Goal: Task Accomplishment & Management: Manage account settings

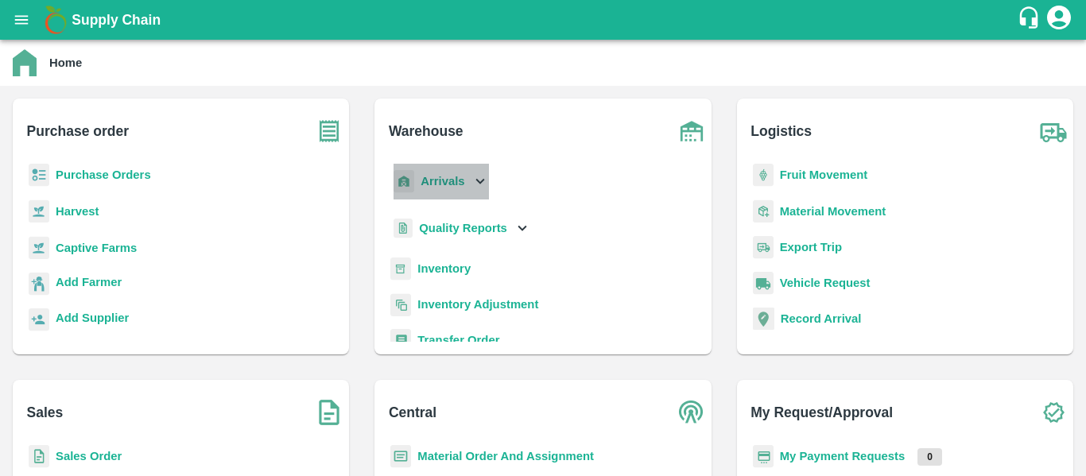
click at [441, 185] on b "Arrivals" at bounding box center [443, 181] width 44 height 13
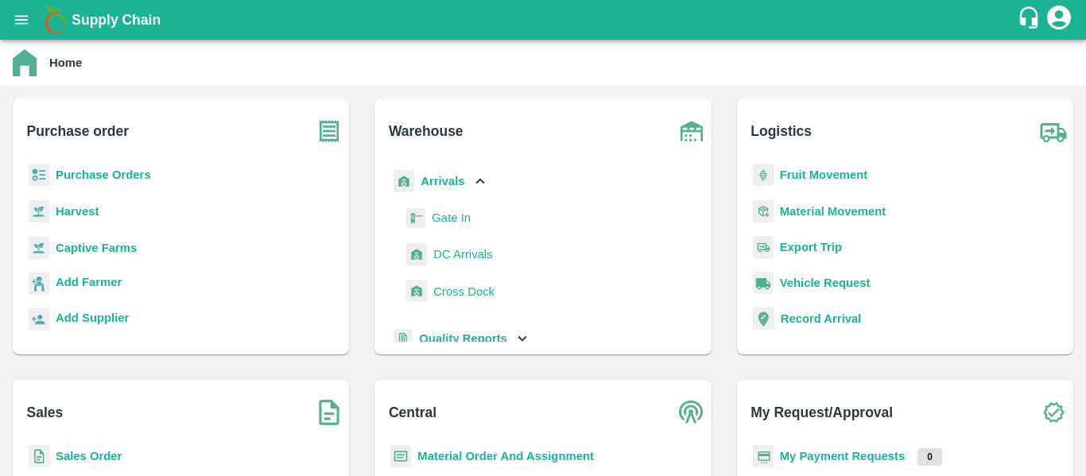
click at [453, 252] on span "DC Arrivals" at bounding box center [462, 254] width 59 height 17
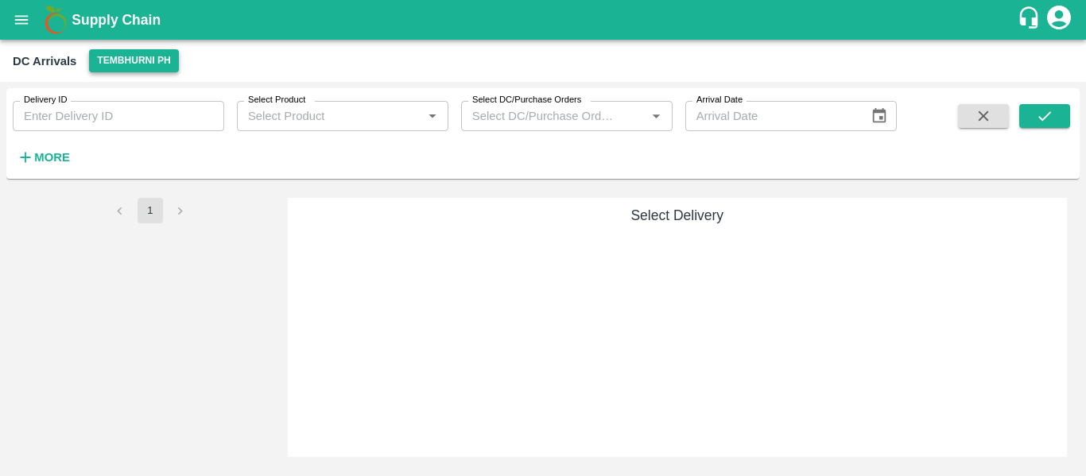
click at [126, 58] on button "Tembhurni PH" at bounding box center [133, 60] width 89 height 23
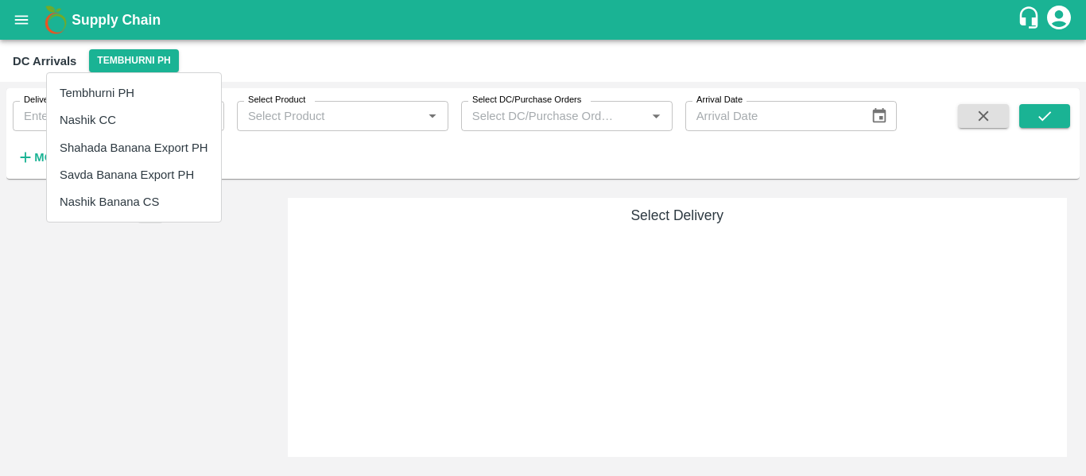
click at [122, 201] on li "Nashik Banana CS" at bounding box center [134, 201] width 174 height 27
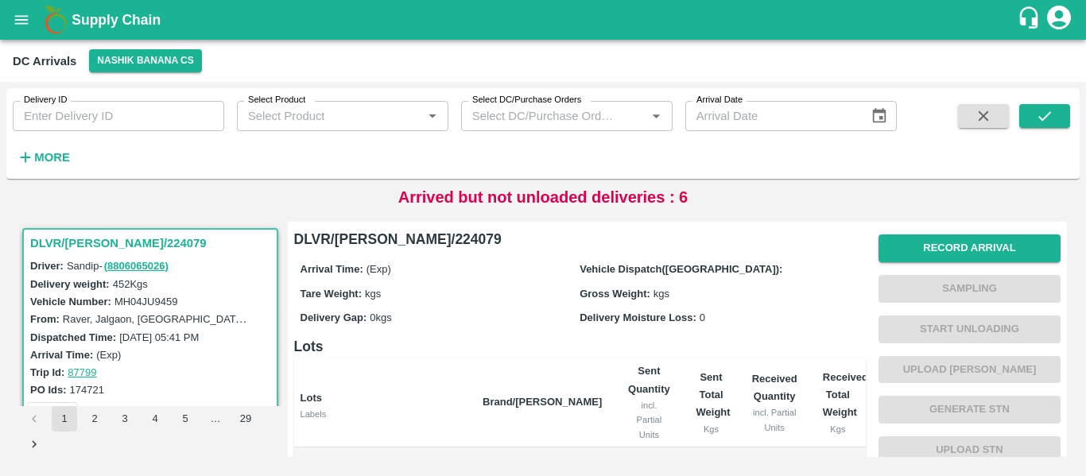
scroll to position [6, 0]
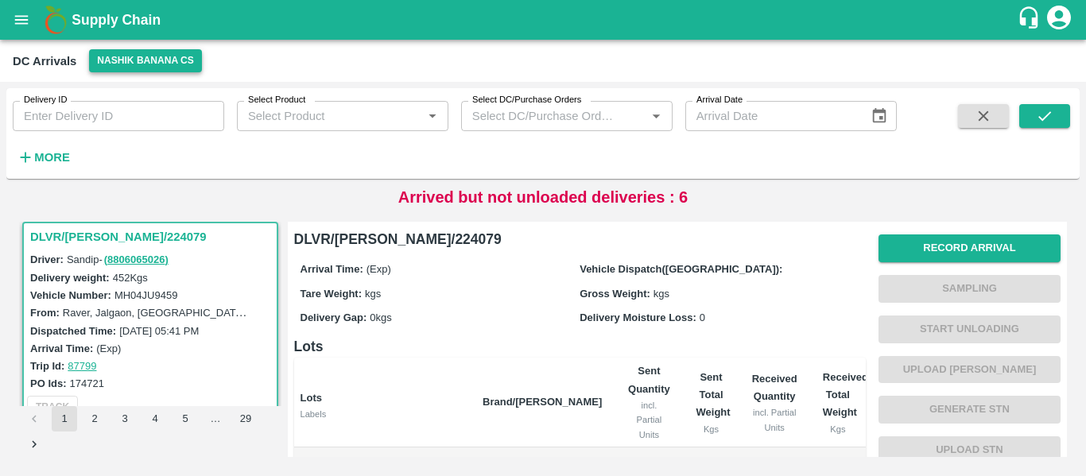
click at [136, 53] on button "Nashik Banana CS" at bounding box center [145, 60] width 113 height 23
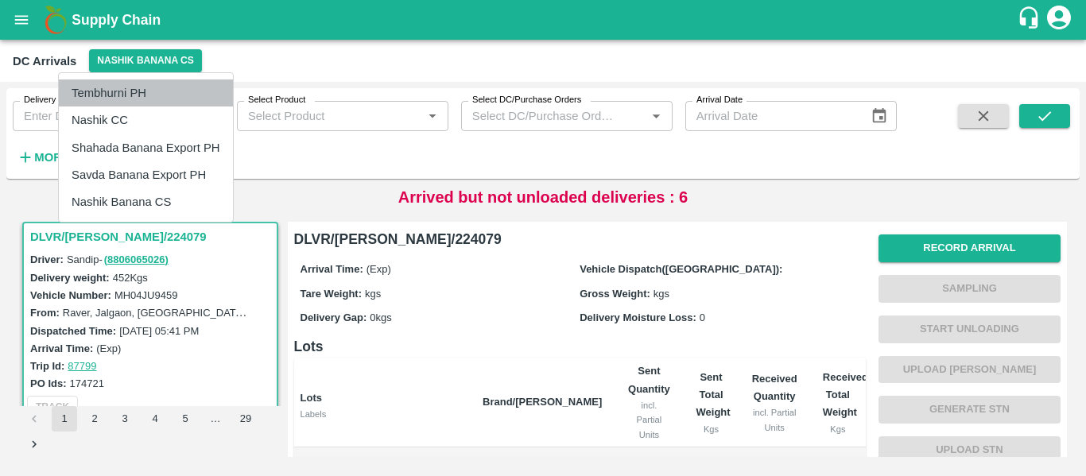
click at [100, 88] on li "Tembhurni PH" at bounding box center [146, 92] width 174 height 27
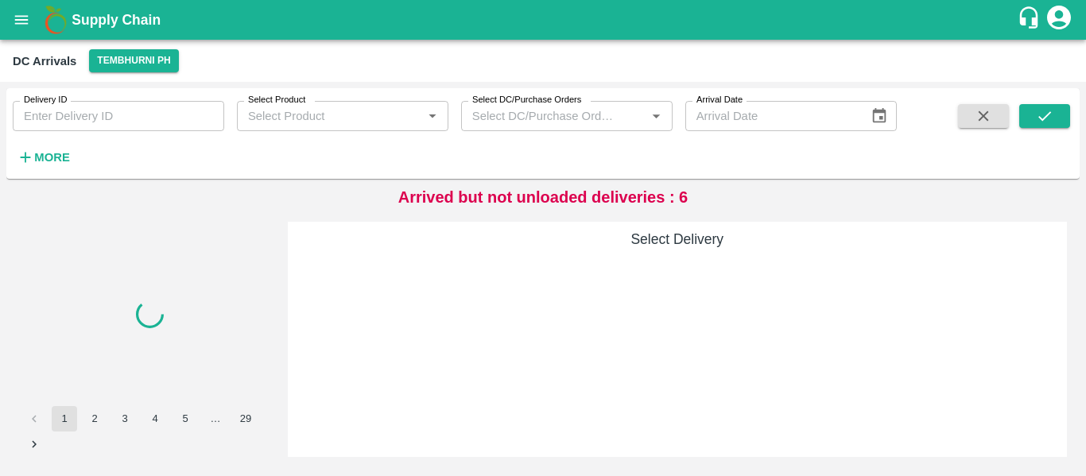
scroll to position [0, 0]
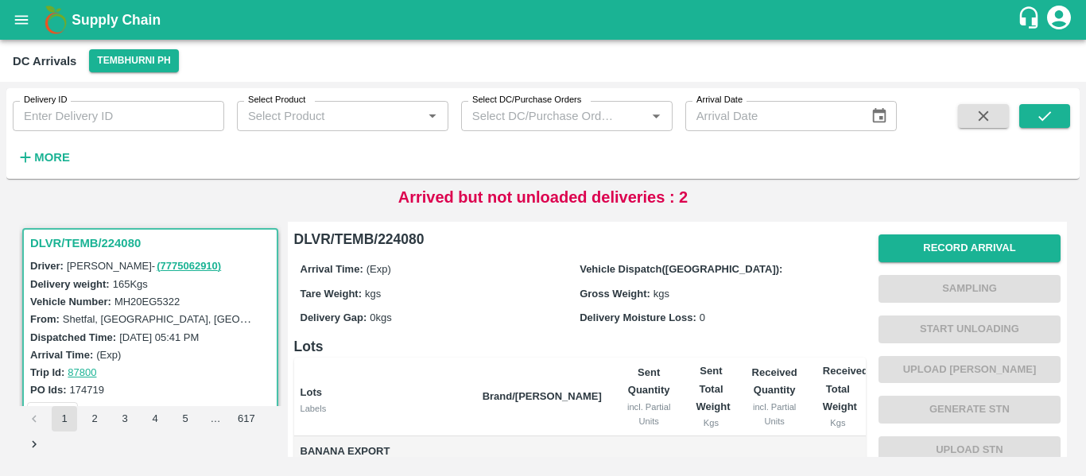
click at [52, 157] on strong "More" at bounding box center [52, 157] width 36 height 13
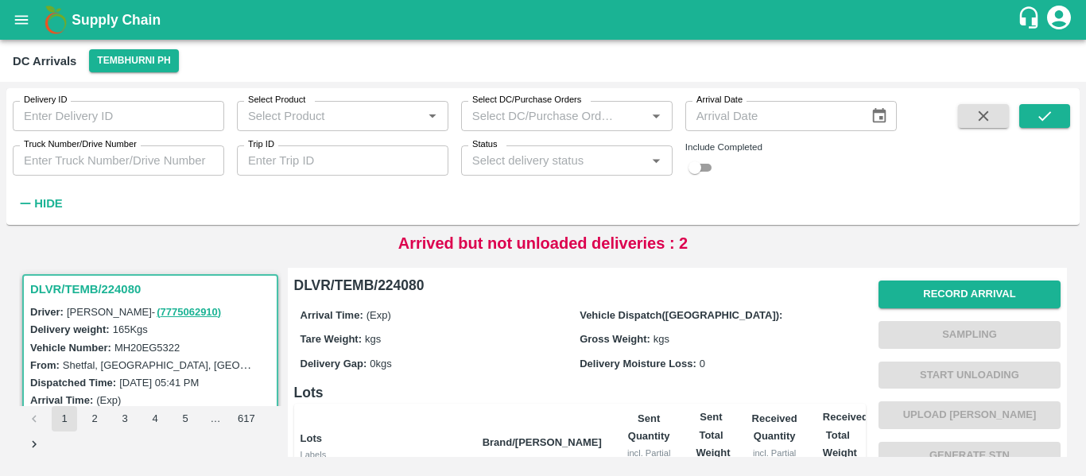
click at [298, 157] on input "Trip ID" at bounding box center [342, 160] width 211 height 30
paste input "87730"
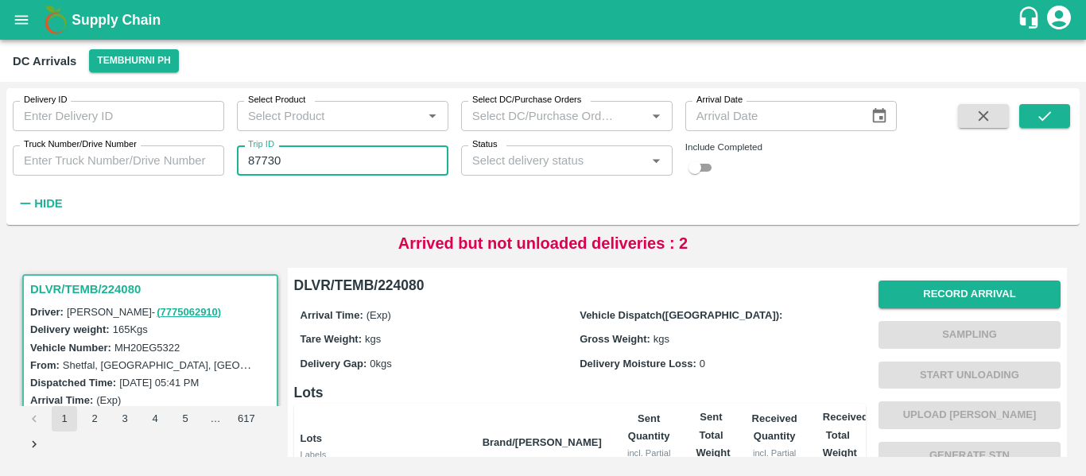
type input "87730"
click at [1041, 131] on span at bounding box center [1044, 159] width 51 height 111
click at [1040, 129] on span at bounding box center [1044, 159] width 51 height 111
click at [1037, 115] on icon "submit" at bounding box center [1044, 115] width 17 height 17
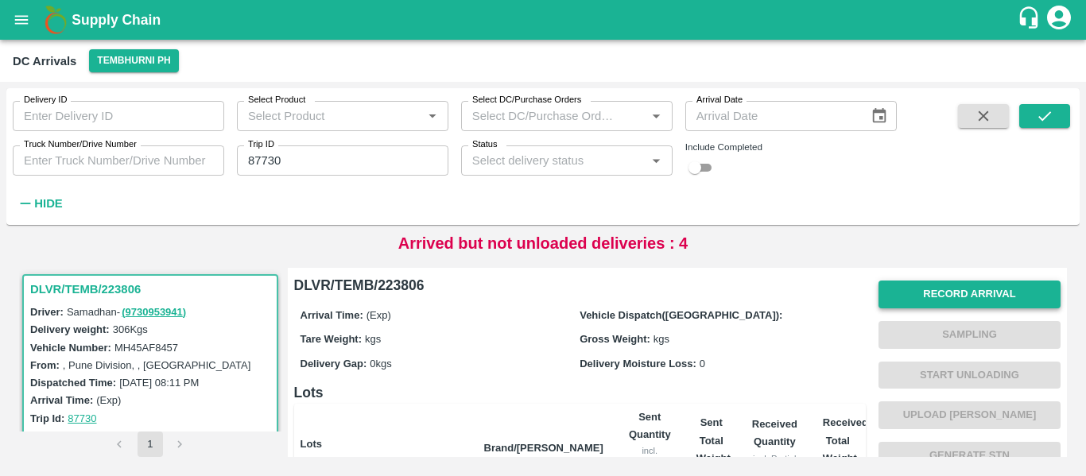
click at [956, 297] on button "Record Arrival" at bounding box center [969, 295] width 182 height 28
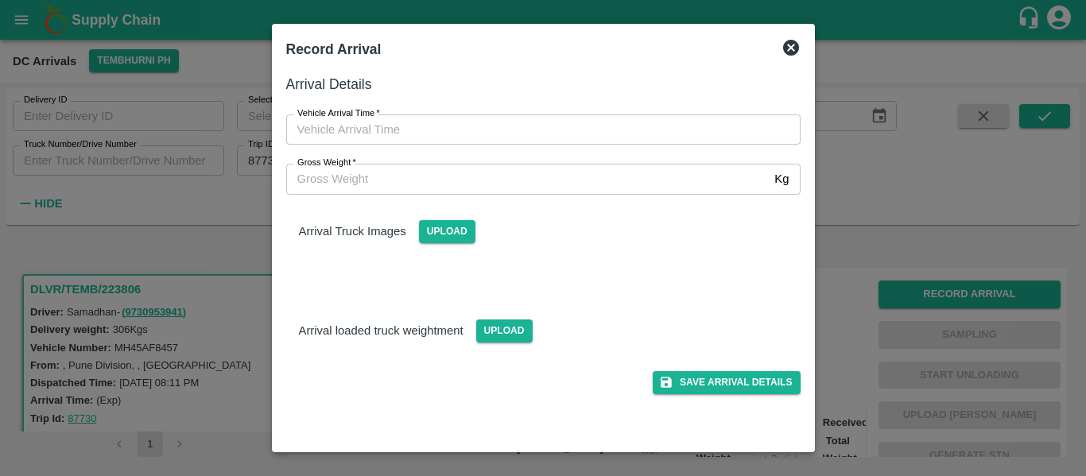
type input "DD/MM/YYYY hh:mm aa"
click at [378, 128] on input "DD/MM/YYYY hh:mm aa" at bounding box center [537, 129] width 503 height 30
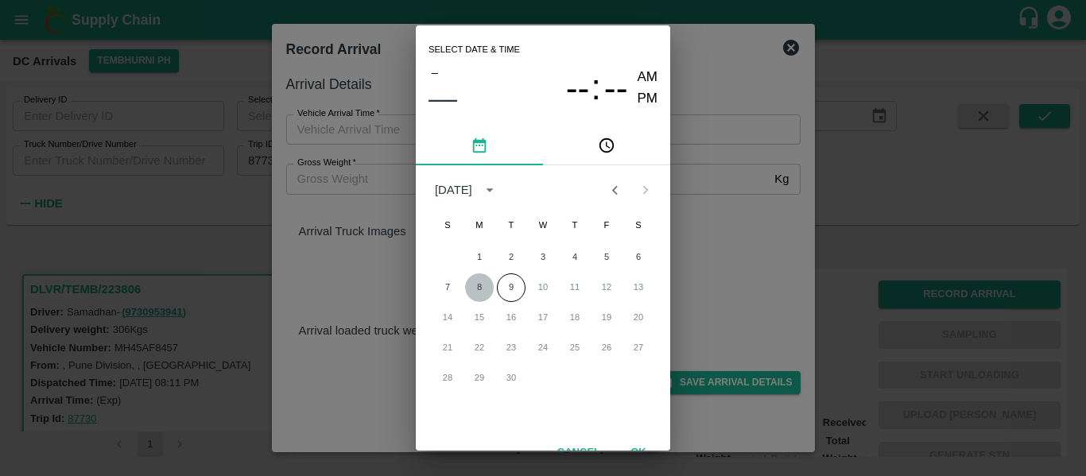
click at [478, 289] on button "8" at bounding box center [479, 287] width 29 height 29
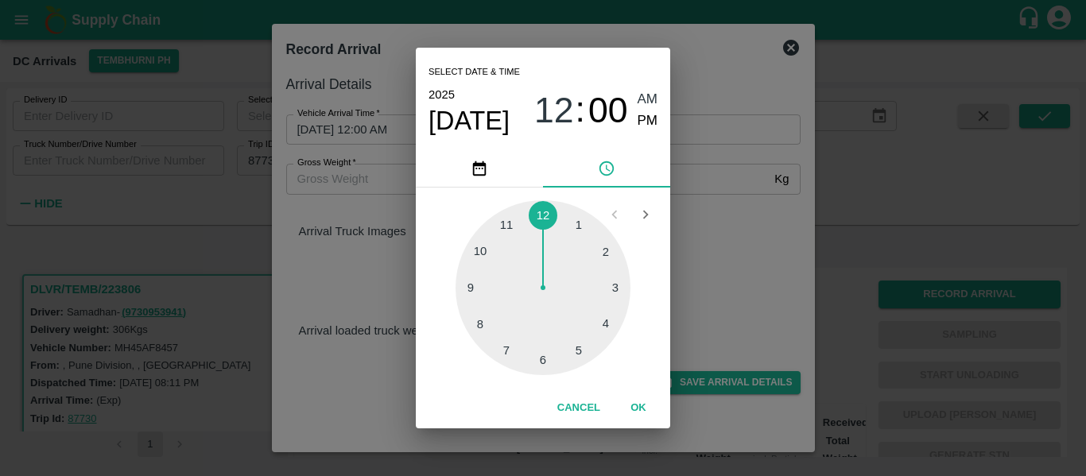
click at [535, 353] on div at bounding box center [543, 287] width 175 height 175
click at [482, 290] on div at bounding box center [543, 287] width 175 height 175
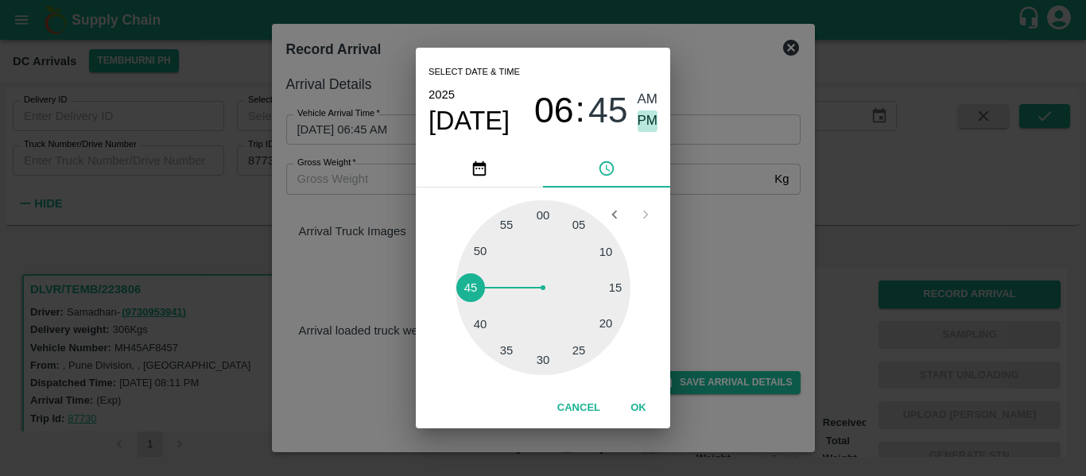
click at [639, 121] on span "PM" at bounding box center [648, 120] width 21 height 21
type input "08/09/2025 06:45 PM"
click at [643, 409] on button "OK" at bounding box center [638, 408] width 51 height 28
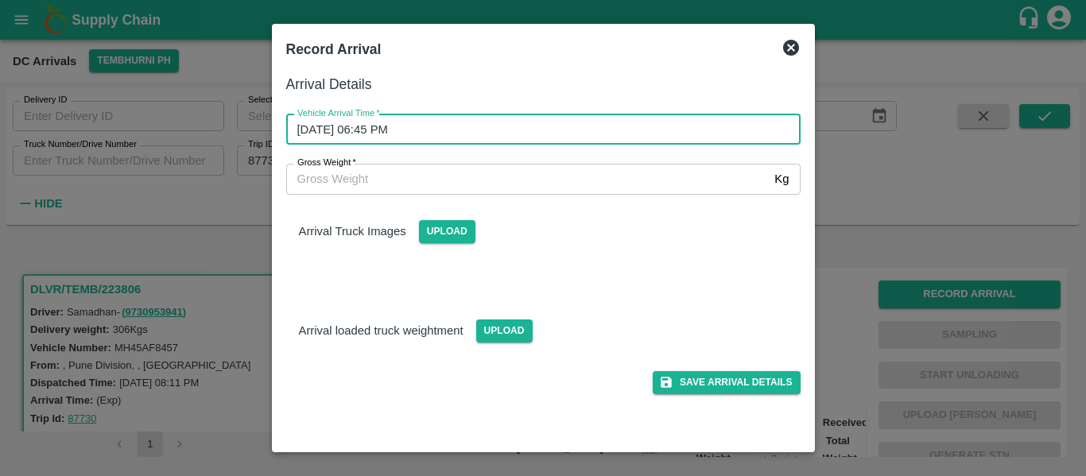
click at [752, 370] on div "Save Arrival Details" at bounding box center [536, 377] width 527 height 36
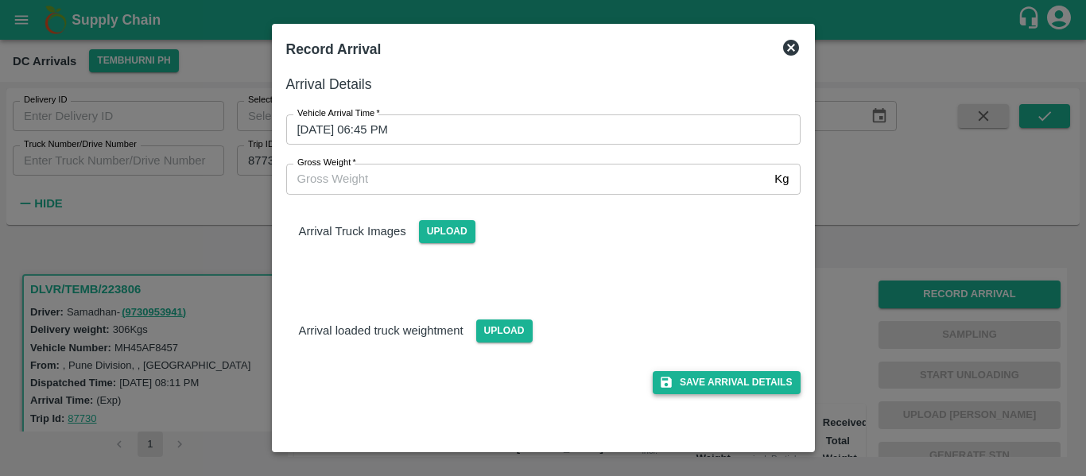
click at [754, 378] on button "Save Arrival Details" at bounding box center [726, 382] width 147 height 23
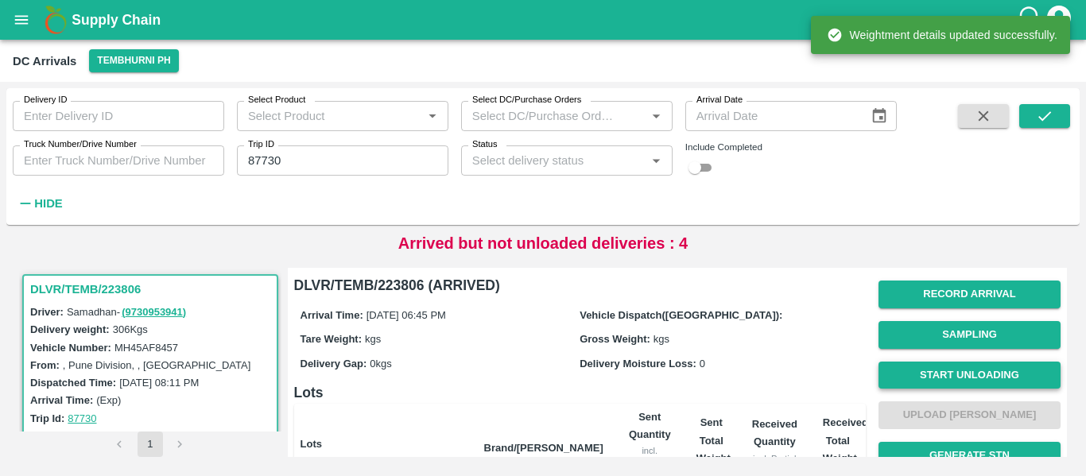
click at [937, 373] on button "Start Unloading" at bounding box center [969, 376] width 182 height 28
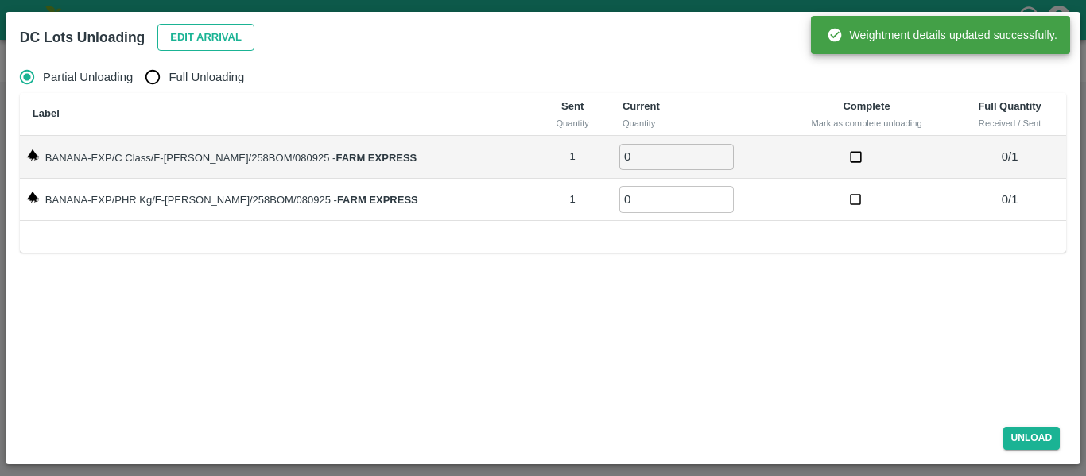
click at [219, 32] on button "Edit Arrival" at bounding box center [205, 38] width 97 height 28
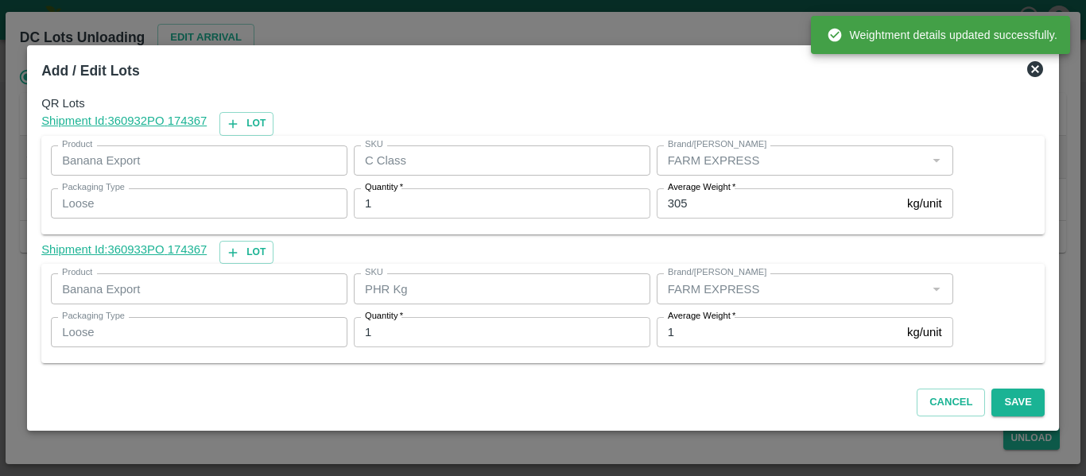
click at [697, 200] on input "305" at bounding box center [779, 203] width 244 height 30
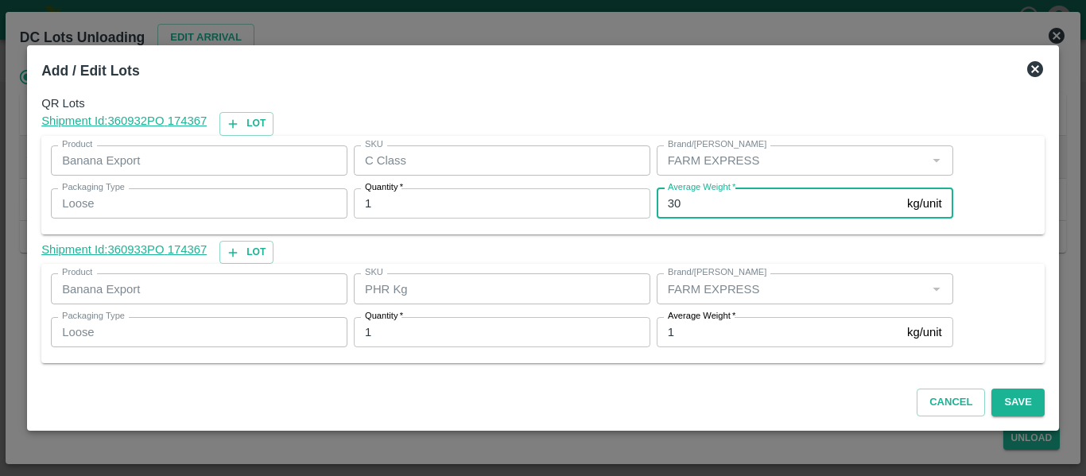
type input "3"
type input "239"
click at [1044, 410] on div "Cancel Save" at bounding box center [543, 399] width 1016 height 47
click at [1029, 410] on button "Save" at bounding box center [1017, 403] width 52 height 28
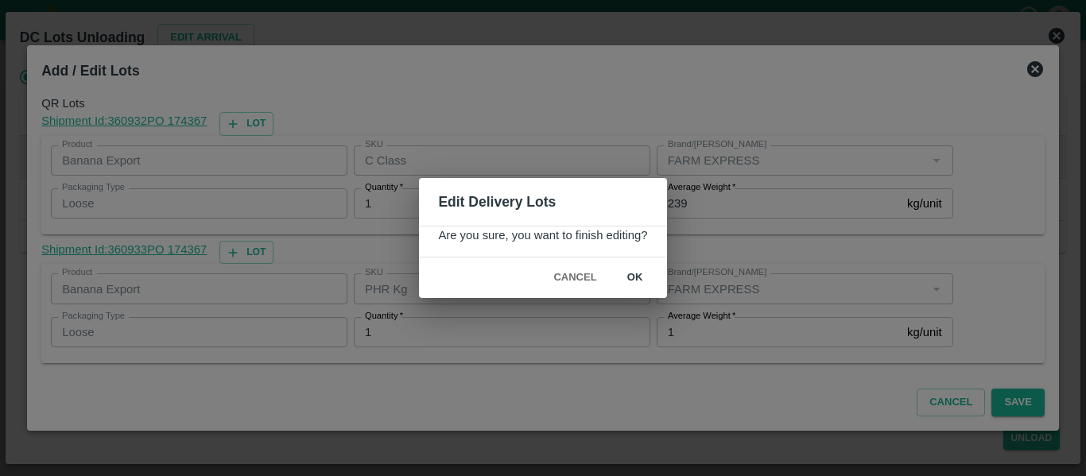
click at [631, 282] on button "ok" at bounding box center [635, 278] width 51 height 28
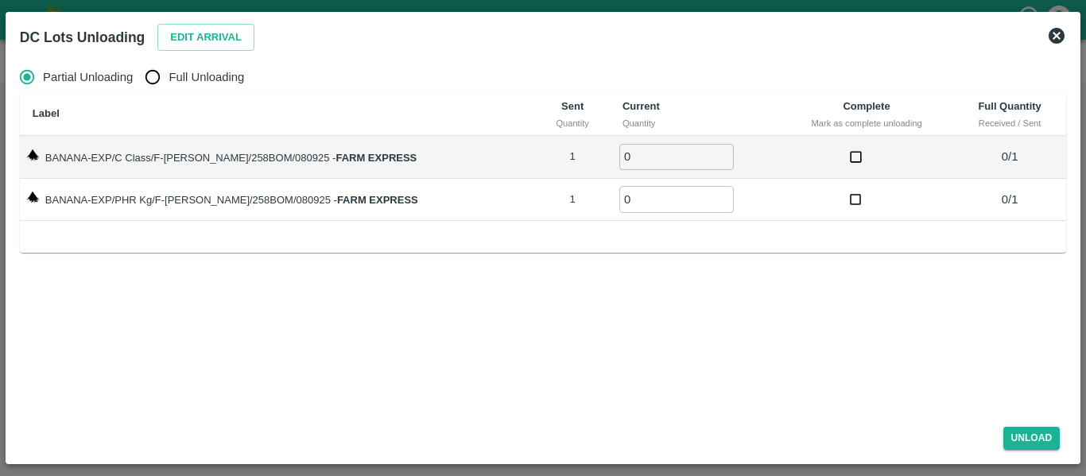
click at [189, 83] on span "Full Unloading" at bounding box center [207, 76] width 76 height 17
click at [169, 83] on input "Full Unloading" at bounding box center [153, 77] width 32 height 32
radio input "true"
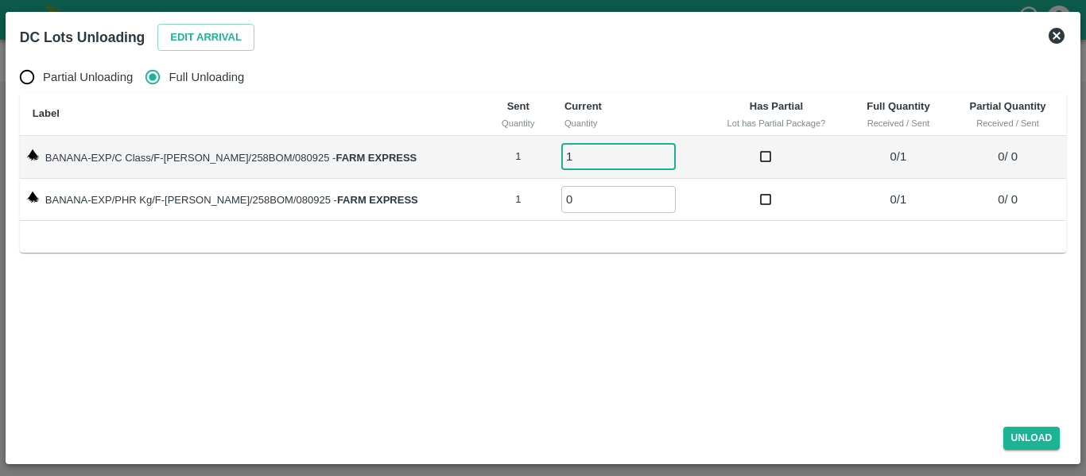
type input "1"
click at [643, 151] on input "1" at bounding box center [618, 157] width 114 height 26
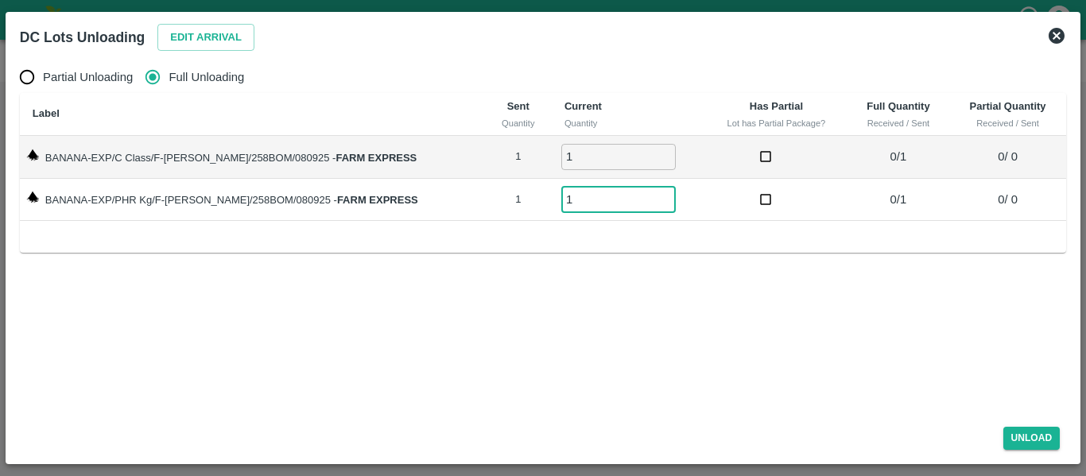
type input "1"
click at [646, 197] on input "1" at bounding box center [618, 199] width 114 height 26
click at [1039, 427] on button "Unload" at bounding box center [1031, 438] width 57 height 23
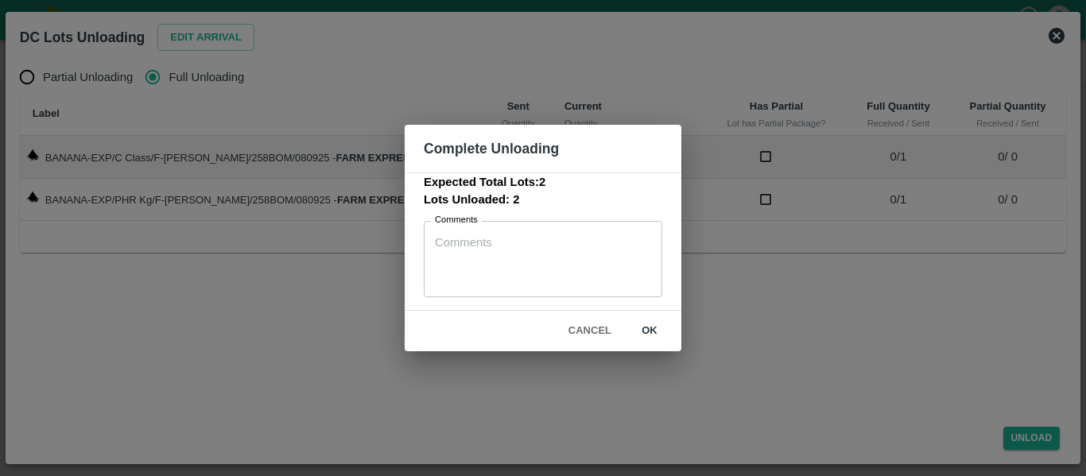
click at [661, 322] on button "ok" at bounding box center [649, 331] width 51 height 28
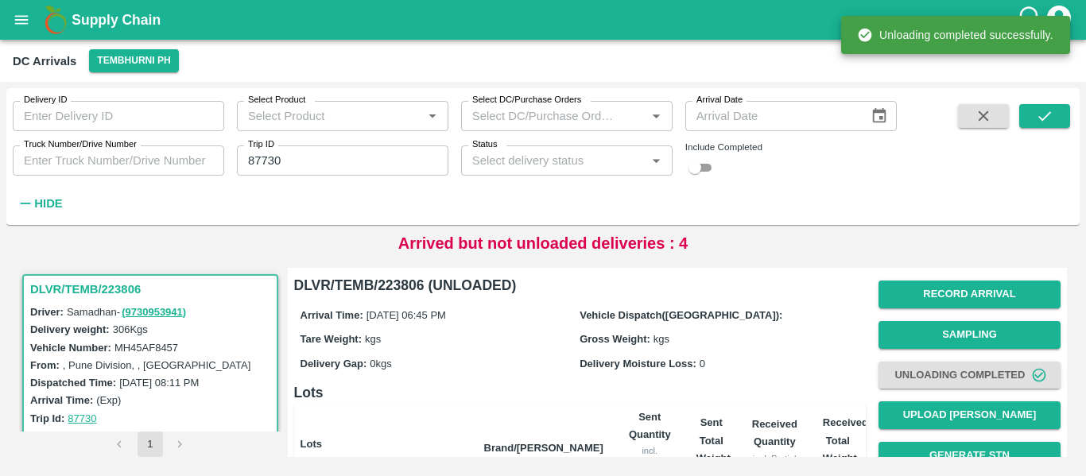
scroll to position [204, 0]
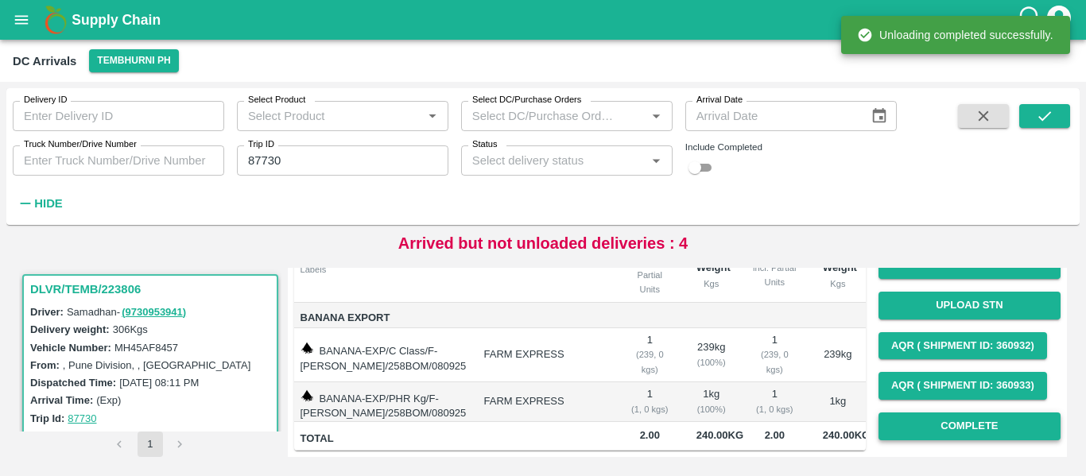
click at [1010, 413] on button "Complete" at bounding box center [969, 427] width 182 height 28
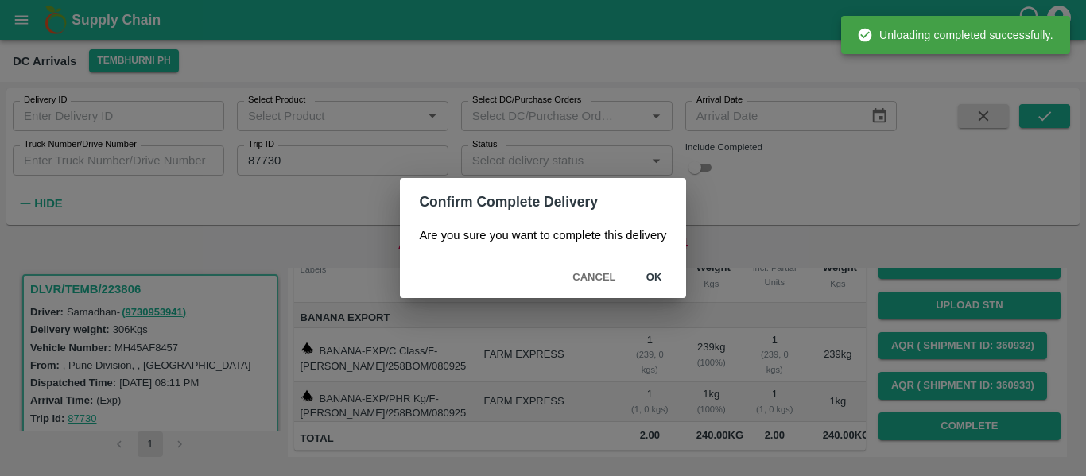
click at [661, 275] on button "ok" at bounding box center [654, 278] width 51 height 28
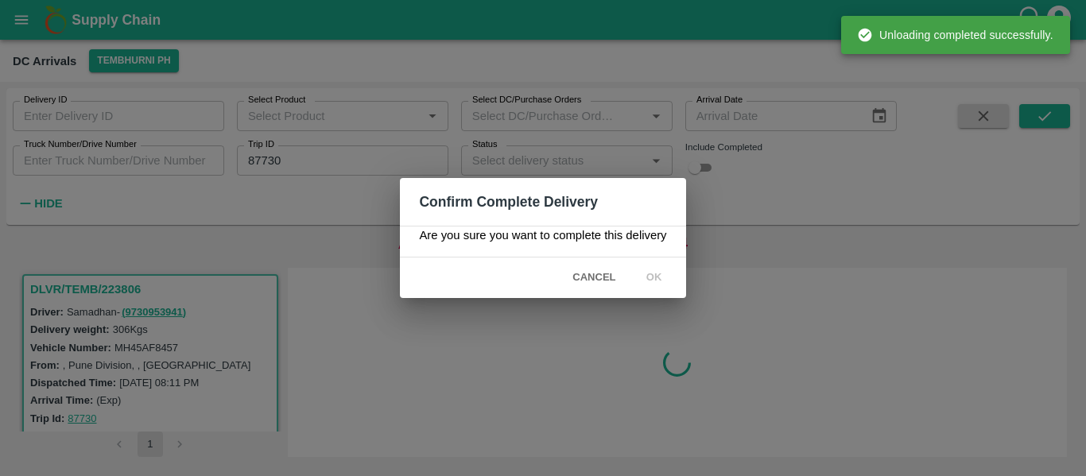
scroll to position [0, 0]
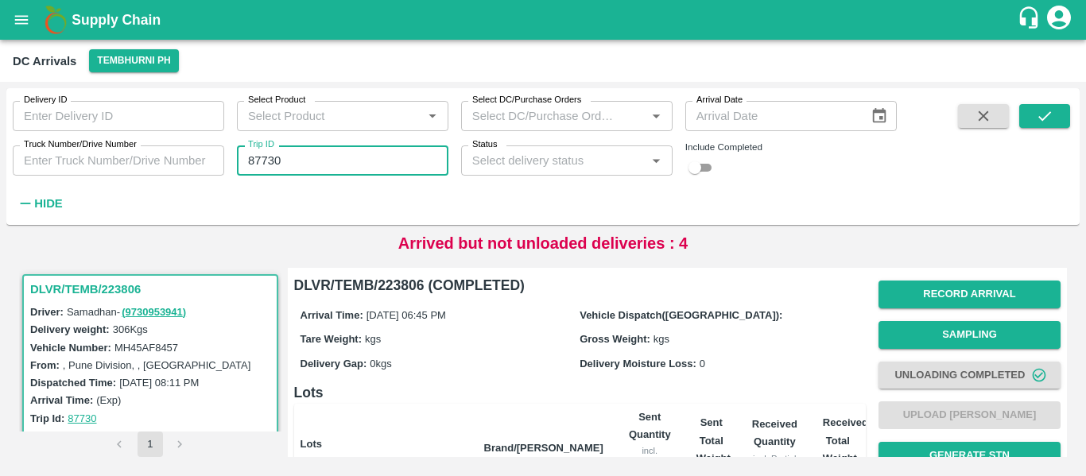
click at [279, 148] on input "87730" at bounding box center [342, 160] width 211 height 30
paste input "text"
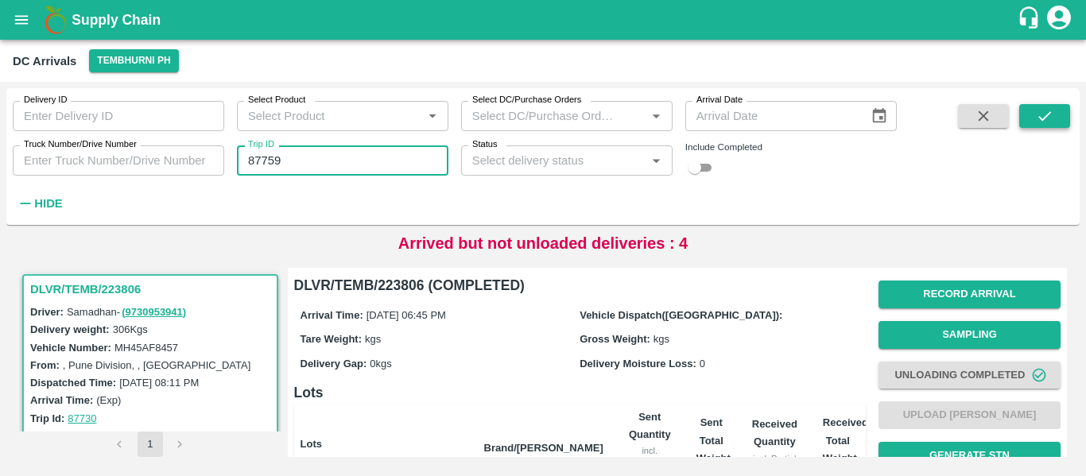
type input "87759"
click at [1047, 126] on button "submit" at bounding box center [1044, 116] width 51 height 24
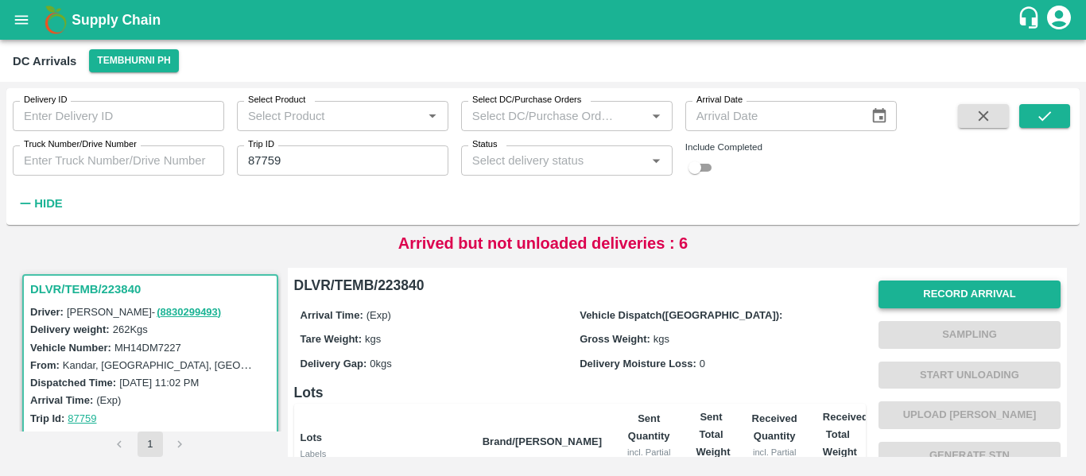
click at [921, 295] on button "Record Arrival" at bounding box center [969, 295] width 182 height 28
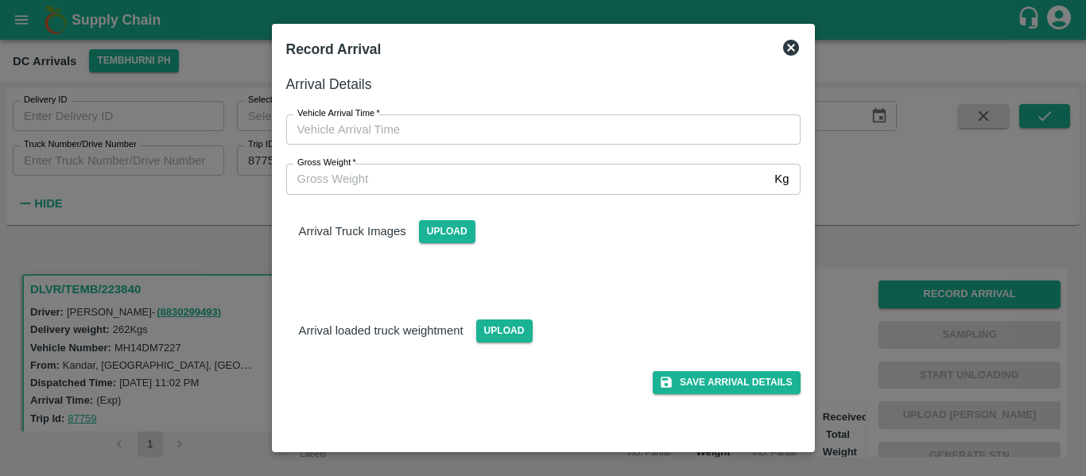
type input "DD/MM/YYYY hh:mm aa"
click at [459, 123] on input "DD/MM/YYYY hh:mm aa" at bounding box center [537, 129] width 503 height 30
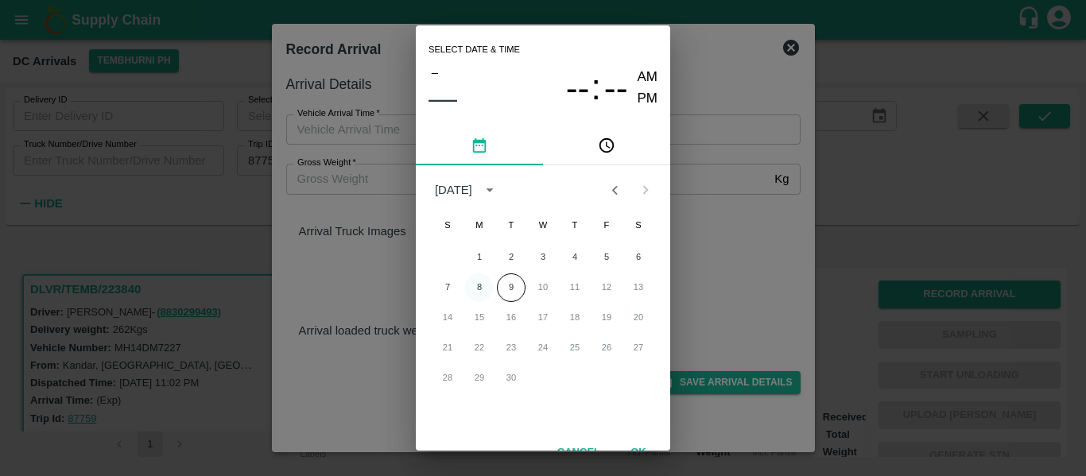
click at [473, 290] on button "8" at bounding box center [479, 287] width 29 height 29
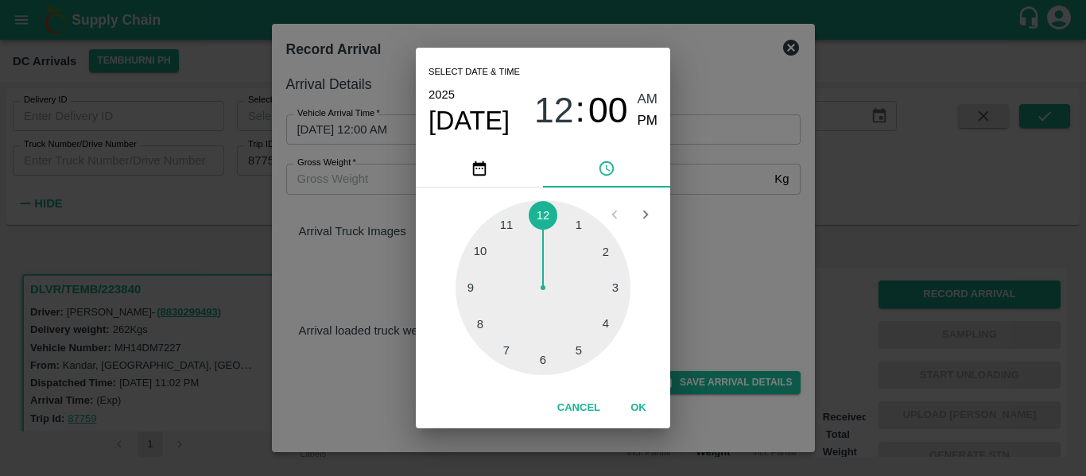
click at [609, 324] on div at bounding box center [543, 287] width 175 height 175
click at [475, 290] on div at bounding box center [543, 287] width 175 height 175
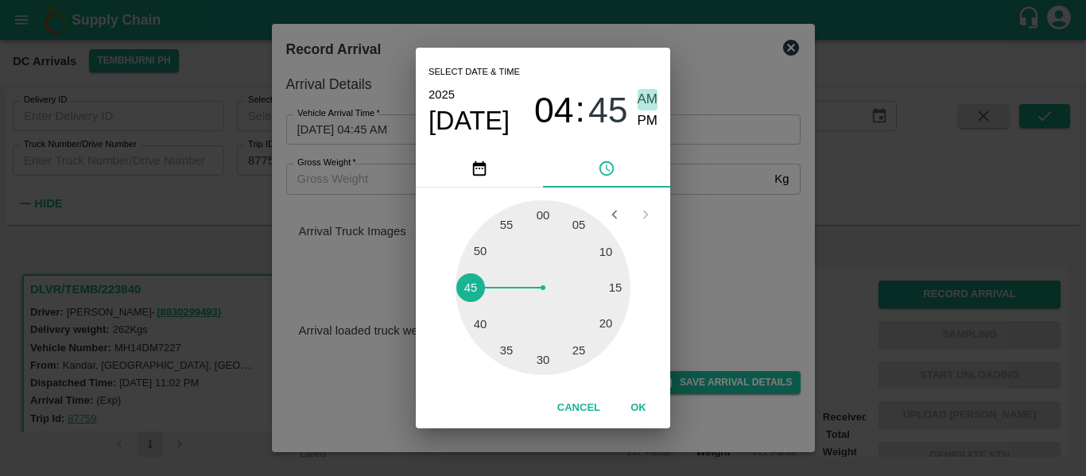
click at [651, 109] on span "AM" at bounding box center [648, 99] width 21 height 21
click at [650, 123] on span "PM" at bounding box center [648, 120] width 21 height 21
type input "08/09/2025 04:45 PM"
click at [649, 401] on button "OK" at bounding box center [638, 408] width 51 height 28
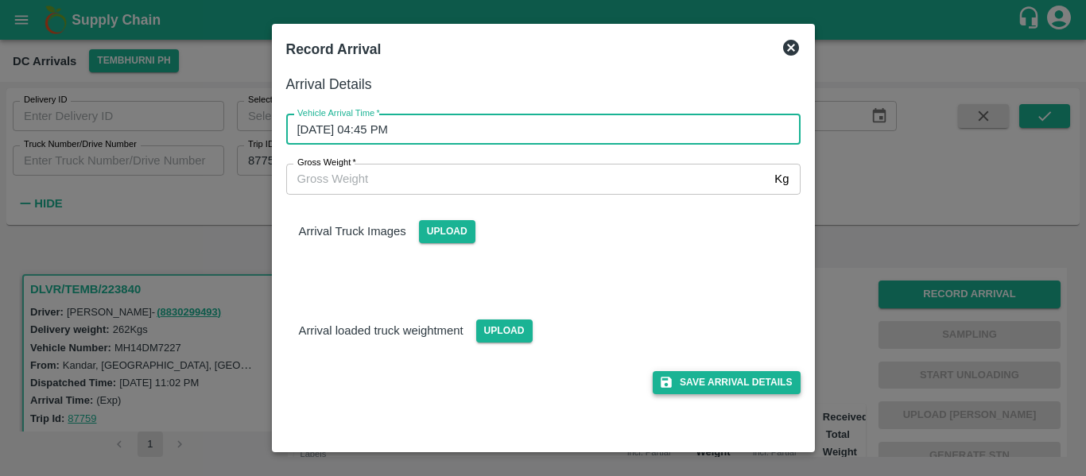
click at [727, 380] on button "Save Arrival Details" at bounding box center [726, 382] width 147 height 23
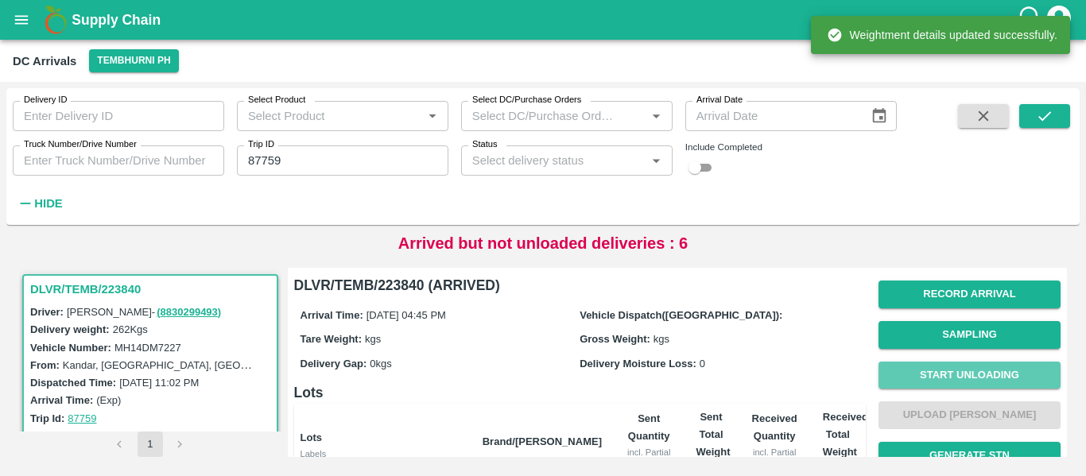
click at [968, 370] on button "Start Unloading" at bounding box center [969, 376] width 182 height 28
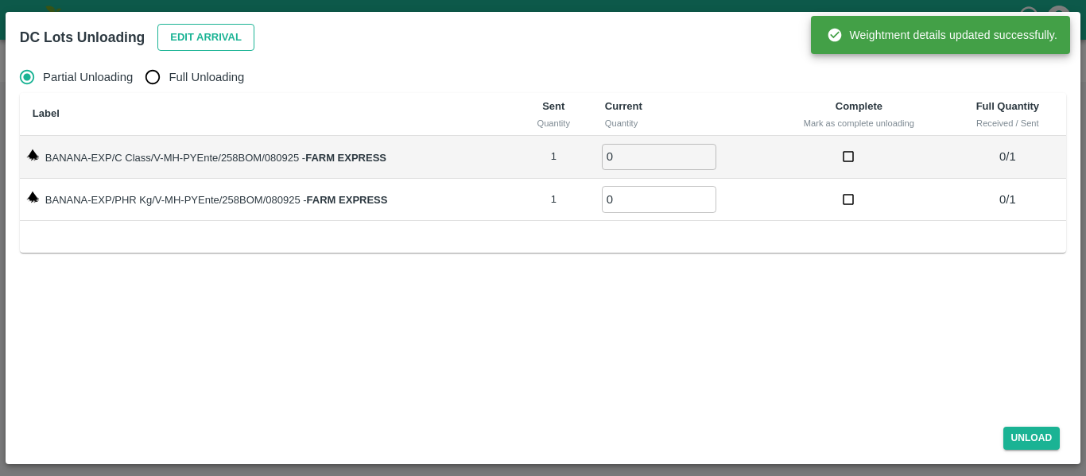
click at [242, 45] on button "Edit Arrival" at bounding box center [205, 38] width 97 height 28
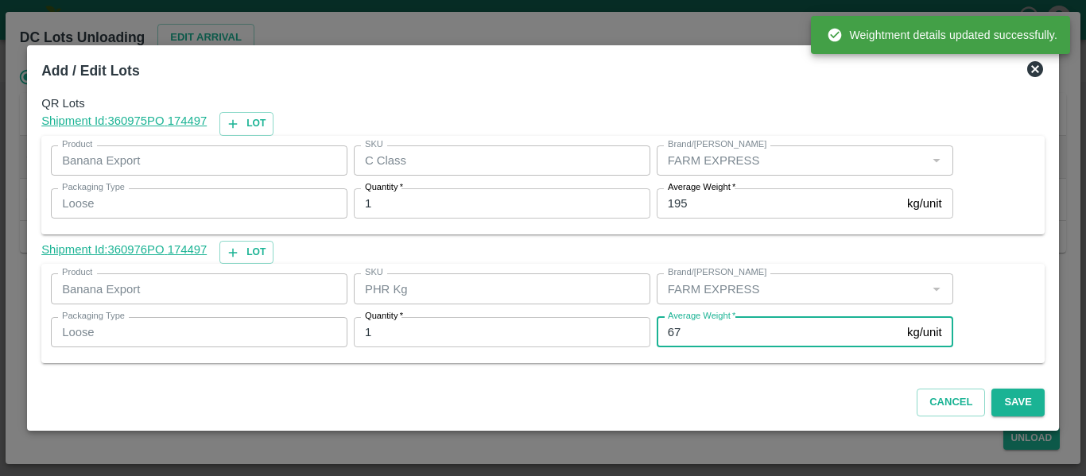
click at [707, 338] on input "67" at bounding box center [779, 332] width 244 height 30
type input "6"
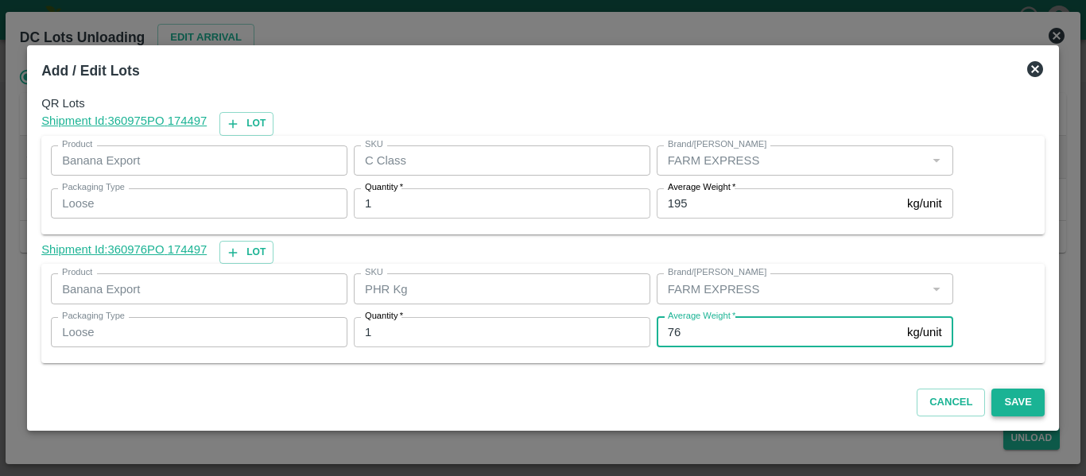
type input "76"
click at [1023, 394] on button "Save" at bounding box center [1017, 403] width 52 height 28
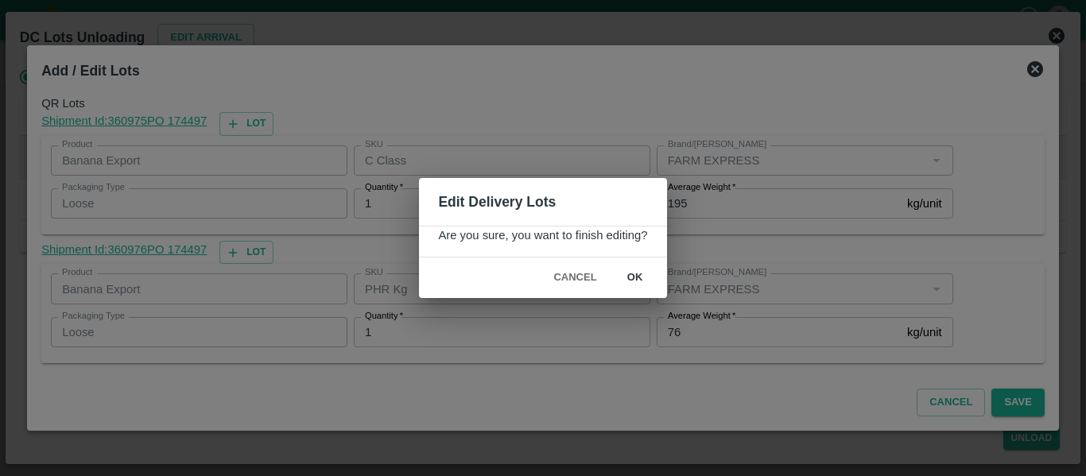
click at [641, 287] on button "ok" at bounding box center [635, 278] width 51 height 28
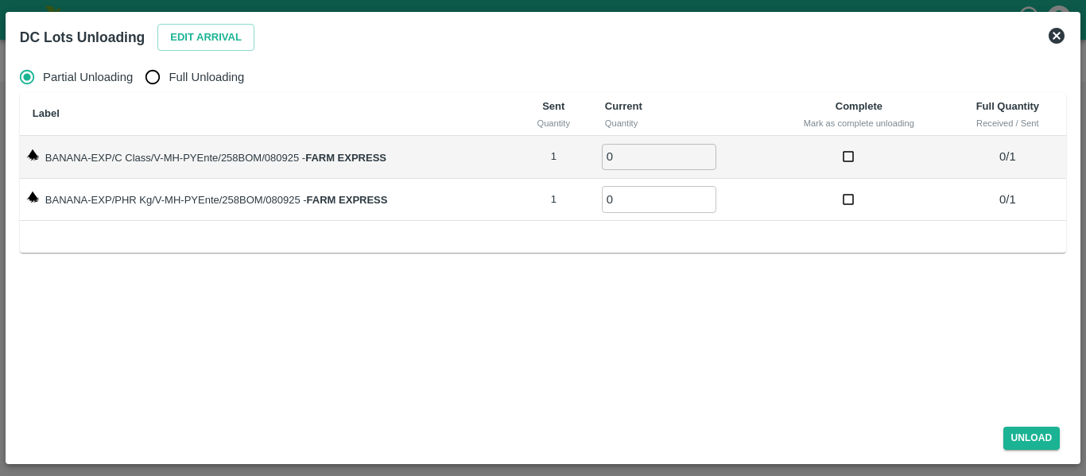
click at [138, 87] on input "Full Unloading" at bounding box center [153, 77] width 32 height 32
radio input "true"
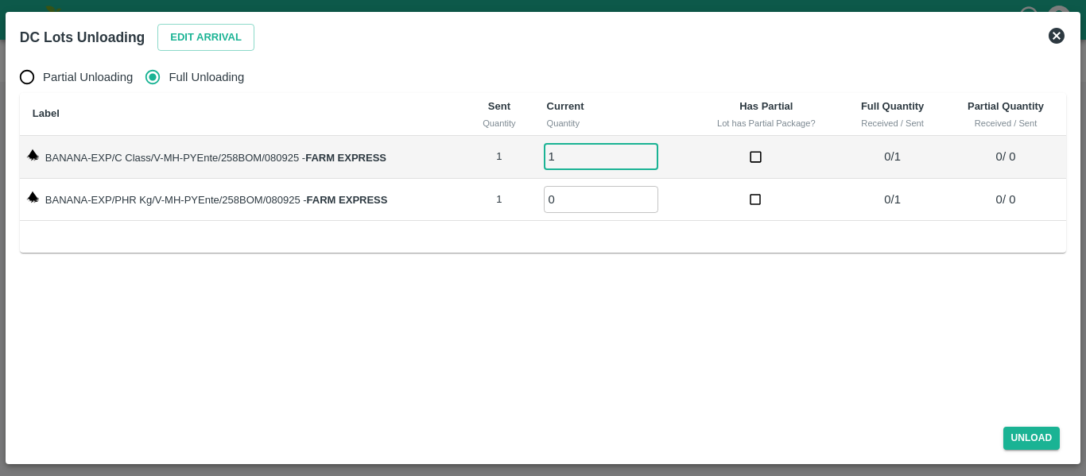
type input "1"
click at [652, 152] on input "1" at bounding box center [601, 157] width 114 height 26
click at [646, 192] on input "0" at bounding box center [601, 199] width 114 height 26
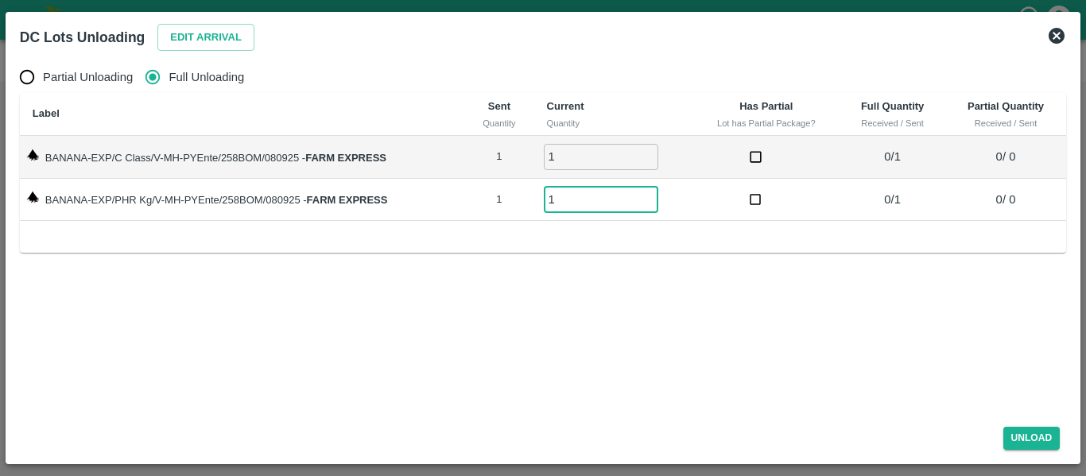
type input "1"
click at [648, 196] on input "1" at bounding box center [601, 199] width 114 height 26
click at [1071, 432] on div "Unload" at bounding box center [543, 435] width 1059 height 42
click at [1029, 439] on button "Unload" at bounding box center [1031, 438] width 57 height 23
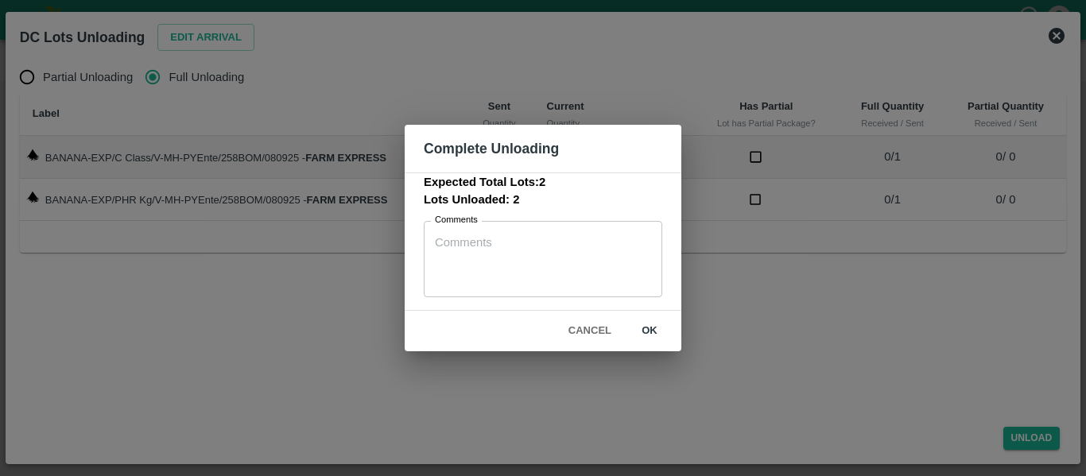
click at [645, 335] on button "ok" at bounding box center [649, 331] width 51 height 28
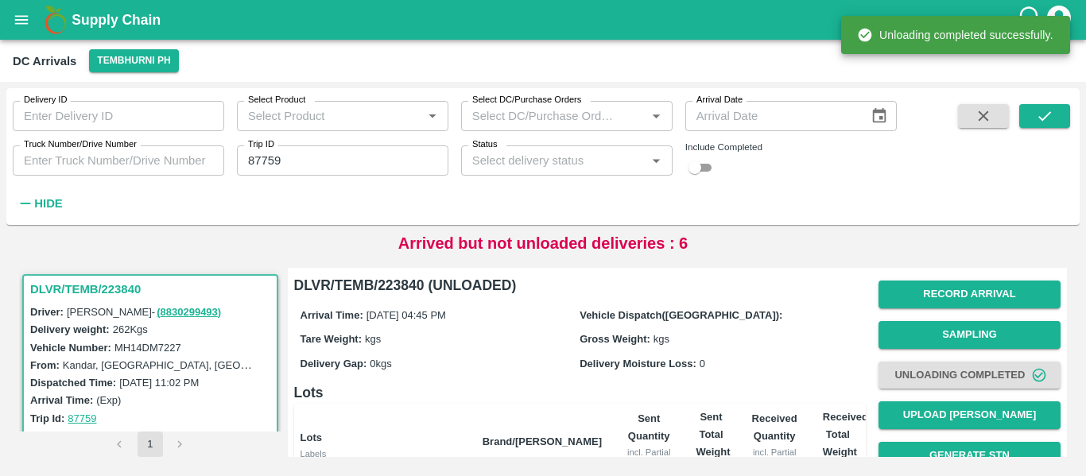
scroll to position [204, 0]
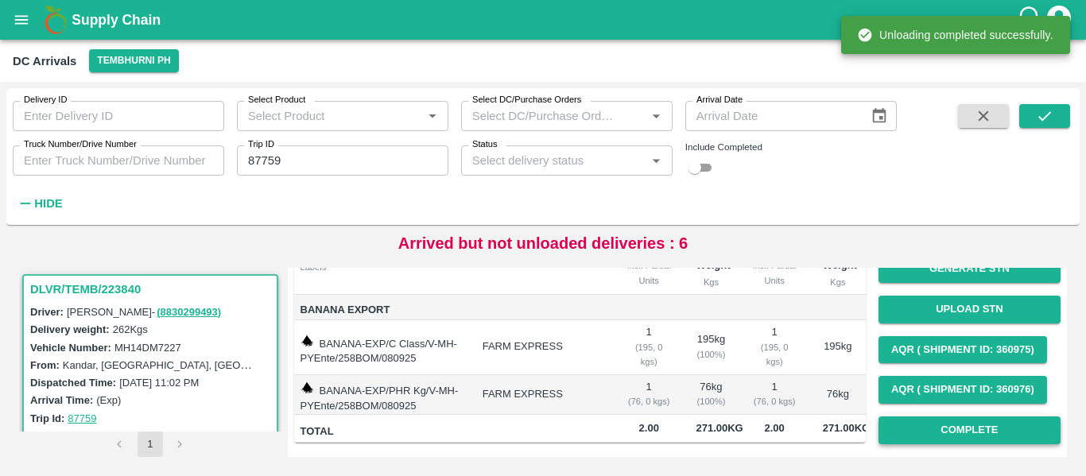
click at [936, 417] on button "Complete" at bounding box center [969, 431] width 182 height 28
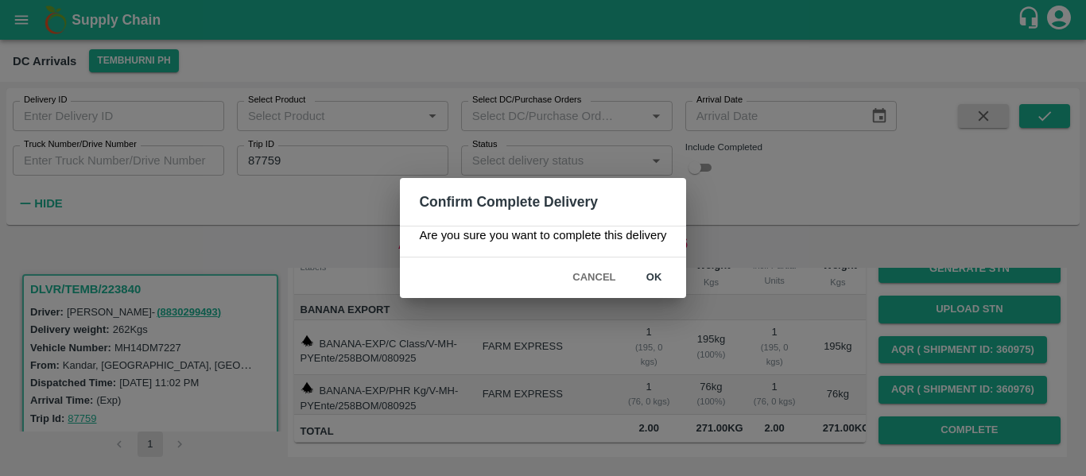
click at [649, 284] on button "ok" at bounding box center [654, 278] width 51 height 28
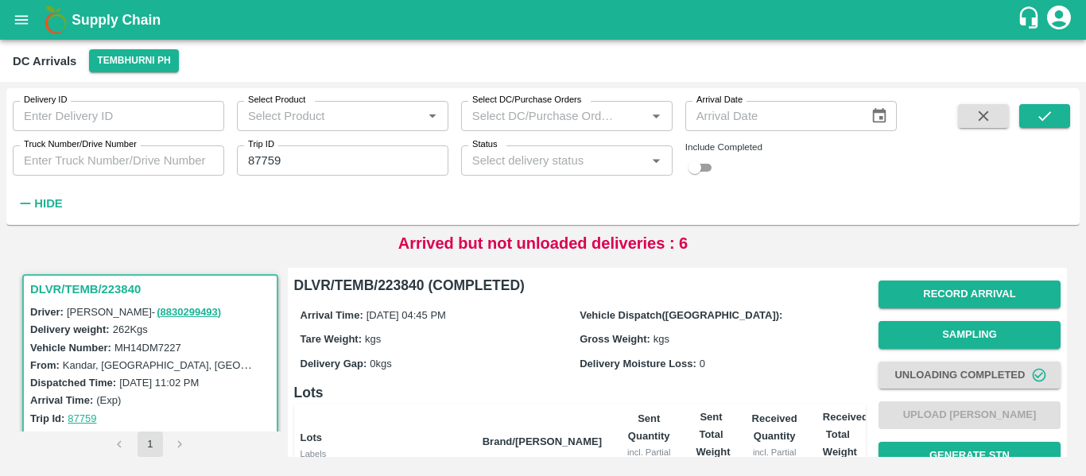
click at [295, 175] on input "87759" at bounding box center [342, 160] width 211 height 30
paste input "text"
type input "87708"
click at [1039, 111] on icon "submit" at bounding box center [1044, 115] width 17 height 17
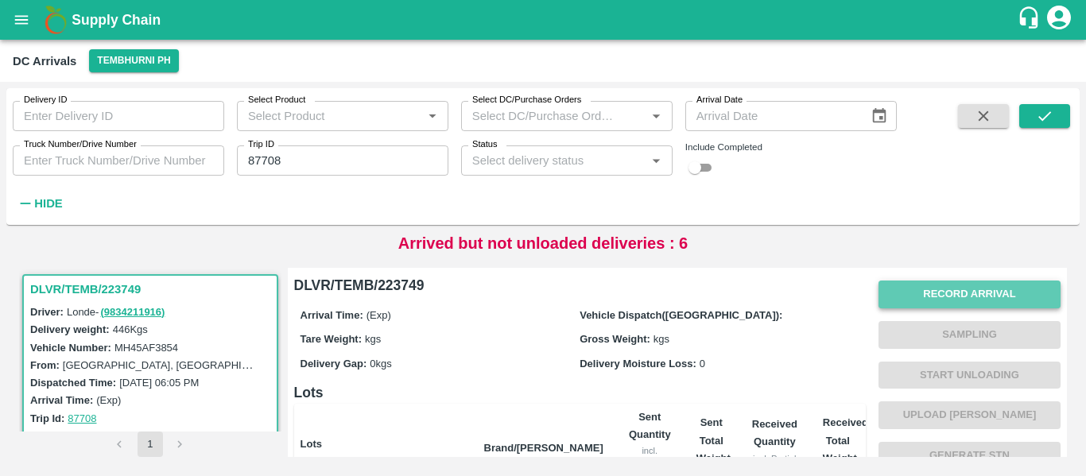
click at [934, 292] on button "Record Arrival" at bounding box center [969, 295] width 182 height 28
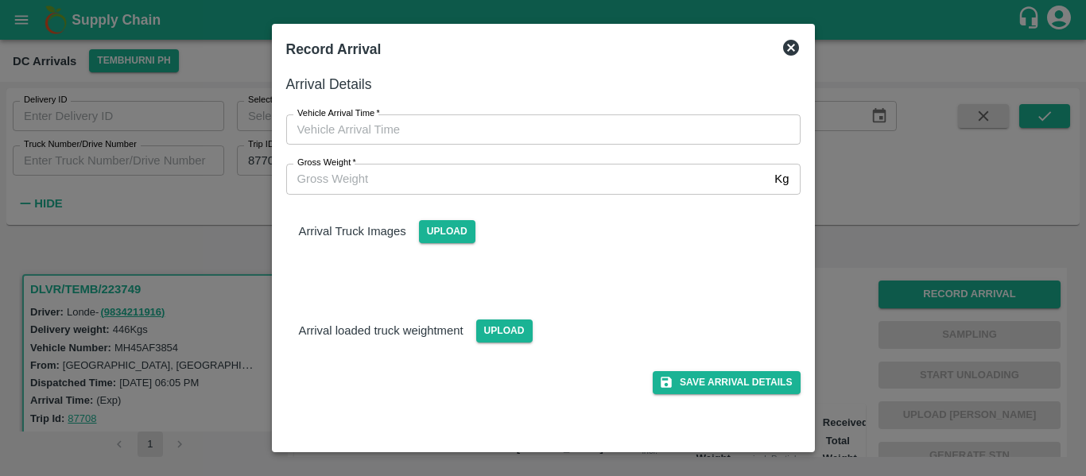
type input "DD/MM/YYYY hh:mm aa"
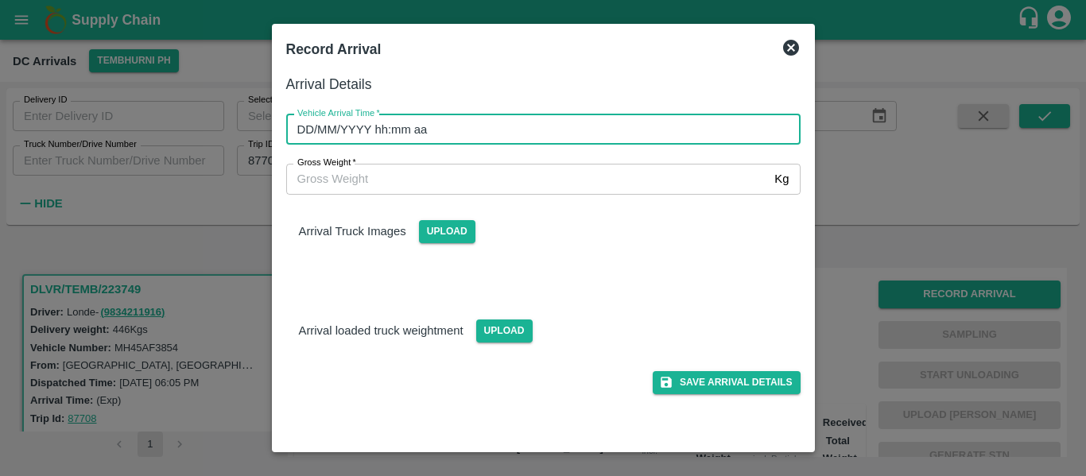
click at [440, 137] on input "DD/MM/YYYY hh:mm aa" at bounding box center [537, 129] width 503 height 30
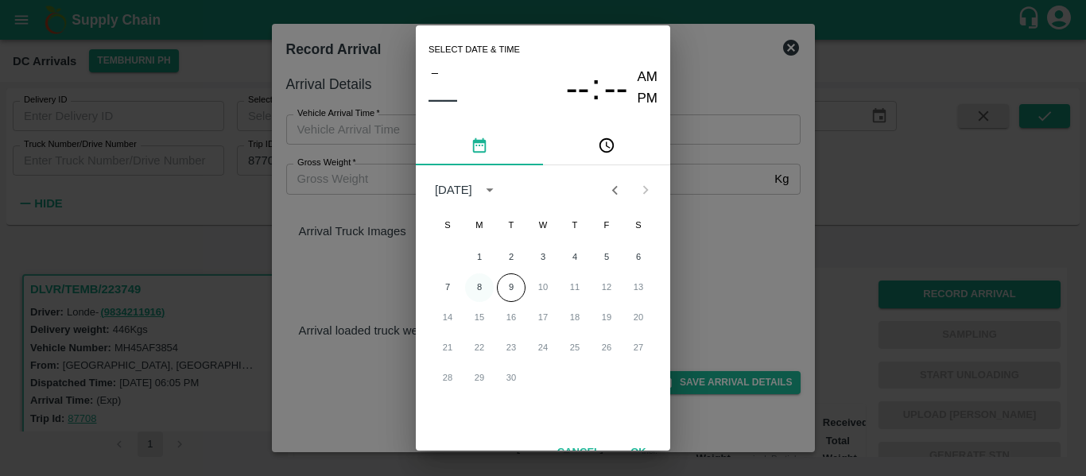
click at [473, 289] on button "8" at bounding box center [479, 287] width 29 height 29
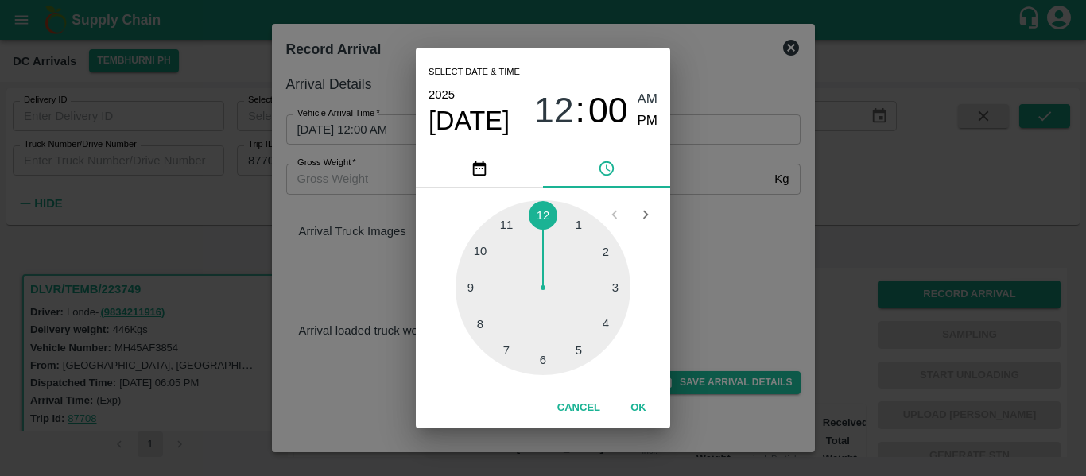
click at [502, 363] on div at bounding box center [543, 287] width 175 height 175
click at [646, 118] on span "PM" at bounding box center [648, 120] width 21 height 21
type input "08/09/2025 07:00 PM"
click at [637, 409] on button "OK" at bounding box center [638, 408] width 51 height 28
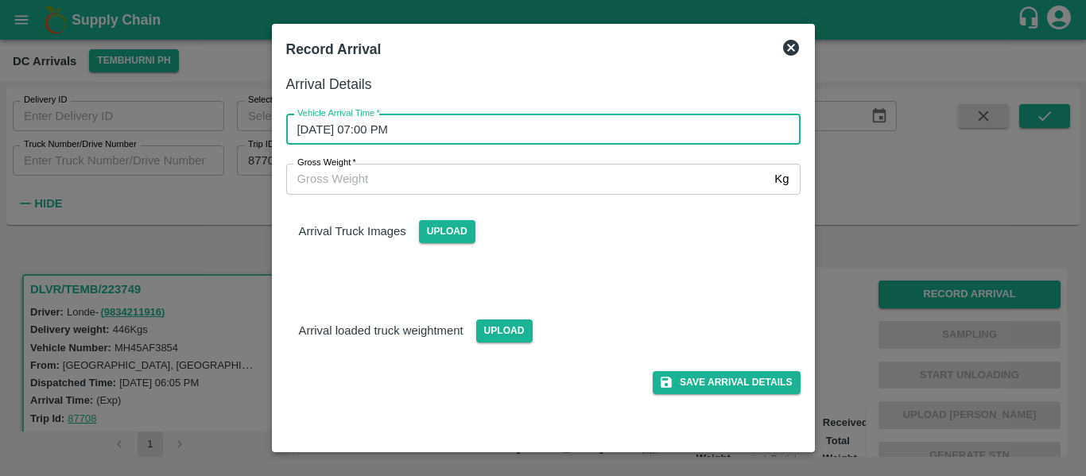
click at [769, 359] on div "Save Arrival Details" at bounding box center [536, 377] width 527 height 36
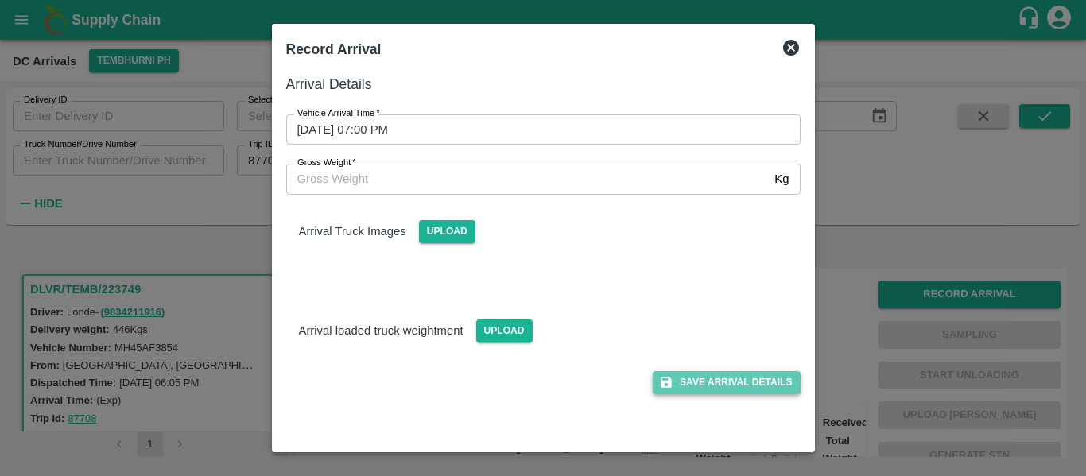
click at [766, 376] on button "Save Arrival Details" at bounding box center [726, 382] width 147 height 23
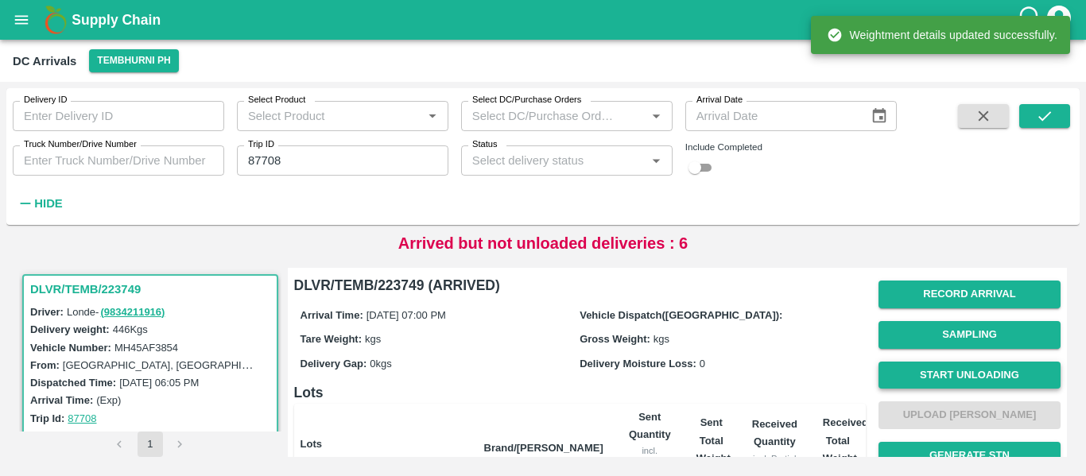
click at [946, 382] on button "Start Unloading" at bounding box center [969, 376] width 182 height 28
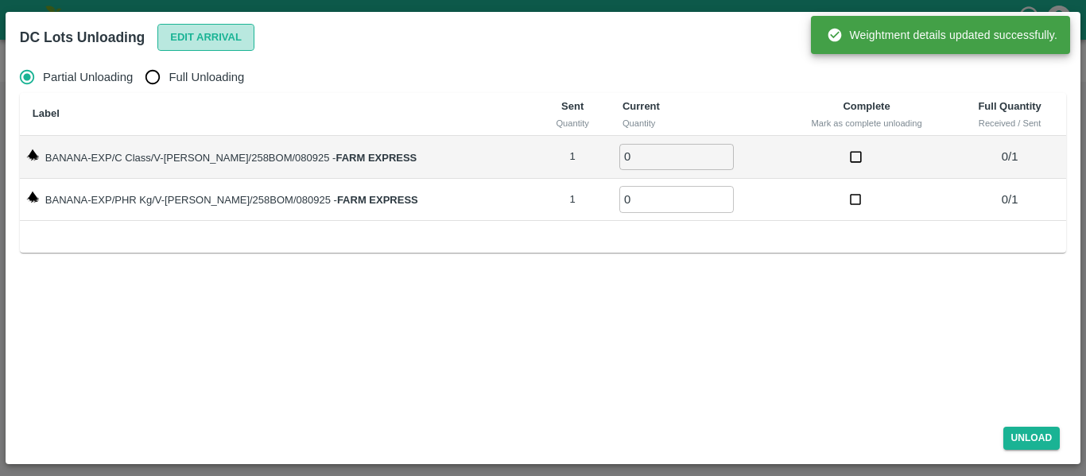
click at [224, 39] on button "Edit Arrival" at bounding box center [205, 38] width 97 height 28
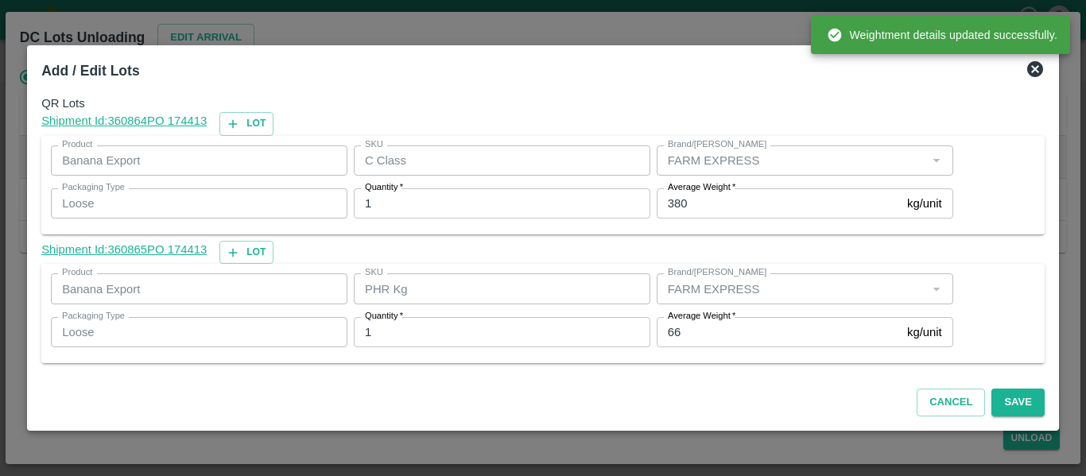
click at [697, 204] on input "380" at bounding box center [779, 203] width 244 height 30
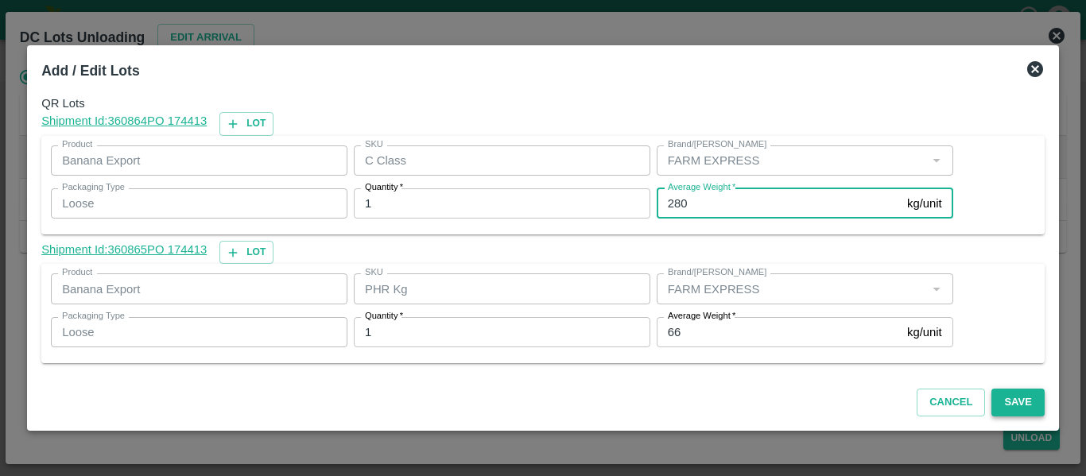
type input "280"
click at [1022, 397] on button "Save" at bounding box center [1017, 403] width 52 height 28
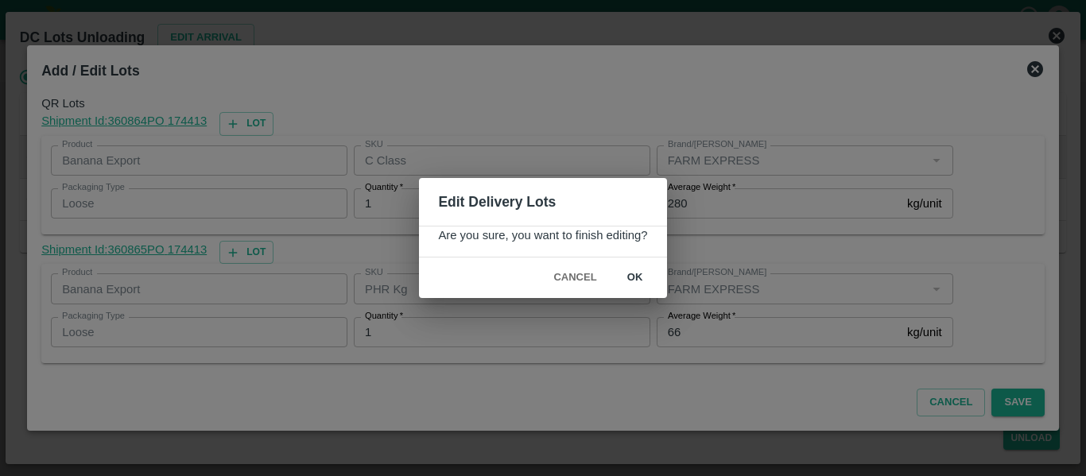
click at [645, 274] on button "ok" at bounding box center [635, 278] width 51 height 28
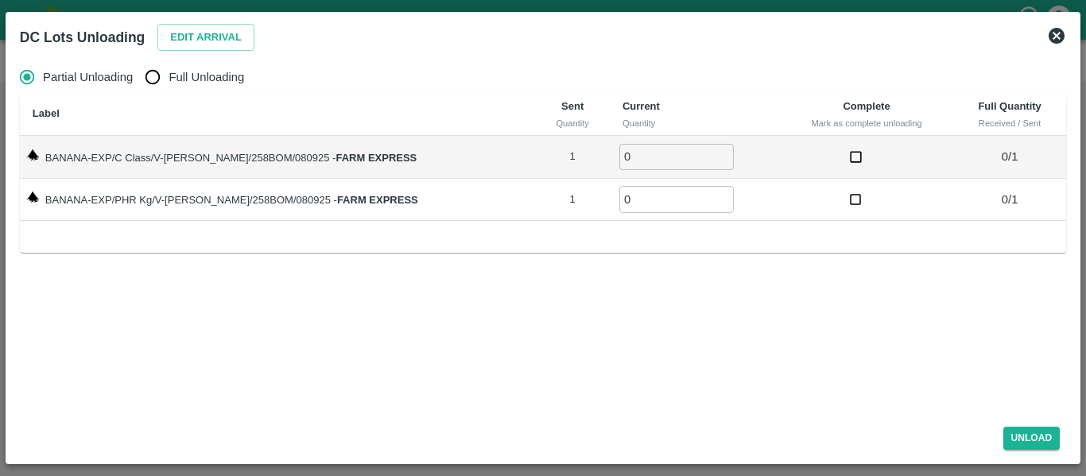
click at [205, 79] on span "Full Unloading" at bounding box center [207, 76] width 76 height 17
click at [169, 79] on input "Full Unloading" at bounding box center [153, 77] width 32 height 32
radio input "true"
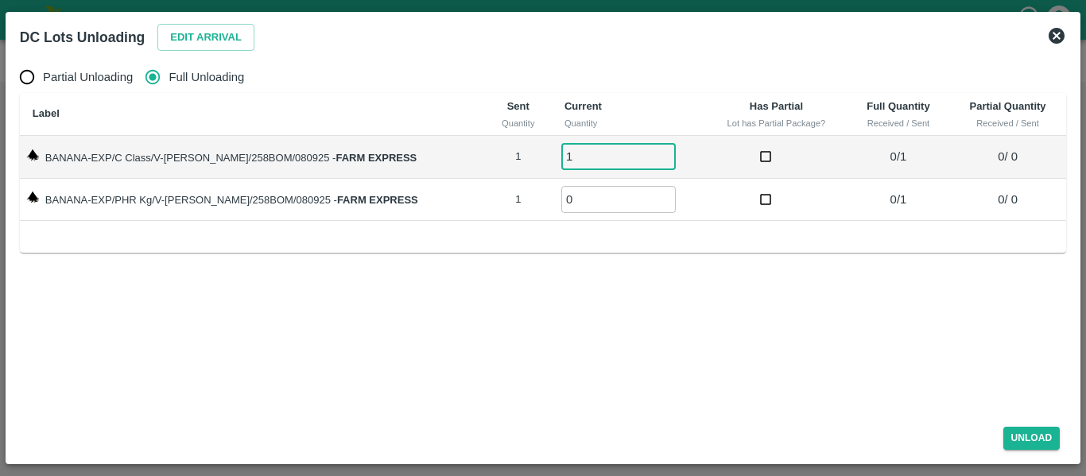
type input "1"
click at [645, 152] on input "1" at bounding box center [618, 157] width 114 height 26
type input "1"
click at [646, 194] on input "1" at bounding box center [618, 199] width 114 height 26
click at [1028, 427] on button "Unload" at bounding box center [1031, 438] width 57 height 23
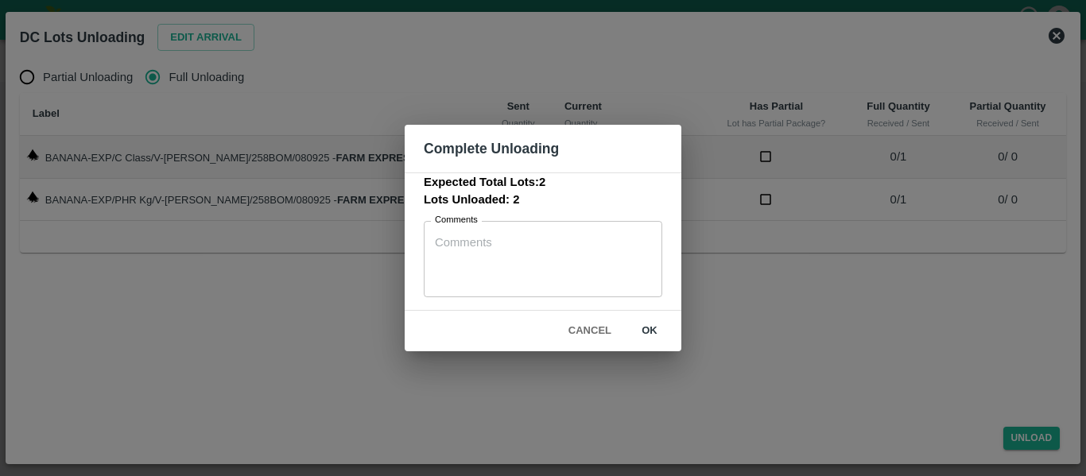
click at [642, 337] on button "ok" at bounding box center [649, 331] width 51 height 28
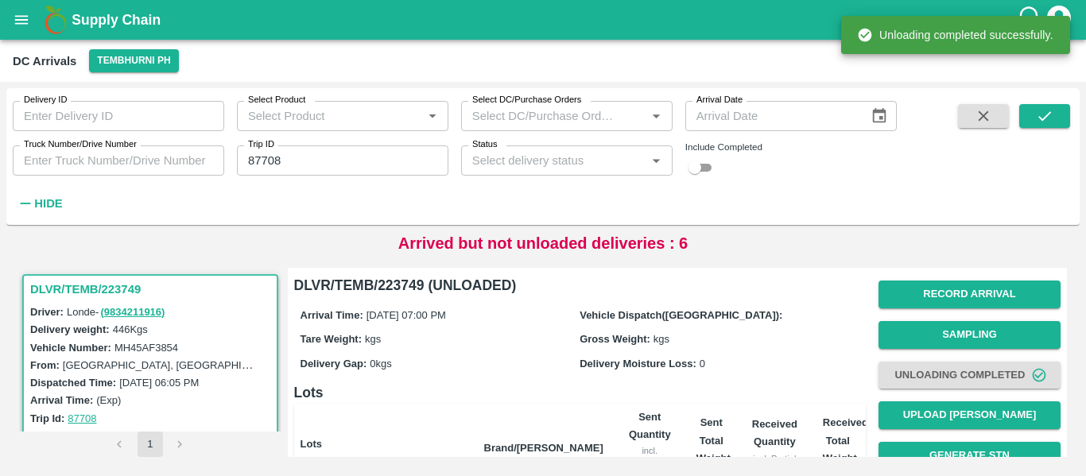
scroll to position [204, 0]
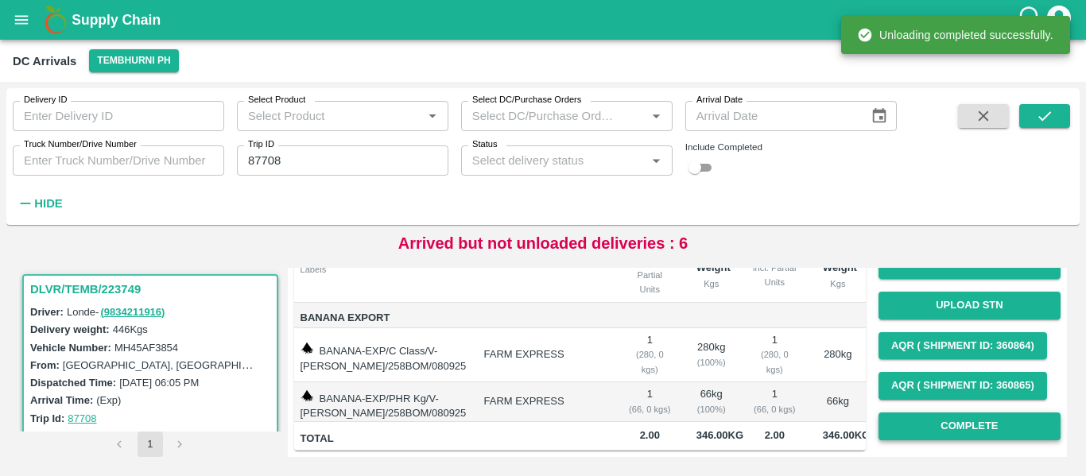
click at [991, 416] on button "Complete" at bounding box center [969, 427] width 182 height 28
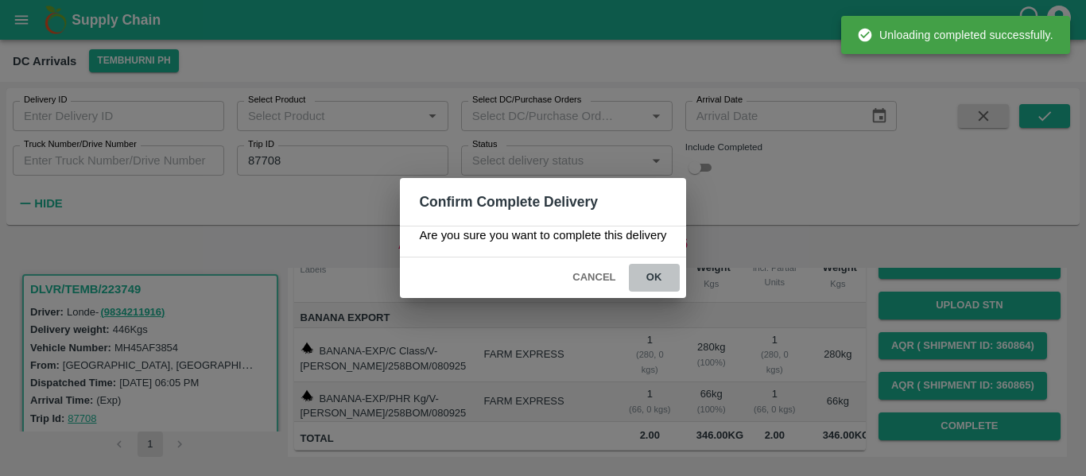
click at [653, 278] on button "ok" at bounding box center [654, 278] width 51 height 28
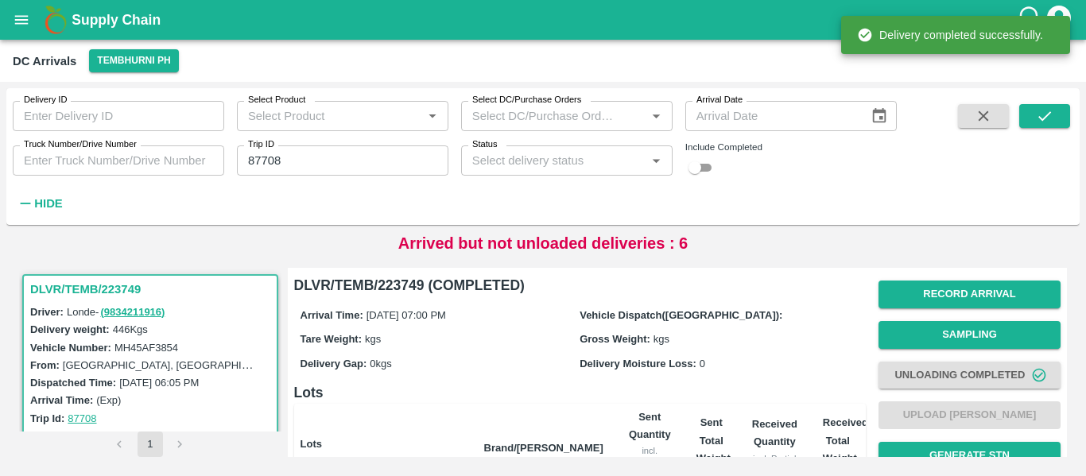
click at [295, 162] on input "87708" at bounding box center [342, 160] width 211 height 30
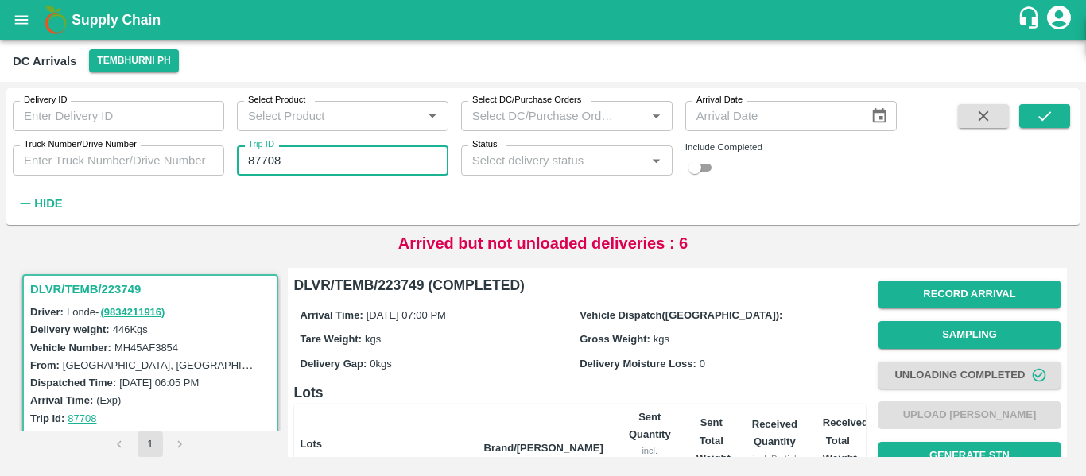
paste input "text"
type input "87707"
click at [1040, 113] on icon "submit" at bounding box center [1044, 115] width 17 height 17
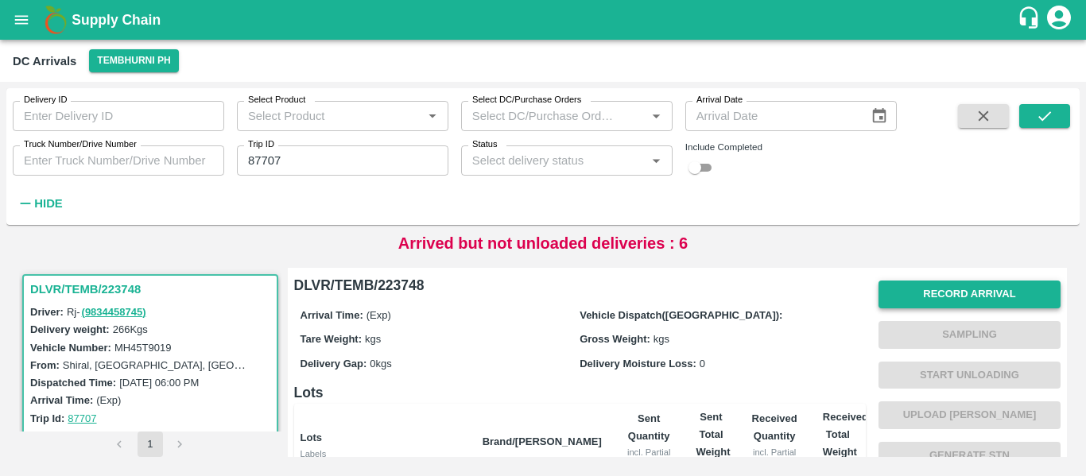
click at [956, 288] on button "Record Arrival" at bounding box center [969, 295] width 182 height 28
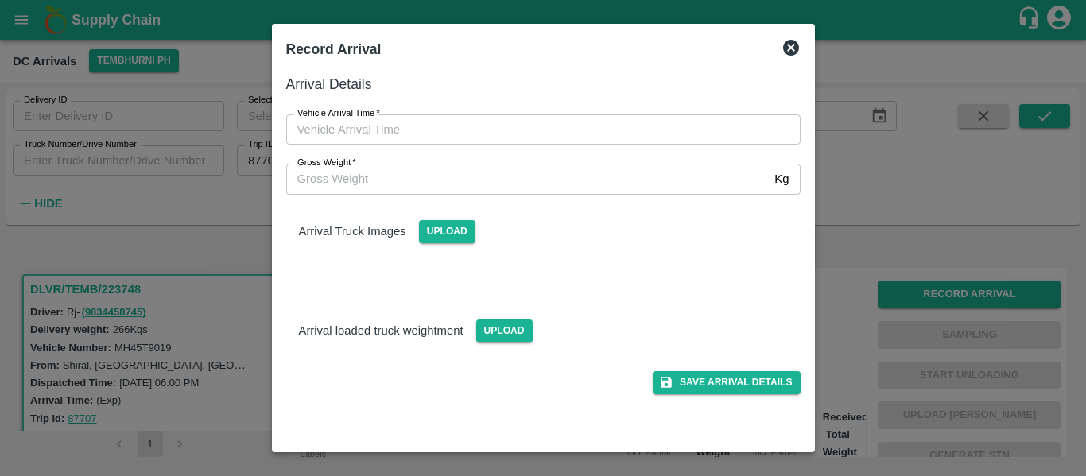
click at [391, 146] on div "Gross Weight   * Kg Gross Weight" at bounding box center [533, 169] width 533 height 49
type input "DD/MM/YYYY hh:mm aa"
click at [370, 122] on input "DD/MM/YYYY hh:mm aa" at bounding box center [537, 129] width 503 height 30
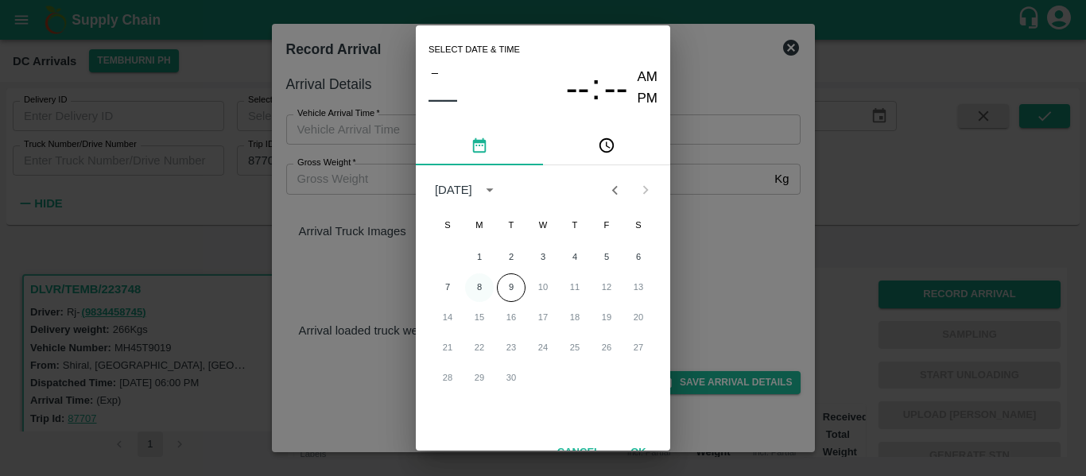
click at [470, 295] on button "8" at bounding box center [479, 287] width 29 height 29
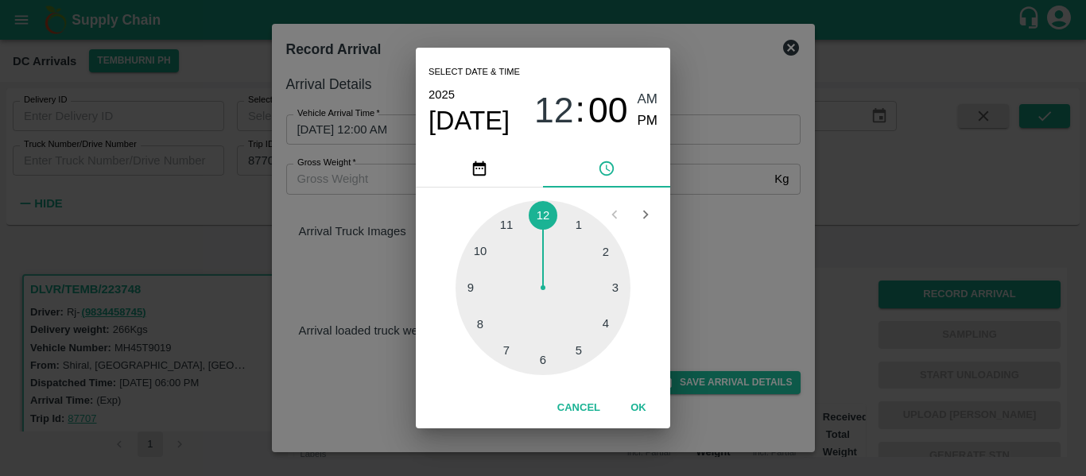
click at [582, 355] on div at bounding box center [543, 287] width 175 height 175
click at [506, 229] on div at bounding box center [543, 287] width 175 height 175
click at [646, 126] on span "PM" at bounding box center [648, 120] width 21 height 21
type input "08/09/2025 05:55 PM"
click at [639, 413] on button "OK" at bounding box center [638, 408] width 51 height 28
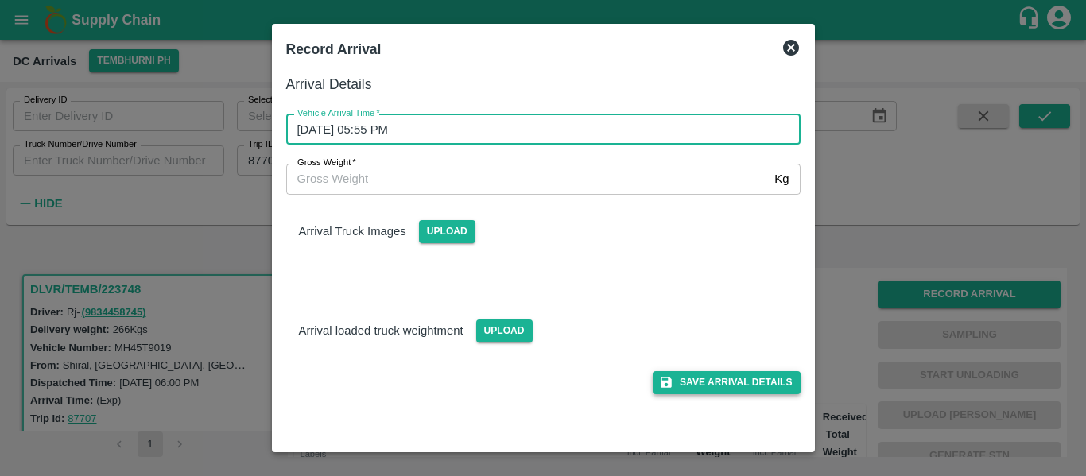
click at [753, 371] on button "Save Arrival Details" at bounding box center [726, 382] width 147 height 23
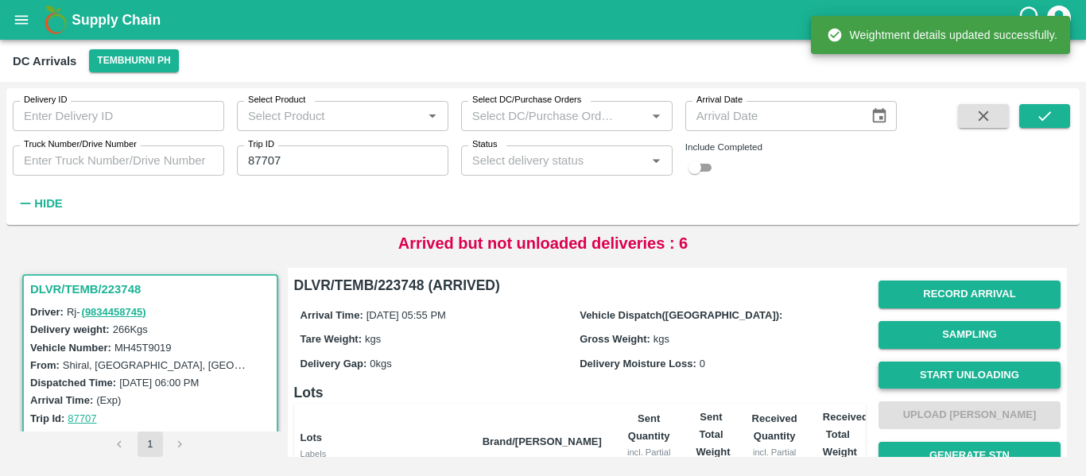
click at [965, 373] on button "Start Unloading" at bounding box center [969, 376] width 182 height 28
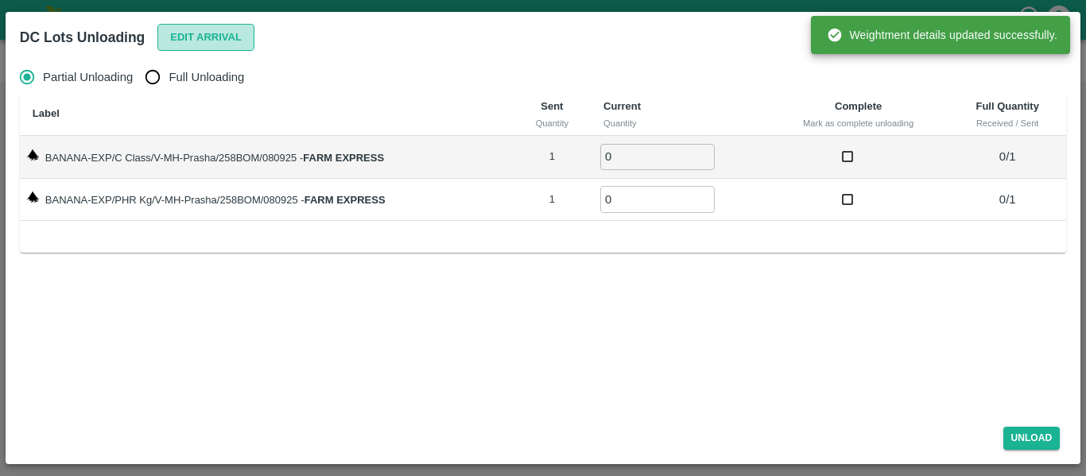
click at [233, 45] on button "Edit Arrival" at bounding box center [205, 38] width 97 height 28
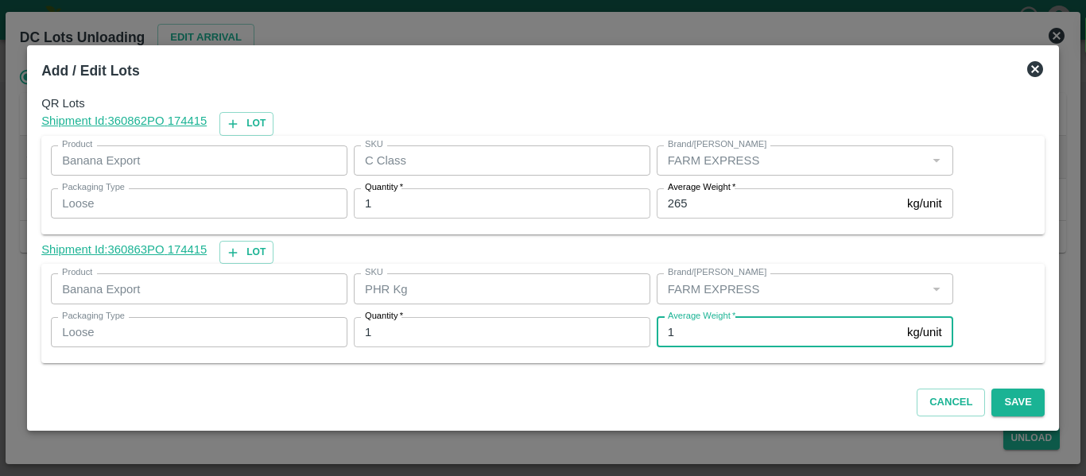
click at [684, 334] on input "1" at bounding box center [779, 332] width 244 height 30
type input "12"
click at [1033, 403] on button "Save" at bounding box center [1017, 403] width 52 height 28
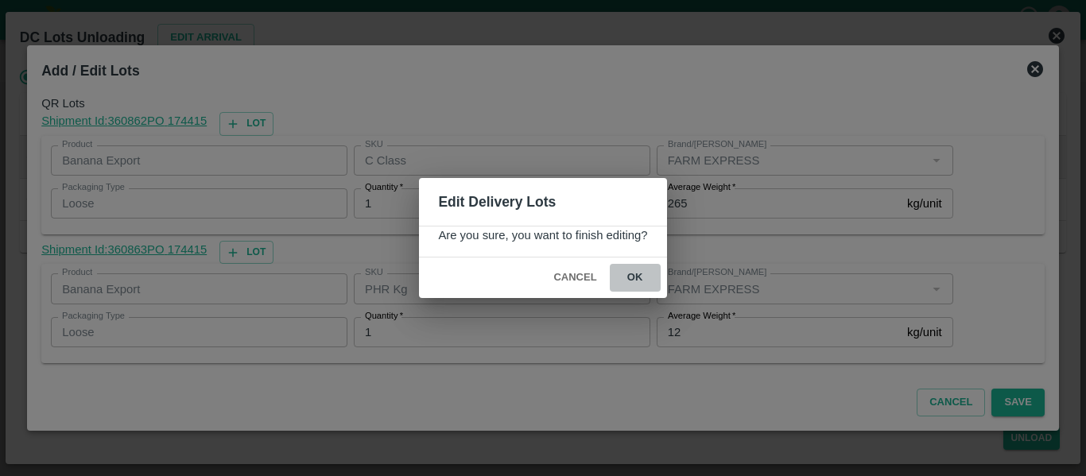
click at [647, 285] on button "ok" at bounding box center [635, 278] width 51 height 28
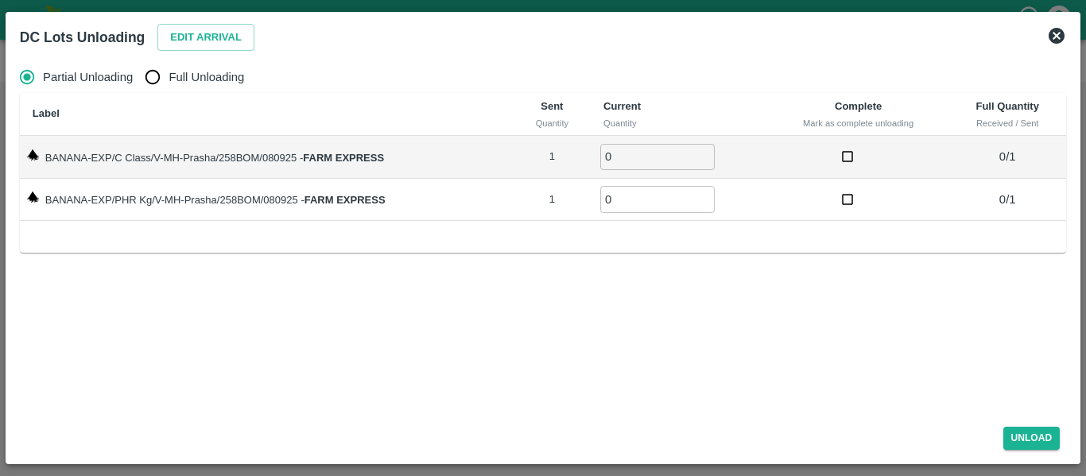
click at [207, 85] on span "Full Unloading" at bounding box center [207, 76] width 76 height 17
click at [169, 85] on input "Full Unloading" at bounding box center [153, 77] width 32 height 32
radio input "true"
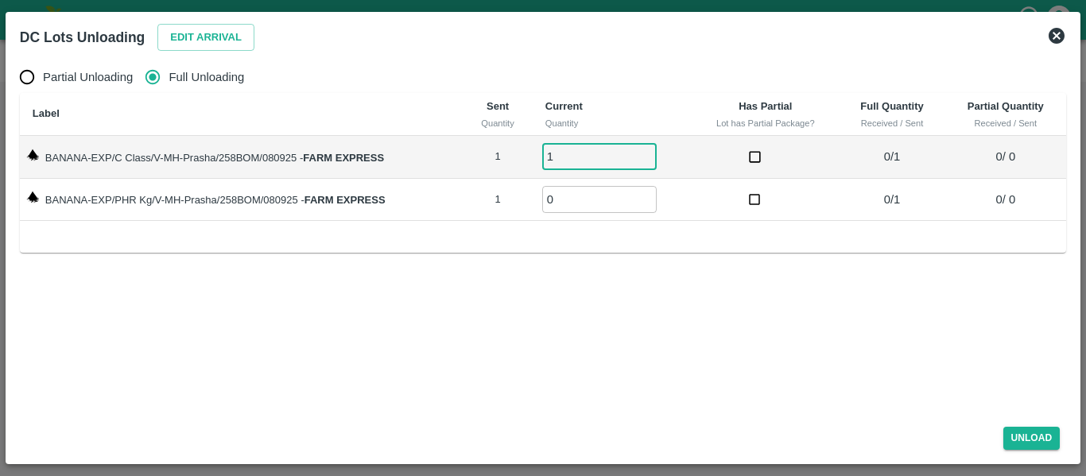
type input "1"
click at [648, 151] on input "1" at bounding box center [599, 157] width 114 height 26
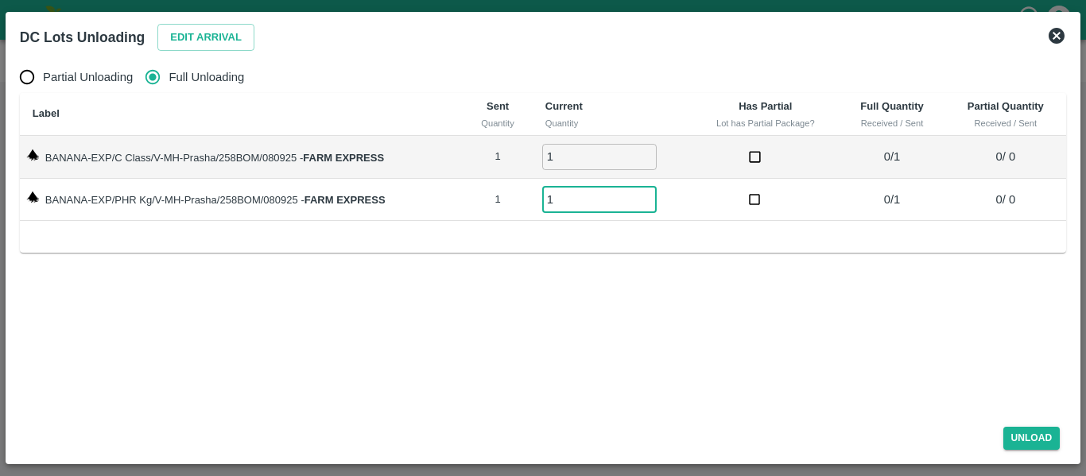
type input "1"
click at [646, 196] on input "1" at bounding box center [599, 199] width 114 height 26
click at [1038, 435] on button "Unload" at bounding box center [1031, 438] width 57 height 23
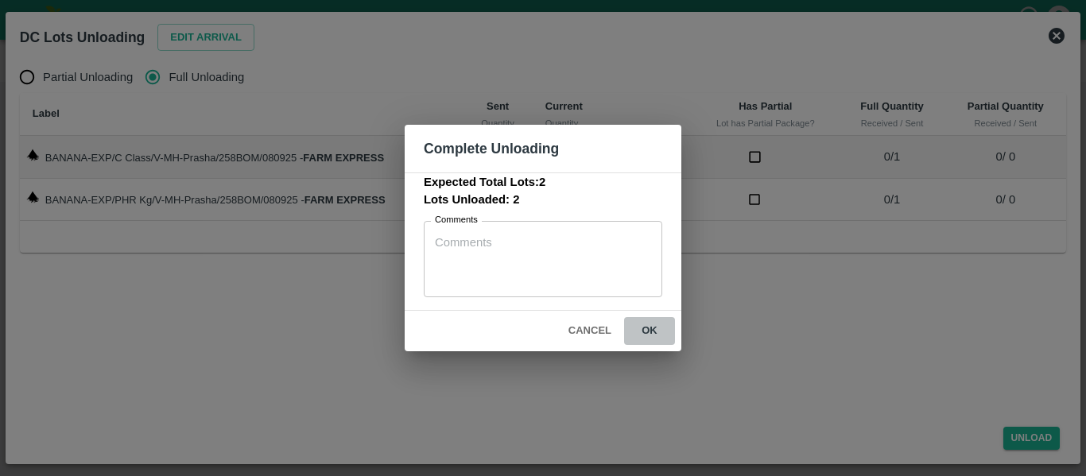
click at [632, 333] on button "ok" at bounding box center [649, 331] width 51 height 28
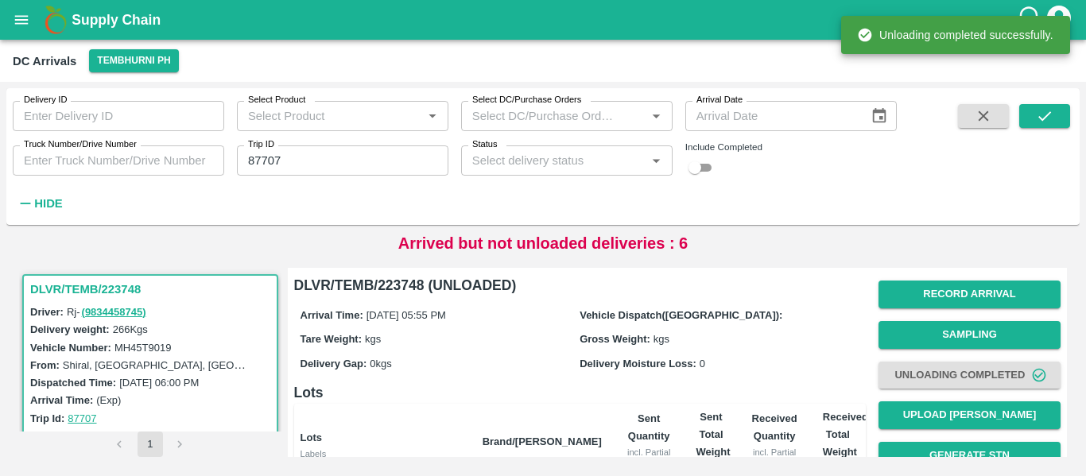
scroll to position [204, 0]
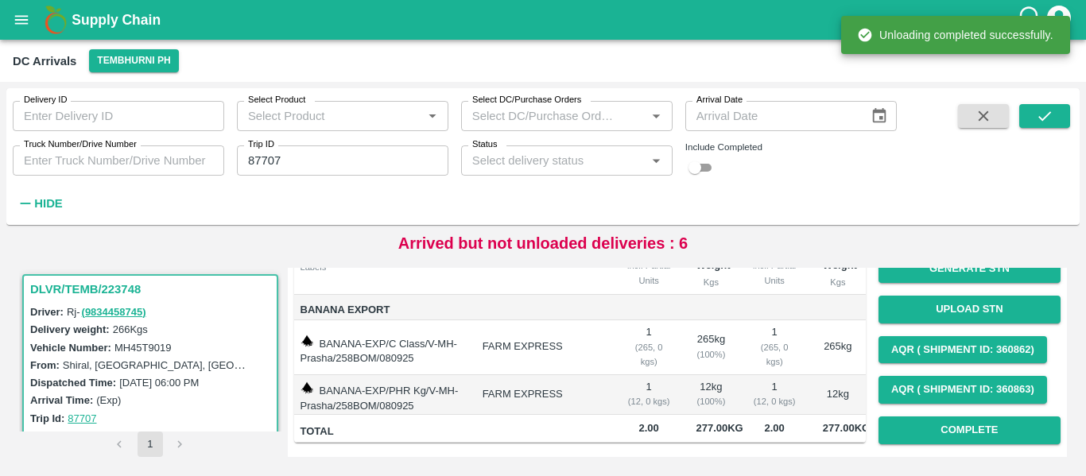
click at [991, 429] on div "Record Arrival Sampling Unloading Completed Upload Tare Weight Generate STN Upl…" at bounding box center [969, 268] width 182 height 363
click at [963, 417] on button "Complete" at bounding box center [969, 431] width 182 height 28
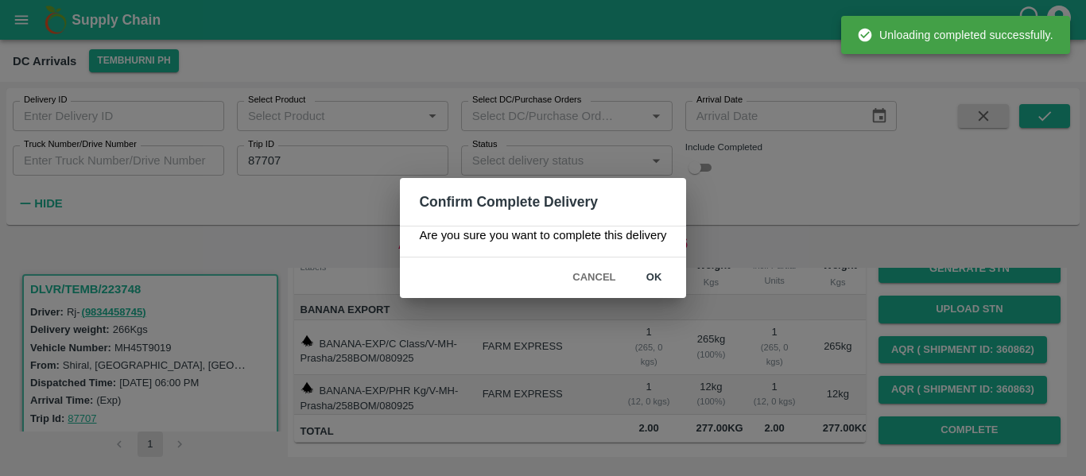
click at [655, 282] on button "ok" at bounding box center [654, 278] width 51 height 28
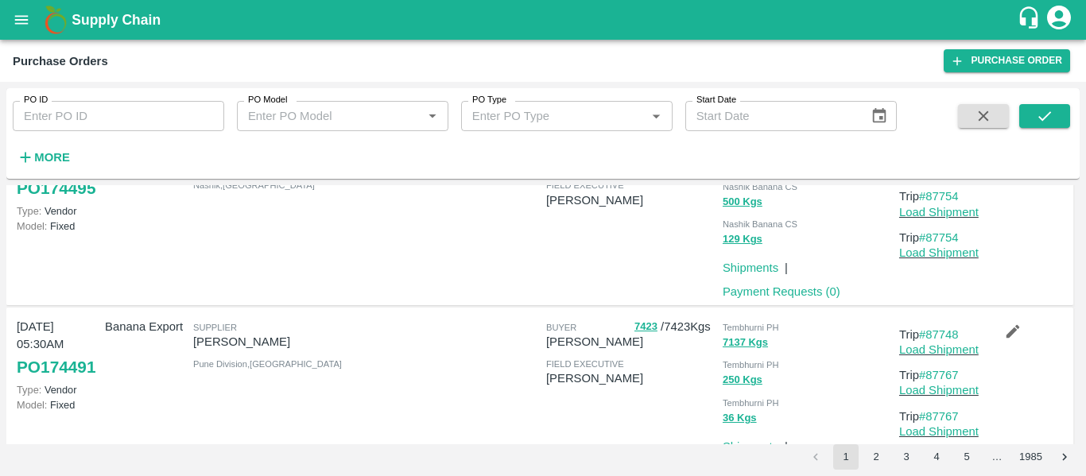
scroll to position [1418, 0]
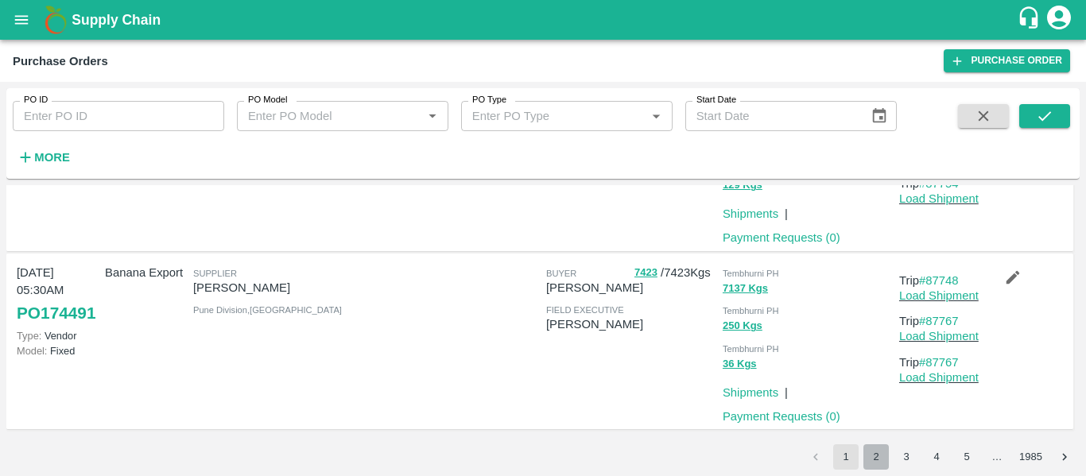
click at [870, 461] on button "2" at bounding box center [875, 456] width 25 height 25
click at [911, 463] on button "3" at bounding box center [906, 456] width 25 height 25
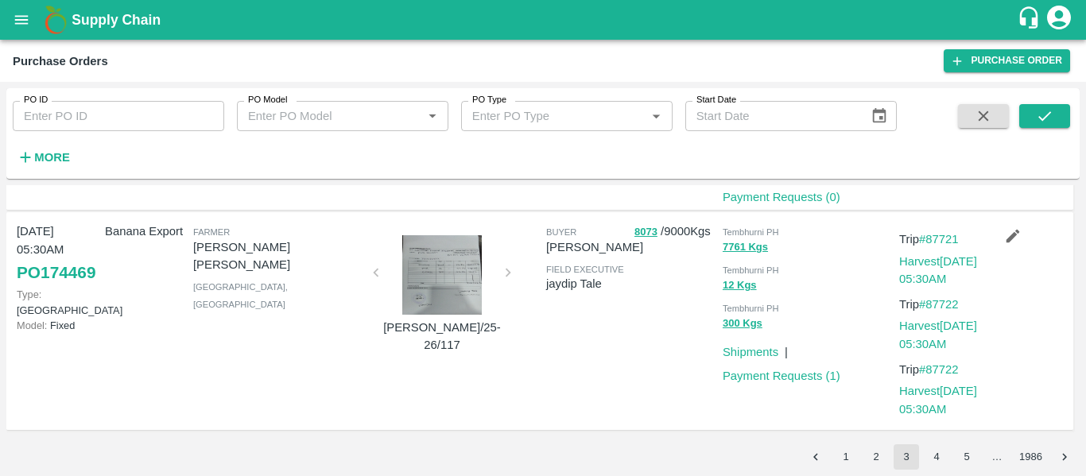
scroll to position [1613, 0]
click at [927, 456] on button "4" at bounding box center [936, 456] width 25 height 25
click at [971, 455] on button "5" at bounding box center [966, 456] width 25 height 25
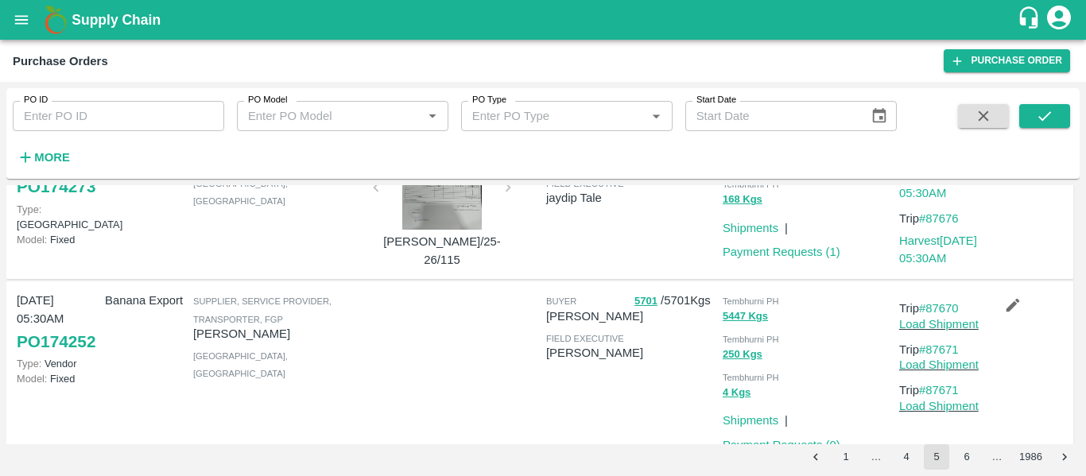
scroll to position [1548, 0]
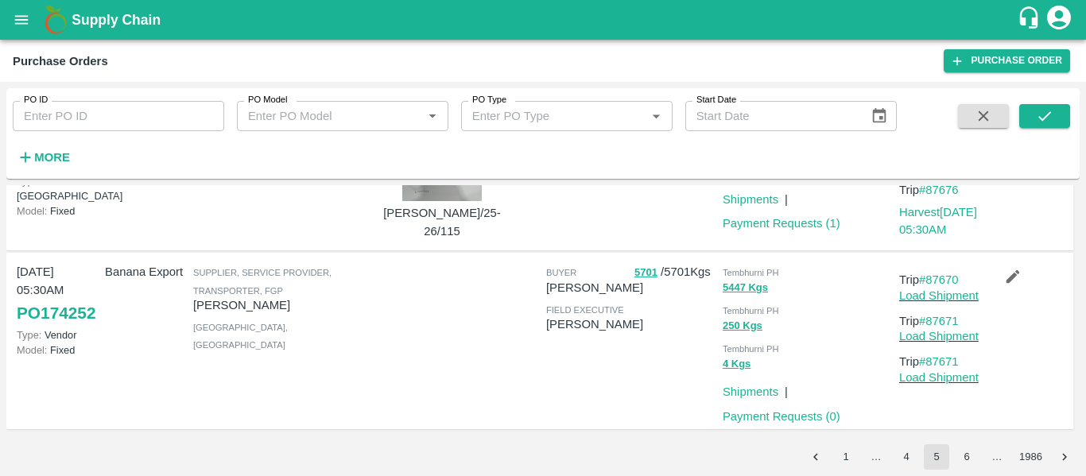
click at [86, 119] on input "PO ID" at bounding box center [118, 116] width 211 height 30
paste input "174350"
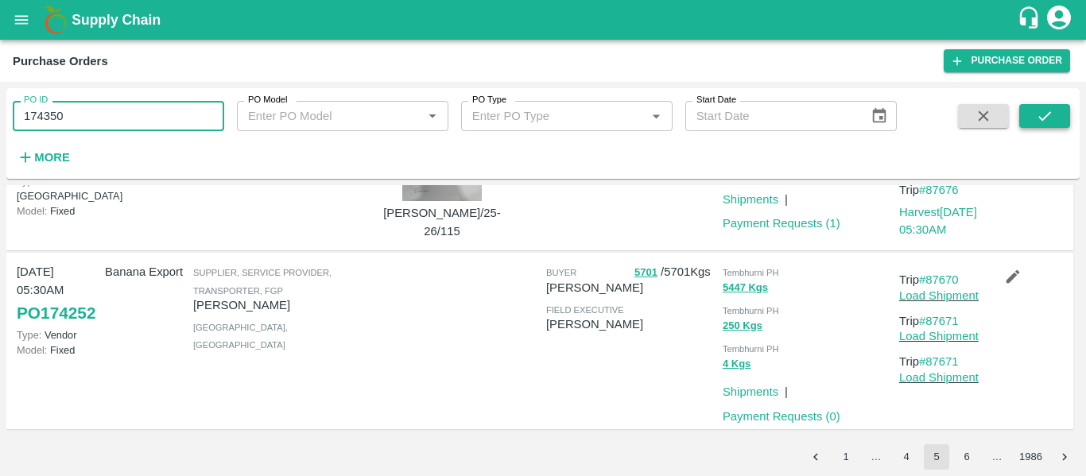
type input "174350"
click at [1051, 116] on icon "submit" at bounding box center [1044, 115] width 17 height 17
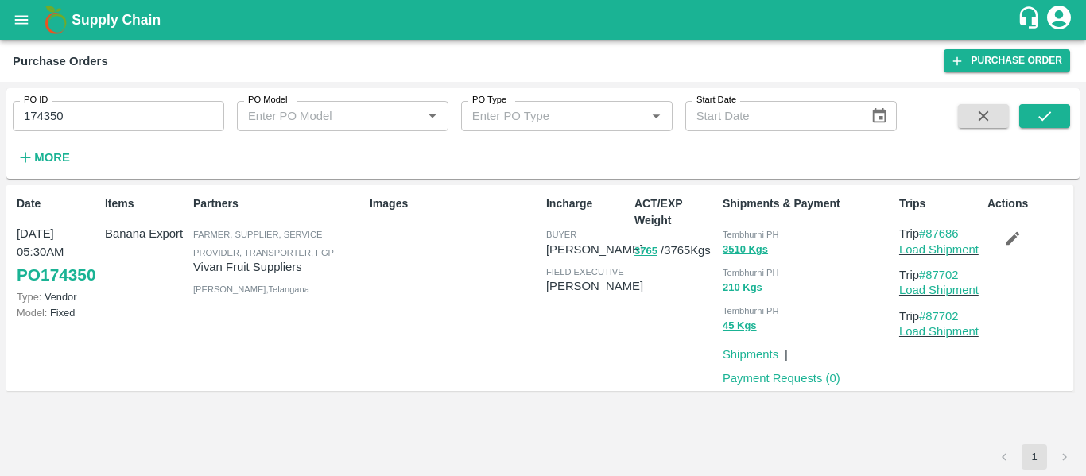
click at [1006, 253] on div "Actions" at bounding box center [1025, 288] width 88 height 198
click at [1012, 238] on icon "button" at bounding box center [1013, 239] width 14 height 14
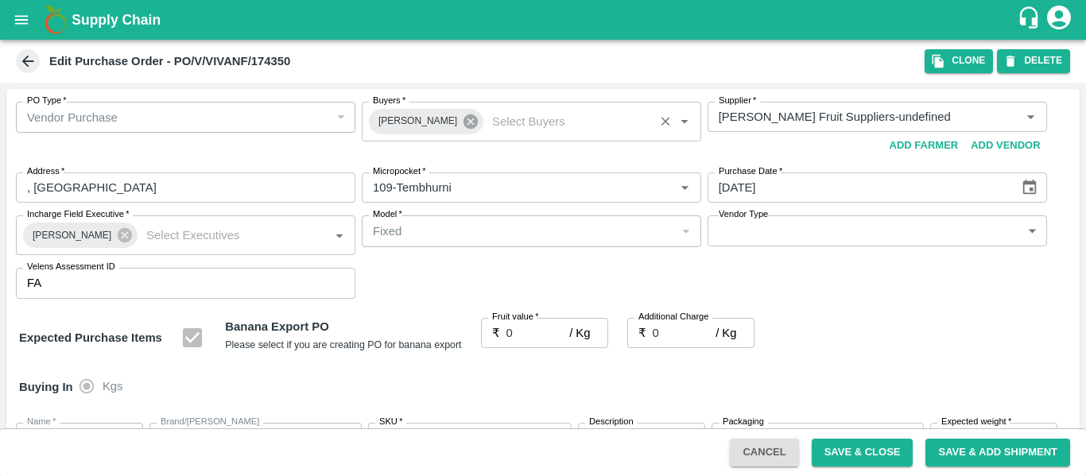
click at [462, 122] on icon at bounding box center [470, 121] width 17 height 17
click at [421, 122] on input "Buyers   *" at bounding box center [518, 117] width 304 height 21
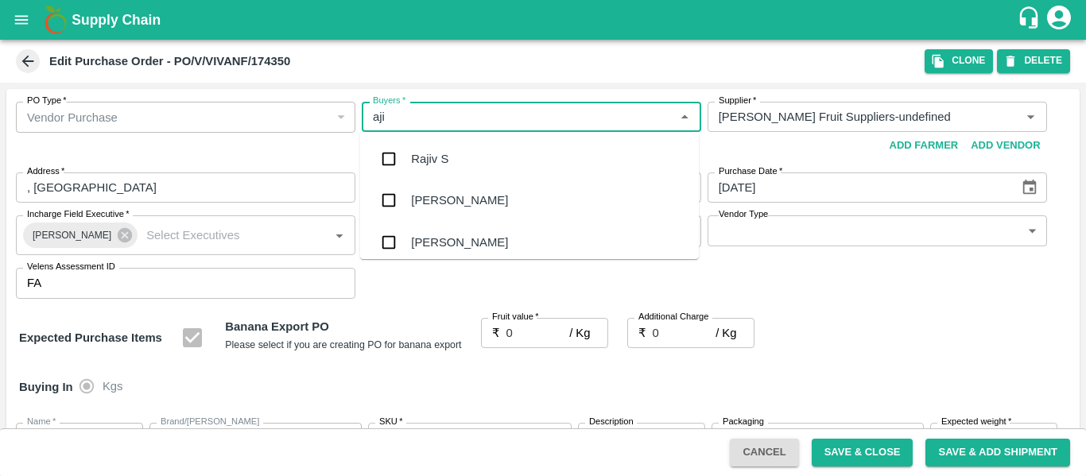
type input "ajit"
click at [426, 163] on div "Ajit Otari" at bounding box center [459, 158] width 97 height 17
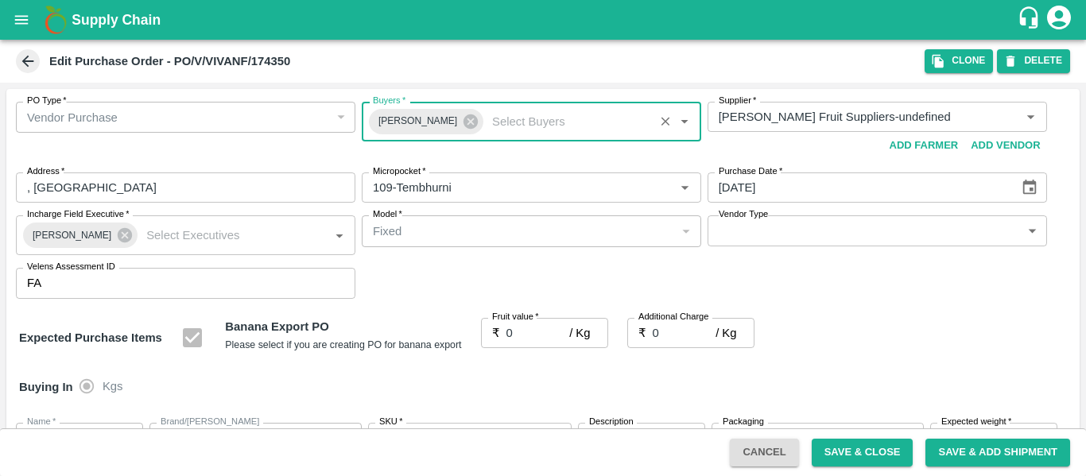
click at [518, 324] on label "Fruit value   *" at bounding box center [515, 317] width 47 height 13
click at [518, 324] on input "0" at bounding box center [538, 333] width 64 height 30
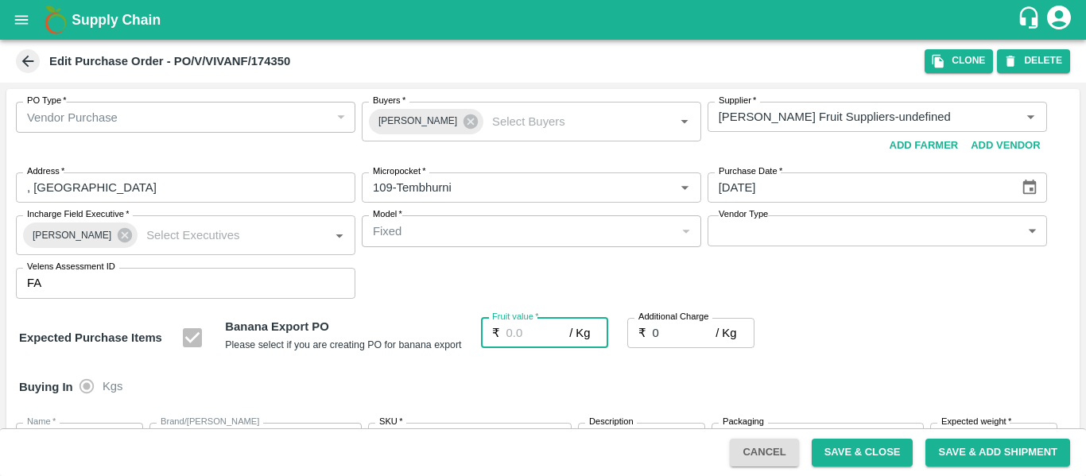
type input "2"
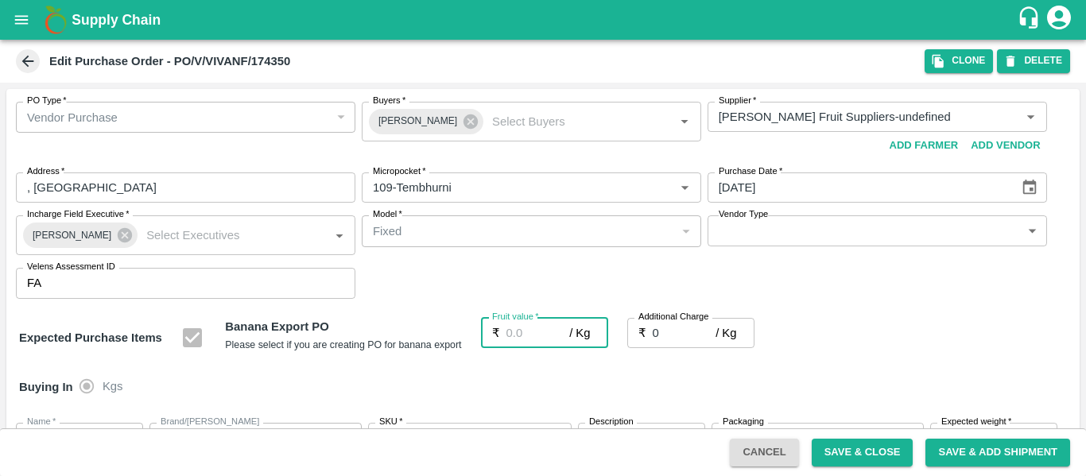
type input "2"
type input "25"
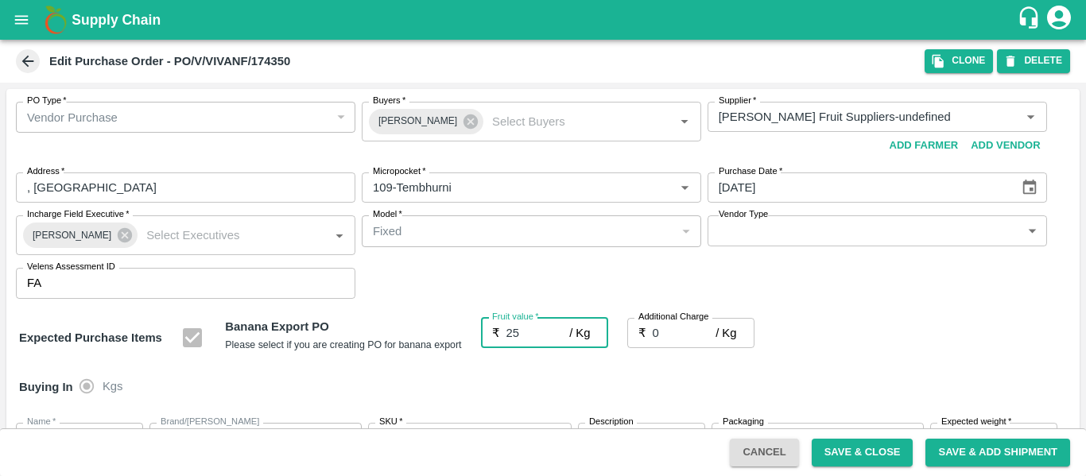
type input "25"
click at [667, 339] on input "0" at bounding box center [685, 333] width 64 height 30
type input "2"
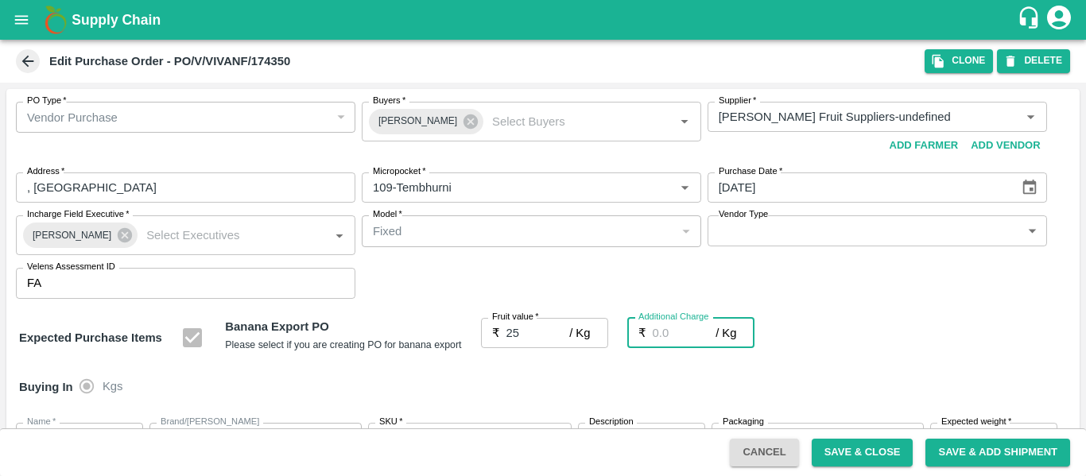
type input "27"
type input "2.7"
type input "27.7"
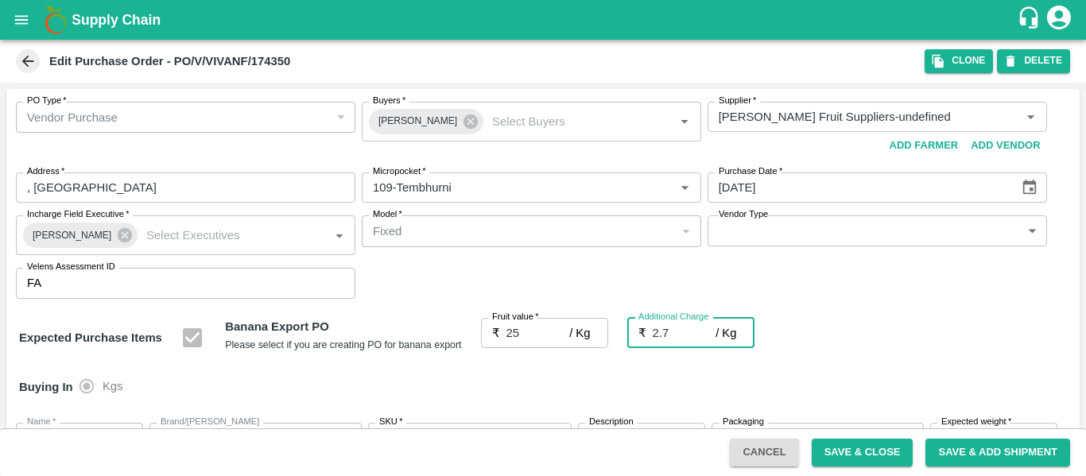
type input "27.7"
type input "2.75"
type input "27.75"
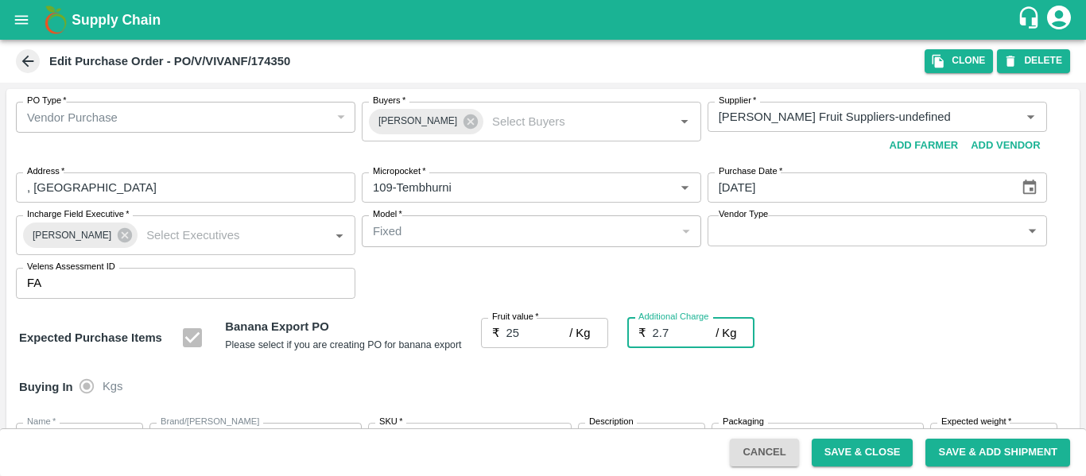
type input "27.75"
type input "2.75"
click at [864, 351] on div "Expected Purchase Items Banana Export PO Please select if you are creating PO f…" at bounding box center [543, 338] width 1048 height 41
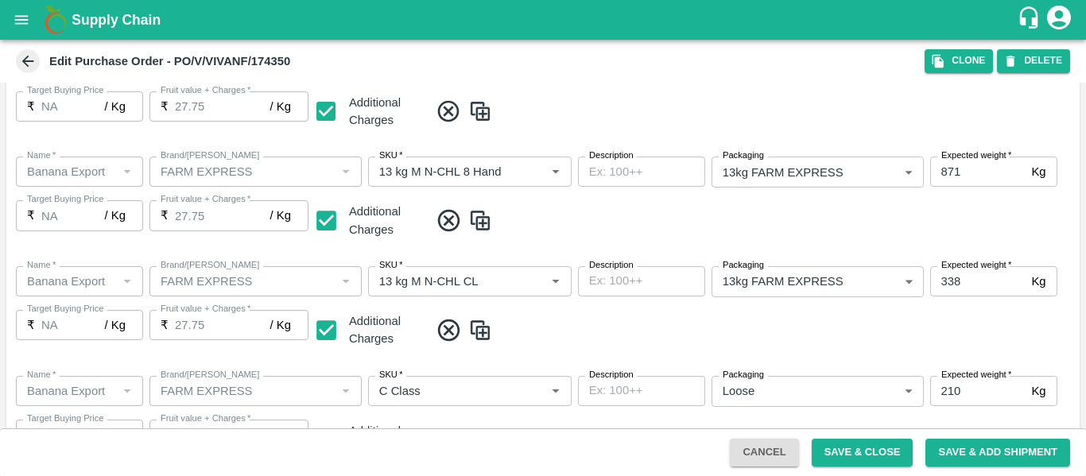
scroll to position [729, 0]
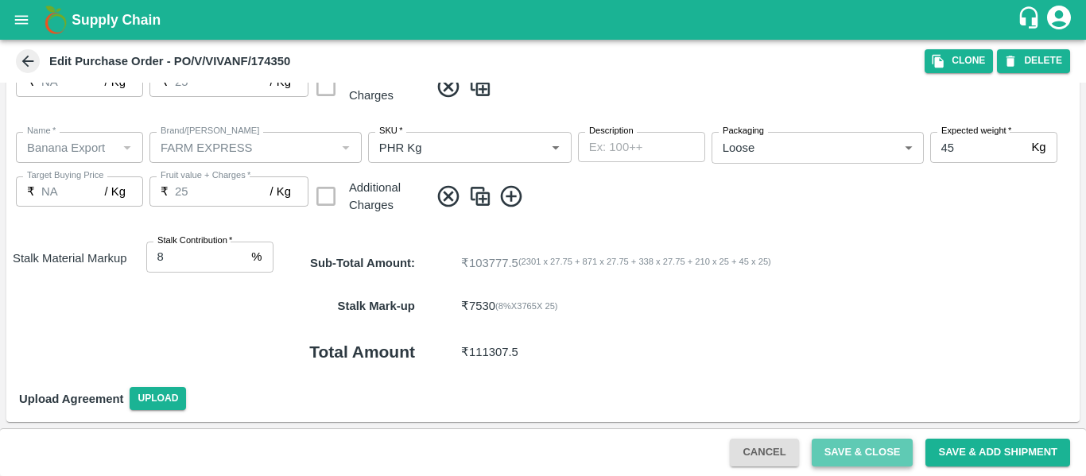
click at [855, 452] on button "Save & Close" at bounding box center [863, 453] width 102 height 28
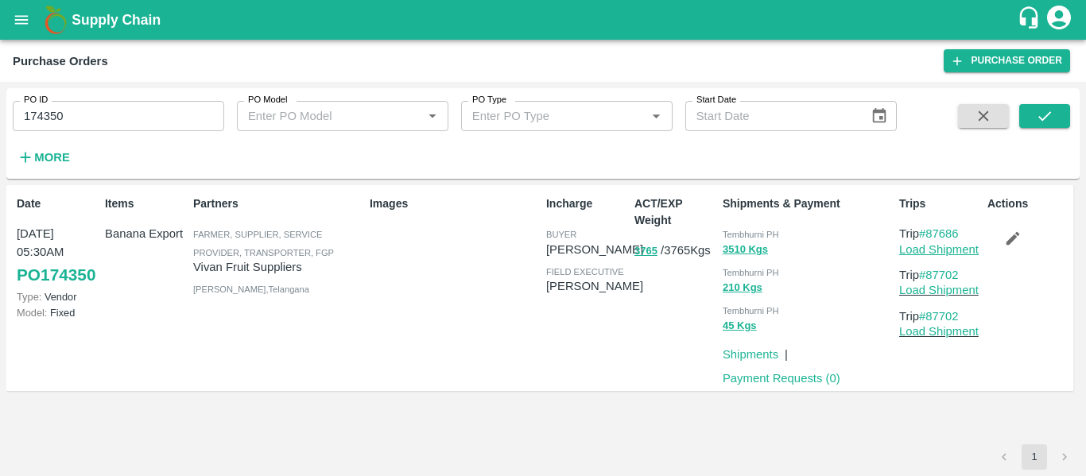
click at [944, 254] on link "Load Shipment" at bounding box center [938, 249] width 79 height 13
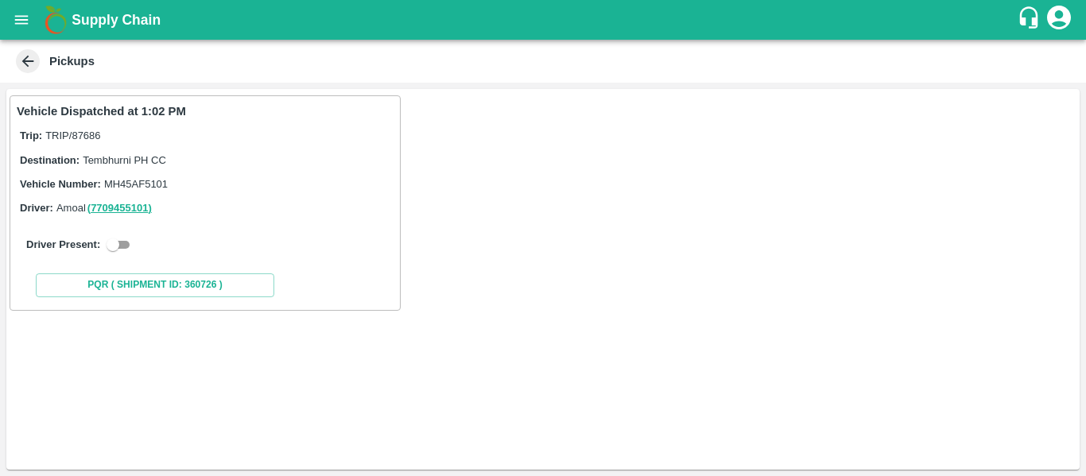
click at [130, 233] on div "Driver Present:" at bounding box center [205, 245] width 377 height 45
click at [122, 233] on div "Driver Present:" at bounding box center [205, 245] width 377 height 45
click at [122, 246] on input "checkbox" at bounding box center [112, 244] width 57 height 19
checkbox input "true"
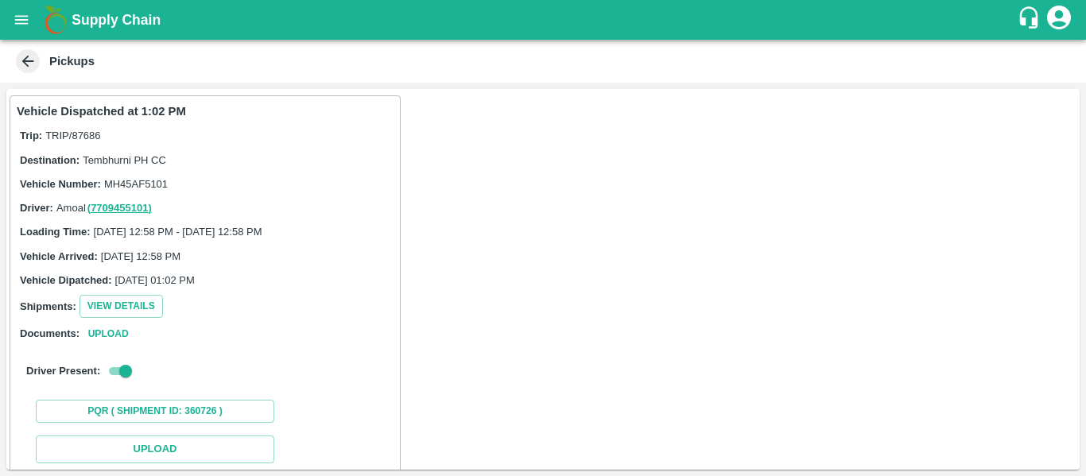
scroll to position [233, 0]
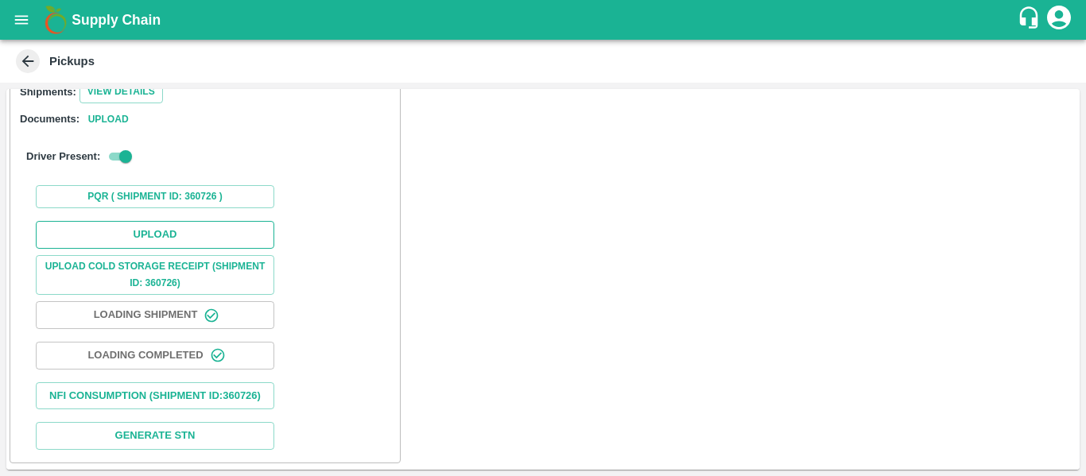
click at [99, 223] on button "Upload" at bounding box center [155, 235] width 238 height 28
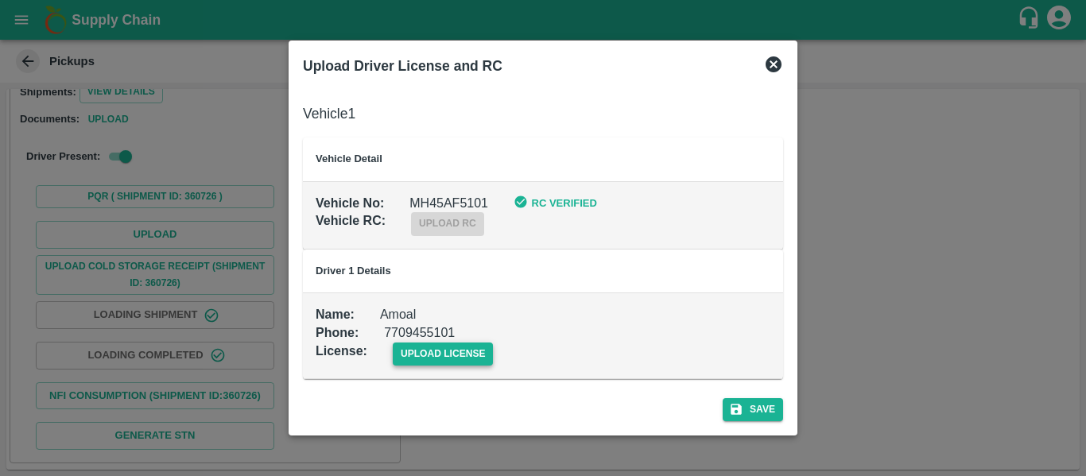
click at [463, 350] on span "upload license" at bounding box center [443, 354] width 101 height 23
click at [0, 0] on input "upload license" at bounding box center [0, 0] width 0 height 0
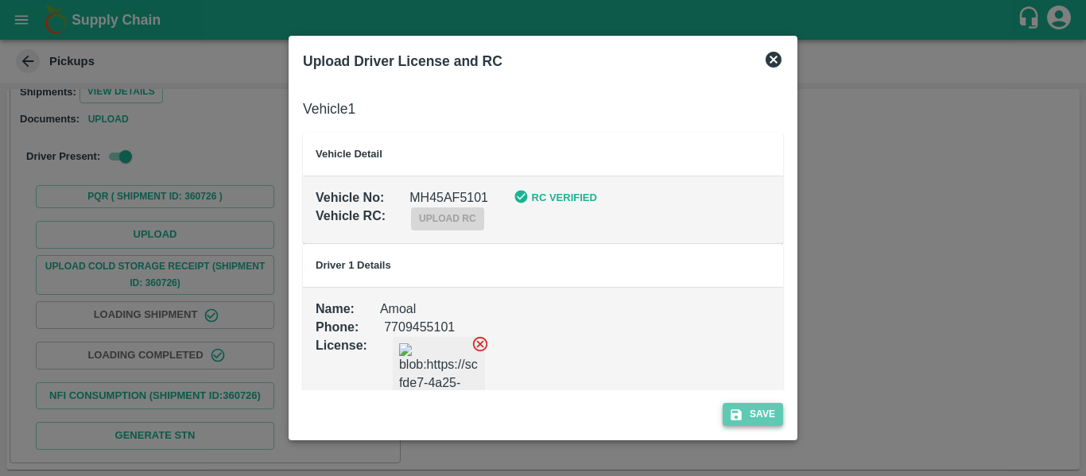
click at [753, 406] on button "Save" at bounding box center [753, 414] width 60 height 23
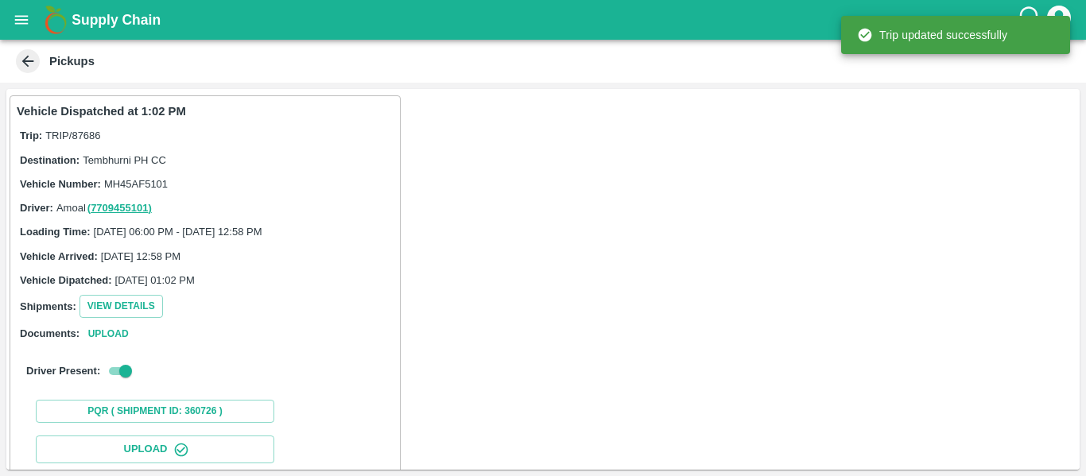
scroll to position [273, 0]
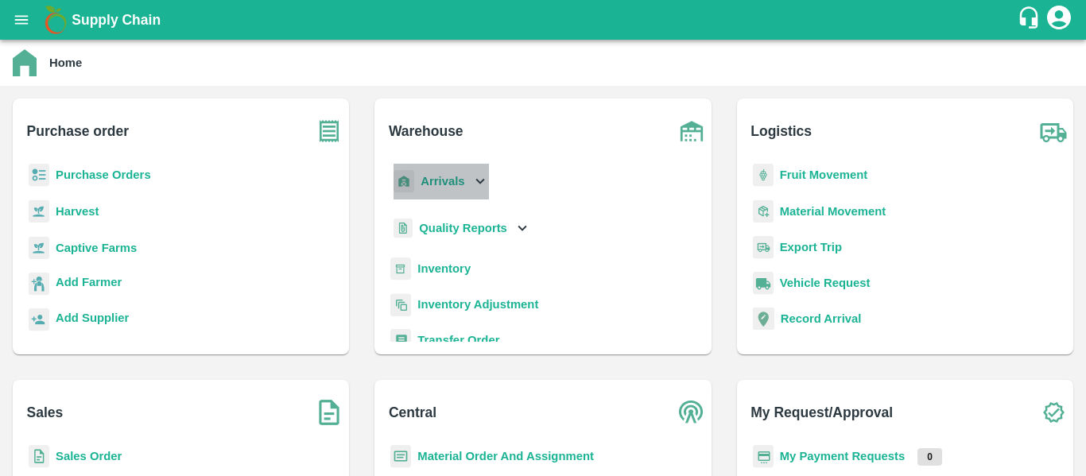
click at [471, 175] on icon at bounding box center [479, 181] width 17 height 17
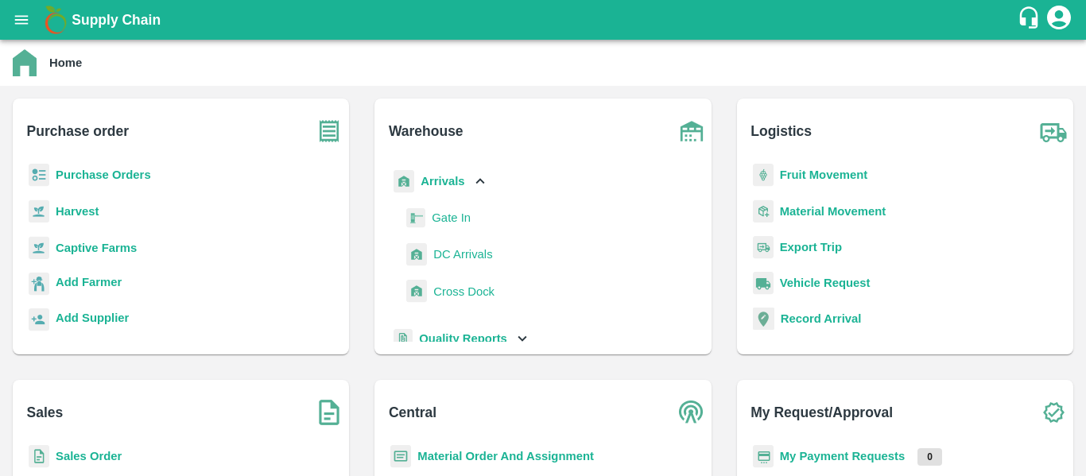
click at [835, 170] on b "Fruit Movement" at bounding box center [824, 175] width 88 height 13
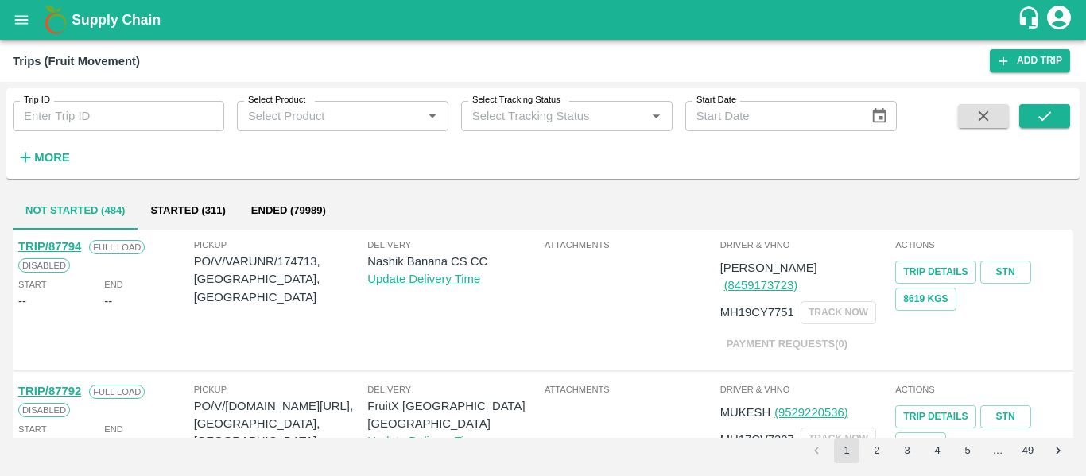
click at [65, 111] on input "Trip ID" at bounding box center [118, 116] width 211 height 30
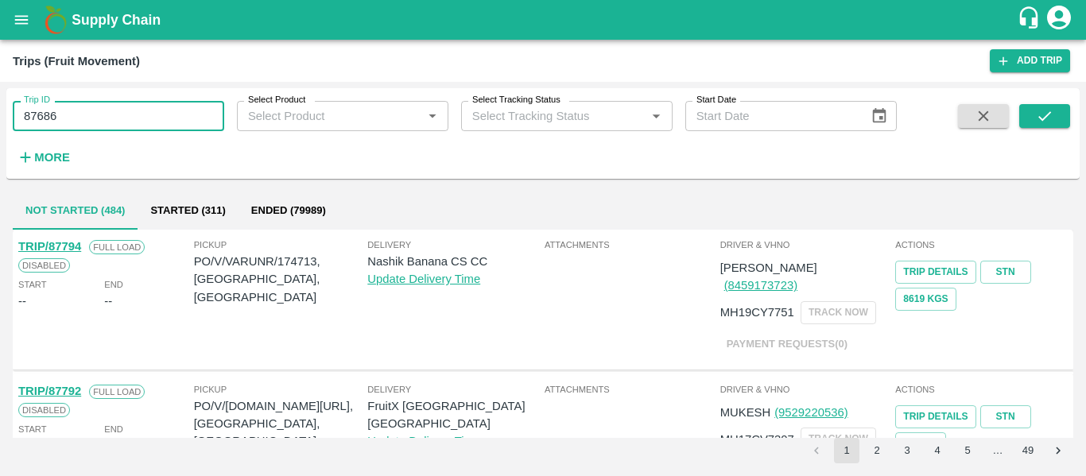
type input "87686"
click at [1020, 122] on button "submit" at bounding box center [1044, 116] width 51 height 24
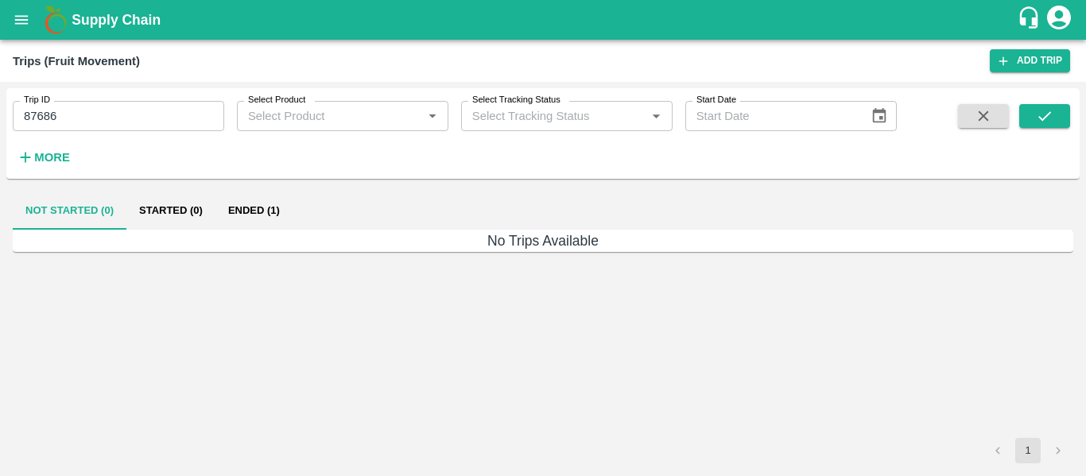
click at [240, 207] on button "Ended (1)" at bounding box center [253, 211] width 77 height 38
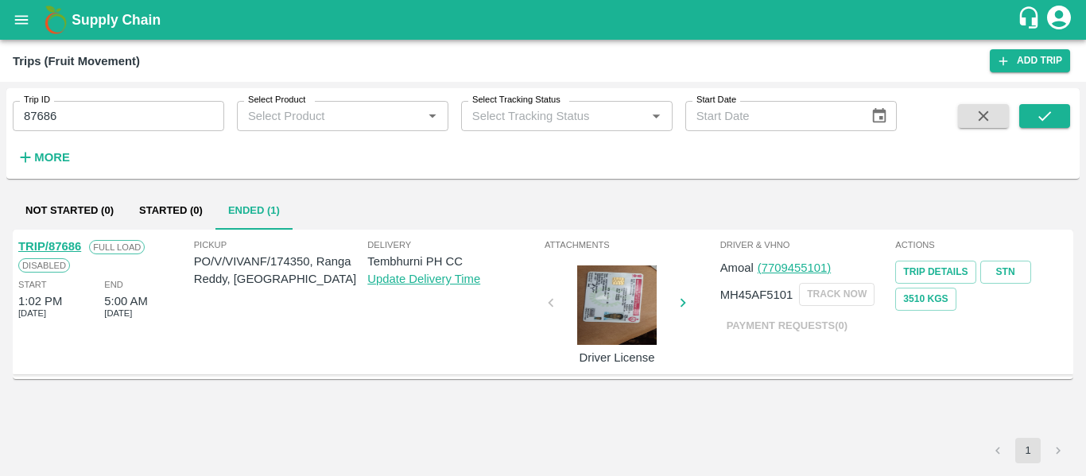
click at [54, 245] on link "TRIP/87686" at bounding box center [49, 246] width 63 height 13
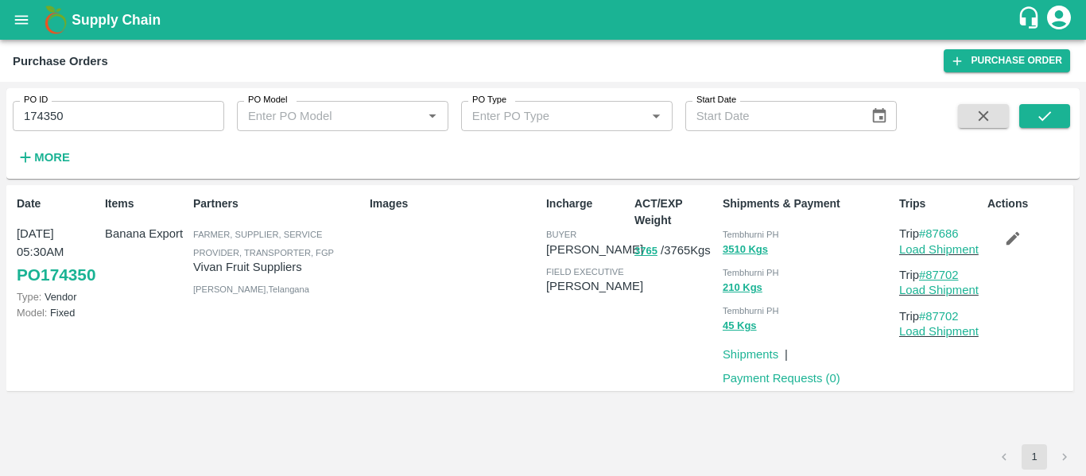
drag, startPoint x: 975, startPoint y: 275, endPoint x: 929, endPoint y: 277, distance: 46.2
click at [929, 277] on p "Trip #87702" at bounding box center [940, 274] width 82 height 17
copy link "87702"
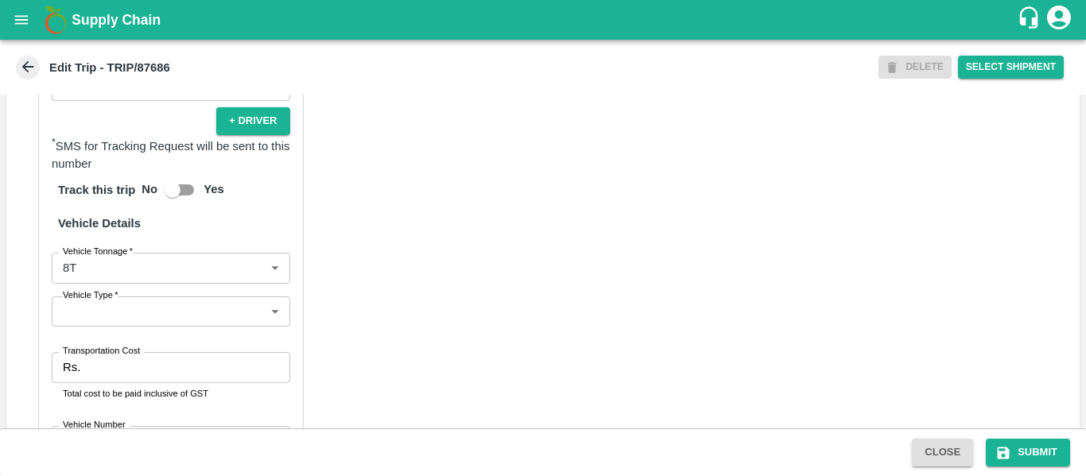
scroll to position [1201, 0]
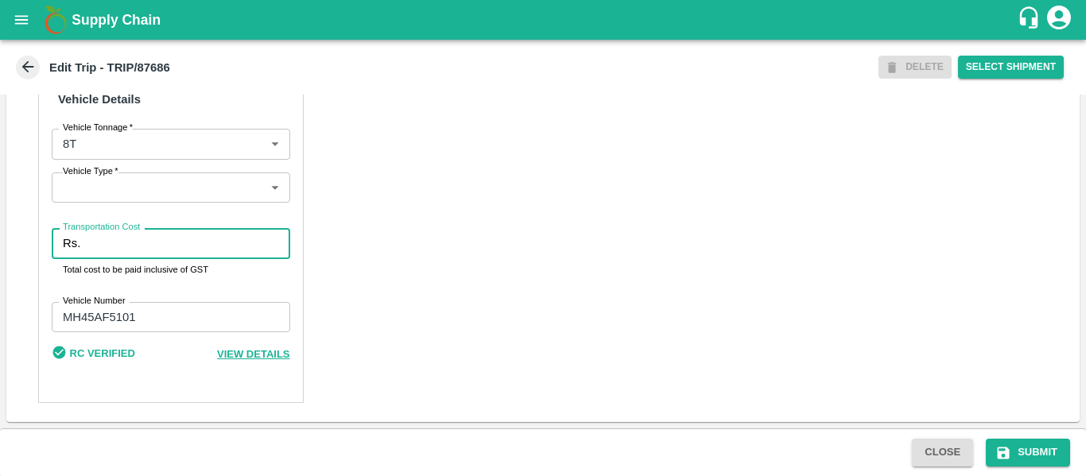
click at [126, 252] on input "Transportation Cost" at bounding box center [188, 243] width 203 height 30
type input "2500"
click at [1028, 448] on button "Submit" at bounding box center [1028, 453] width 84 height 28
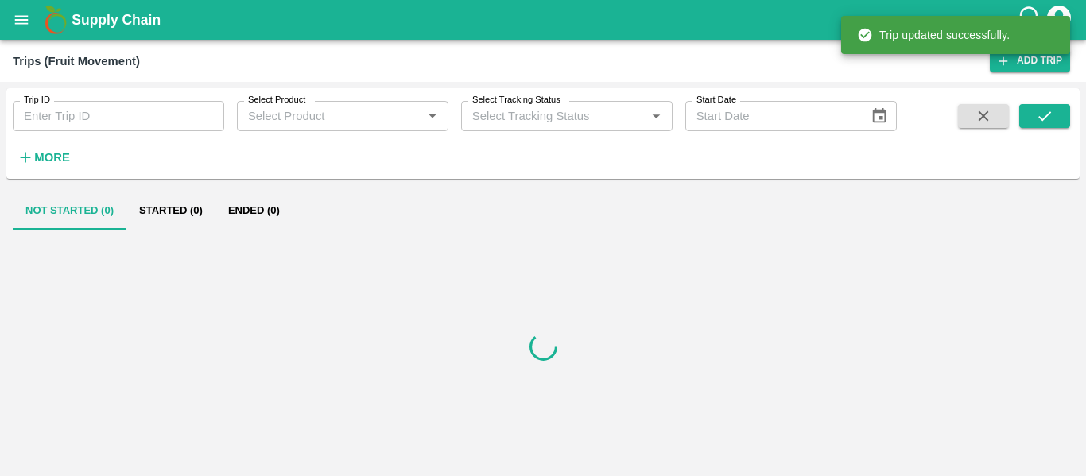
click at [134, 111] on input "Trip ID" at bounding box center [118, 116] width 211 height 30
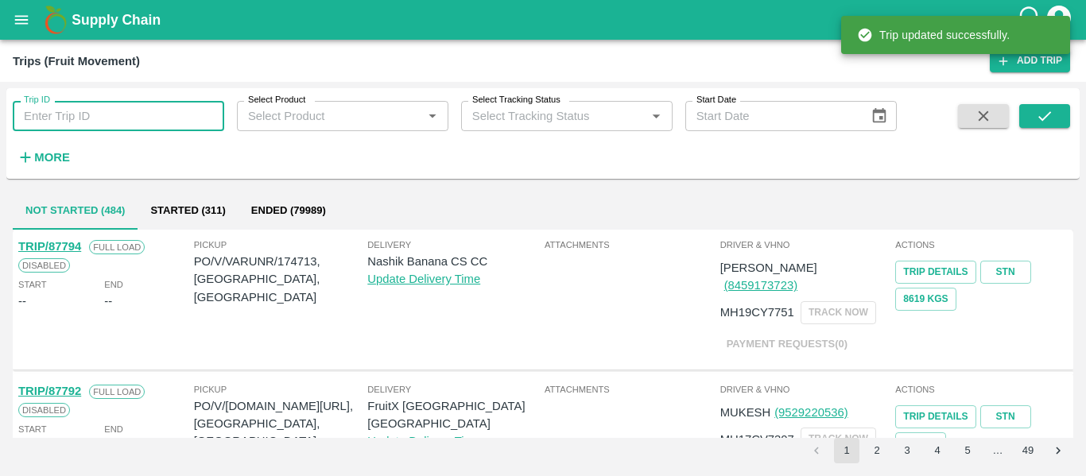
paste input "87702"
type input "87702"
click at [1041, 123] on icon "submit" at bounding box center [1044, 115] width 17 height 17
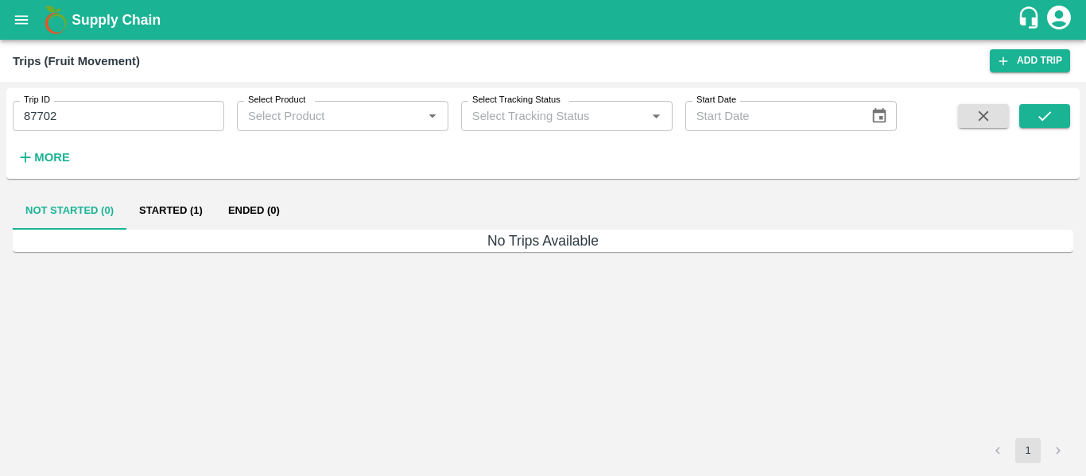
click at [181, 212] on button "Started (1)" at bounding box center [170, 211] width 89 height 38
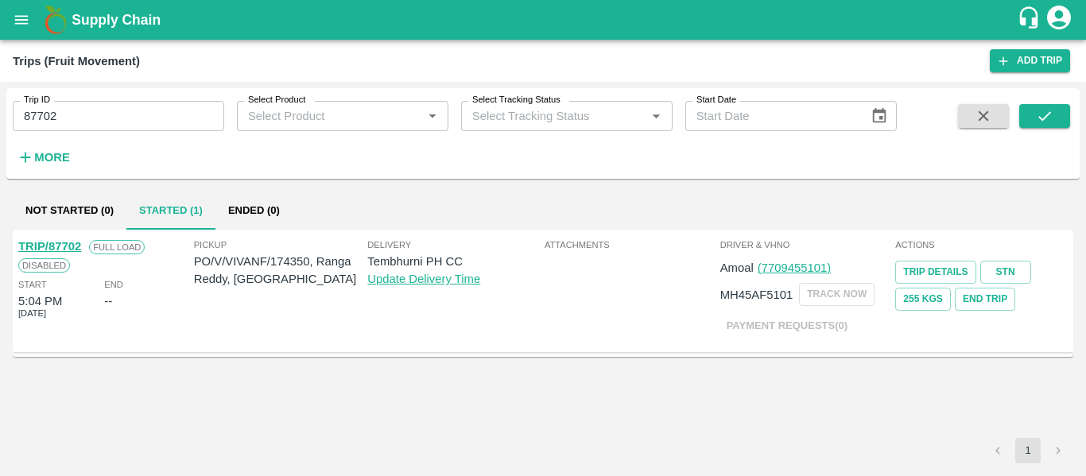
click at [56, 251] on link "TRIP/87702" at bounding box center [49, 246] width 63 height 13
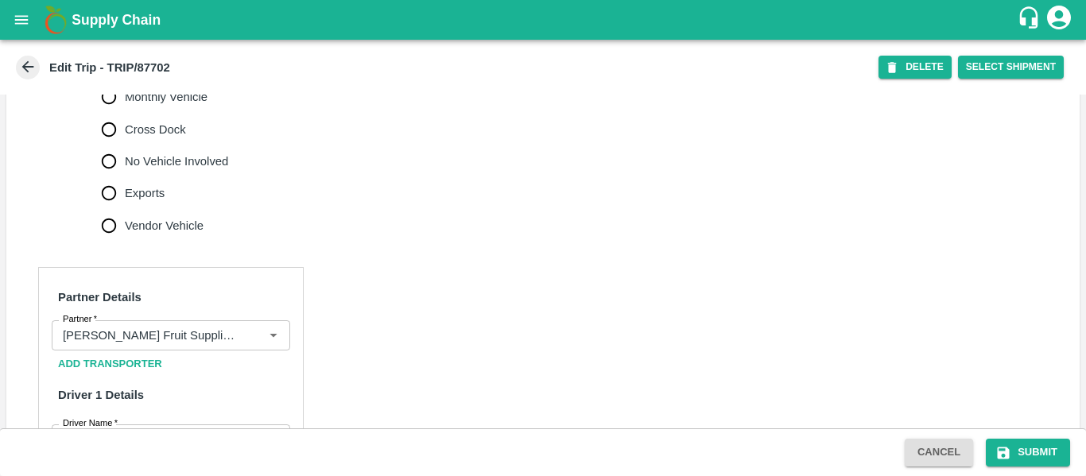
click at [169, 170] on span "No Vehicle Involved" at bounding box center [176, 161] width 103 height 17
click at [125, 177] on input "No Vehicle Involved" at bounding box center [109, 161] width 32 height 32
radio input "true"
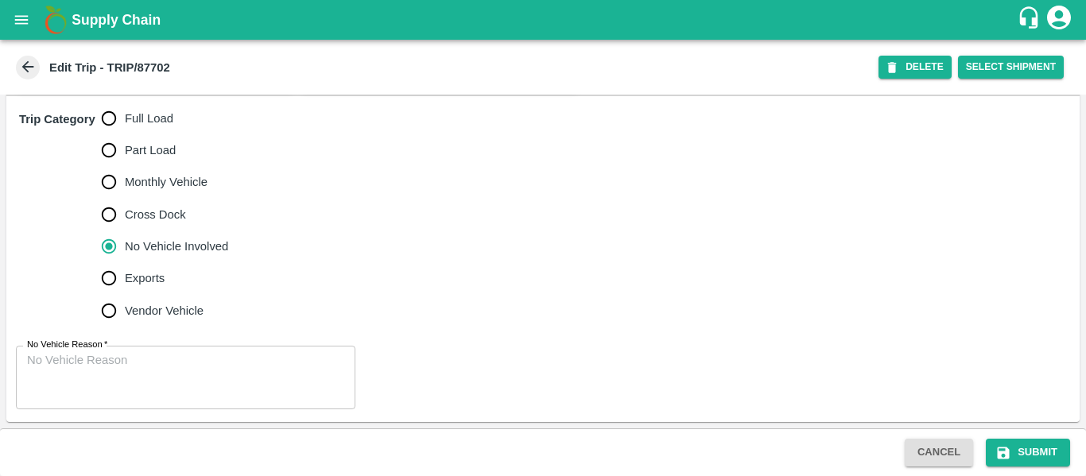
scroll to position [495, 0]
click at [155, 367] on textarea "No Vehicle Reason   *" at bounding box center [185, 377] width 317 height 50
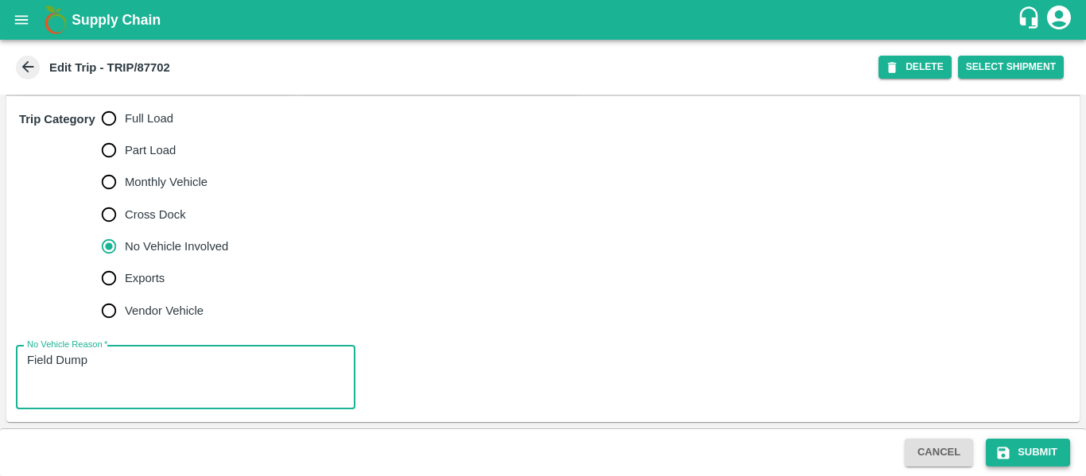
type textarea "Field Dump"
click at [1016, 455] on button "Submit" at bounding box center [1028, 453] width 84 height 28
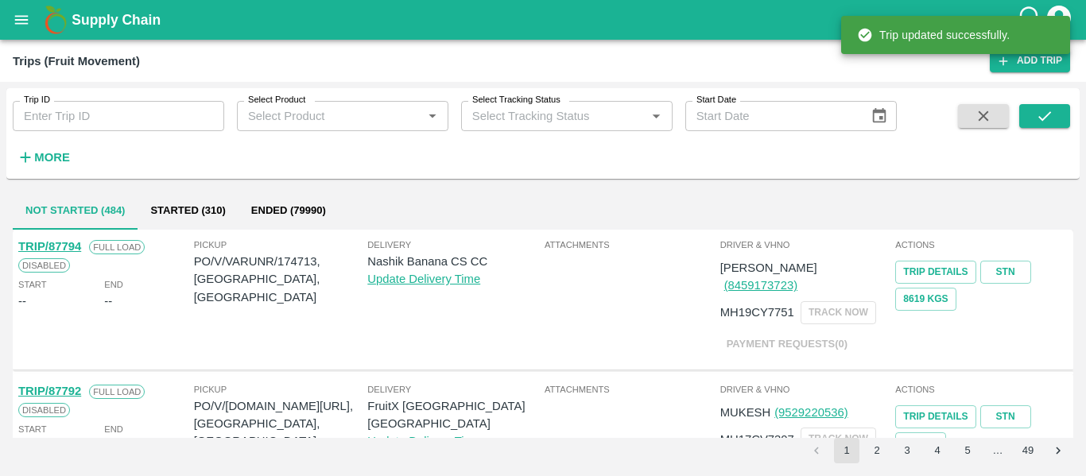
click at [99, 110] on input "Trip ID" at bounding box center [118, 116] width 211 height 30
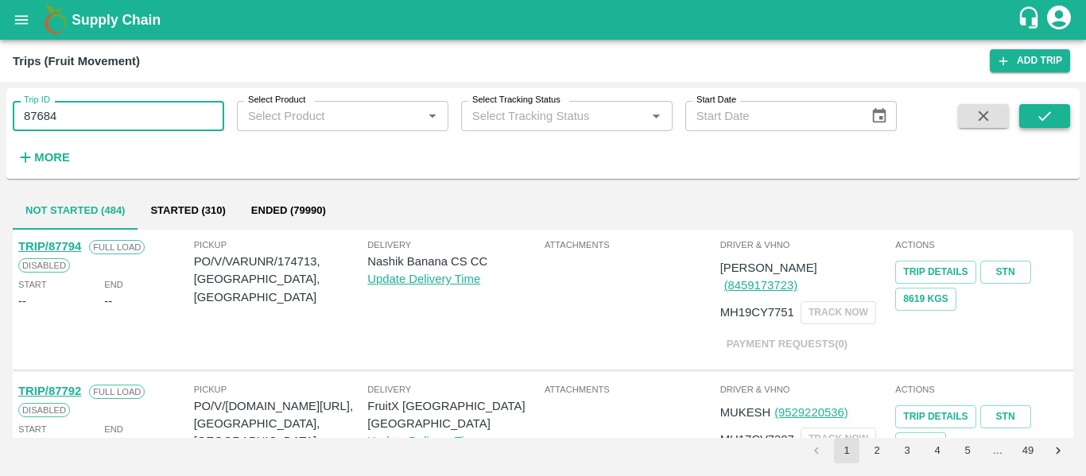
type input "87684"
click at [1054, 125] on button "submit" at bounding box center [1044, 116] width 51 height 24
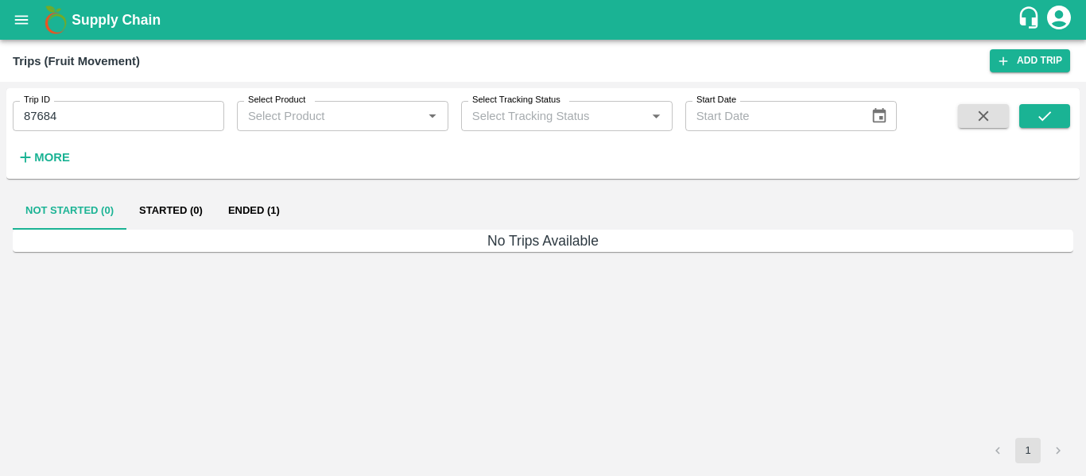
click at [251, 224] on button "Ended (1)" at bounding box center [253, 211] width 77 height 38
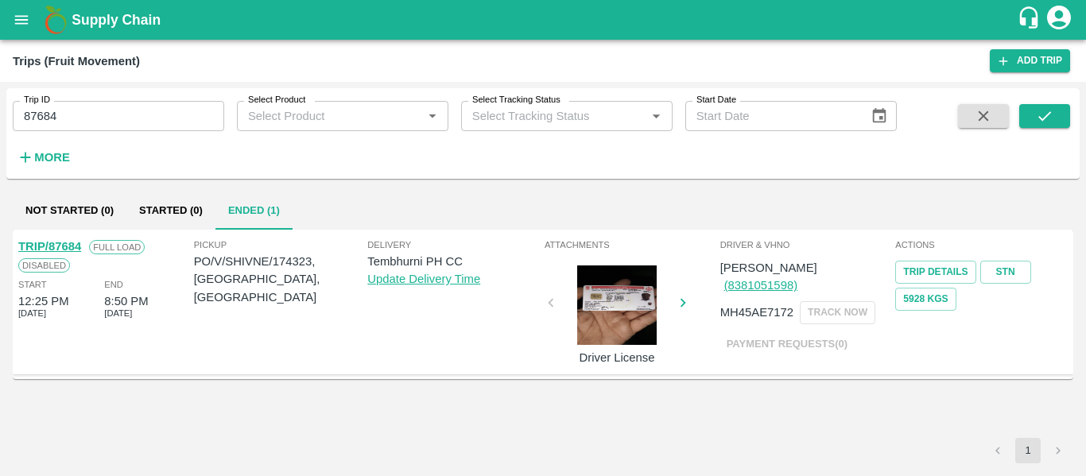
click at [60, 242] on link "TRIP/87684" at bounding box center [49, 246] width 63 height 13
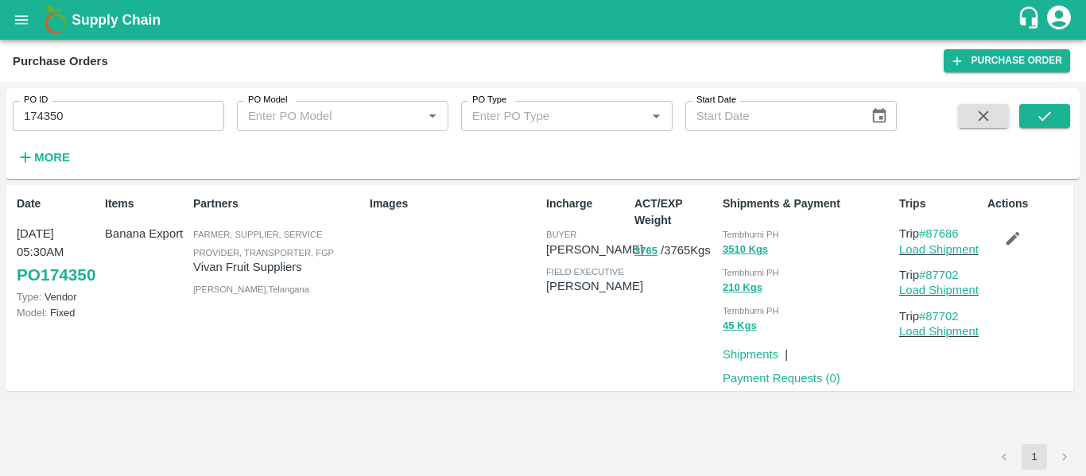
click at [71, 118] on input "174350" at bounding box center [118, 116] width 211 height 30
paste input "text"
type input "174323"
click at [1048, 120] on icon "submit" at bounding box center [1044, 115] width 17 height 17
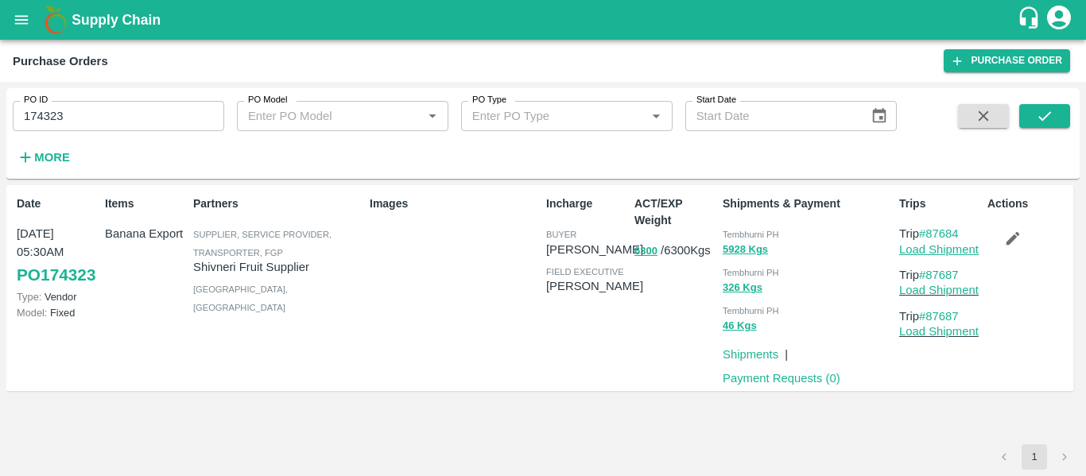
click at [930, 246] on link "Load Shipment" at bounding box center [938, 249] width 79 height 13
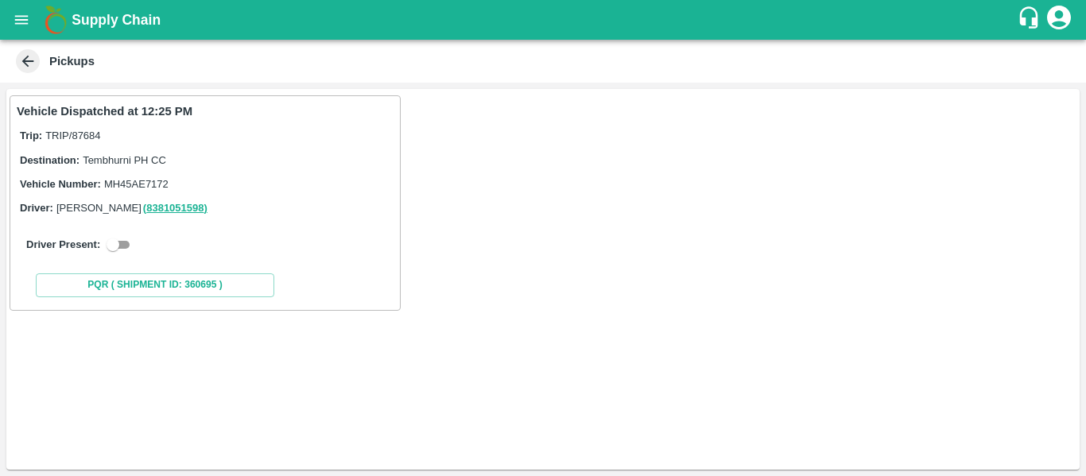
click at [116, 253] on input "checkbox" at bounding box center [112, 244] width 57 height 19
checkbox input "true"
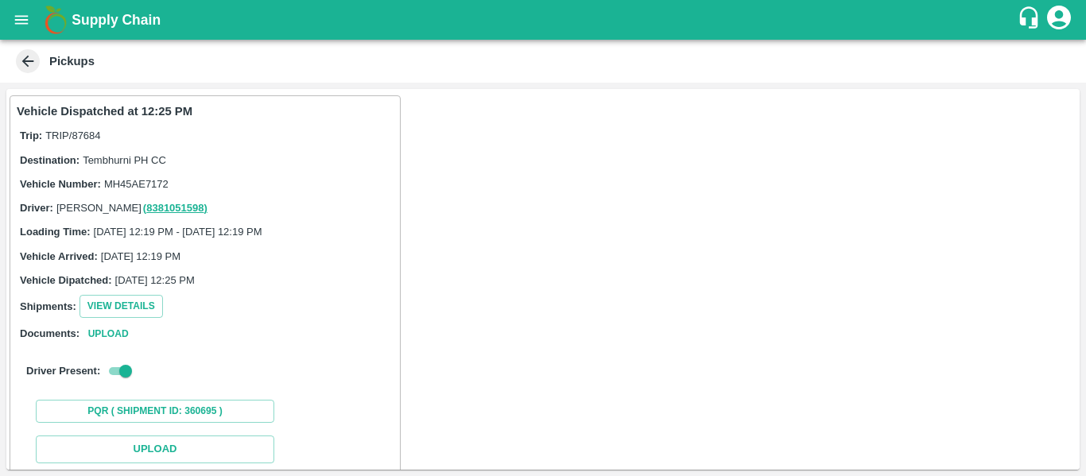
scroll to position [233, 0]
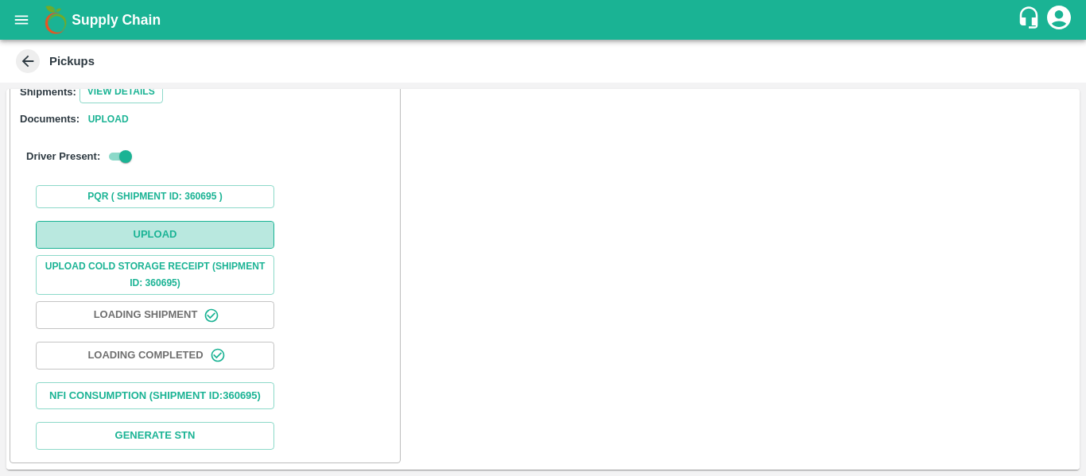
click at [139, 221] on button "Upload" at bounding box center [155, 235] width 238 height 28
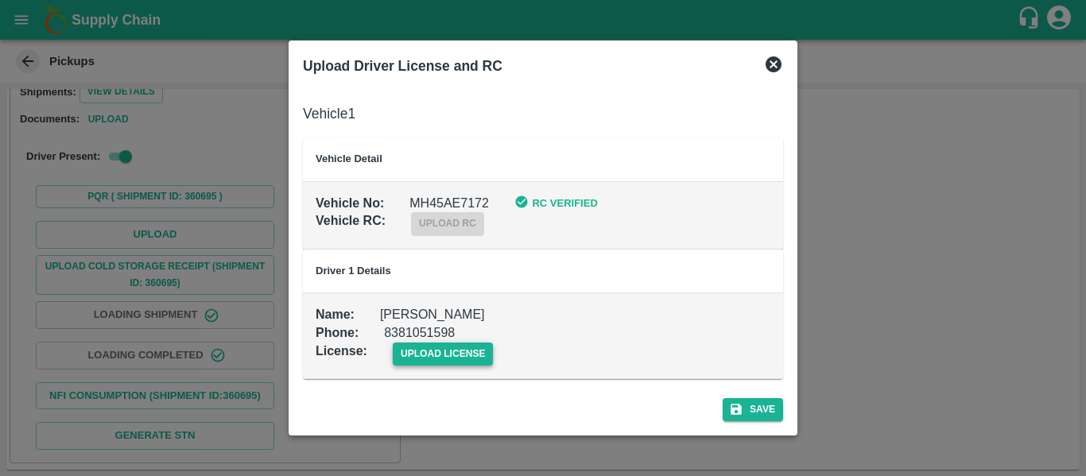
click at [441, 351] on span "upload license" at bounding box center [443, 354] width 101 height 23
click at [0, 0] on input "upload license" at bounding box center [0, 0] width 0 height 0
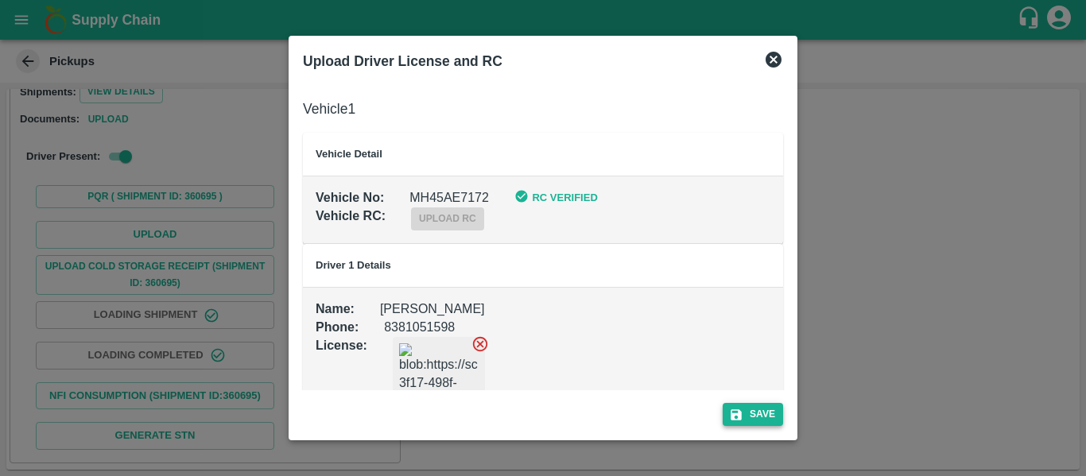
click at [725, 408] on button "Save" at bounding box center [753, 414] width 60 height 23
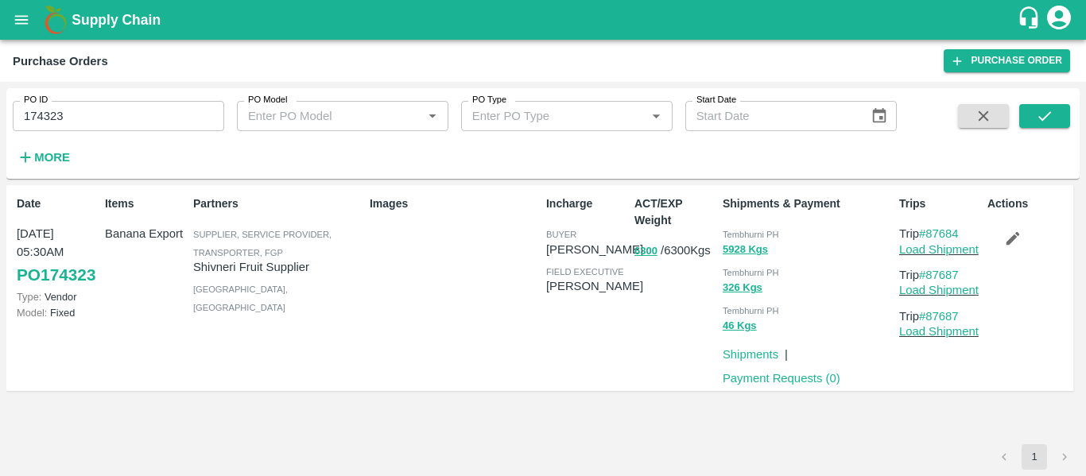
click at [1006, 223] on div "Actions" at bounding box center [1025, 288] width 88 height 198
click at [1011, 241] on icon "button" at bounding box center [1013, 239] width 14 height 14
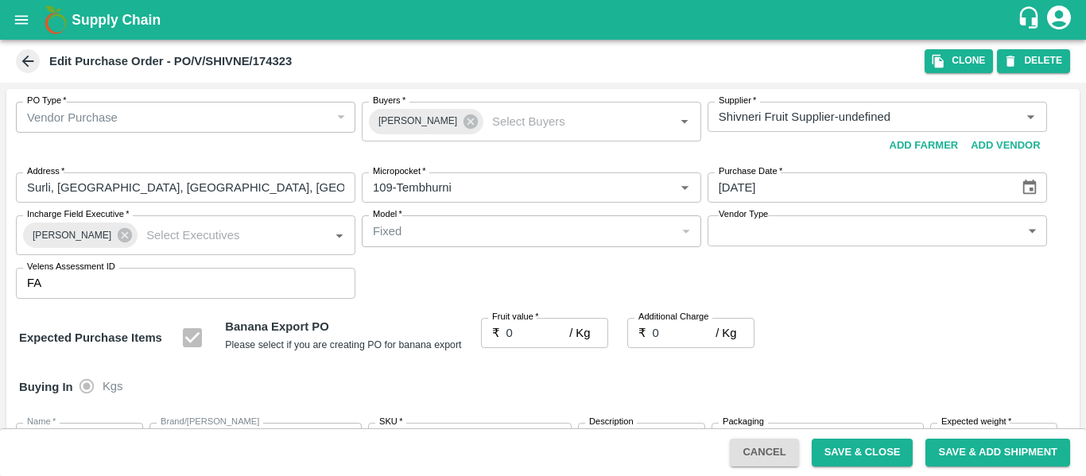
click at [463, 119] on icon at bounding box center [470, 121] width 14 height 14
click at [434, 120] on input "Buyers   *" at bounding box center [518, 117] width 304 height 21
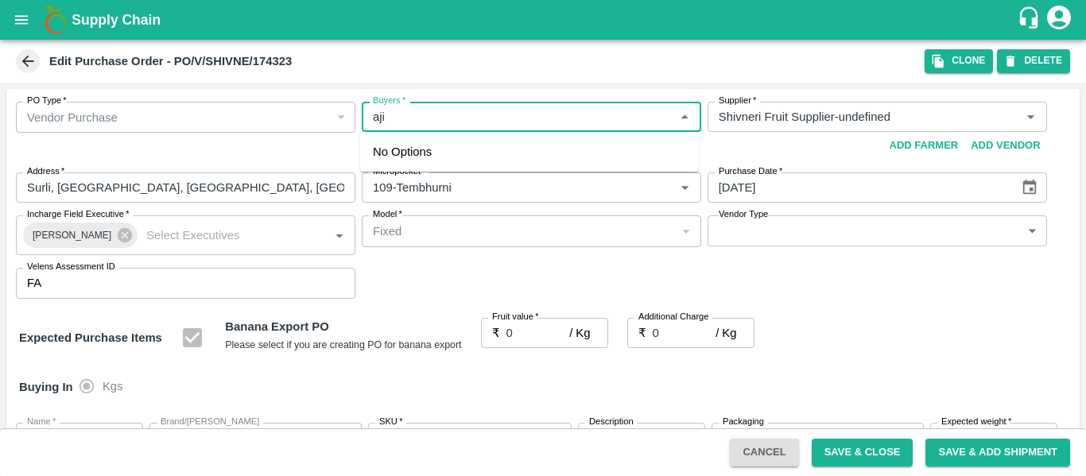
type input "ajit"
click at [428, 149] on div "Ajit Otari" at bounding box center [529, 158] width 339 height 41
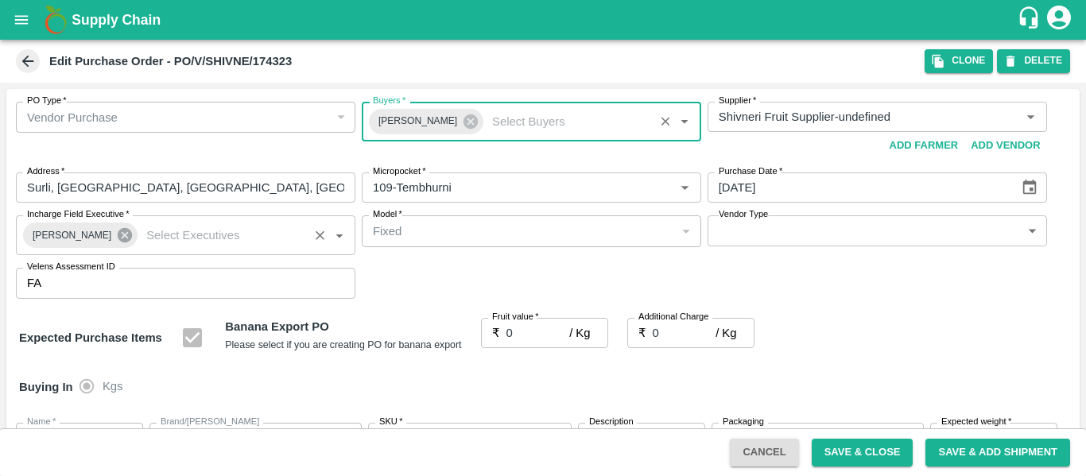
click at [118, 240] on icon at bounding box center [125, 235] width 14 height 14
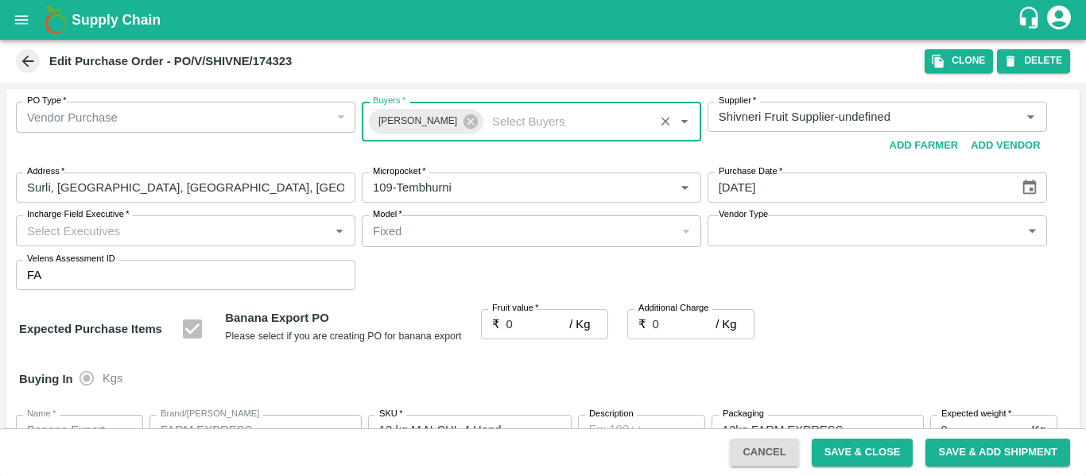
click at [79, 238] on input "Incharge Field Executive   *" at bounding box center [173, 230] width 304 height 21
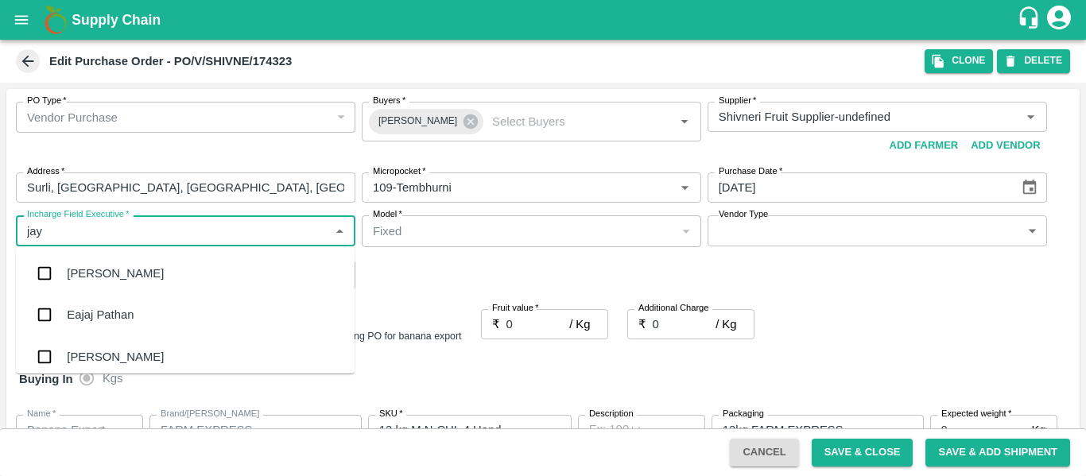
type input "jayd"
click at [83, 264] on div "jaydip Tale" at bounding box center [185, 273] width 339 height 41
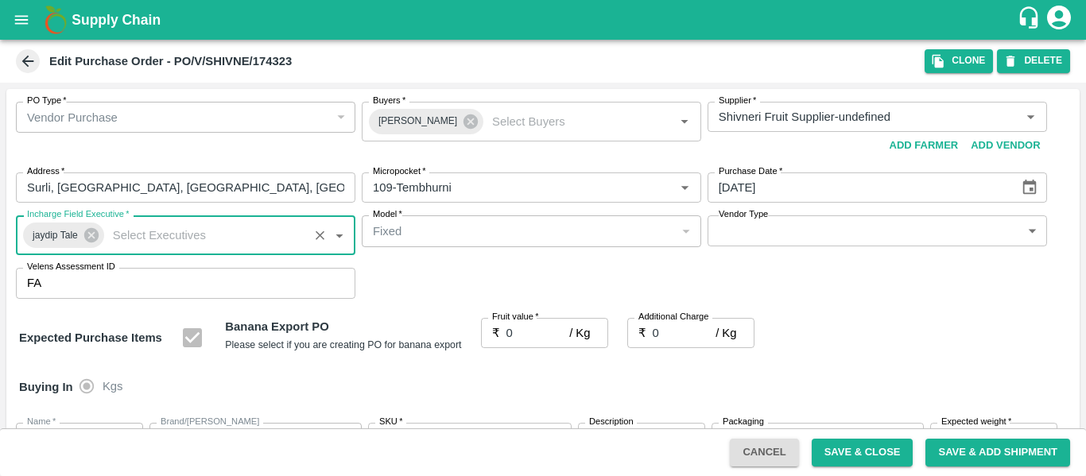
click at [524, 348] on input "0" at bounding box center [538, 333] width 64 height 30
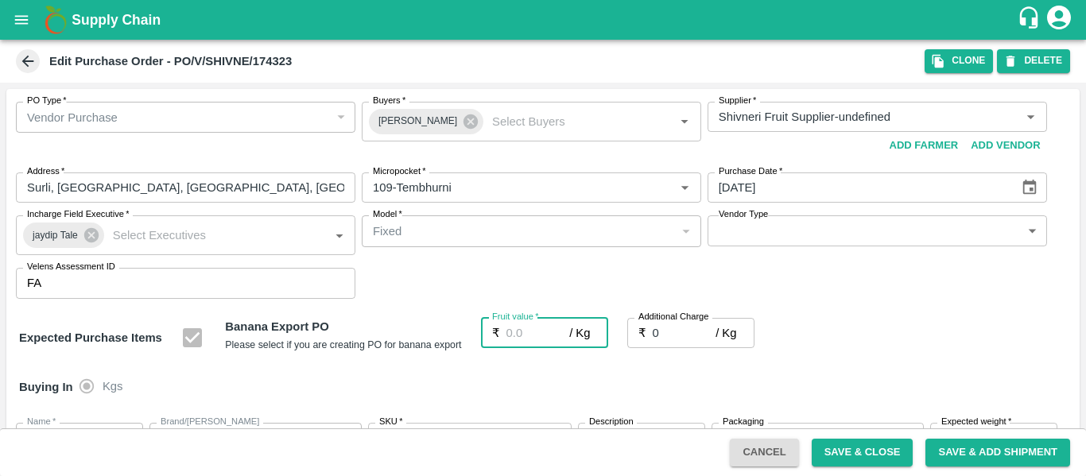
type input "2"
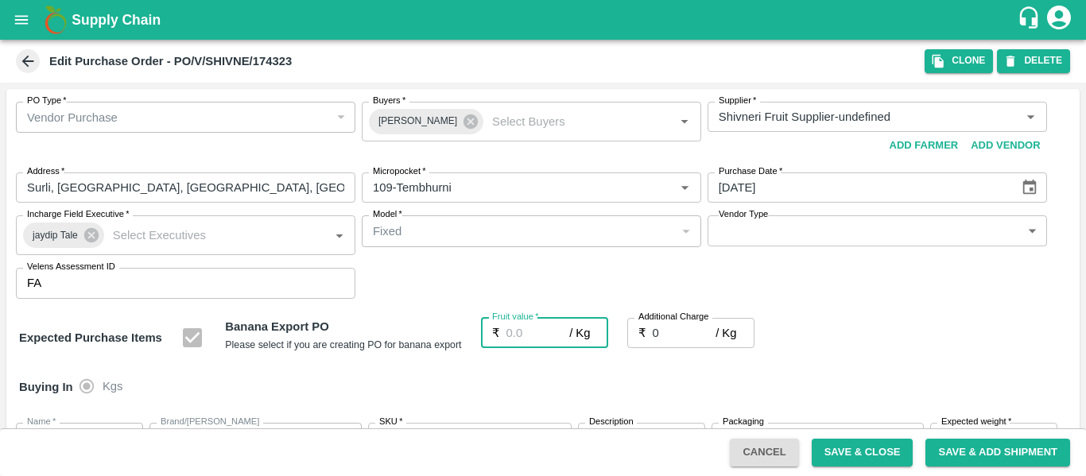
type input "2"
type input "23"
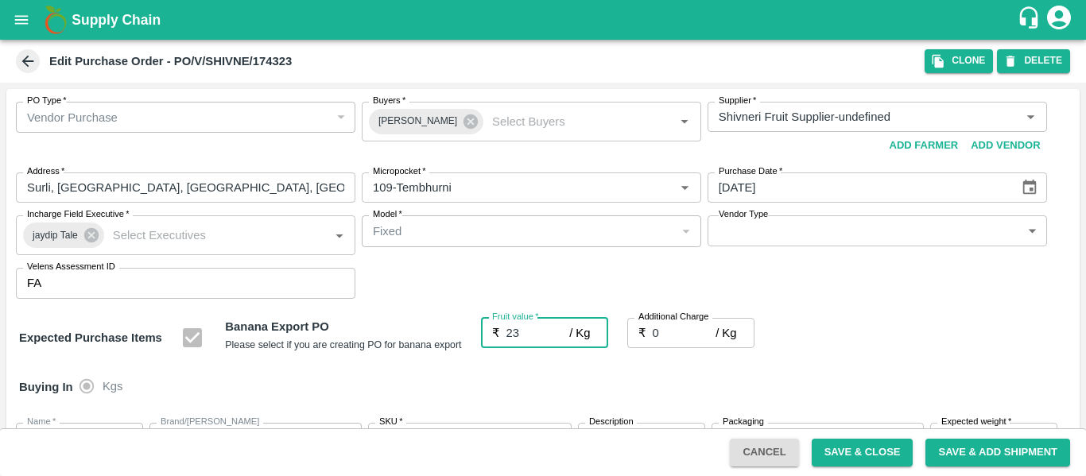
type input "23"
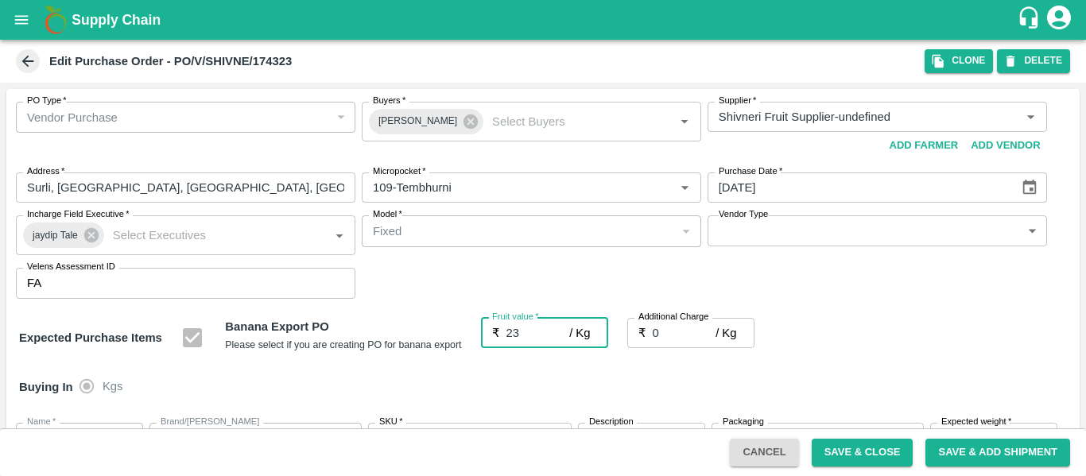
type input "23"
click at [692, 335] on input "0" at bounding box center [685, 333] width 64 height 30
type input "2"
type input "25"
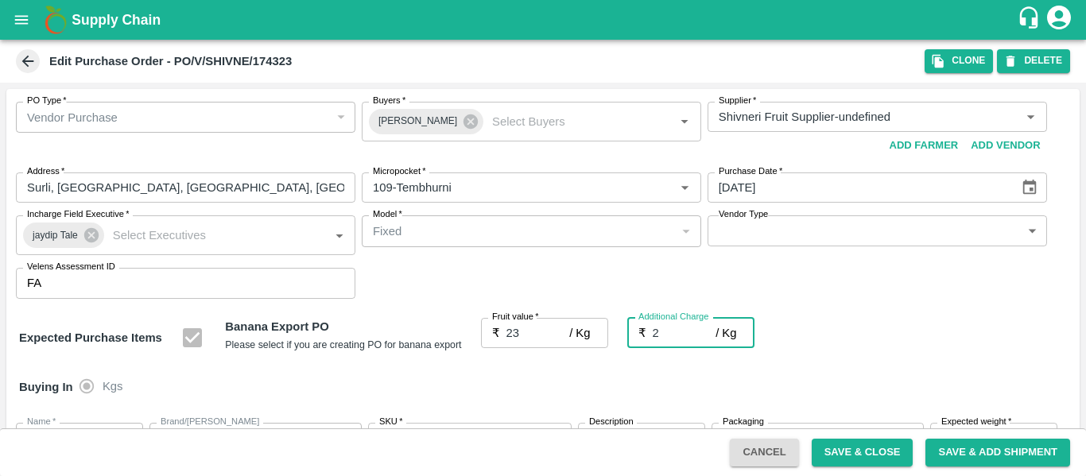
type input "25"
type input "2.7"
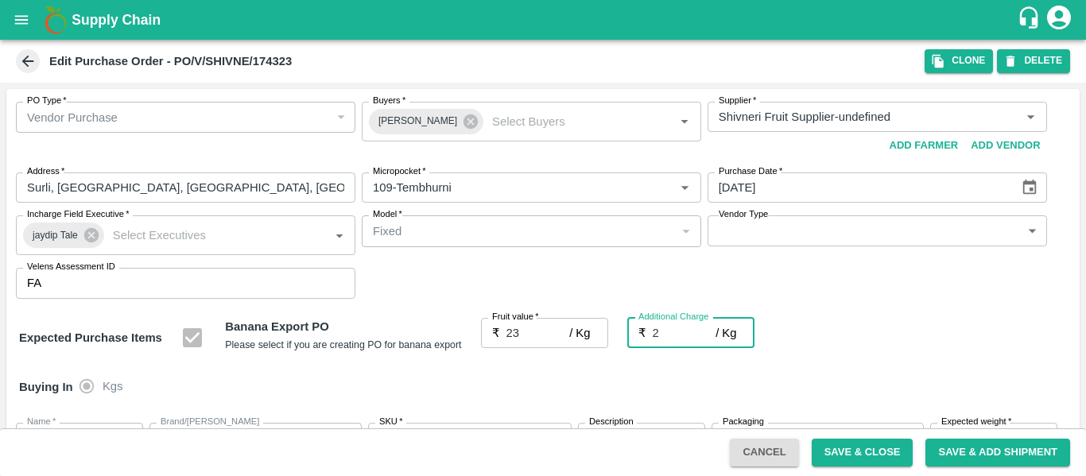
type input "25.7"
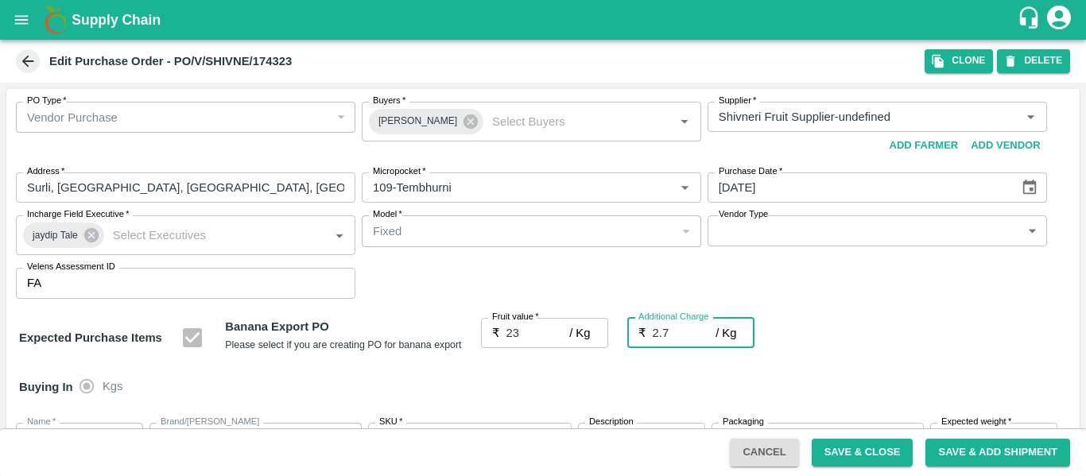
type input "2.75"
type input "25.75"
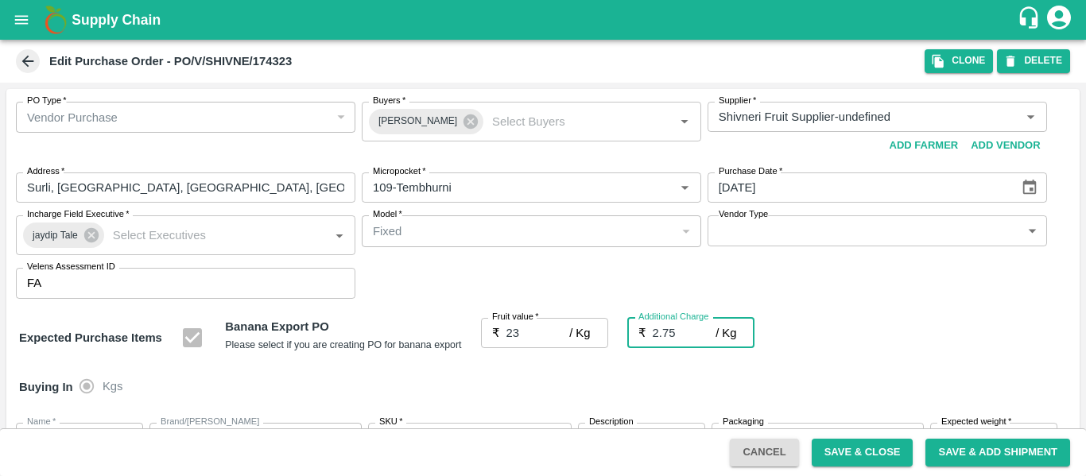
type input "25.75"
type input "2.75"
click at [864, 330] on div "Expected Purchase Items Banana Export PO Please select if you are creating PO f…" at bounding box center [543, 338] width 1048 height 41
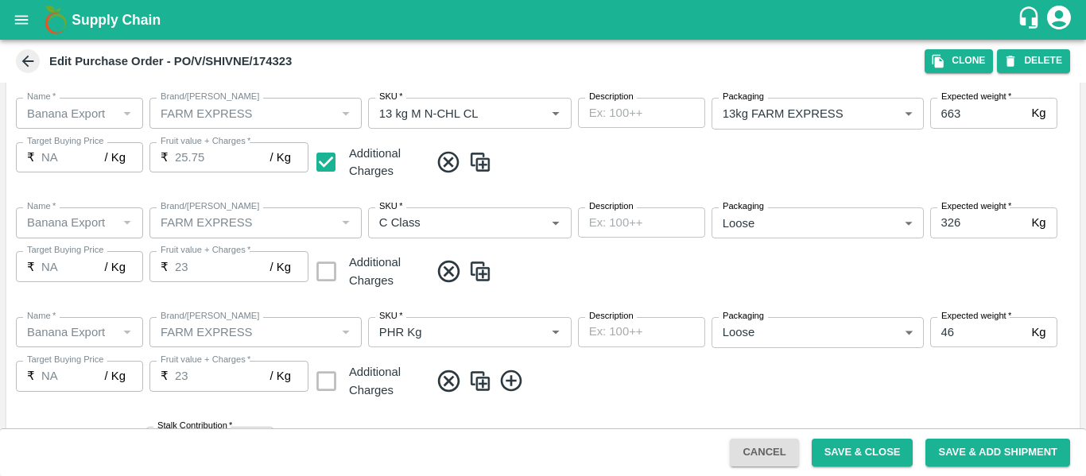
scroll to position [948, 0]
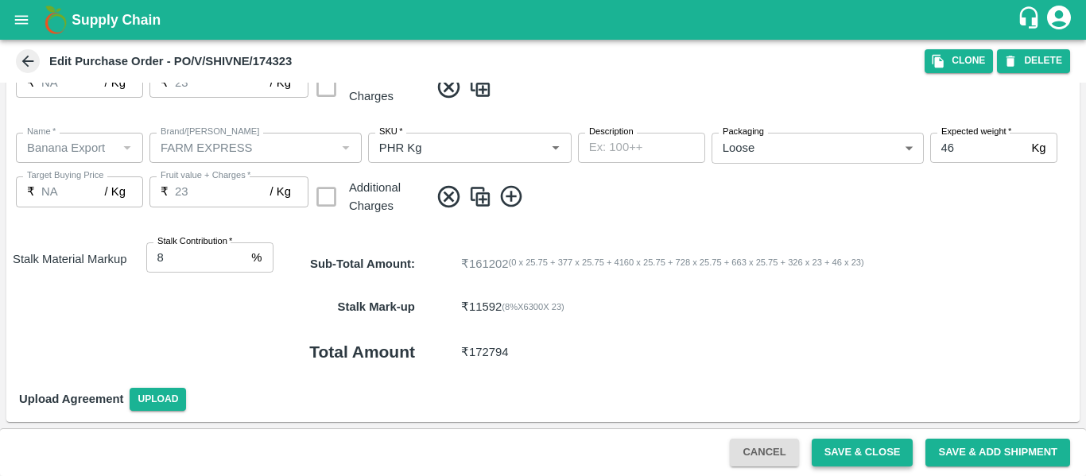
click at [876, 459] on button "Save & Close" at bounding box center [863, 453] width 102 height 28
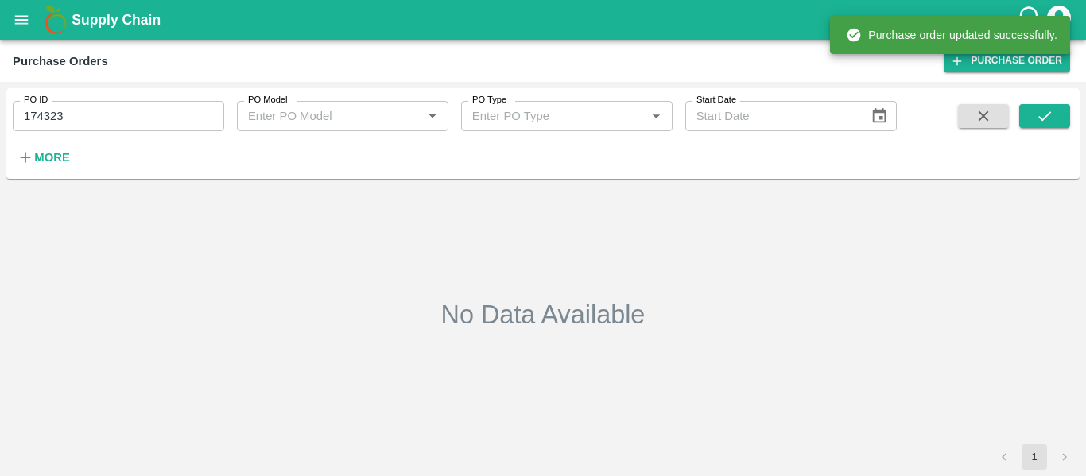
type input "174323"
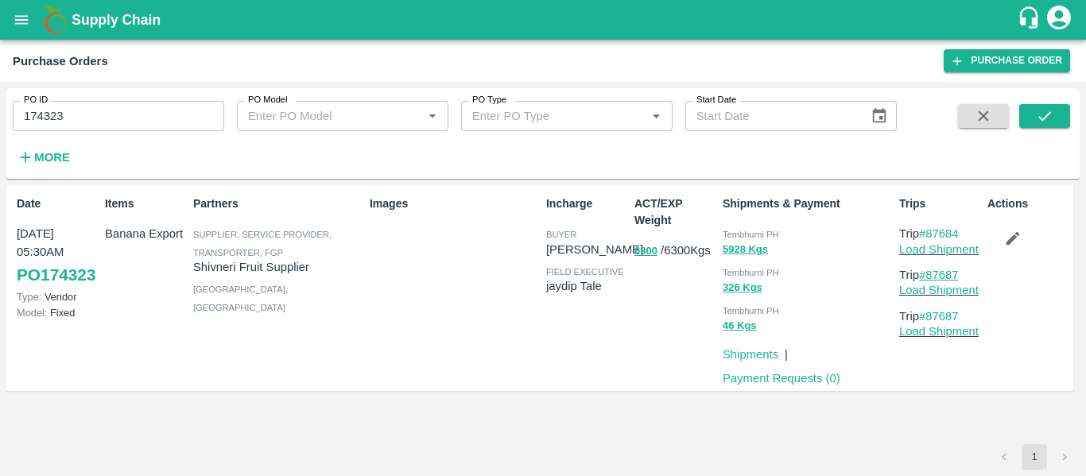
drag, startPoint x: 977, startPoint y: 277, endPoint x: 926, endPoint y: 277, distance: 50.9
click at [926, 277] on p "Trip #87687" at bounding box center [940, 274] width 82 height 17
copy link "87687"
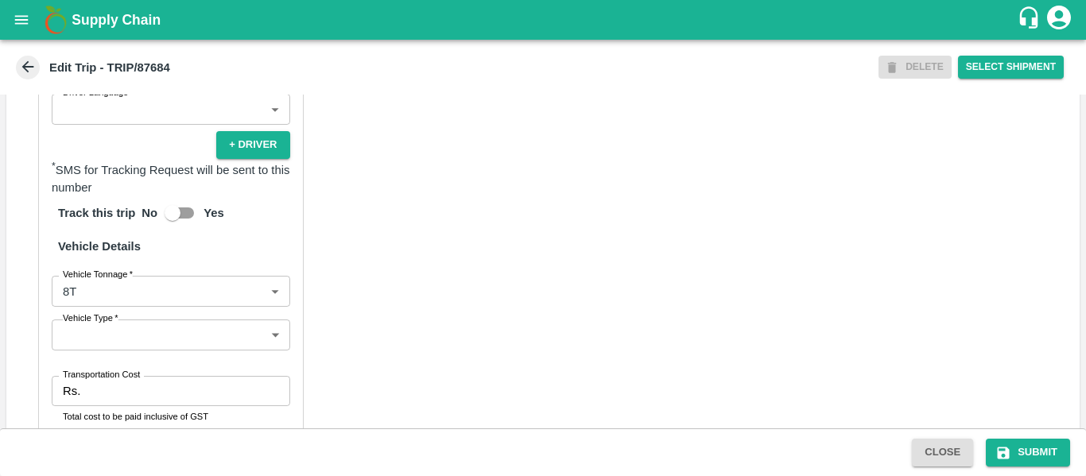
scroll to position [1219, 0]
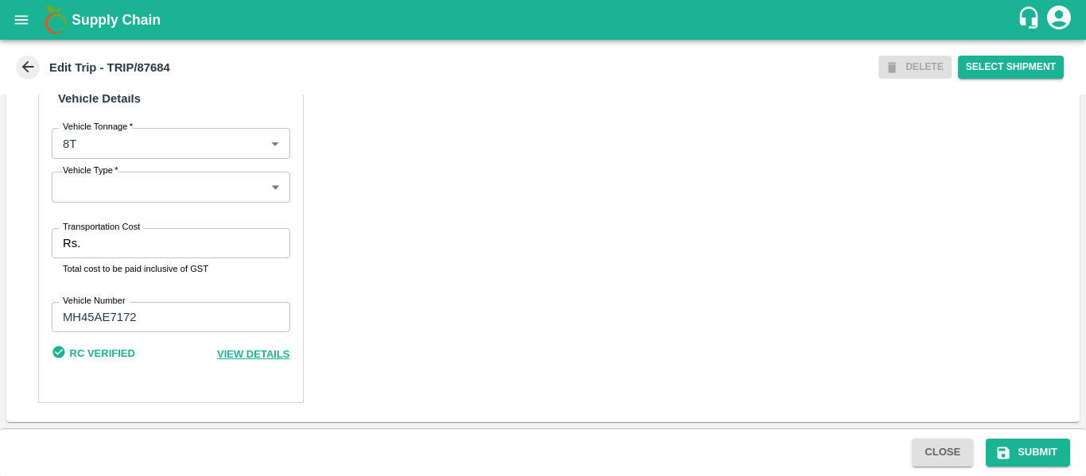
click at [154, 249] on input "Transportation Cost" at bounding box center [188, 243] width 203 height 30
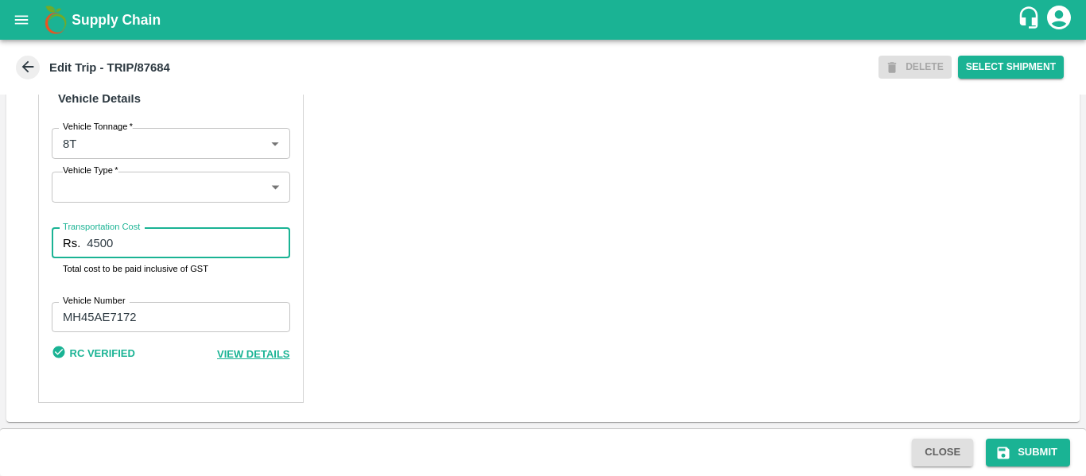
type input "4500"
click at [1014, 437] on div "Close Submit" at bounding box center [543, 452] width 1086 height 48
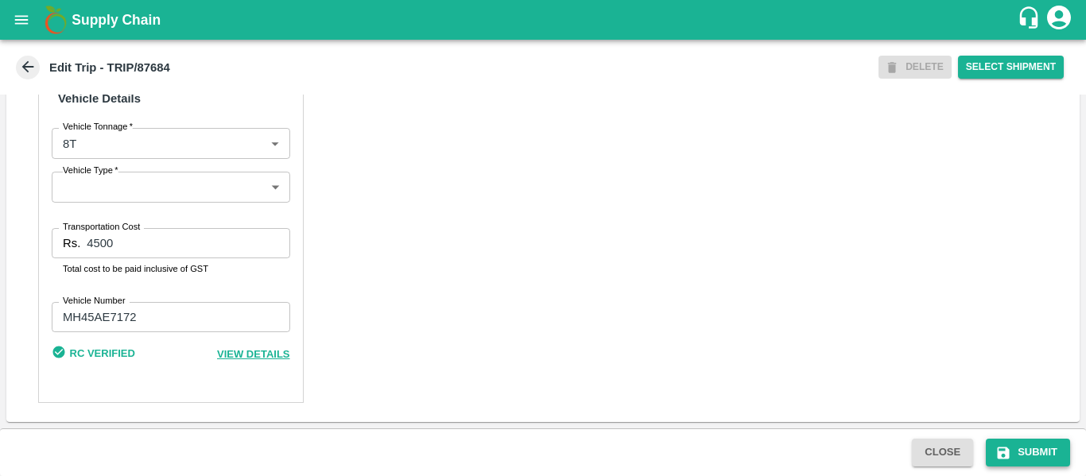
click at [1041, 453] on button "Submit" at bounding box center [1028, 453] width 84 height 28
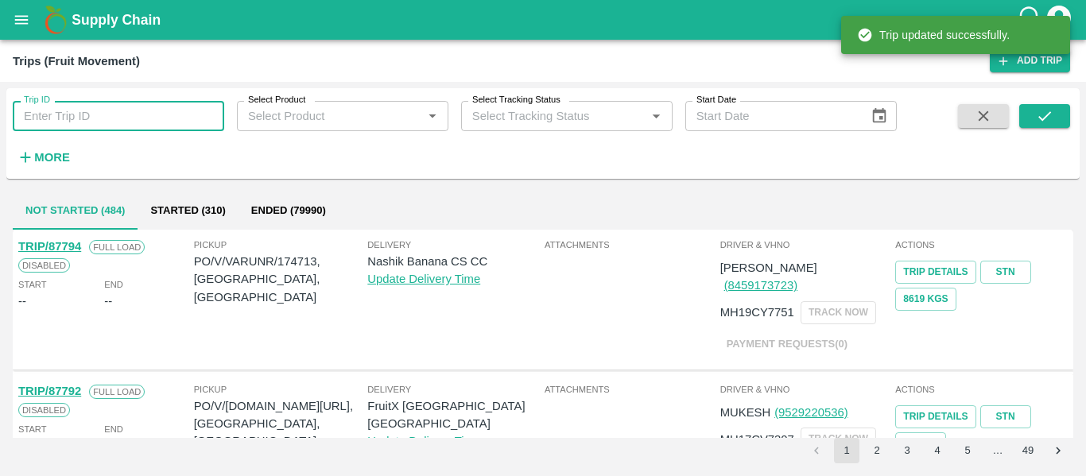
click at [93, 110] on input "Trip ID" at bounding box center [118, 116] width 211 height 30
paste input "87687"
type input "87687"
click at [1045, 117] on icon "submit" at bounding box center [1044, 116] width 13 height 10
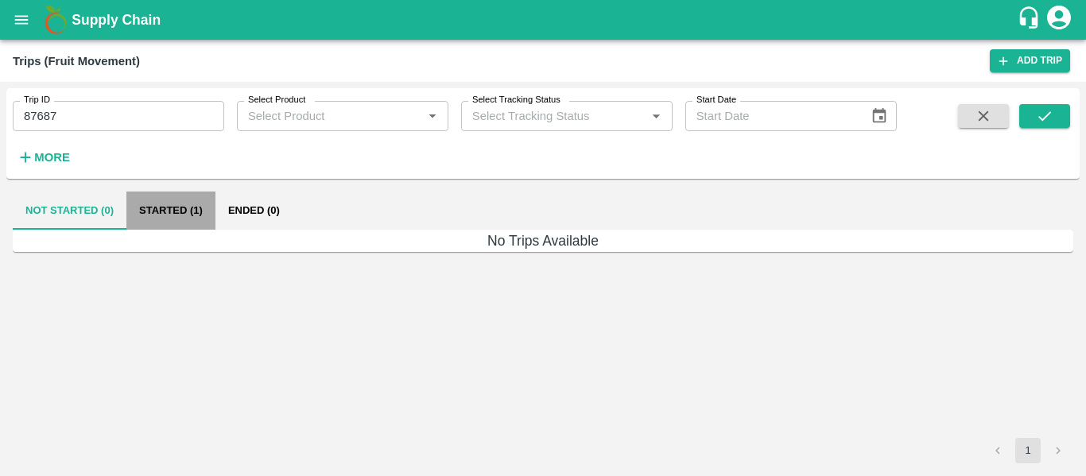
click at [183, 200] on button "Started (1)" at bounding box center [170, 211] width 89 height 38
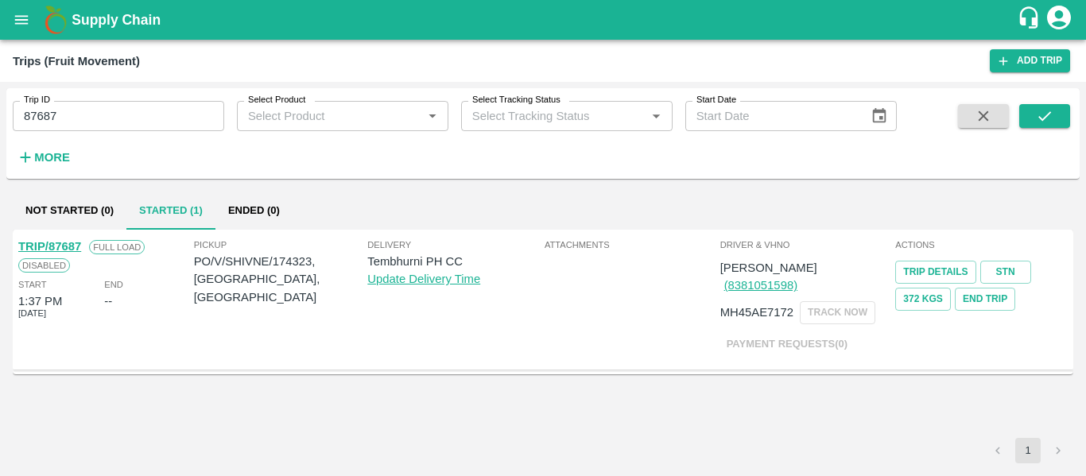
click at [57, 246] on link "TRIP/87687" at bounding box center [49, 246] width 63 height 13
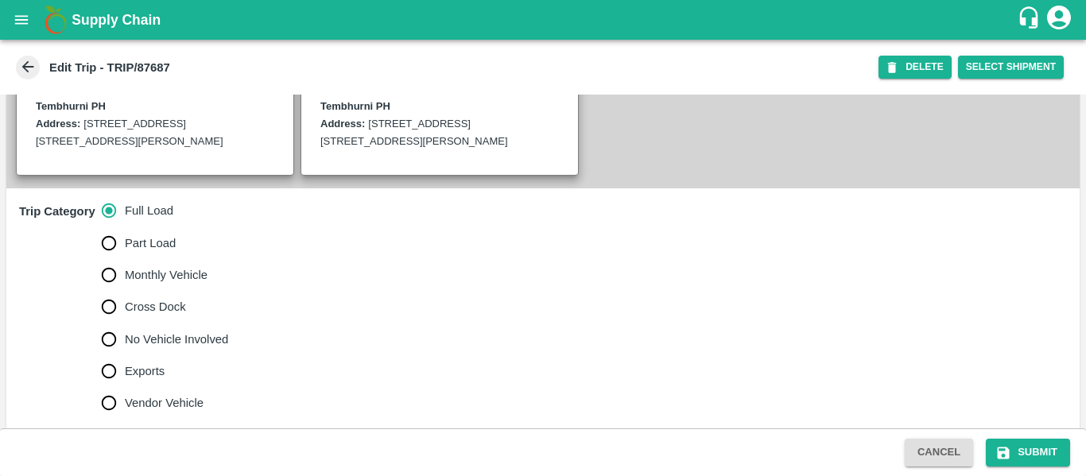
scroll to position [425, 0]
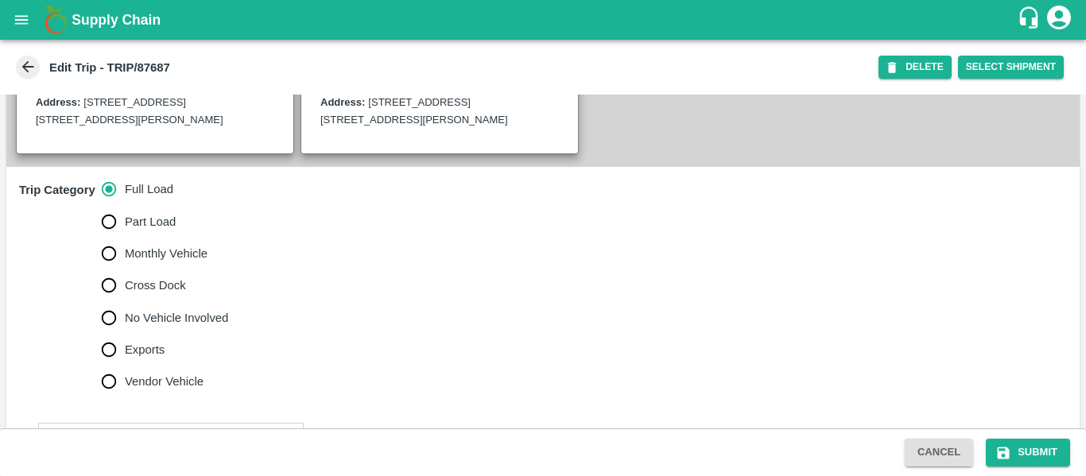
click at [174, 327] on span "No Vehicle Involved" at bounding box center [176, 317] width 103 height 17
click at [125, 331] on input "No Vehicle Involved" at bounding box center [109, 318] width 32 height 32
radio input "true"
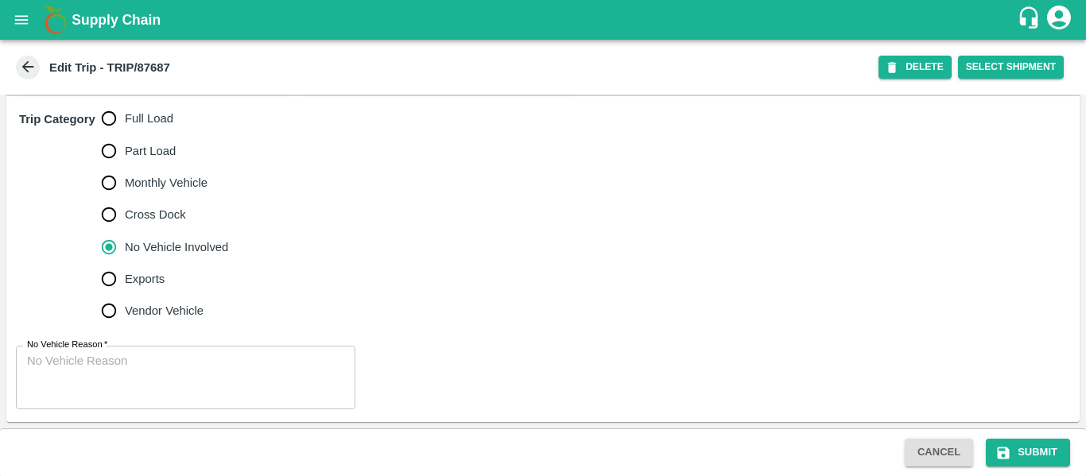
scroll to position [507, 0]
click at [163, 357] on div "x No Vehicle Reason" at bounding box center [185, 378] width 339 height 64
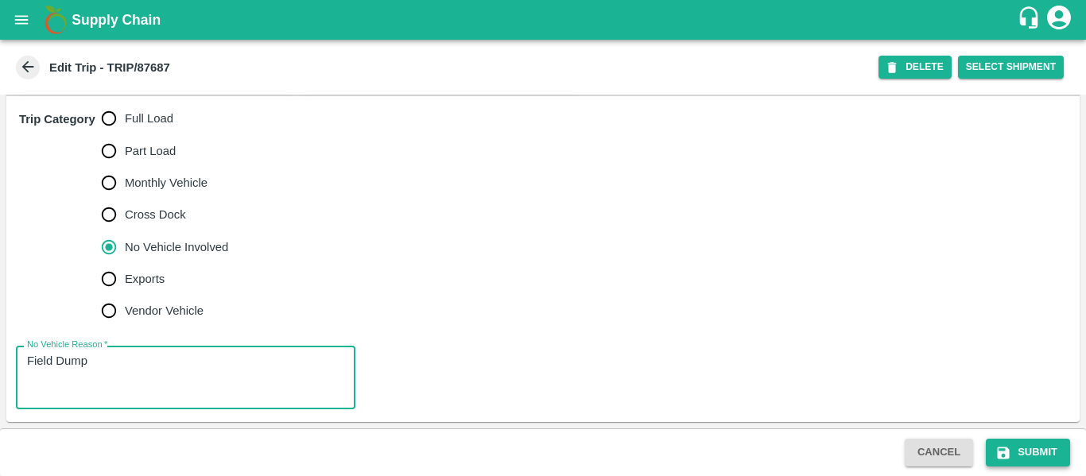
type textarea "Field Dump"
click at [1037, 445] on button "Submit" at bounding box center [1028, 453] width 84 height 28
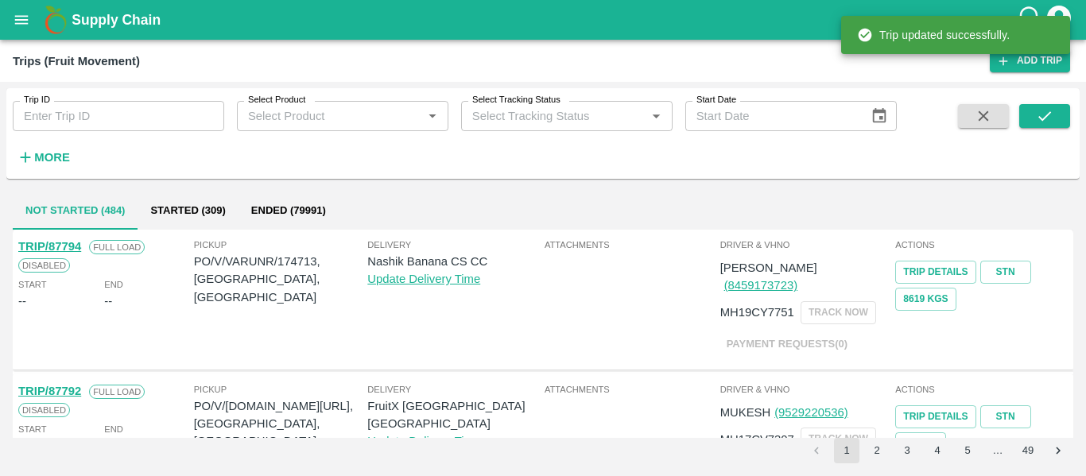
click at [108, 134] on div "Trip ID Trip ID Select Product Select Product   * Select Tracking Status Select…" at bounding box center [448, 129] width 897 height 83
click at [96, 126] on input "Trip ID" at bounding box center [118, 116] width 211 height 30
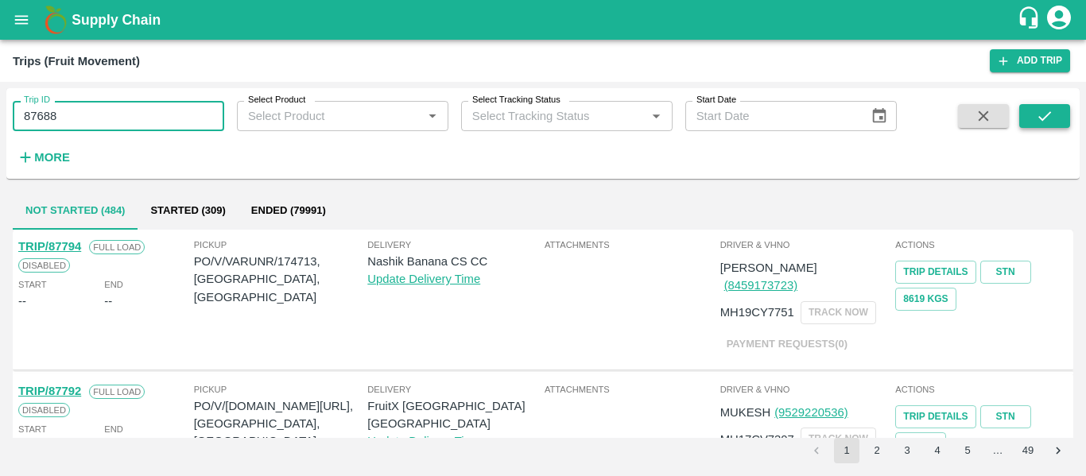
type input "87688"
click at [1037, 114] on icon "submit" at bounding box center [1044, 115] width 17 height 17
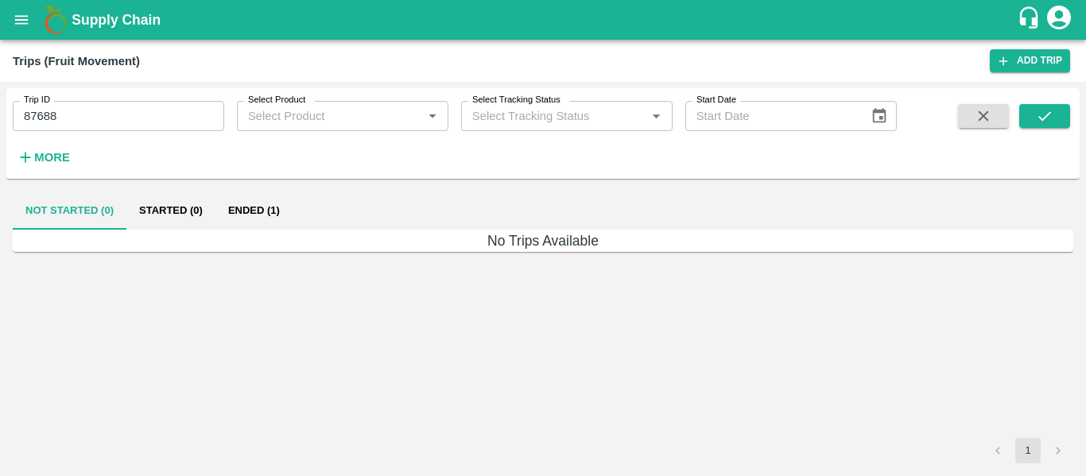
click at [225, 203] on button "Ended (1)" at bounding box center [253, 211] width 77 height 38
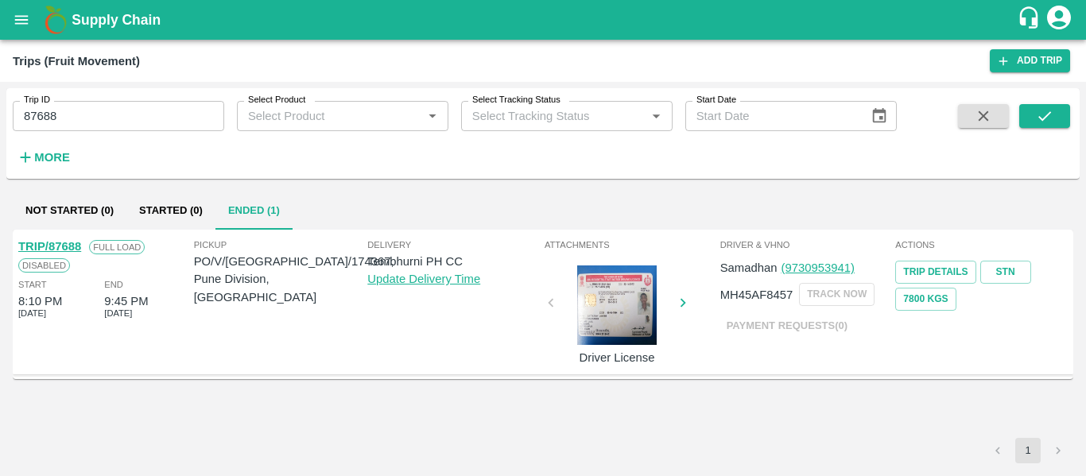
click at [64, 244] on link "TRIP/87688" at bounding box center [49, 246] width 63 height 13
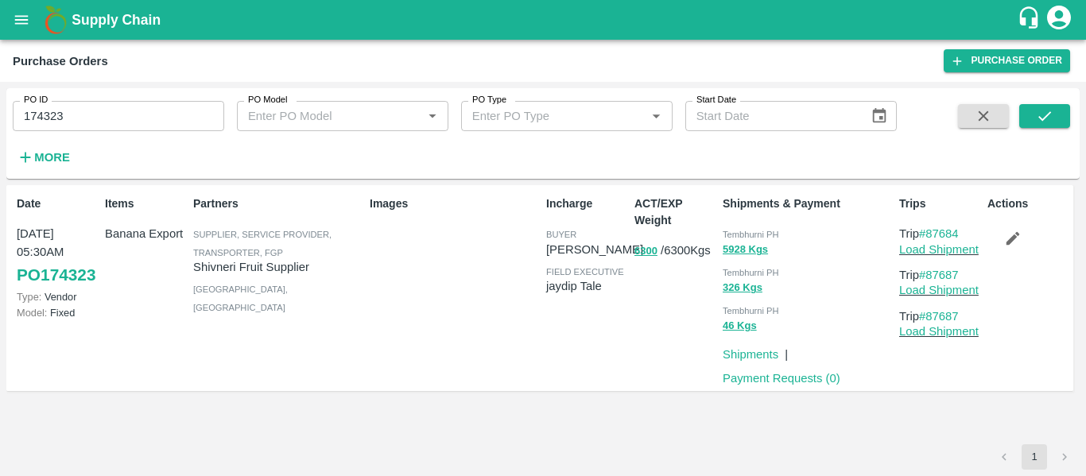
click at [83, 118] on input "174323" at bounding box center [118, 116] width 211 height 30
paste input "text"
type input "174367"
click at [1056, 113] on button "submit" at bounding box center [1044, 116] width 51 height 24
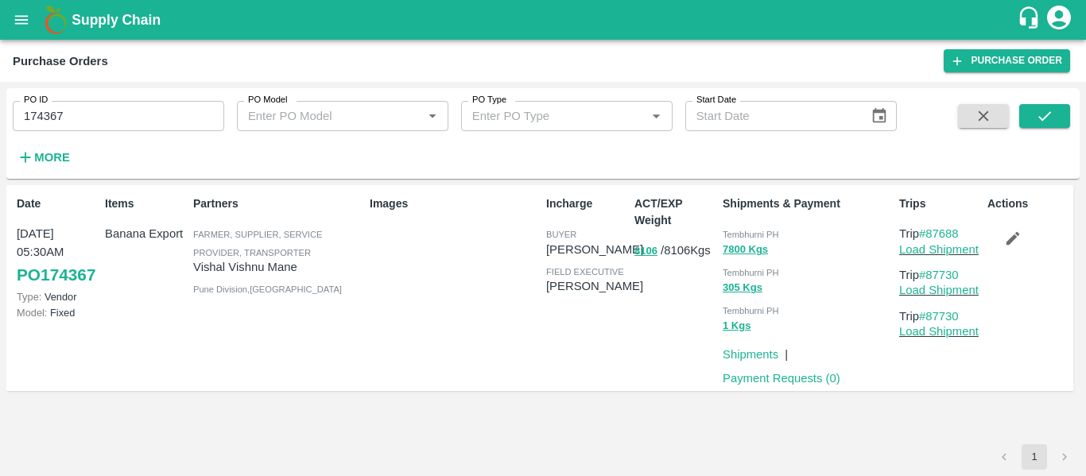
click at [1016, 238] on icon "button" at bounding box center [1013, 239] width 14 height 14
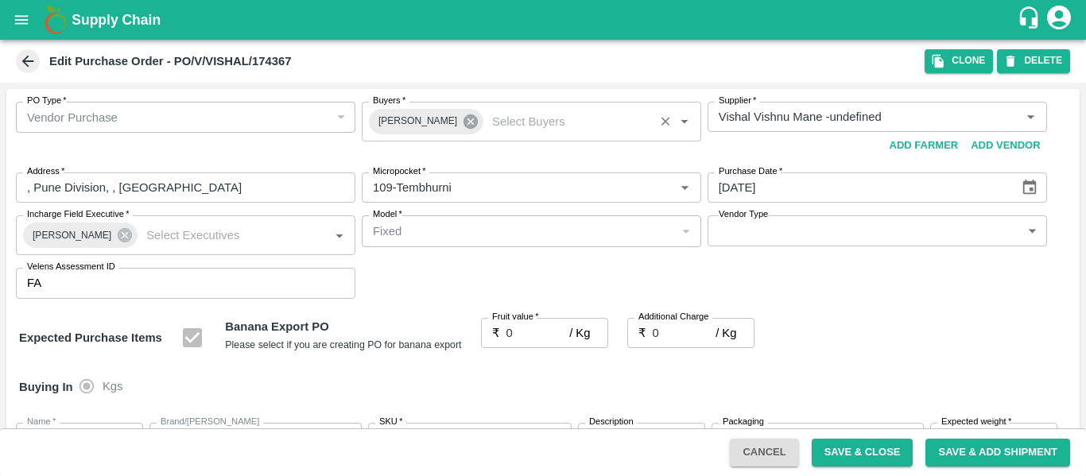
click at [463, 118] on icon at bounding box center [470, 121] width 14 height 14
click at [399, 126] on input "Buyers   *" at bounding box center [518, 117] width 304 height 21
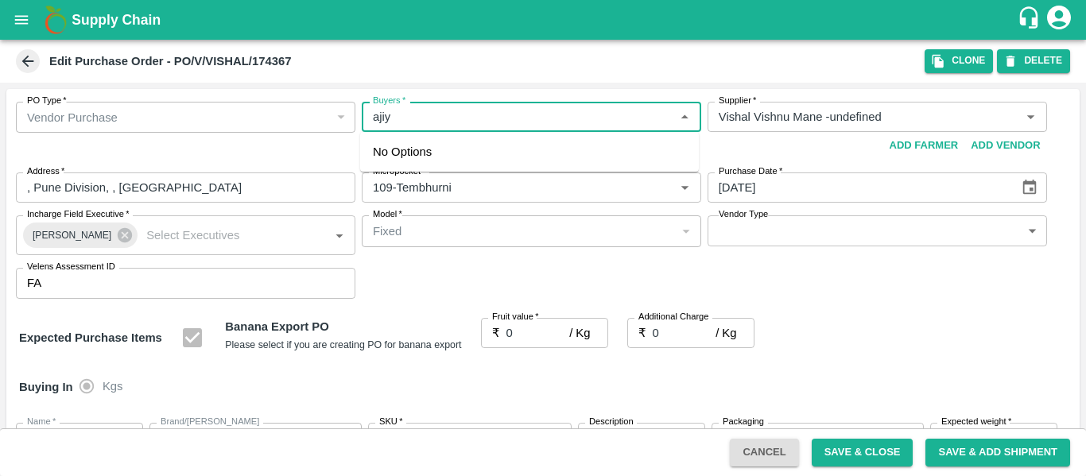
type input "aji"
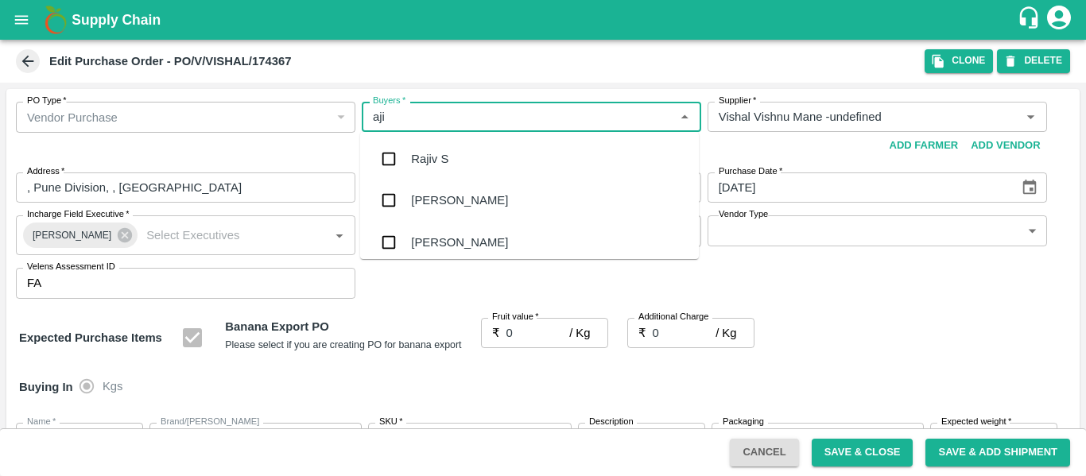
click at [448, 209] on div "Ajit Otari" at bounding box center [459, 200] width 97 height 17
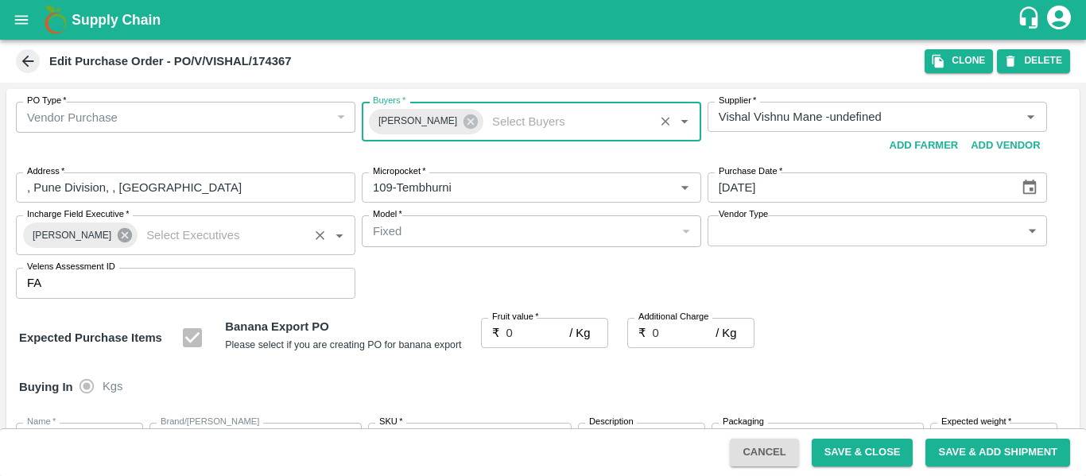
click at [121, 238] on icon at bounding box center [125, 235] width 14 height 14
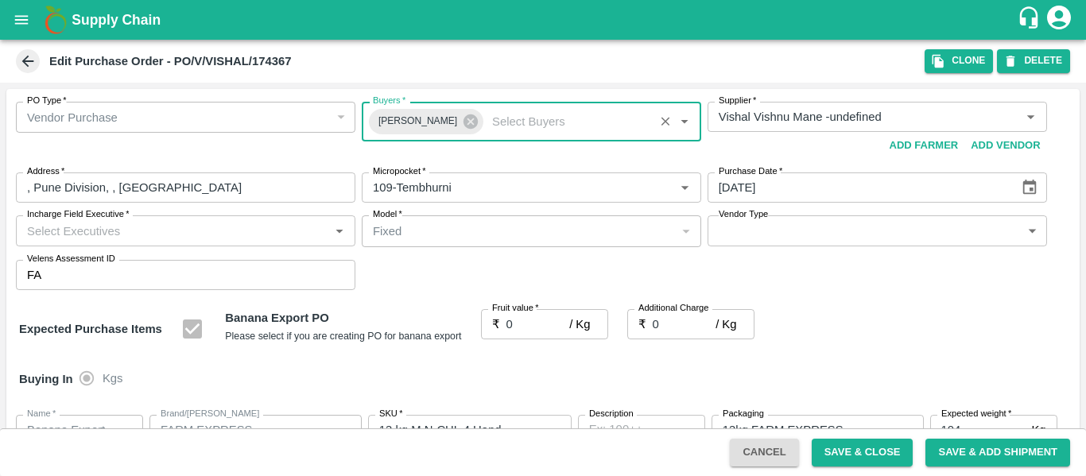
click at [83, 237] on input "Incharge Field Executive   *" at bounding box center [173, 230] width 304 height 21
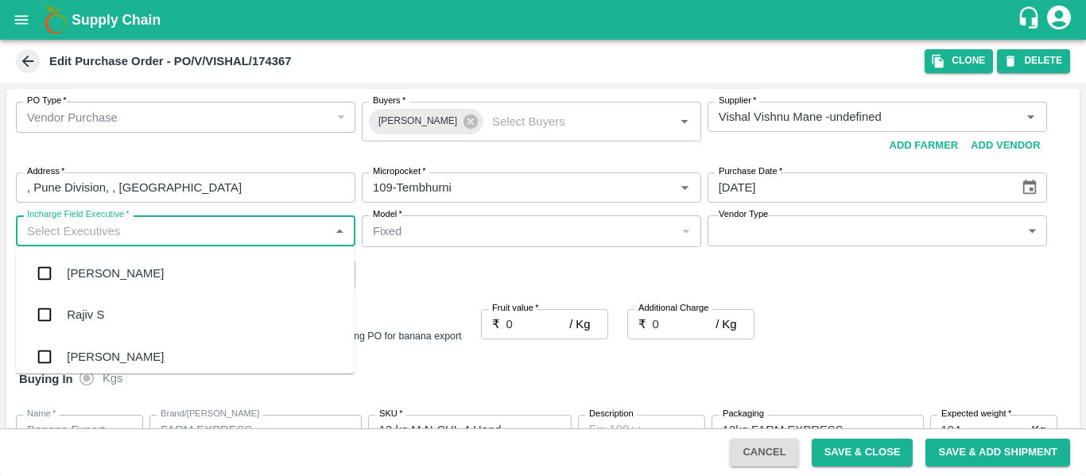
type input "h"
type input "jayd"
click at [85, 264] on div "jaydip Tale" at bounding box center [185, 273] width 339 height 41
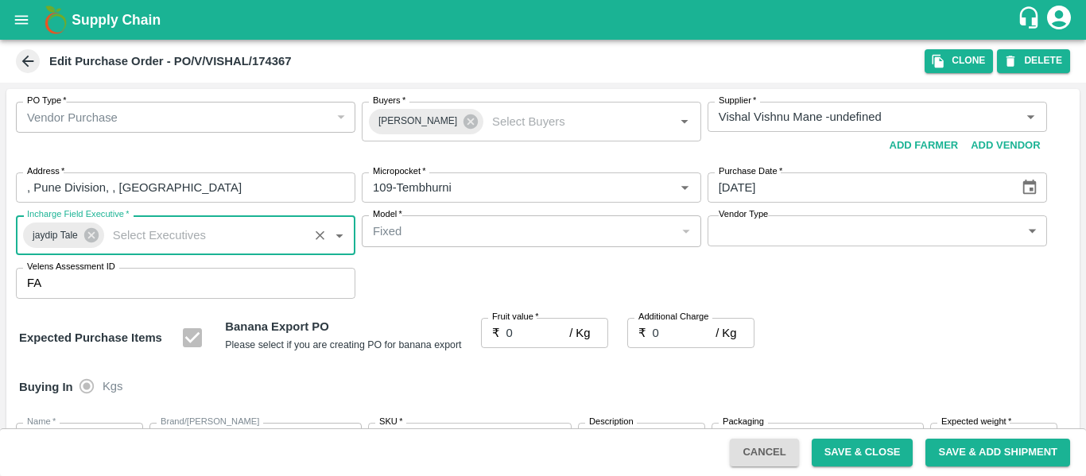
click at [541, 341] on input "0" at bounding box center [538, 333] width 64 height 30
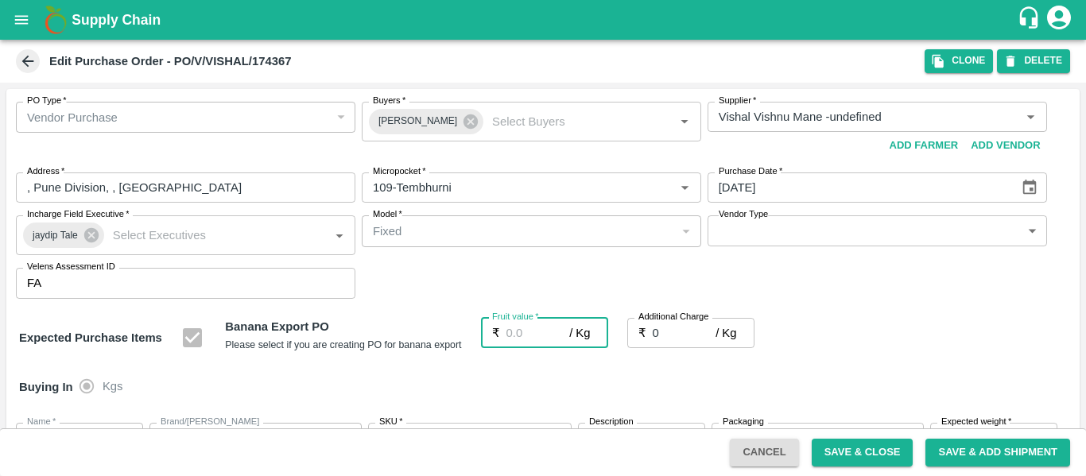
type input "2"
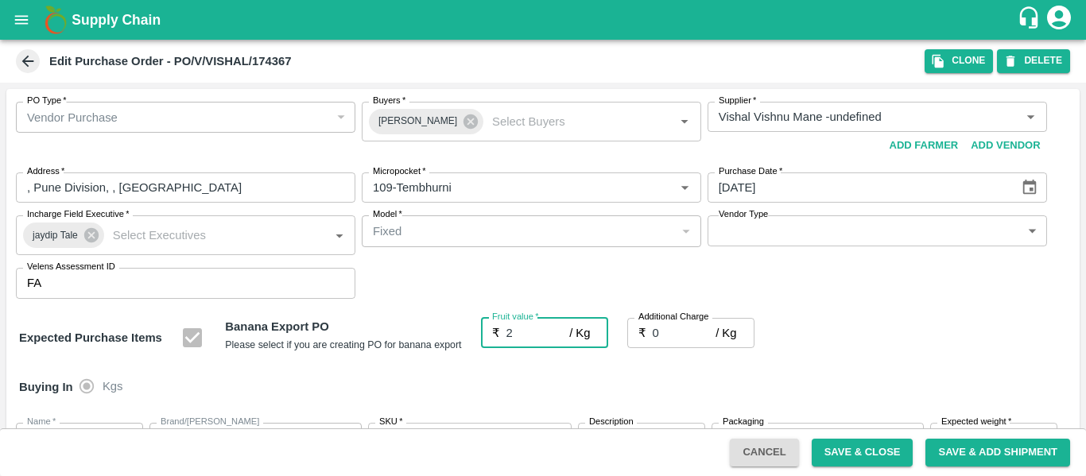
type input "2"
type input "23"
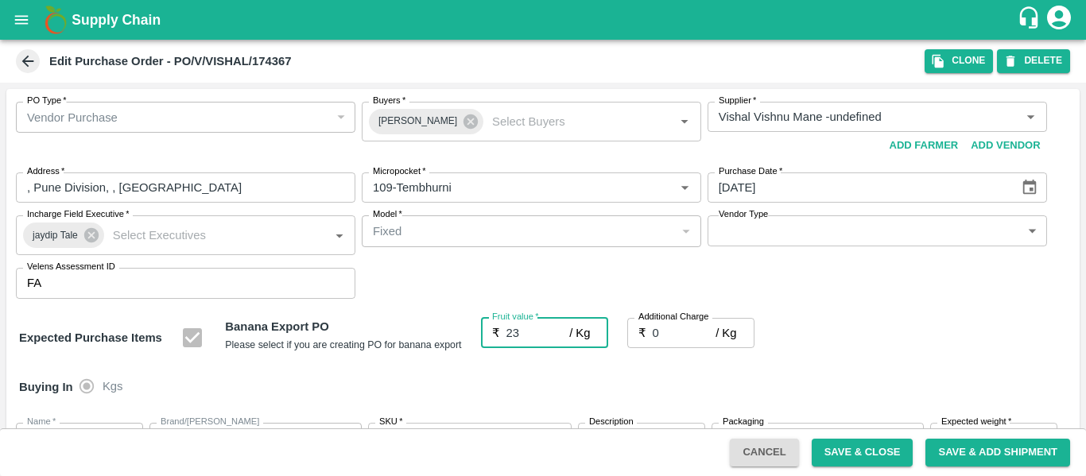
type input "23"
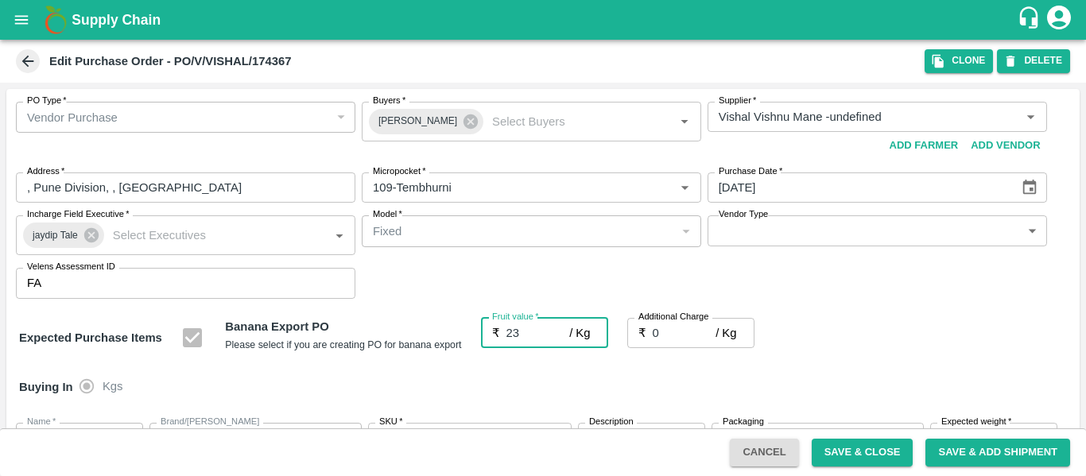
type input "23"
click at [681, 331] on input "0" at bounding box center [685, 333] width 64 height 30
type input "2"
type input "25"
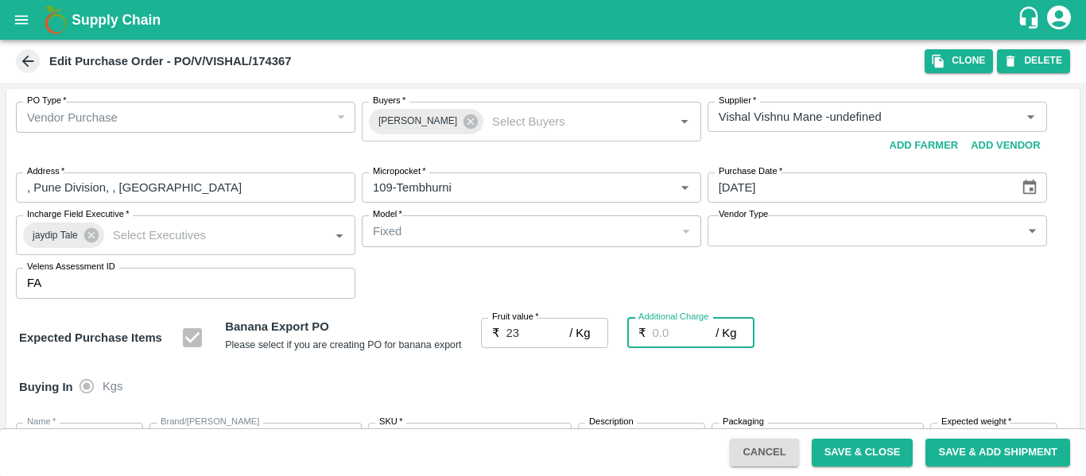
type input "25"
type input "2.7"
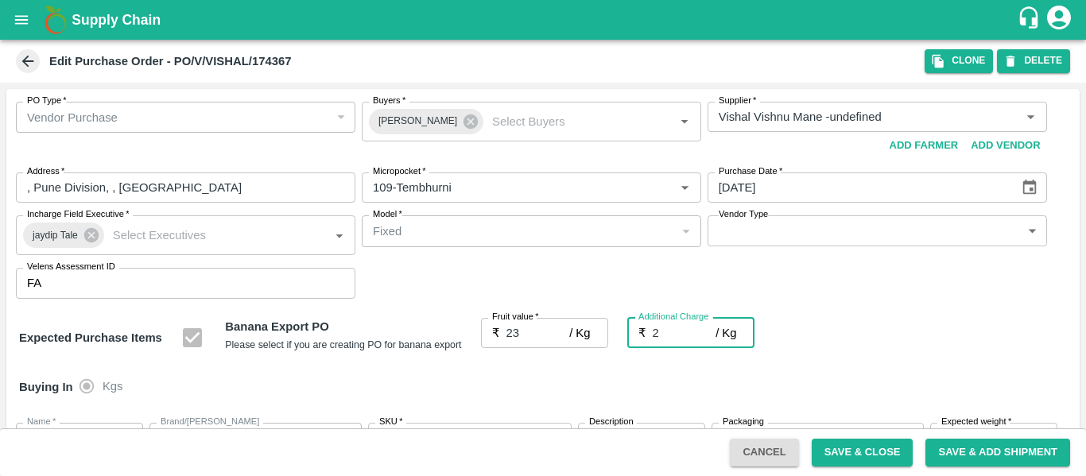
type input "25.7"
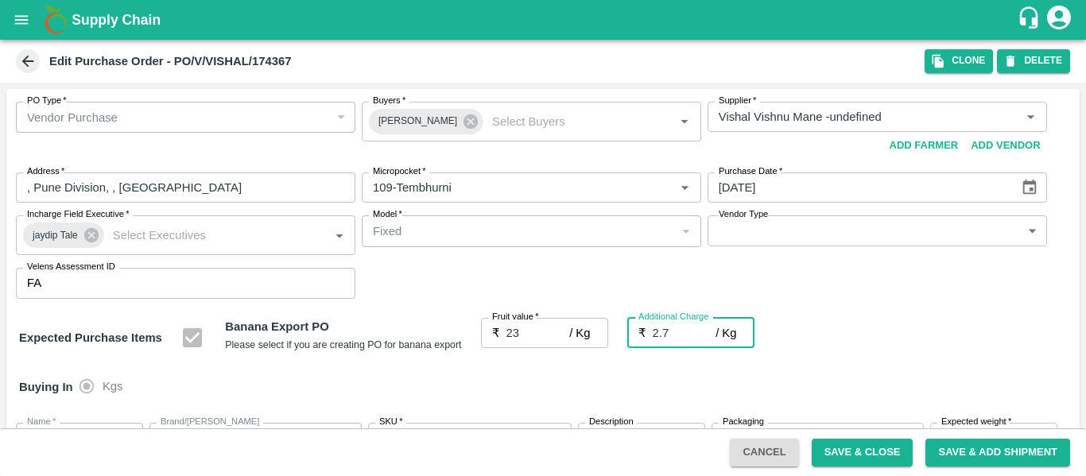
type input "2.75"
type input "25.75"
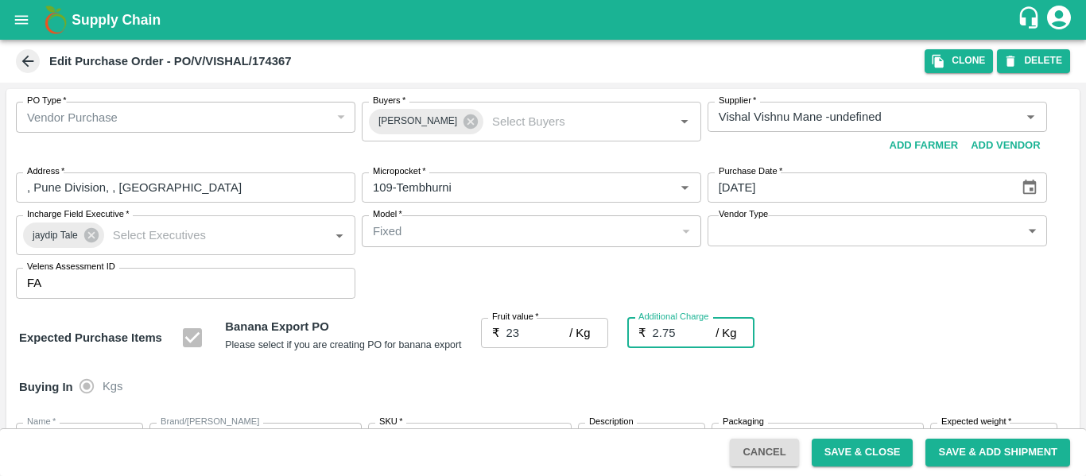
type input "25.75"
type input "2.75"
click at [890, 343] on div "Expected Purchase Items Banana Export PO Please select if you are creating PO f…" at bounding box center [543, 338] width 1048 height 41
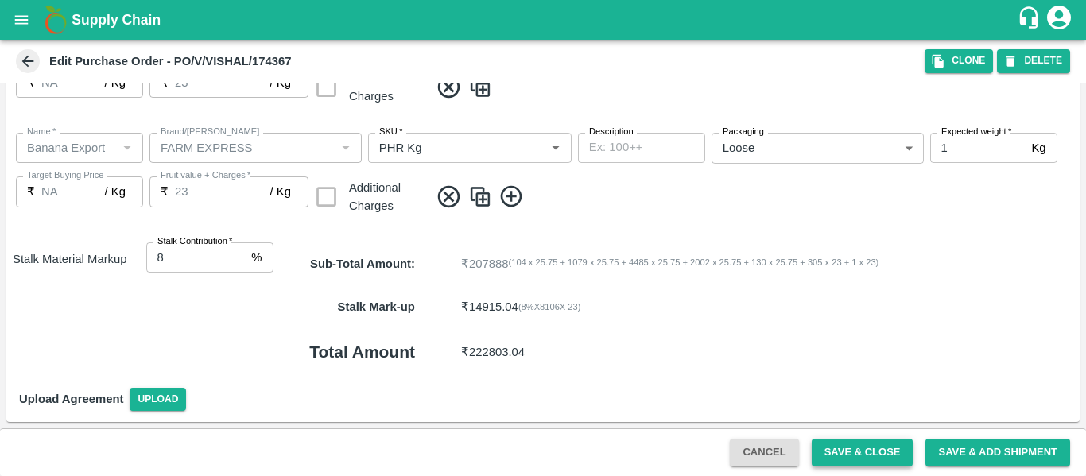
click at [836, 452] on button "Save & Close" at bounding box center [863, 453] width 102 height 28
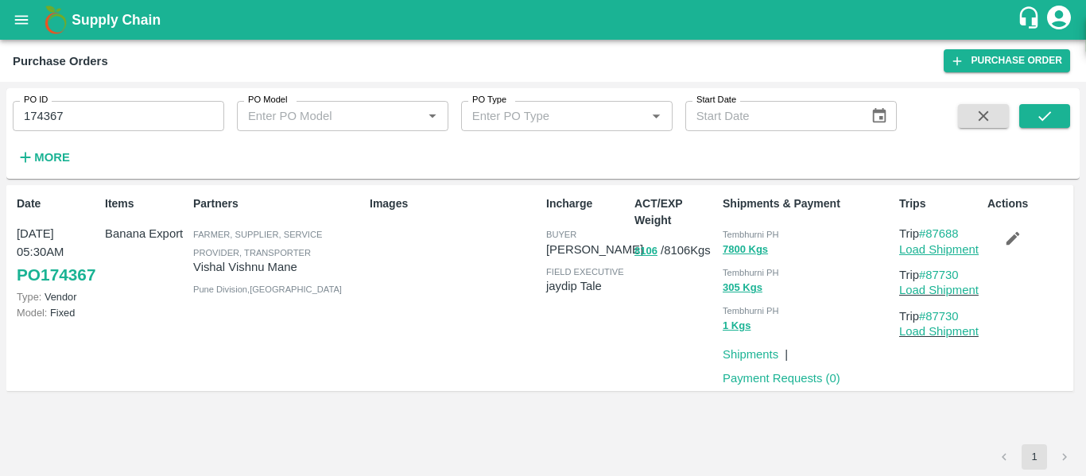
click at [931, 250] on link "Load Shipment" at bounding box center [938, 249] width 79 height 13
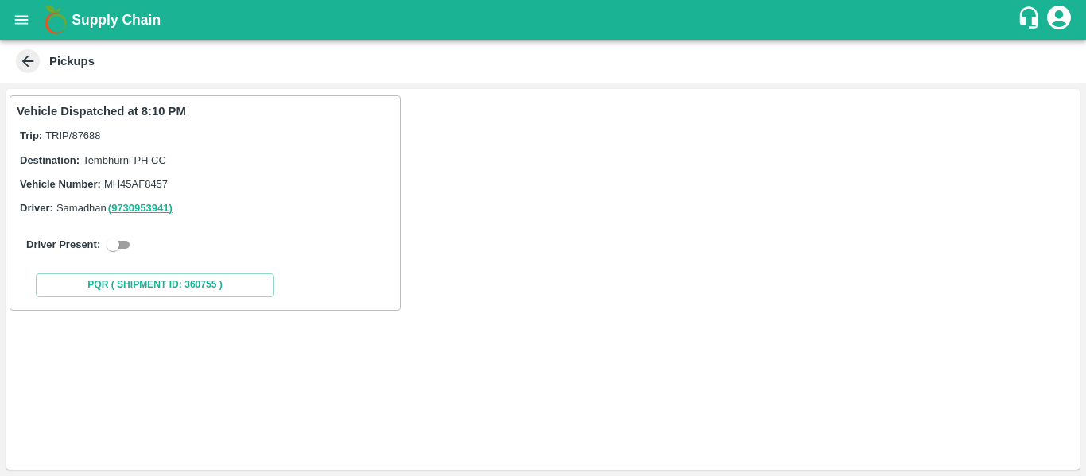
click at [135, 240] on input "checkbox" at bounding box center [112, 244] width 57 height 19
checkbox input "true"
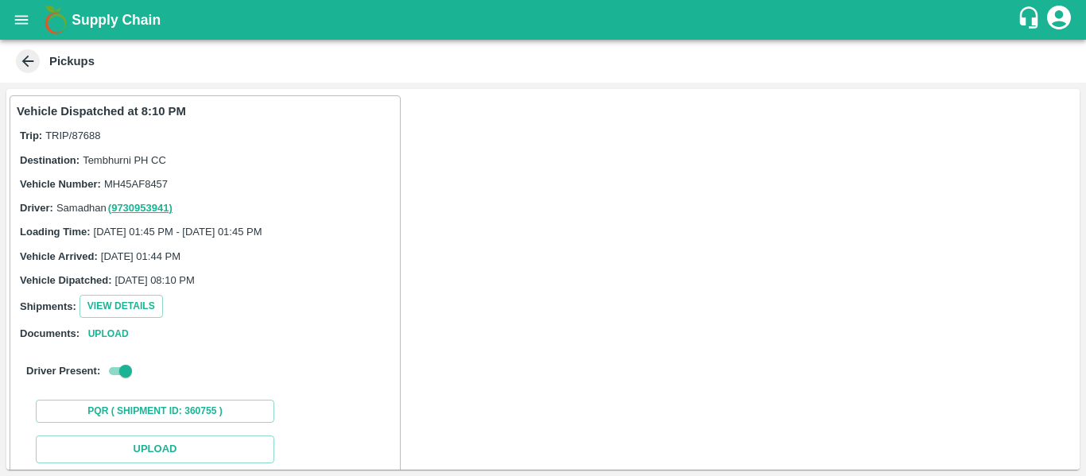
scroll to position [233, 0]
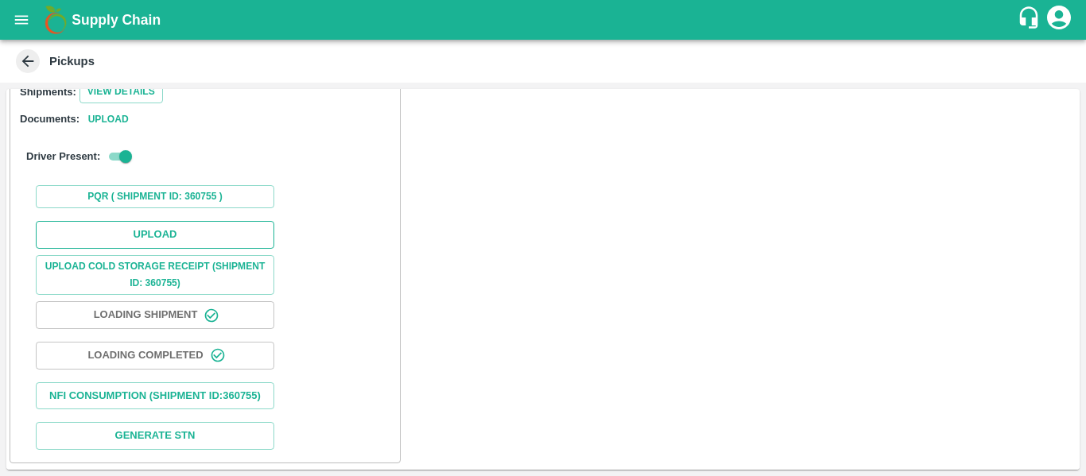
click at [150, 226] on button "Upload" at bounding box center [155, 235] width 238 height 28
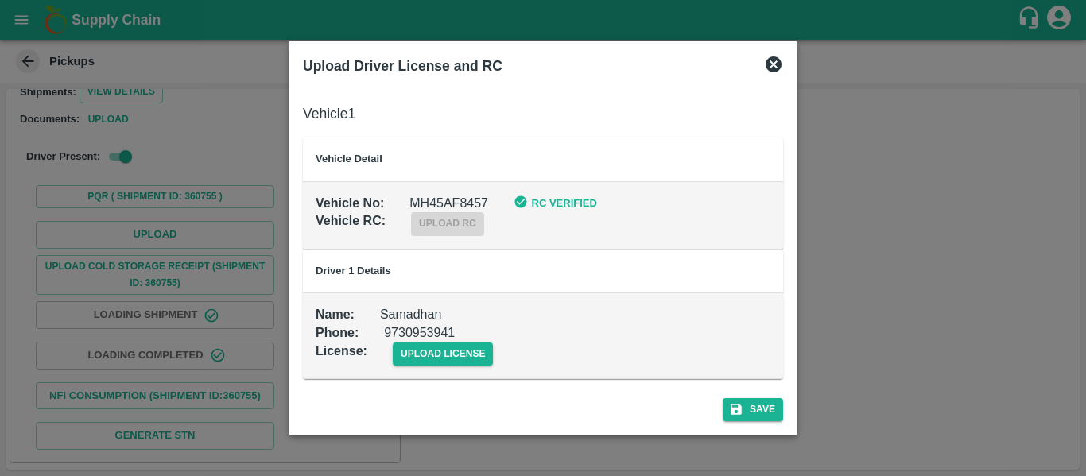
click at [408, 334] on div "upload license" at bounding box center [430, 341] width 126 height 48
click at [413, 355] on span "upload license" at bounding box center [443, 354] width 101 height 23
click at [0, 0] on input "upload license" at bounding box center [0, 0] width 0 height 0
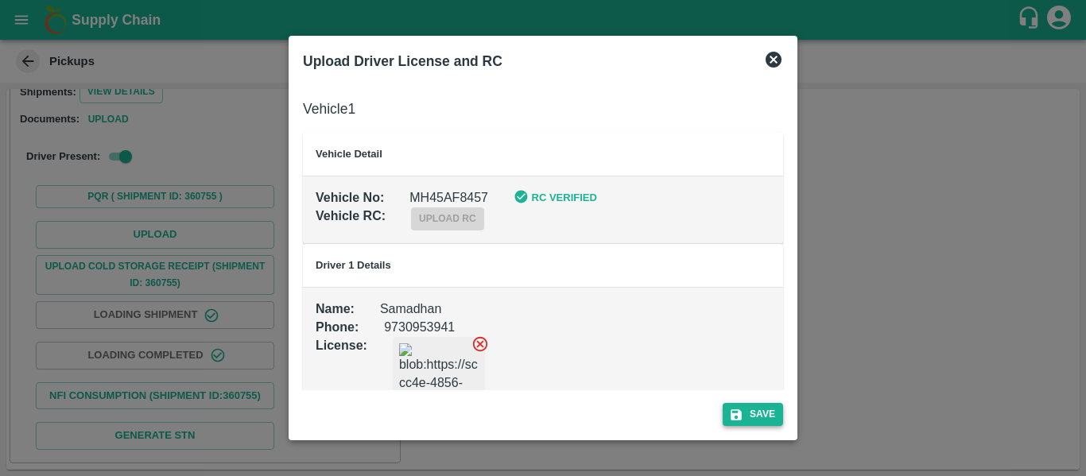
click at [772, 422] on button "Save" at bounding box center [753, 414] width 60 height 23
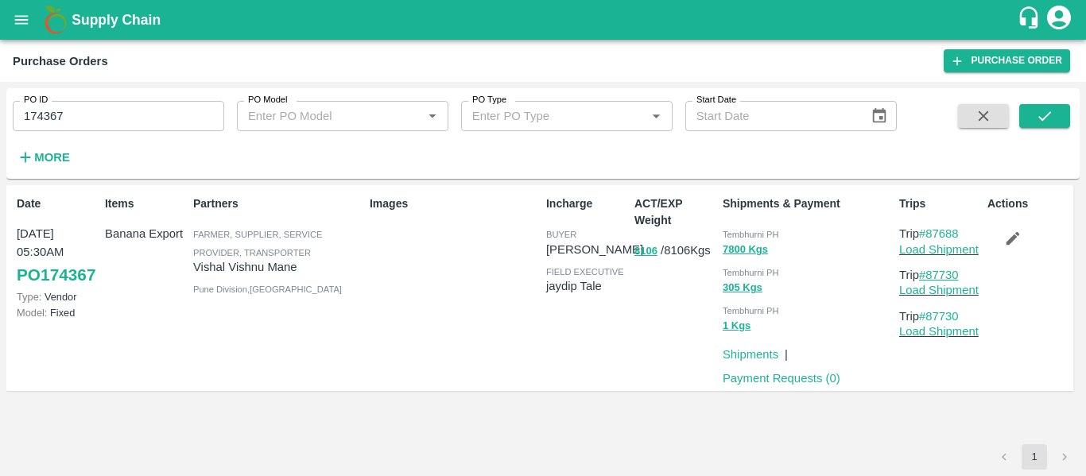
drag, startPoint x: 978, startPoint y: 274, endPoint x: 930, endPoint y: 279, distance: 47.9
click at [930, 279] on p "Trip #87730" at bounding box center [940, 274] width 82 height 17
copy link "87730"
drag, startPoint x: 971, startPoint y: 273, endPoint x: 928, endPoint y: 280, distance: 44.3
click at [928, 280] on p "Trip #87730" at bounding box center [940, 274] width 82 height 17
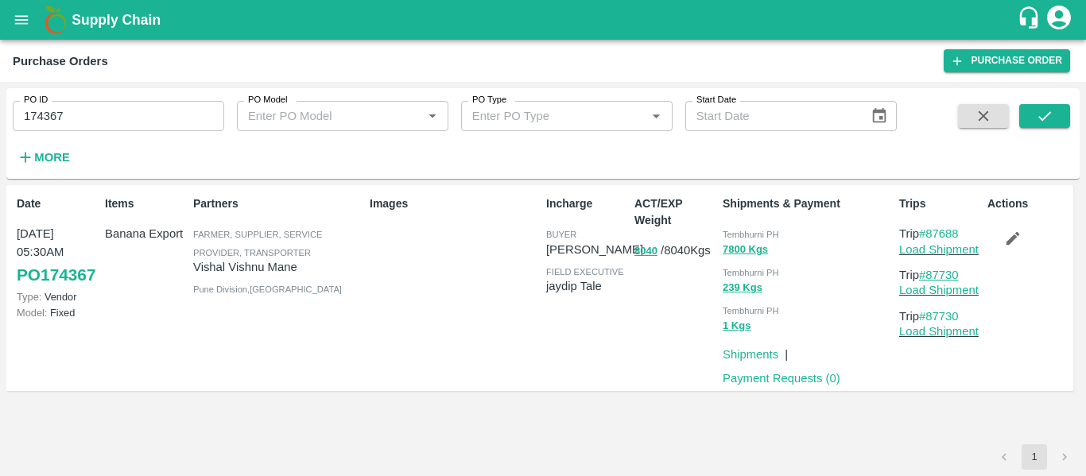
copy link "87730"
click at [84, 112] on input "174367" at bounding box center [118, 116] width 211 height 30
paste input "text"
type input "174411"
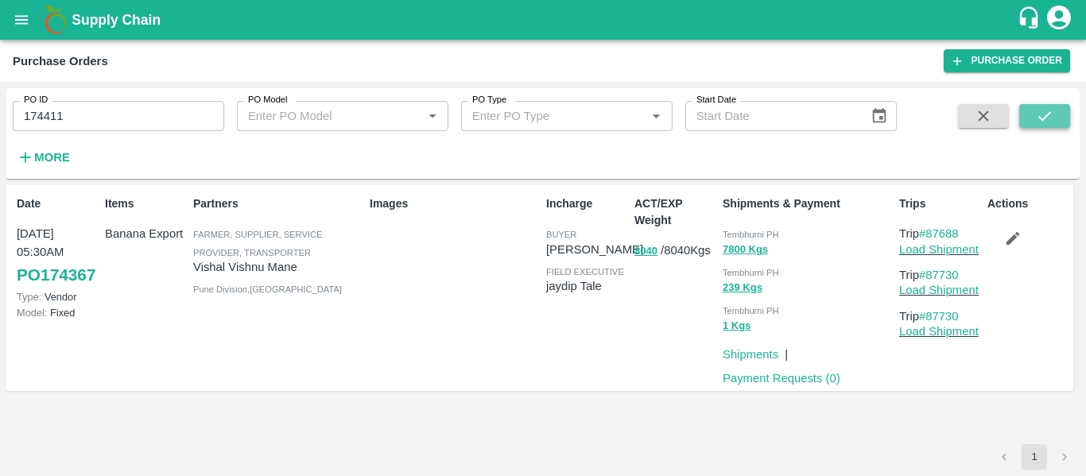
click at [1036, 115] on icon "submit" at bounding box center [1044, 115] width 17 height 17
click at [1034, 233] on button "button" at bounding box center [1012, 238] width 51 height 27
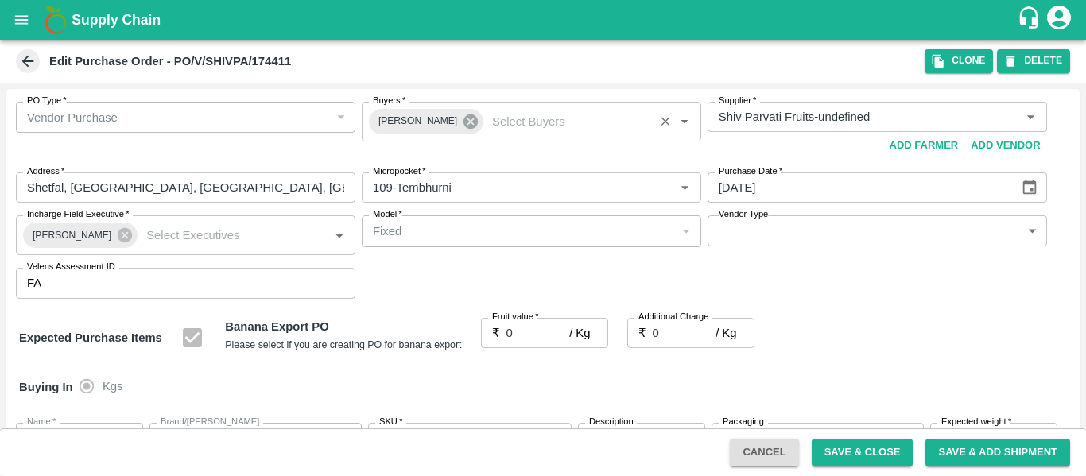
click at [467, 118] on icon at bounding box center [470, 121] width 17 height 17
click at [405, 118] on input "Buyers   *" at bounding box center [518, 117] width 304 height 21
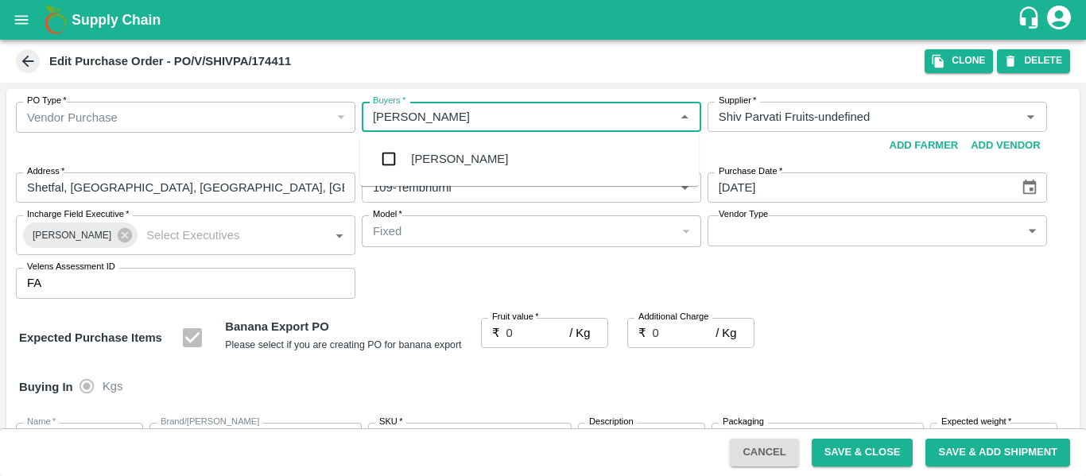
type input "ajit otar"
click at [440, 156] on div "Ajit Otari" at bounding box center [459, 158] width 97 height 17
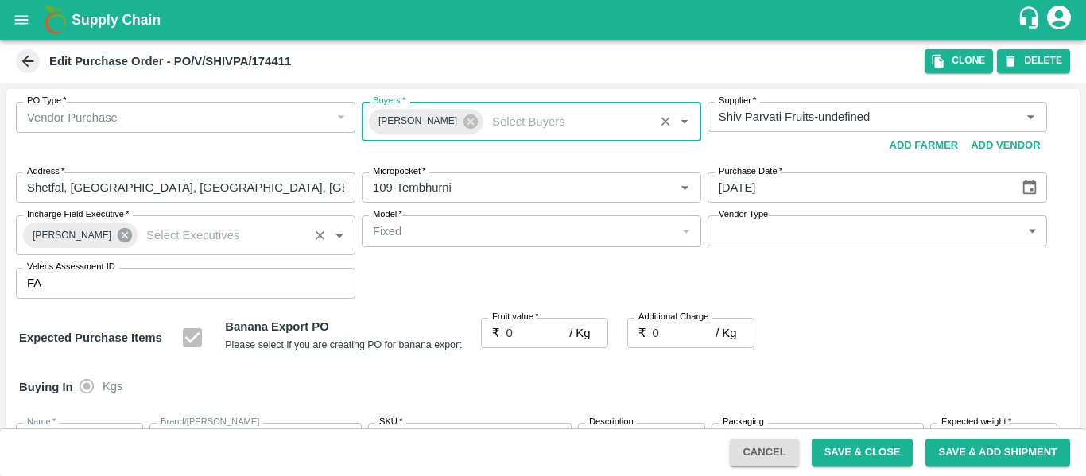
click at [118, 237] on icon at bounding box center [125, 235] width 14 height 14
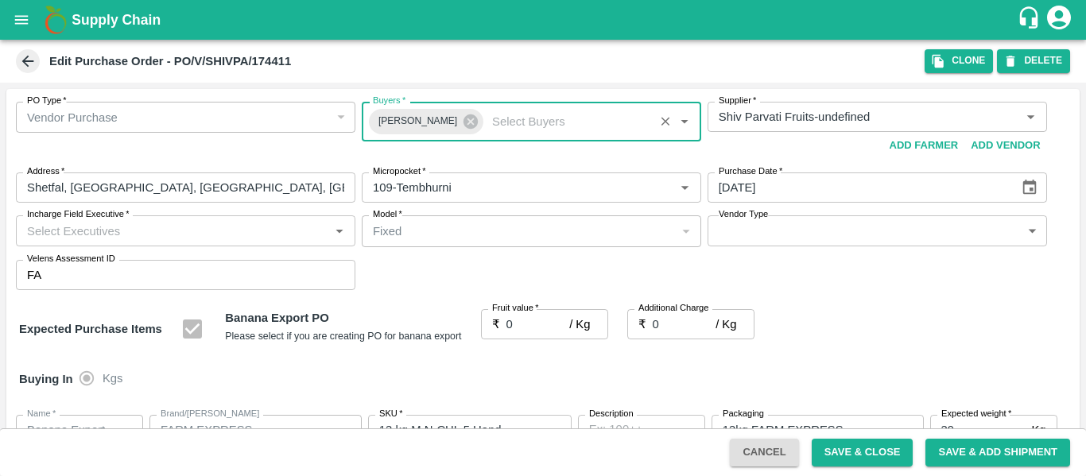
click at [86, 233] on input "Incharge Field Executive   *" at bounding box center [173, 230] width 304 height 21
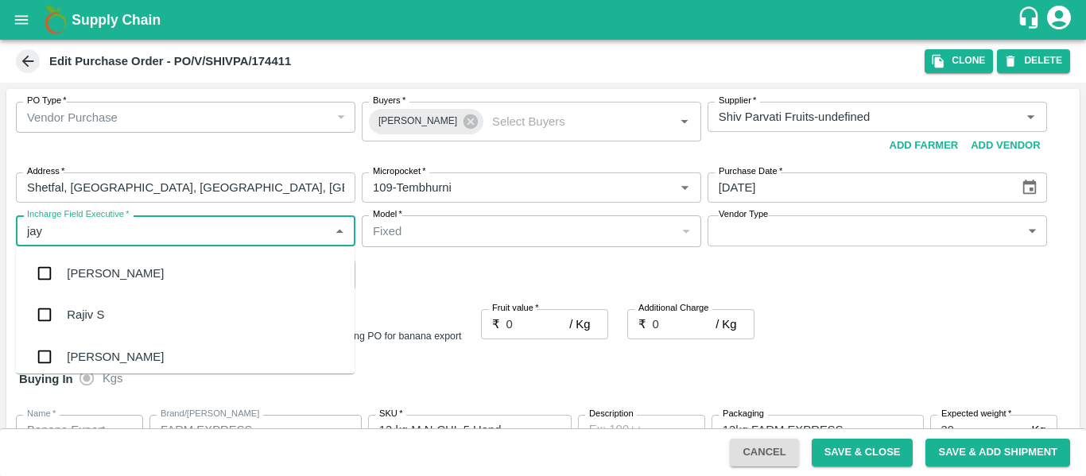
type input "jayd"
click at [87, 273] on div "jaydip Tale" at bounding box center [95, 273] width 56 height 17
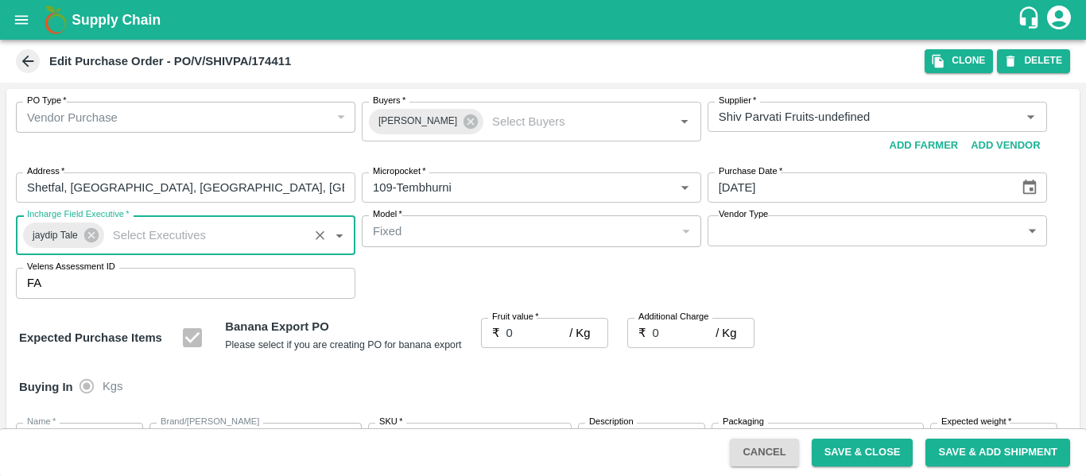
click at [527, 333] on input "0" at bounding box center [538, 333] width 64 height 30
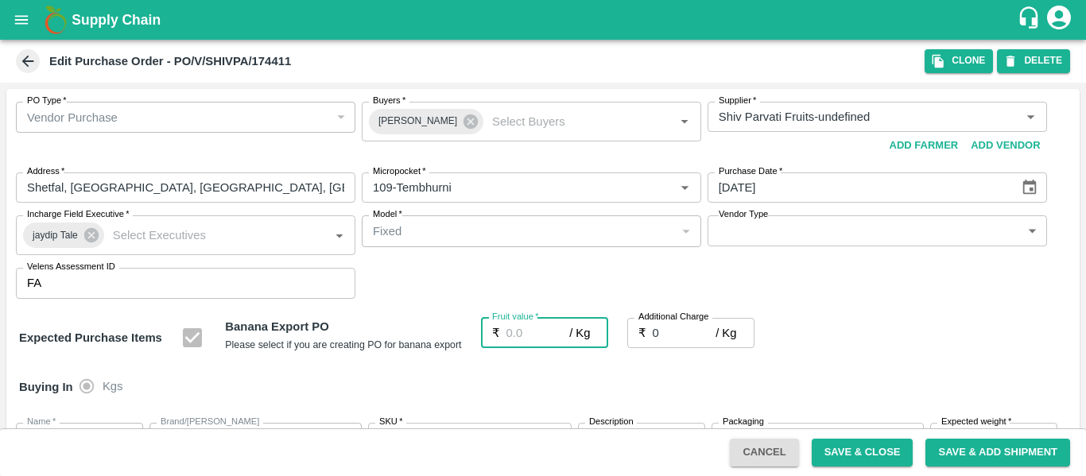
type input "2"
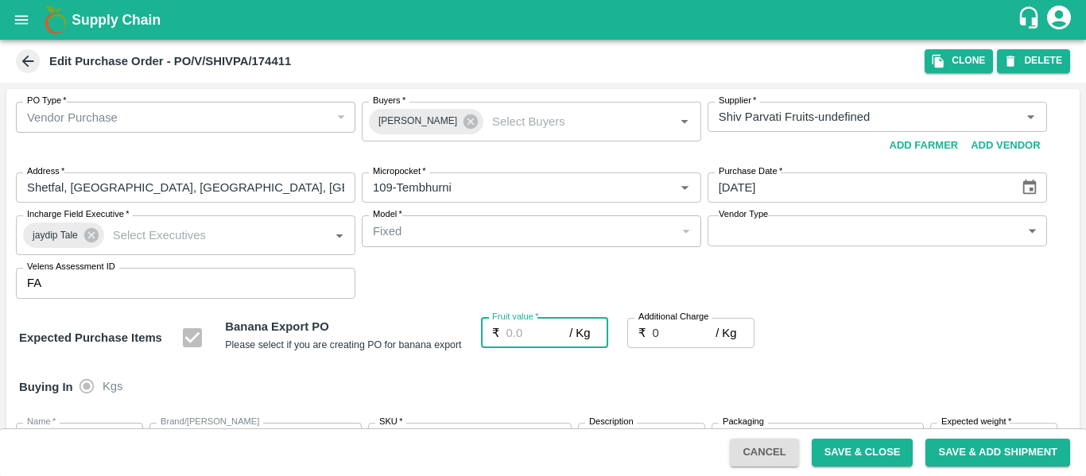
type input "2"
type input "23"
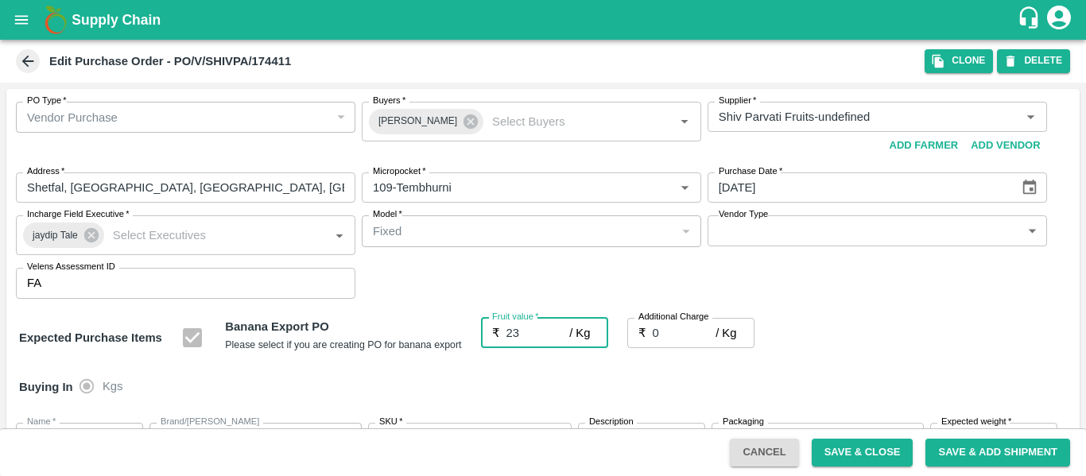
type input "23"
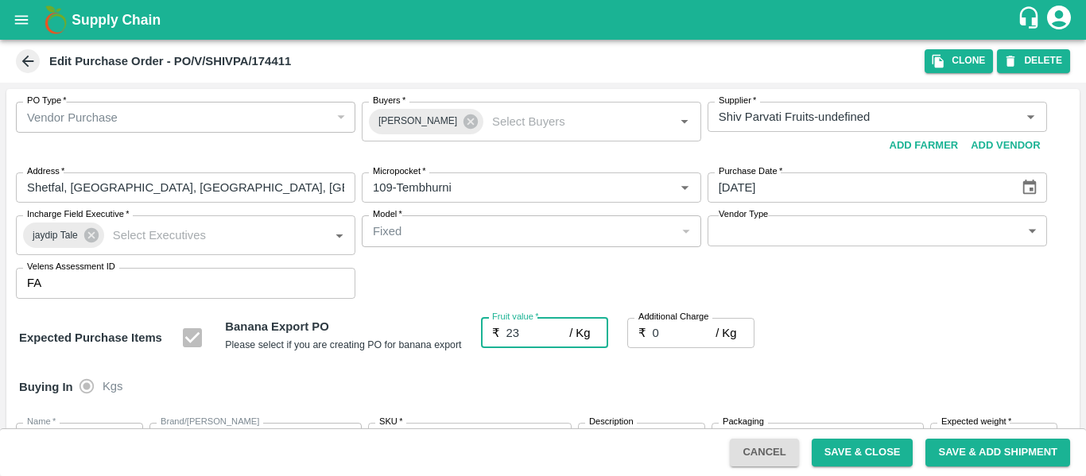
click at [665, 337] on input "0" at bounding box center [685, 333] width 64 height 30
type input "2"
type input "25"
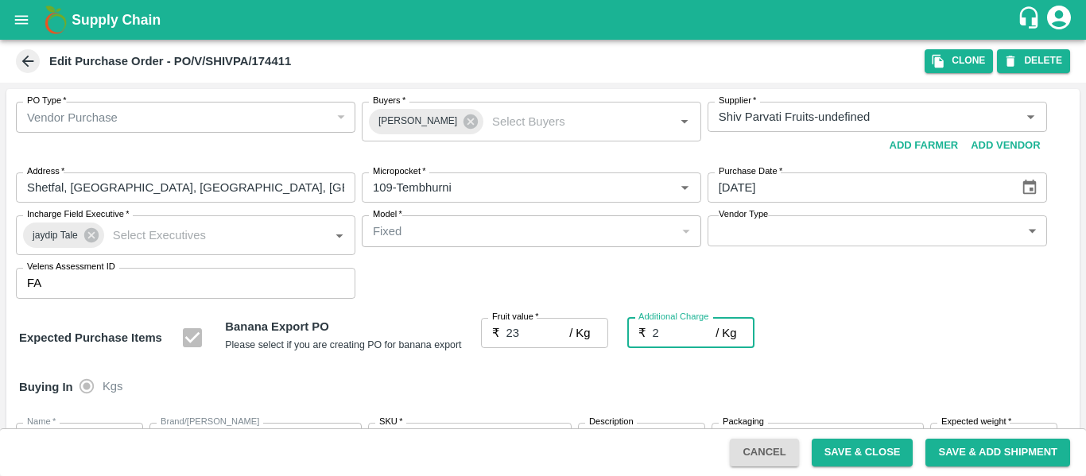
type input "25"
type input "2.7"
type input "25.7"
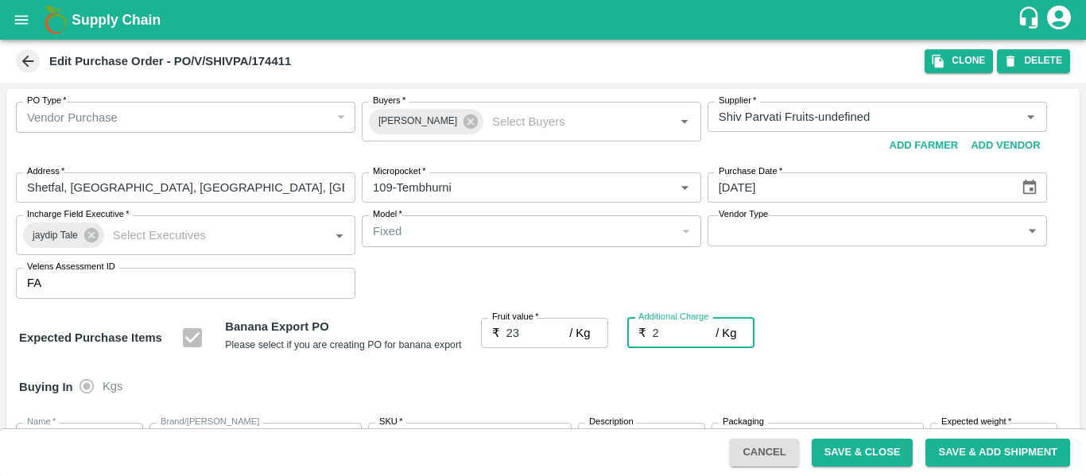
type input "25.7"
type input "2.75"
type input "25.75"
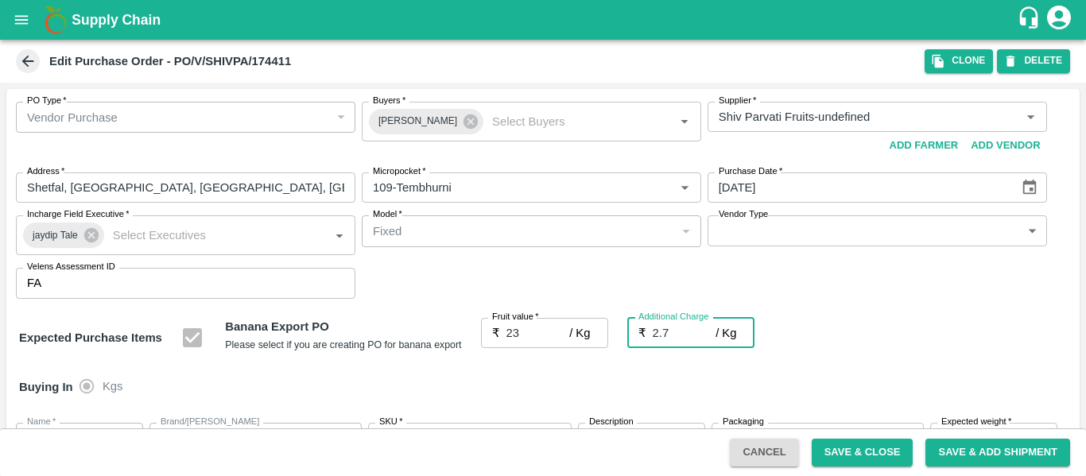
type input "25.75"
type input "2.75"
click at [859, 343] on div "Expected Purchase Items Banana Export PO Please select if you are creating PO f…" at bounding box center [543, 338] width 1048 height 41
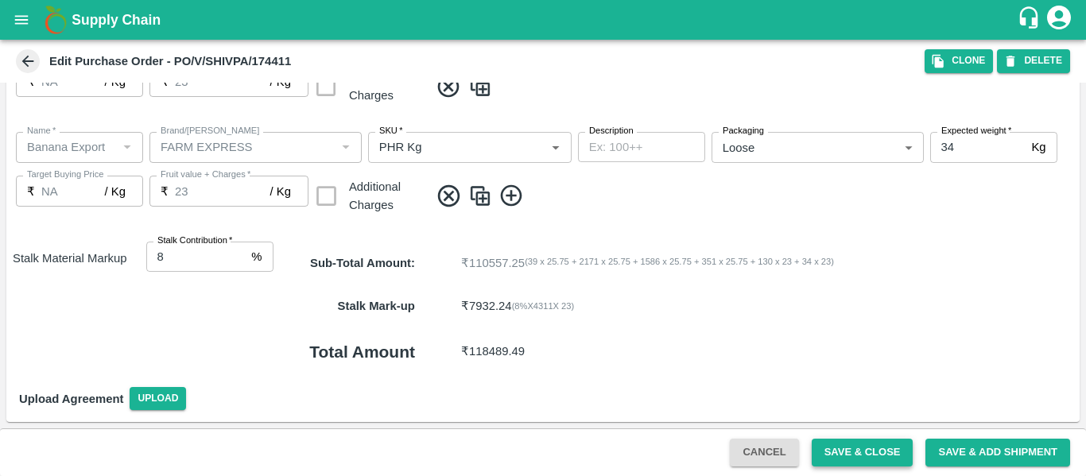
click at [832, 451] on button "Save & Close" at bounding box center [863, 453] width 102 height 28
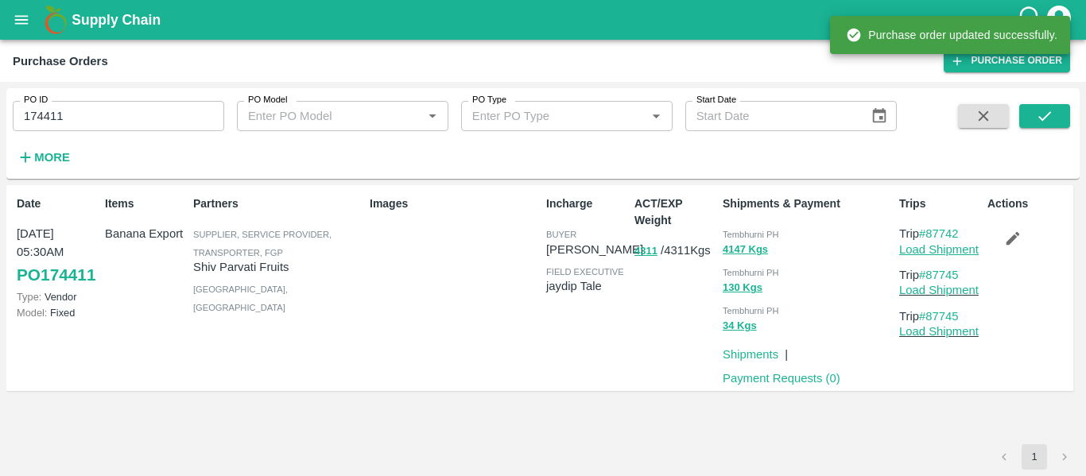
click at [940, 252] on link "Load Shipment" at bounding box center [938, 249] width 79 height 13
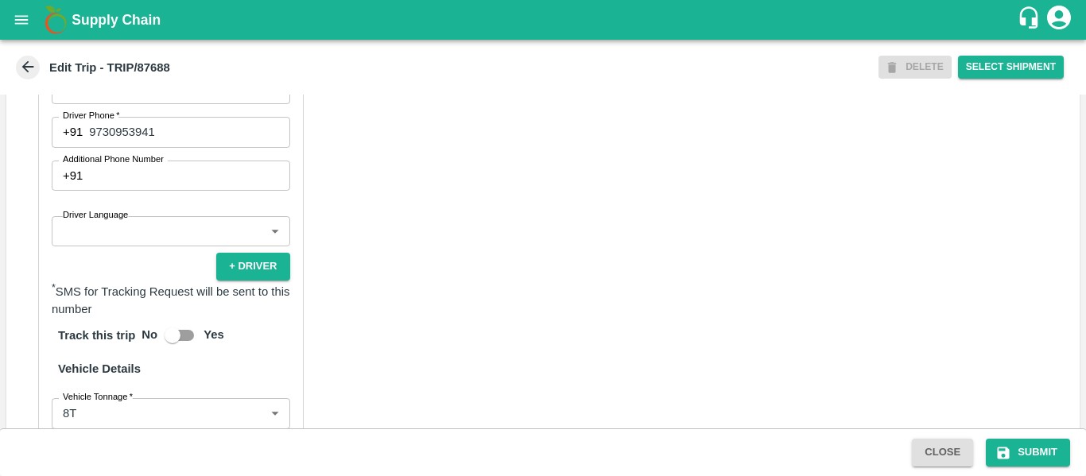
scroll to position [1097, 0]
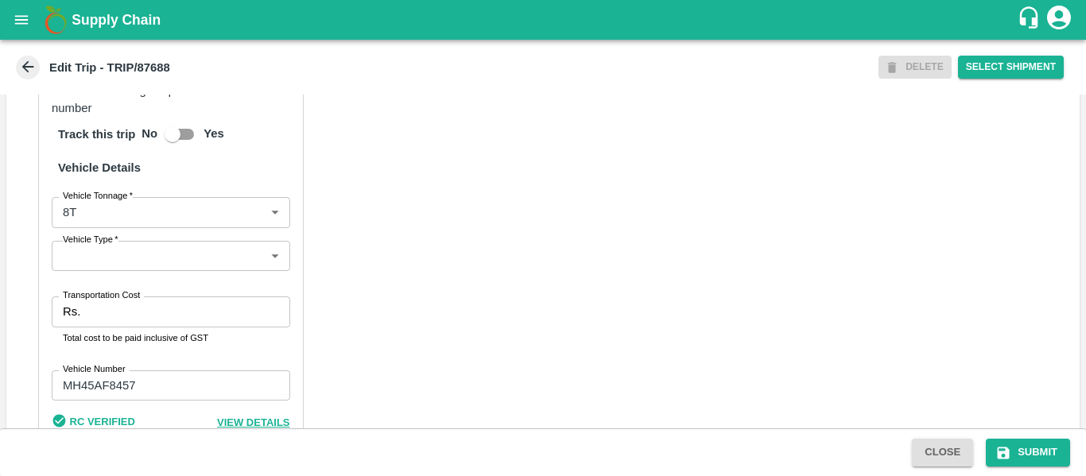
click at [123, 327] on input "Transportation Cost" at bounding box center [188, 312] width 203 height 30
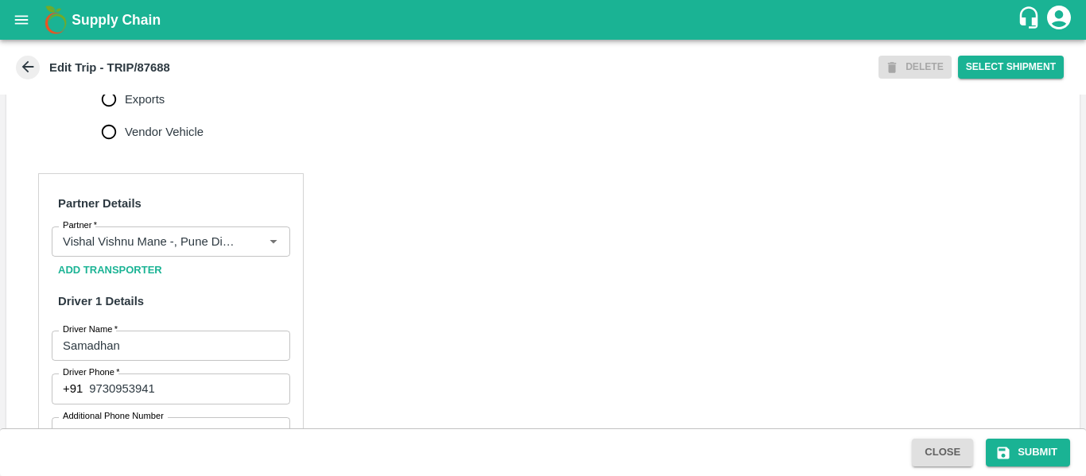
scroll to position [631, 0]
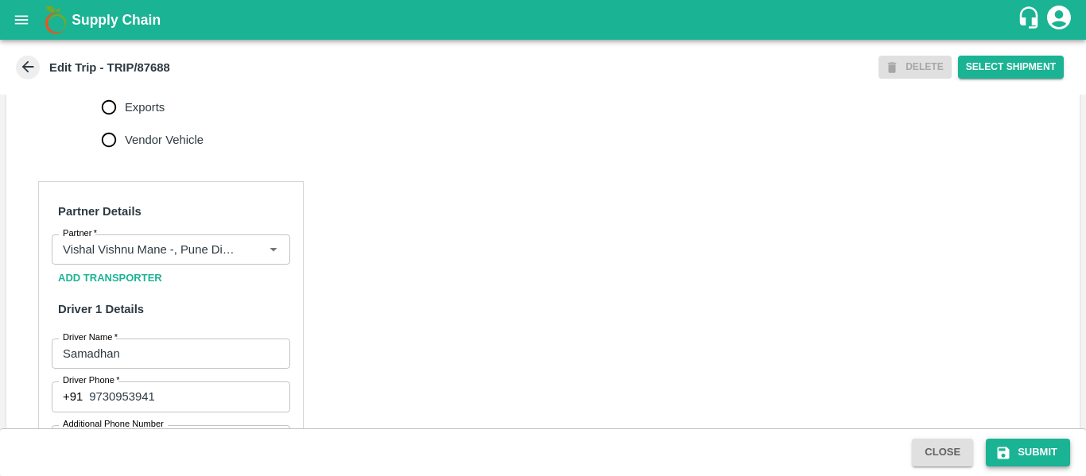
type input "5000"
click at [1029, 442] on button "Submit" at bounding box center [1028, 453] width 84 height 28
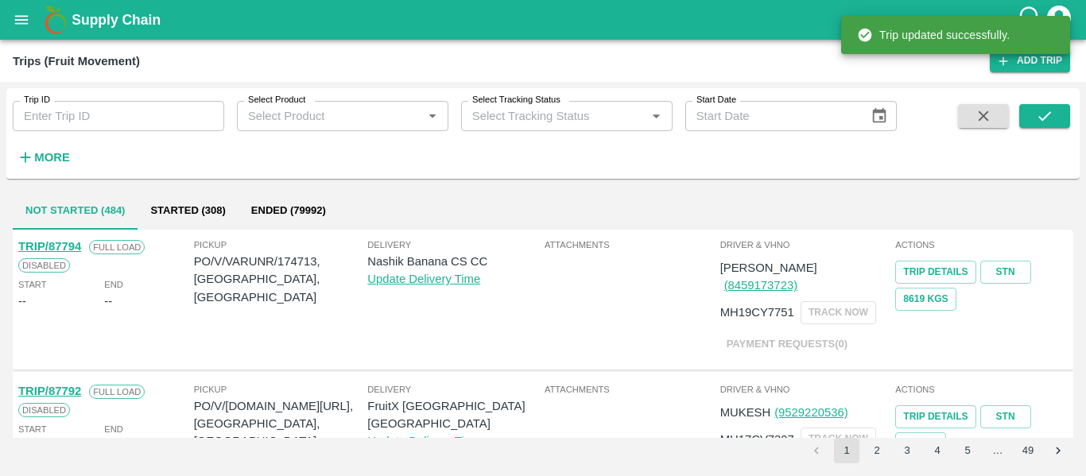
click at [144, 134] on div "Trip ID Trip ID Select Product Select Product   * Select Tracking Status Select…" at bounding box center [448, 129] width 897 height 83
click at [106, 122] on input "Trip ID" at bounding box center [118, 116] width 211 height 30
paste input "87730"
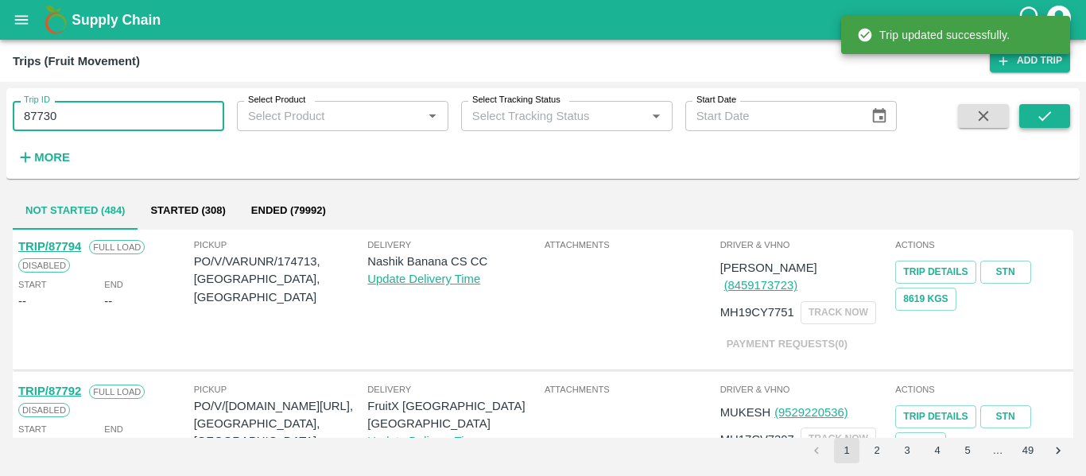
type input "87730"
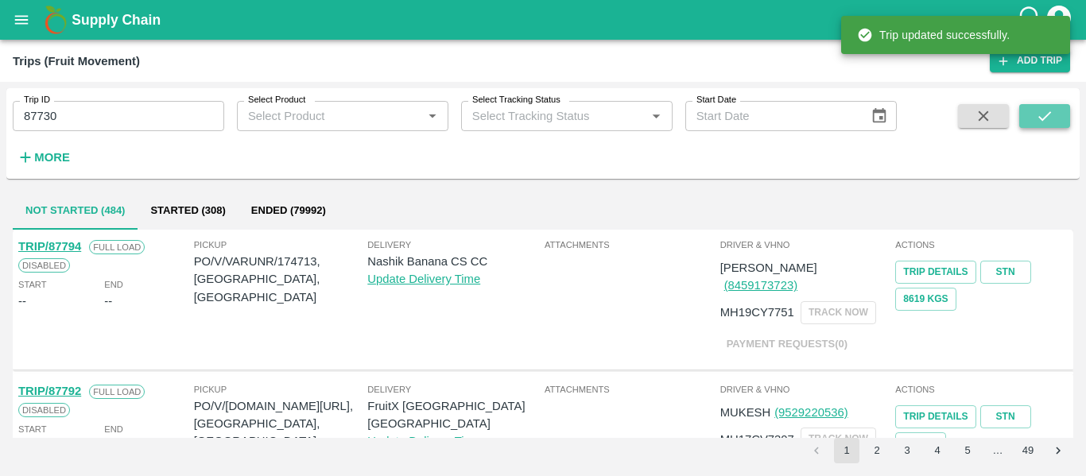
click at [1041, 124] on icon "submit" at bounding box center [1044, 115] width 17 height 17
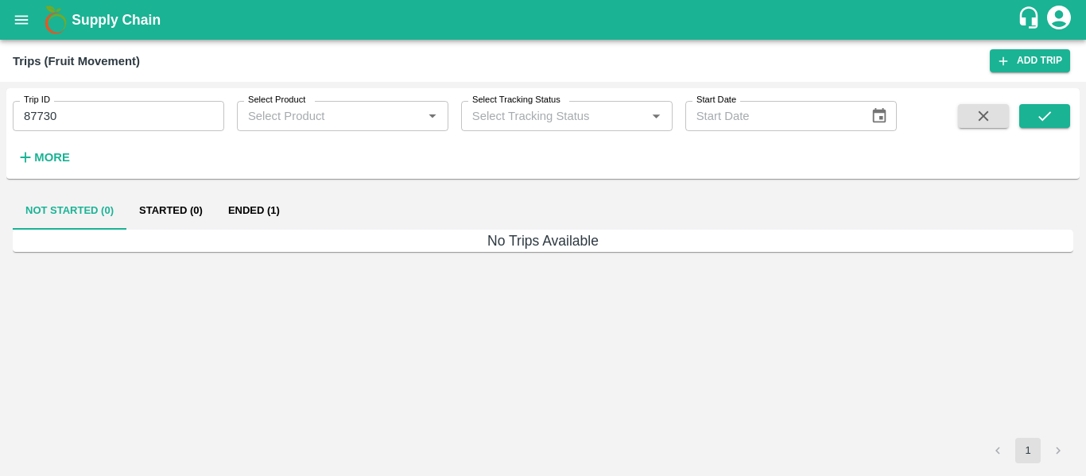
click at [242, 216] on button "Ended (1)" at bounding box center [253, 211] width 77 height 38
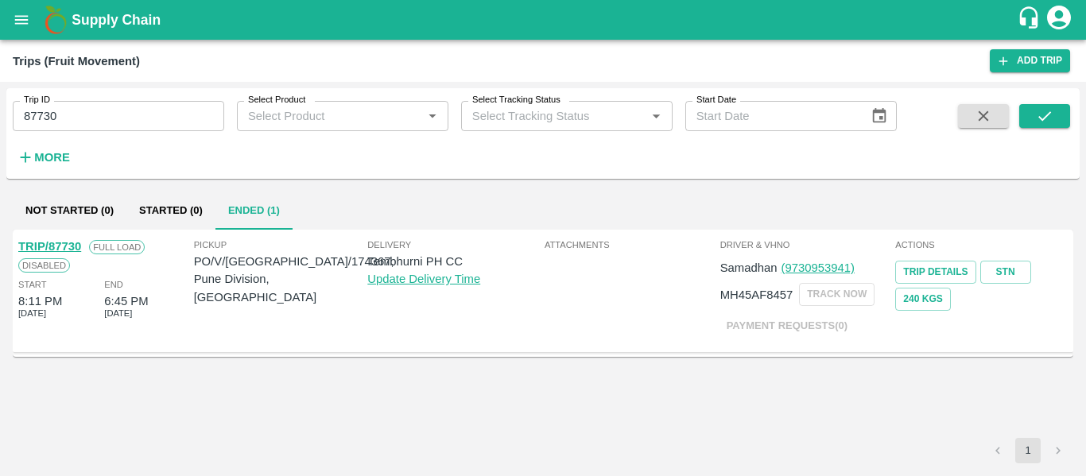
click at [62, 246] on link "TRIP/87730" at bounding box center [49, 246] width 63 height 13
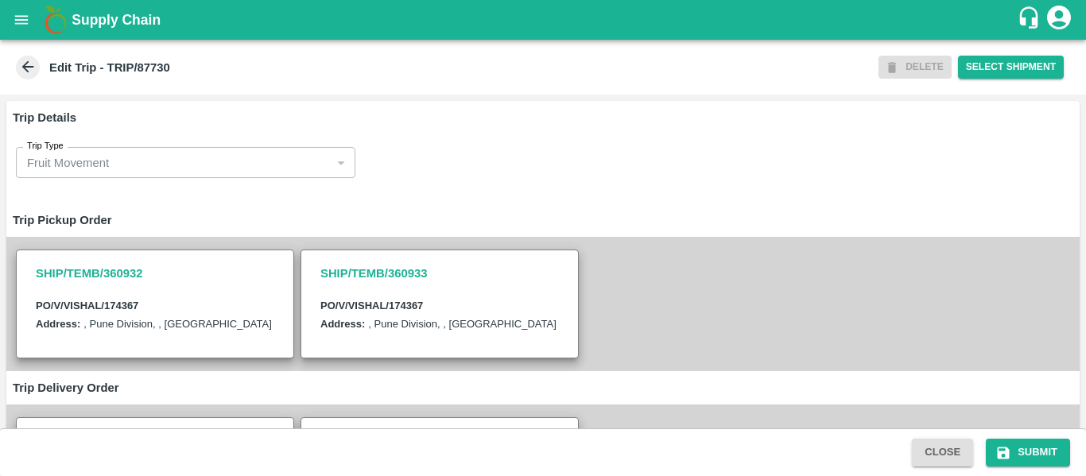
scroll to position [425, 0]
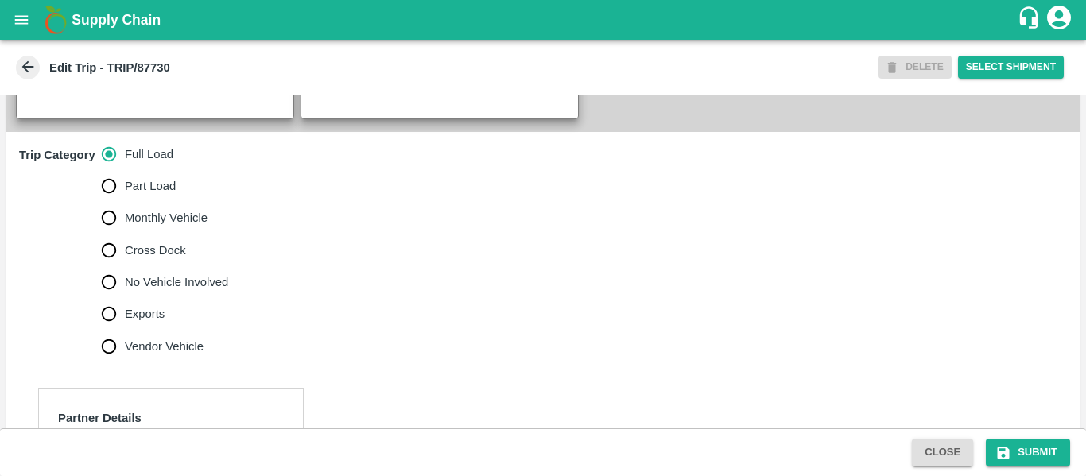
click at [135, 291] on span "No Vehicle Involved" at bounding box center [176, 281] width 103 height 17
click at [125, 298] on input "No Vehicle Involved" at bounding box center [109, 282] width 32 height 32
radio input "true"
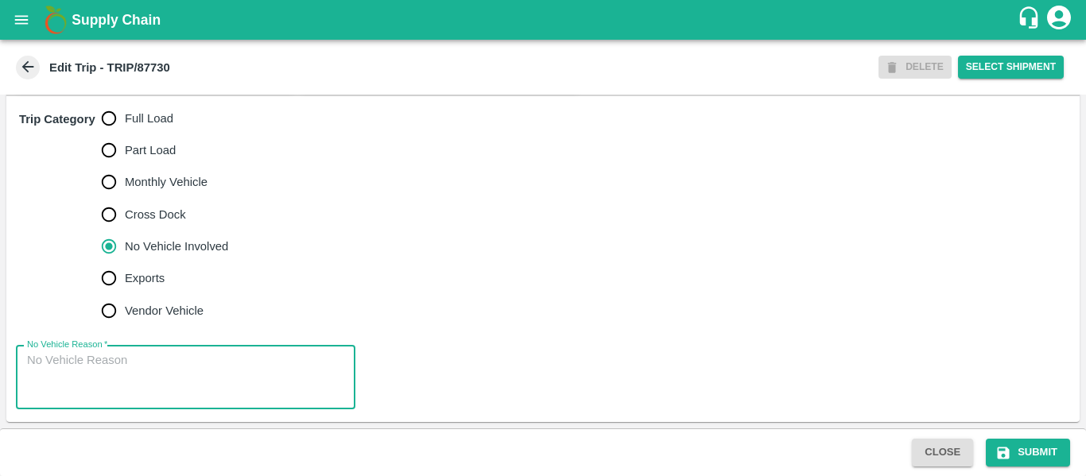
click at [156, 397] on textarea "No Vehicle Reason   *" at bounding box center [185, 377] width 317 height 50
type textarea "Field Dump"
click at [1028, 452] on button "Submit" at bounding box center [1028, 453] width 84 height 28
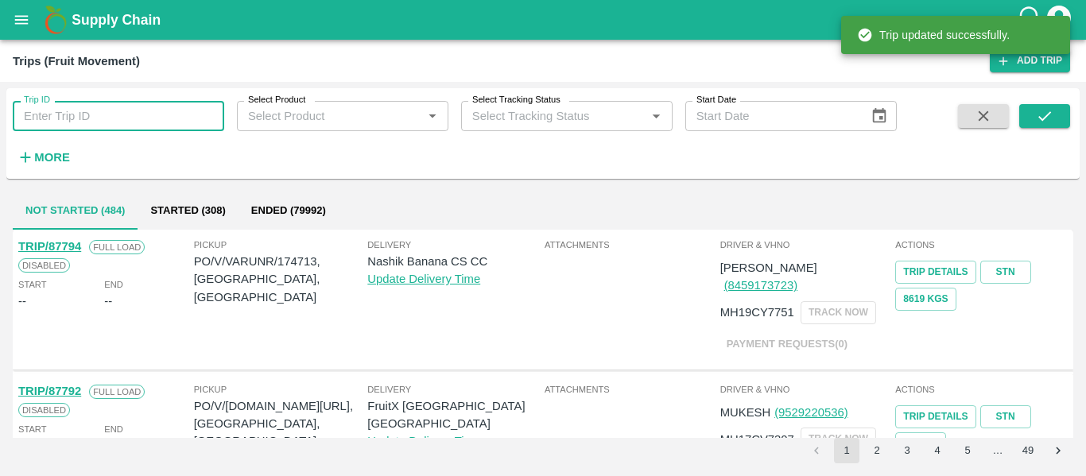
click at [138, 120] on input "Trip ID" at bounding box center [118, 116] width 211 height 30
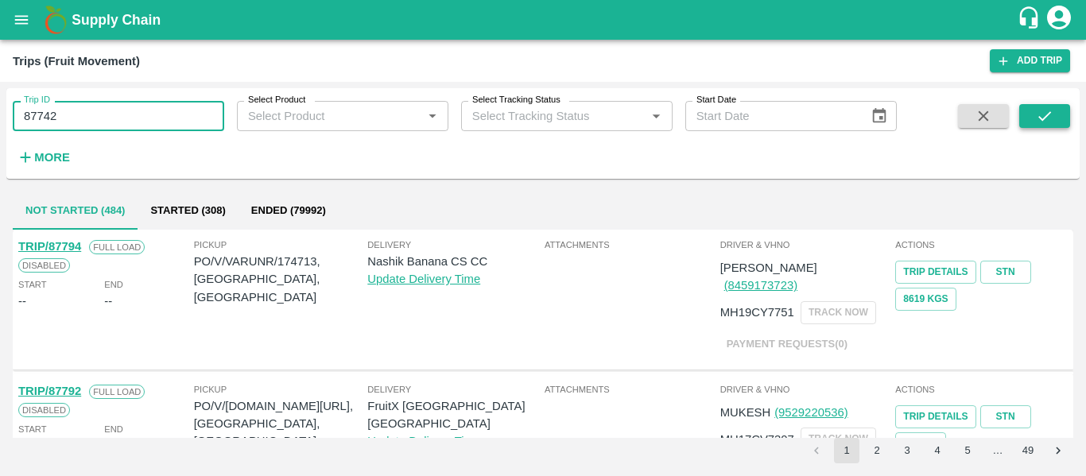
type input "87742"
click at [1027, 126] on button "submit" at bounding box center [1044, 116] width 51 height 24
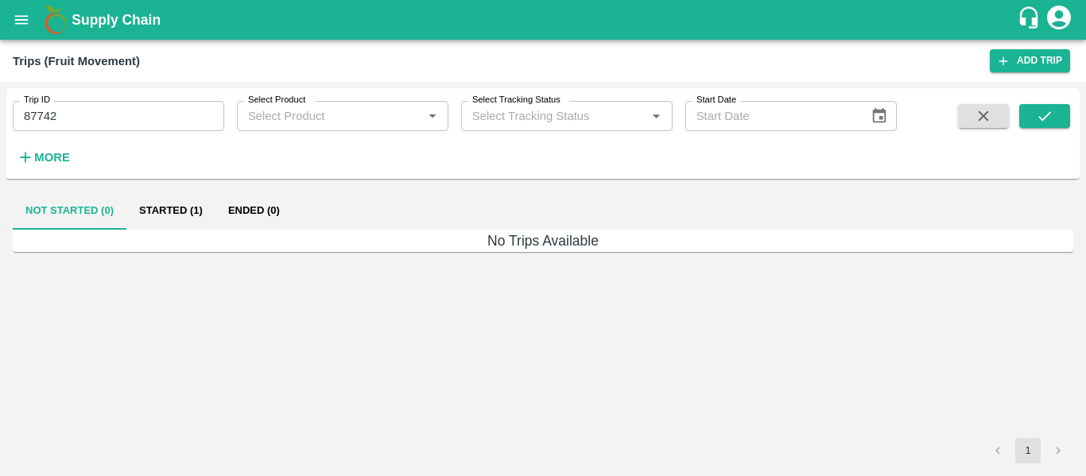
click at [184, 219] on button "Started (1)" at bounding box center [170, 211] width 89 height 38
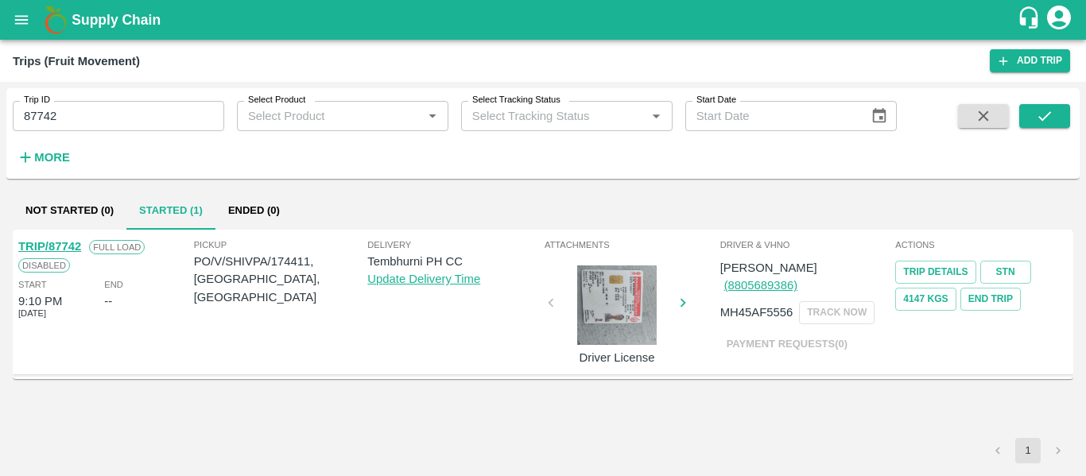
click at [48, 243] on link "TRIP/87742" at bounding box center [49, 246] width 63 height 13
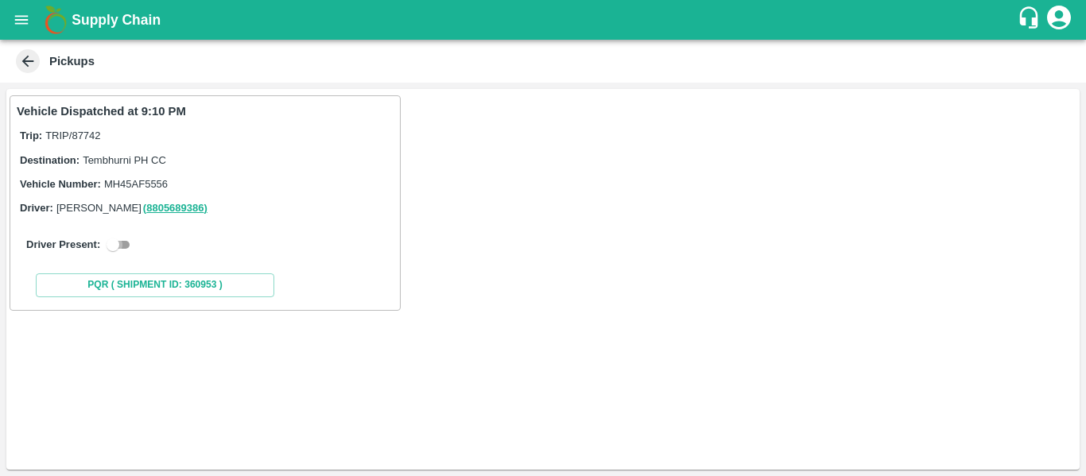
click at [129, 247] on input "checkbox" at bounding box center [112, 244] width 57 height 19
checkbox input "true"
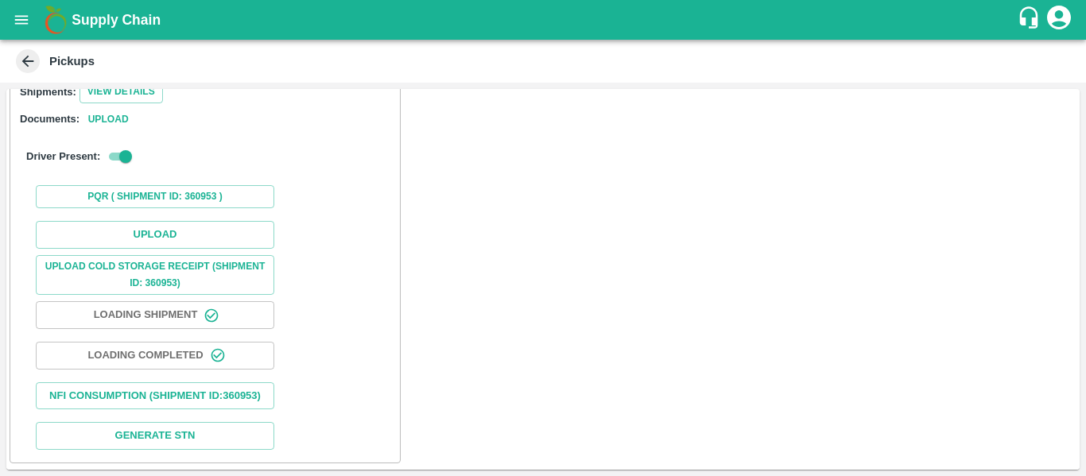
scroll to position [232, 0]
click at [154, 221] on button "Upload" at bounding box center [155, 235] width 238 height 28
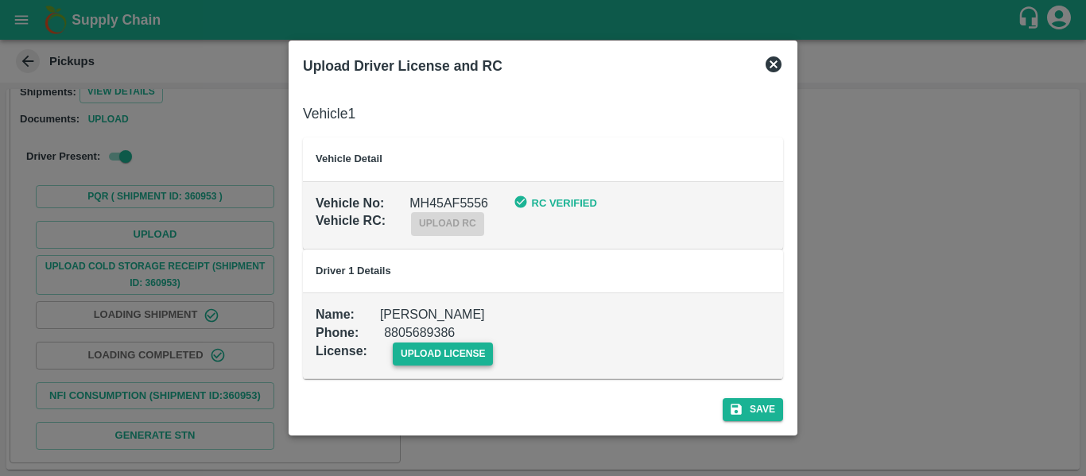
click at [407, 355] on span "upload license" at bounding box center [443, 354] width 101 height 23
click at [0, 0] on input "upload license" at bounding box center [0, 0] width 0 height 0
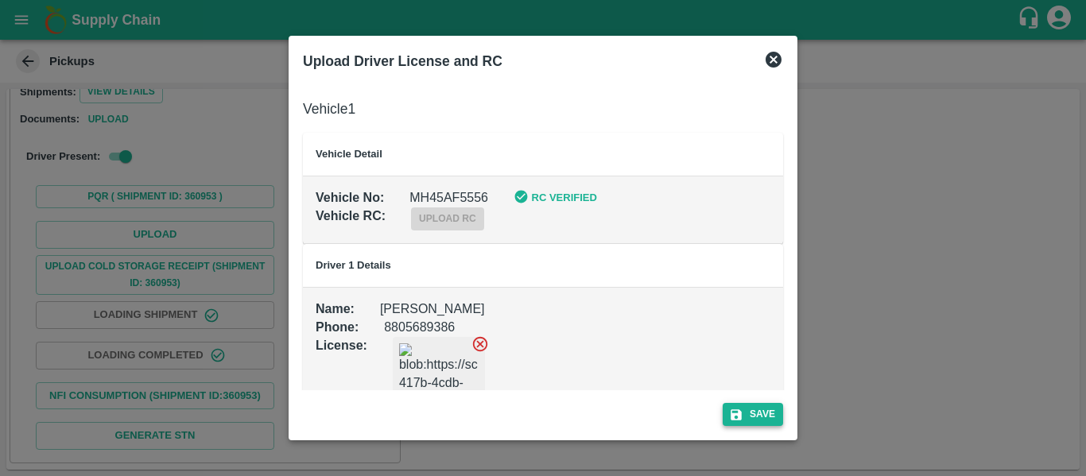
click at [774, 414] on button "Save" at bounding box center [753, 414] width 60 height 23
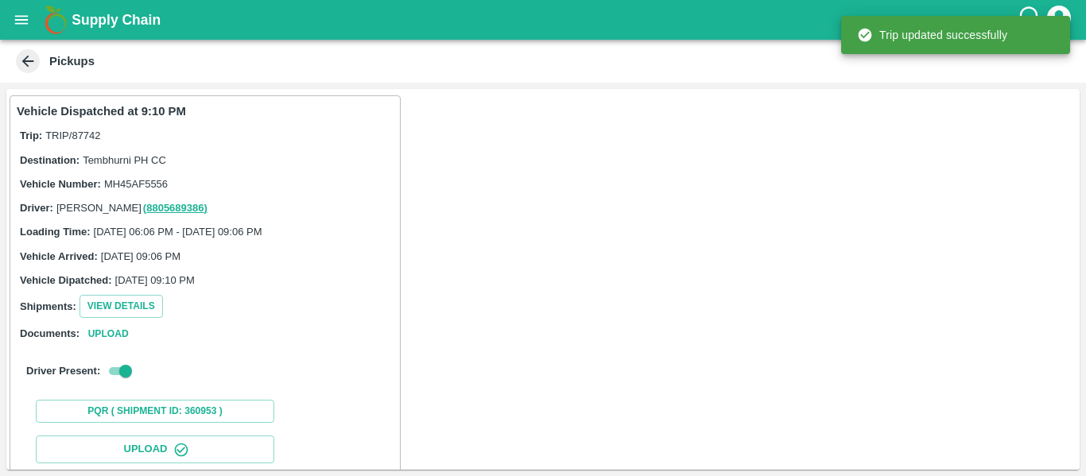
scroll to position [273, 0]
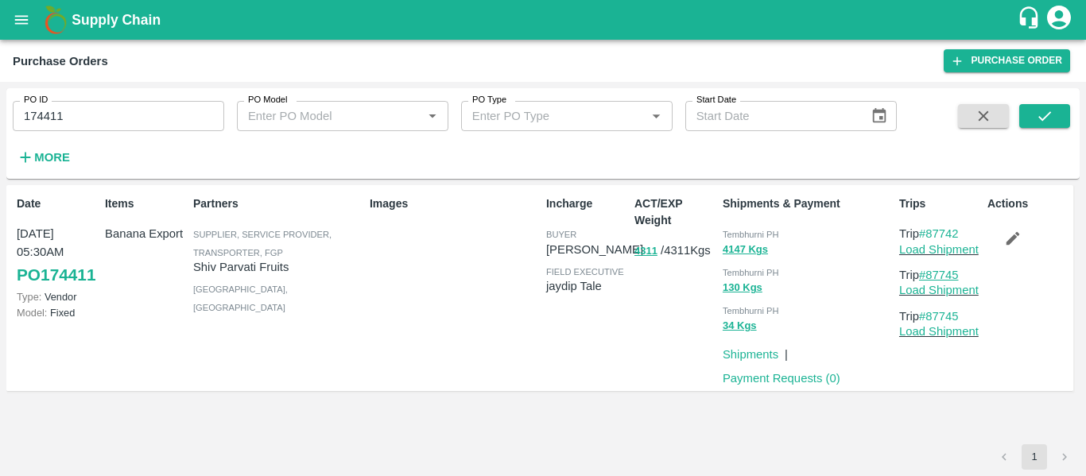
drag, startPoint x: 978, startPoint y: 273, endPoint x: 932, endPoint y: 281, distance: 46.8
click at [932, 281] on p "Trip #87745" at bounding box center [940, 274] width 82 height 17
copy link "87745"
click at [130, 110] on input "174411" at bounding box center [118, 116] width 211 height 30
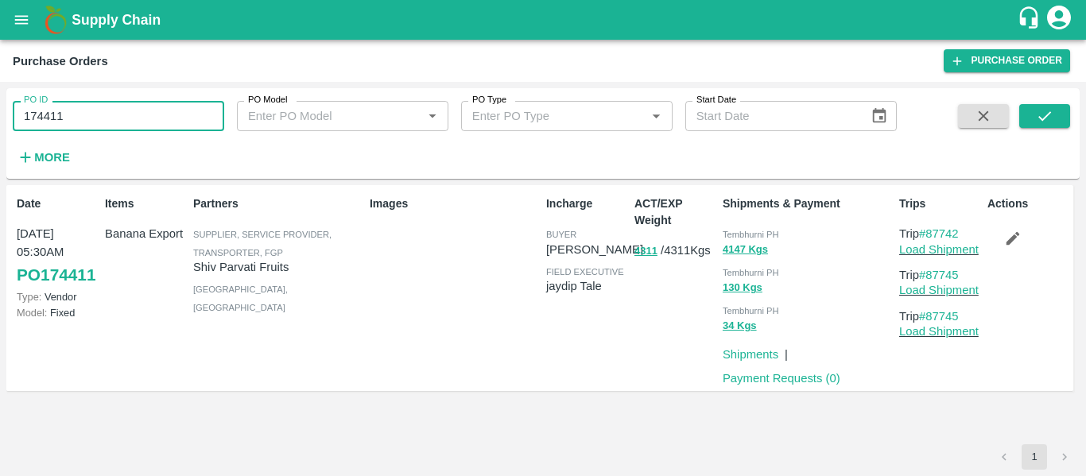
paste input "text"
type input "174480"
click at [1041, 118] on icon "submit" at bounding box center [1044, 116] width 13 height 10
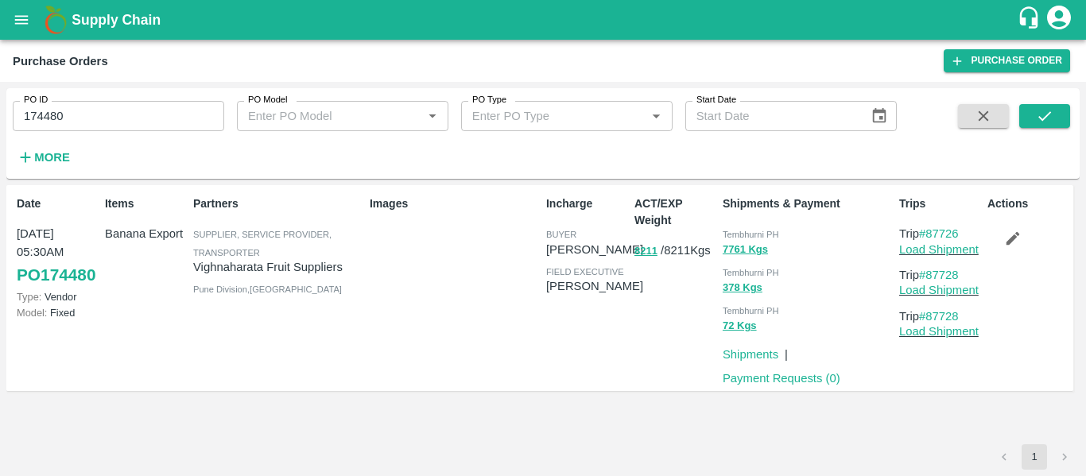
click at [1023, 237] on button "button" at bounding box center [1012, 238] width 51 height 27
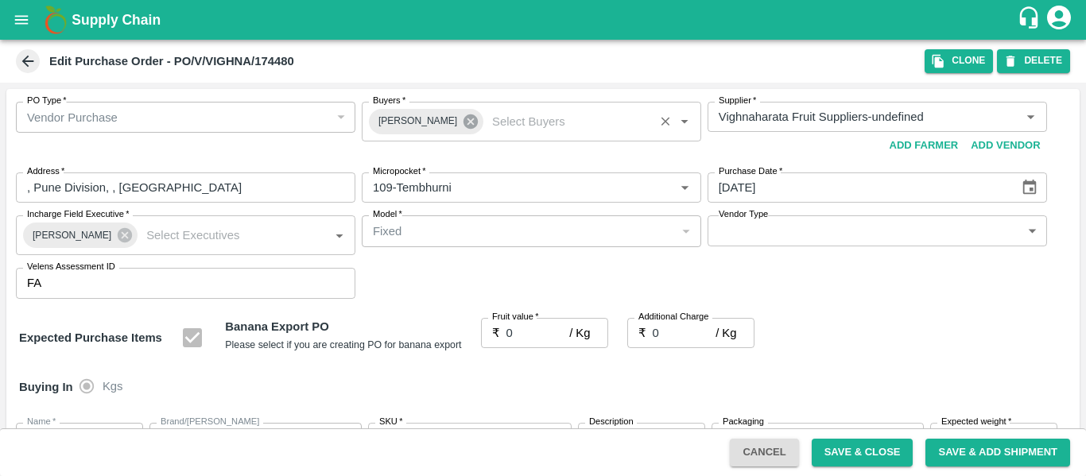
click at [463, 127] on icon at bounding box center [470, 121] width 14 height 14
click at [413, 125] on input "Buyers   *" at bounding box center [518, 117] width 304 height 21
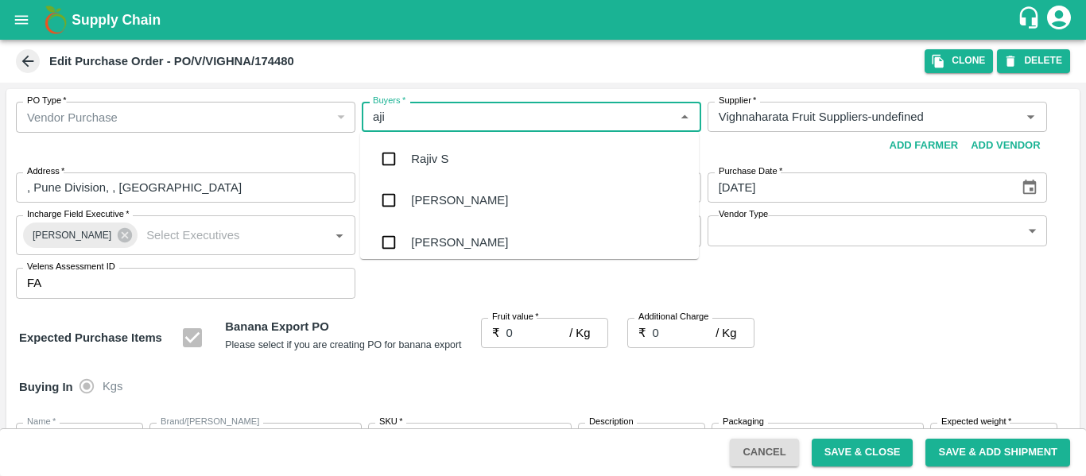
type input "ajit"
click at [415, 150] on div "Ajit Otari" at bounding box center [459, 158] width 97 height 17
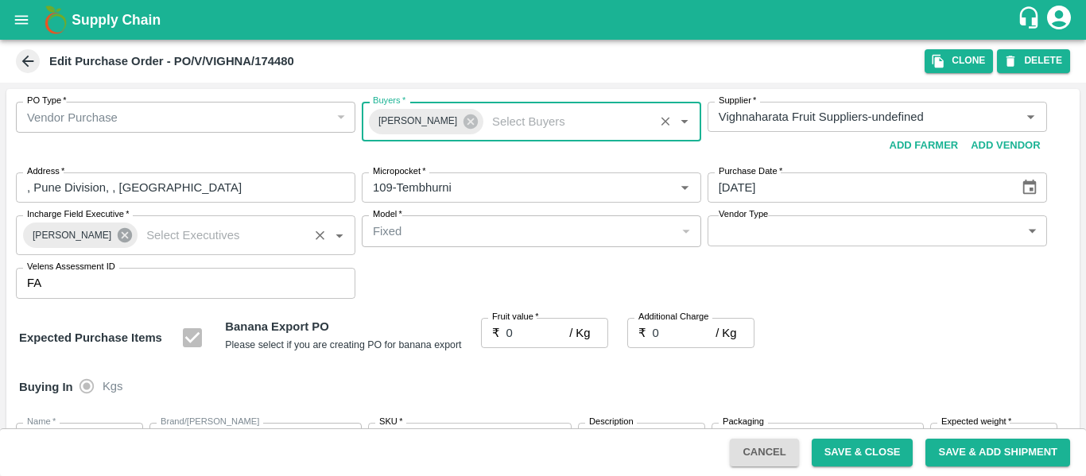
click at [120, 242] on icon at bounding box center [125, 235] width 14 height 14
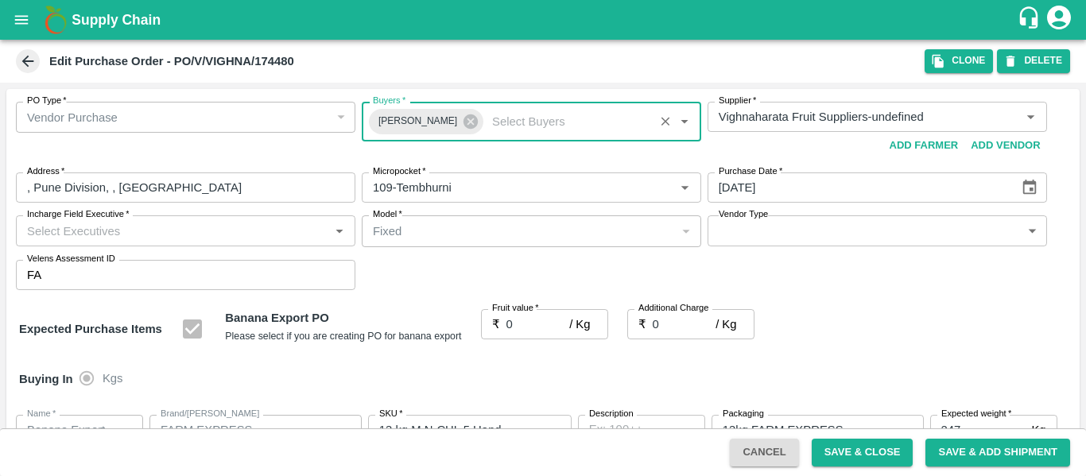
click at [142, 237] on input "Incharge Field Executive   *" at bounding box center [173, 230] width 304 height 21
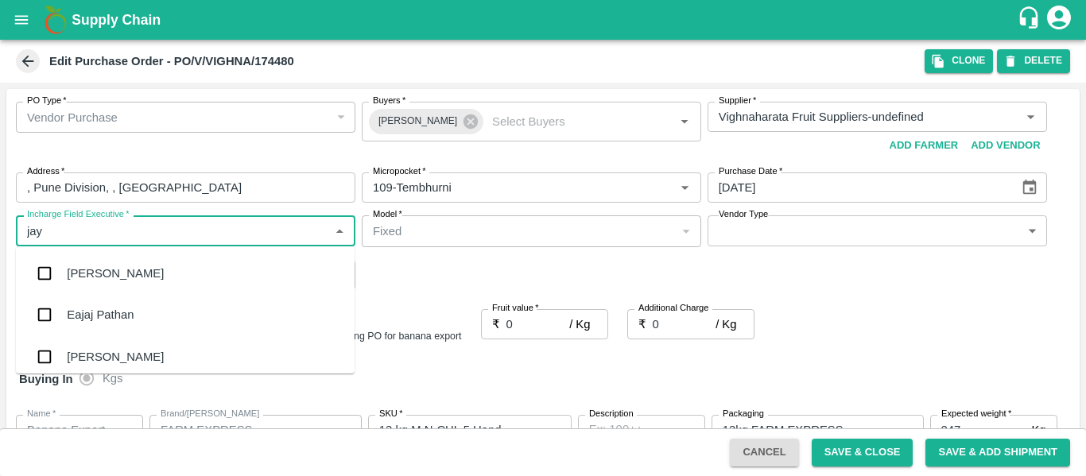
type input "jayd"
click at [142, 269] on div "jaydip Tale" at bounding box center [185, 273] width 339 height 41
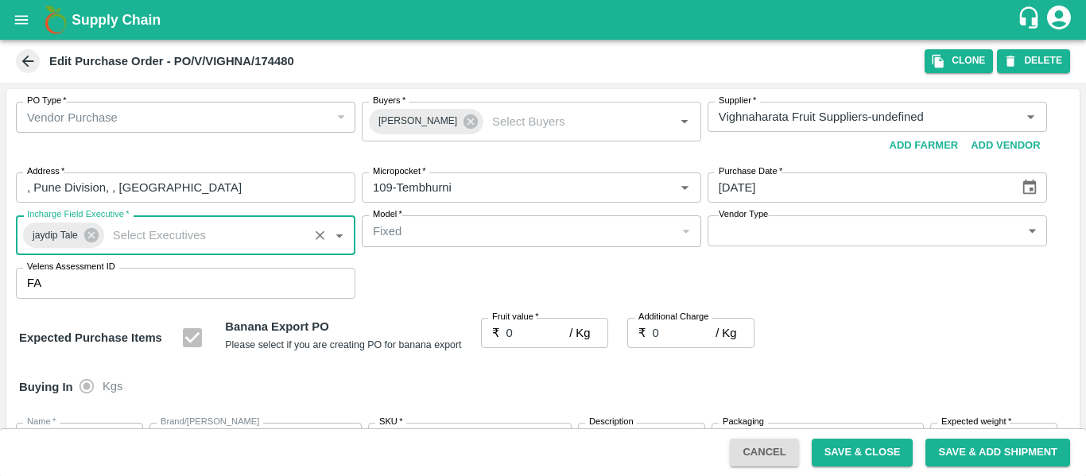
click at [539, 325] on input "0" at bounding box center [538, 333] width 64 height 30
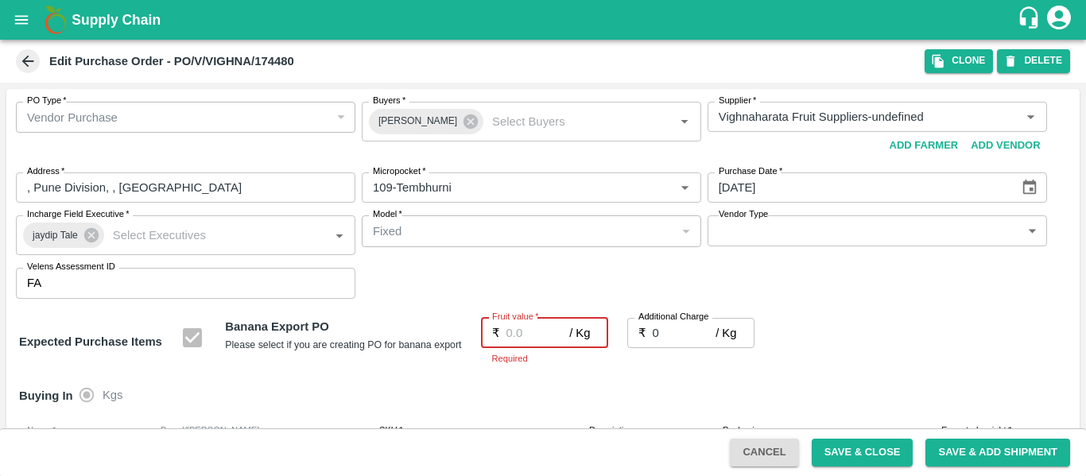
type input "2"
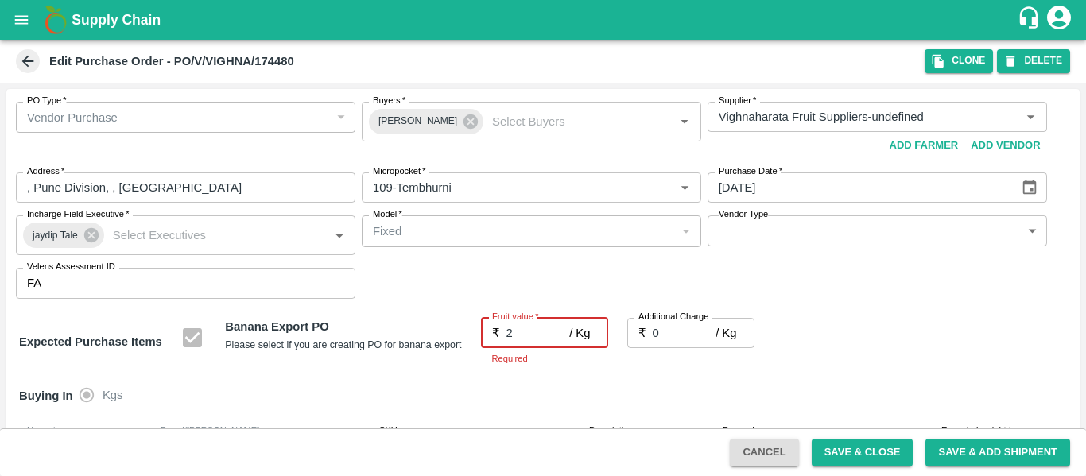
type input "2"
type input "25"
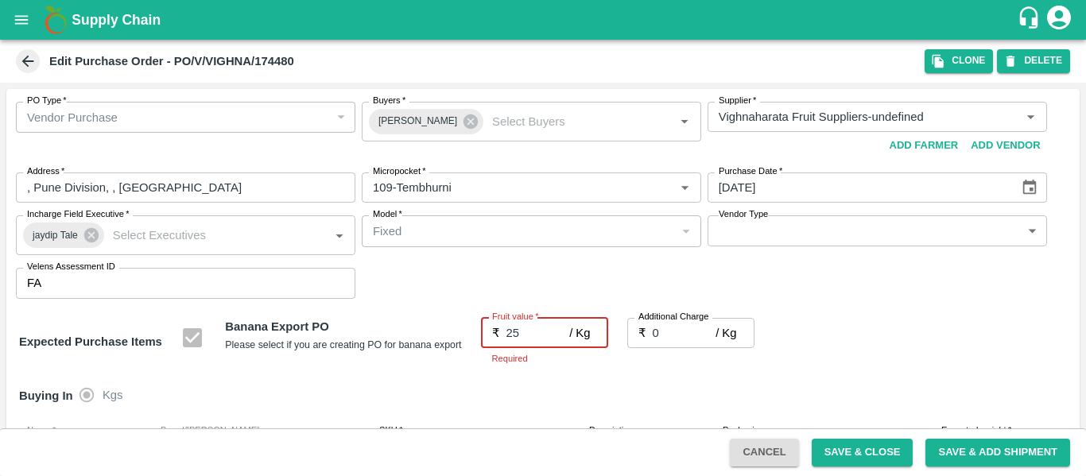
type input "25"
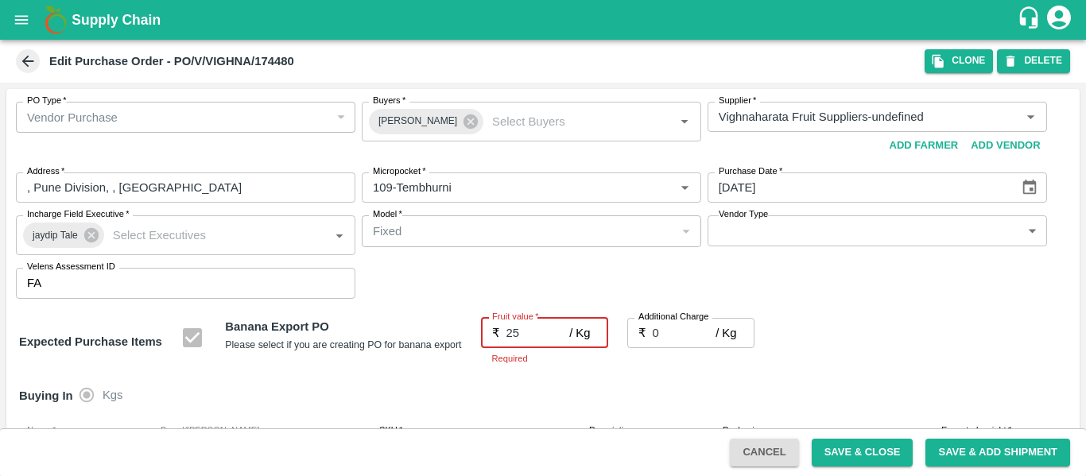
click at [682, 339] on input "0" at bounding box center [685, 333] width 64 height 30
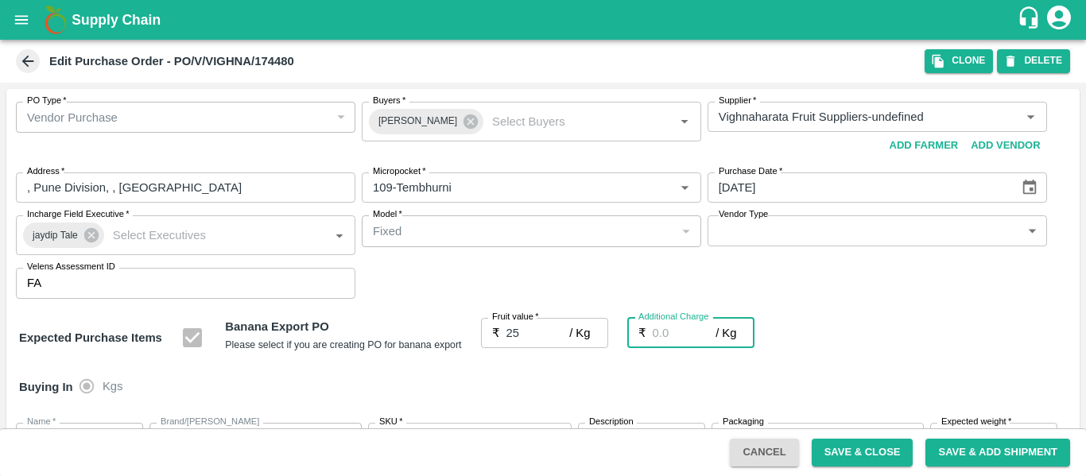
type input "2"
type input "27"
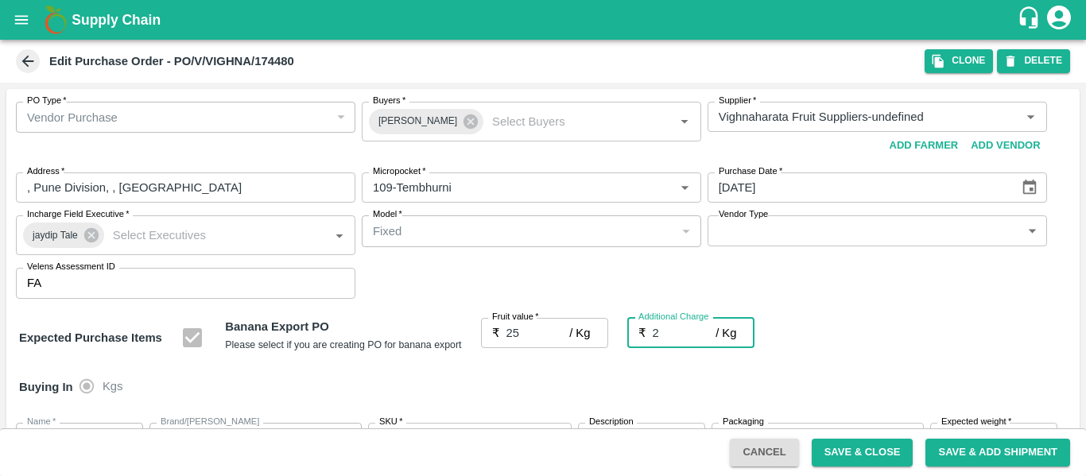
type input "2.7"
type input "27.7"
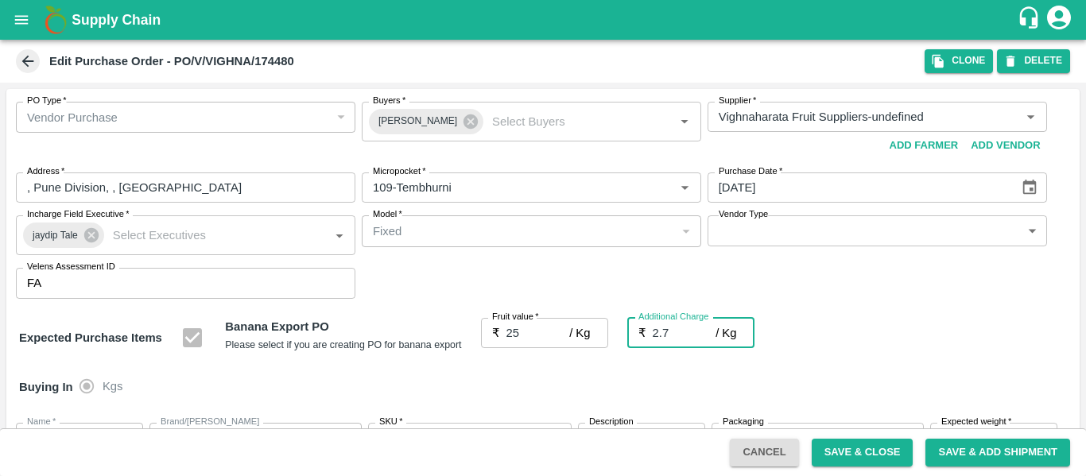
type input "2.75"
type input "27.75"
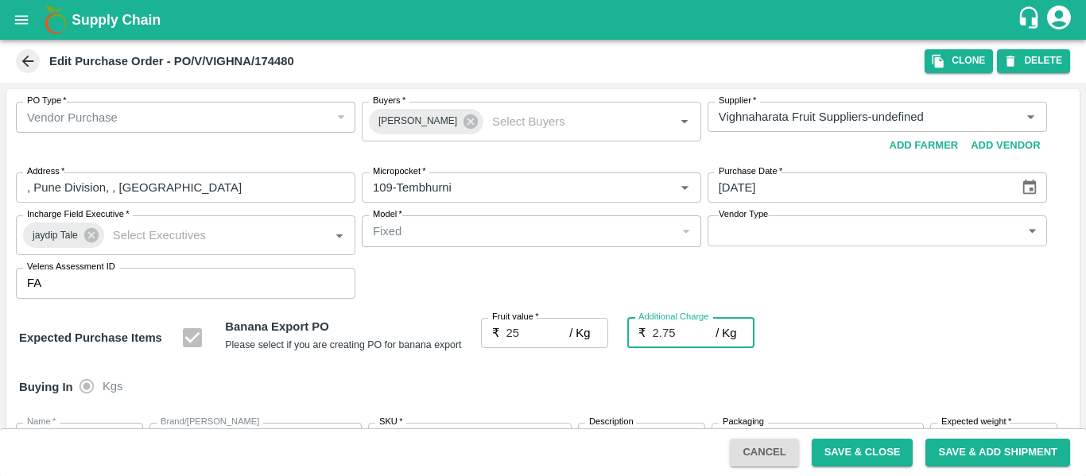
type input "2.75"
click at [913, 370] on div "Buying In Kgs" at bounding box center [542, 387] width 1073 height 46
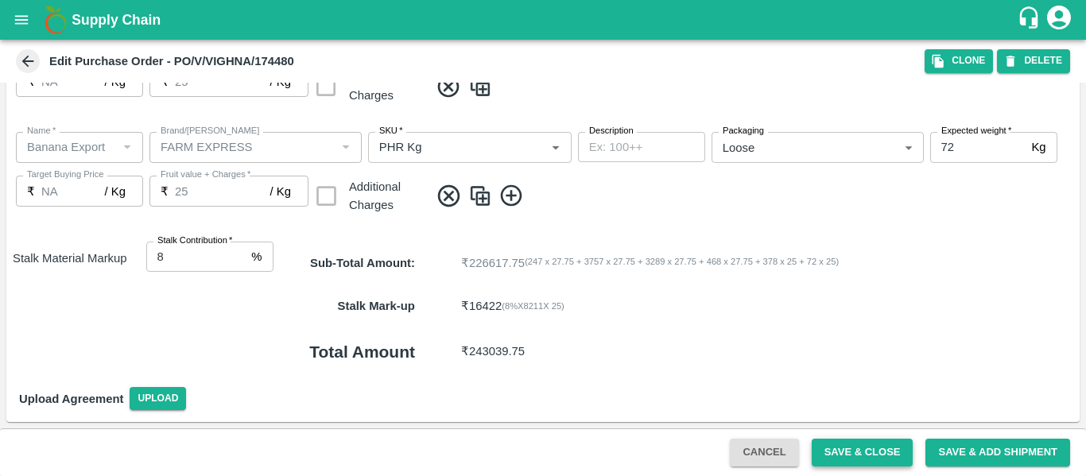
click at [861, 457] on button "Save & Close" at bounding box center [863, 453] width 102 height 28
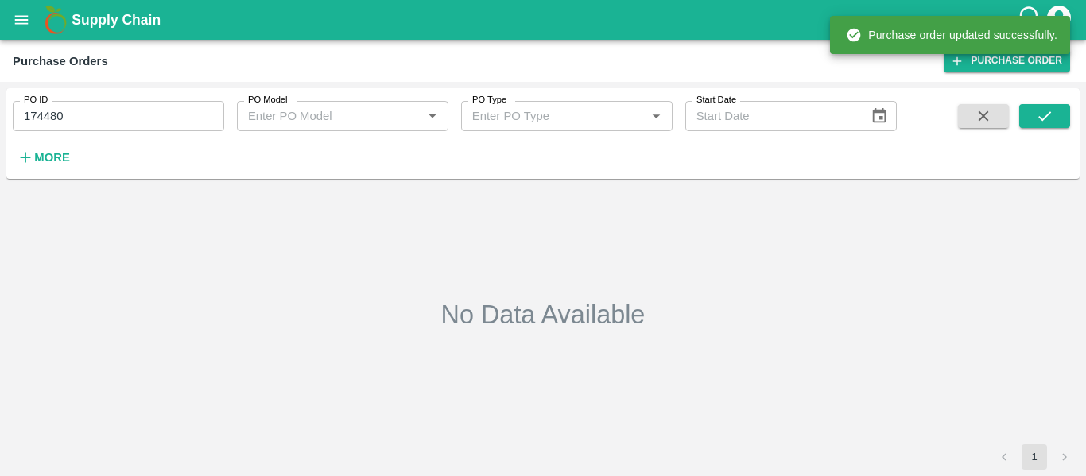
type input "174480"
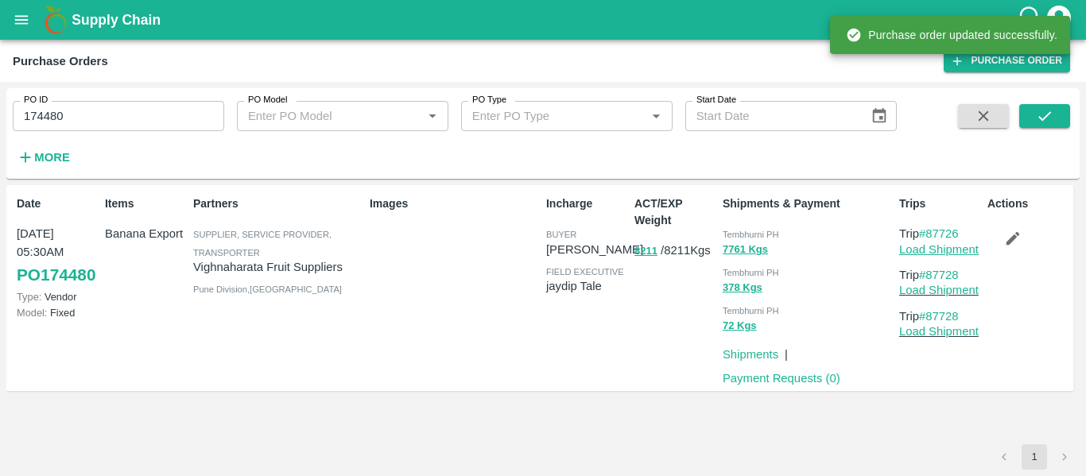
click at [935, 247] on link "Load Shipment" at bounding box center [938, 249] width 79 height 13
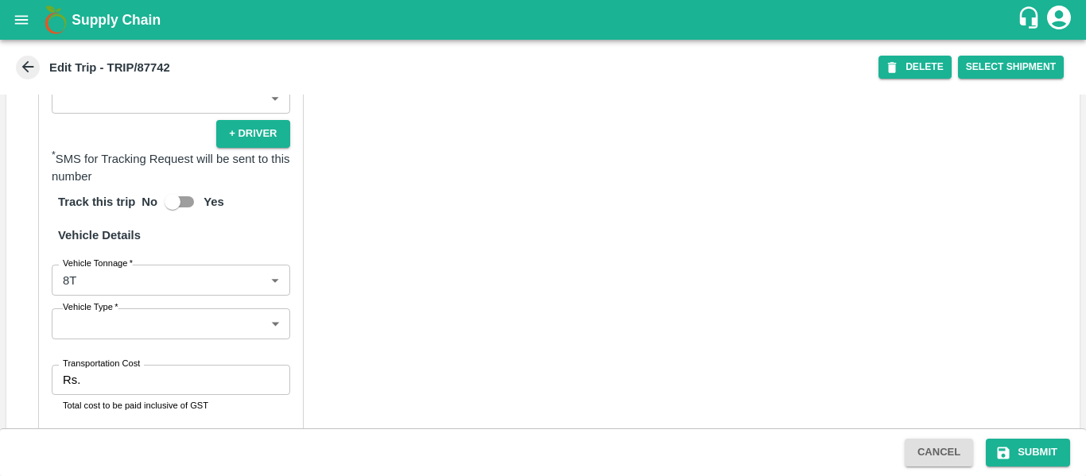
scroll to position [1239, 0]
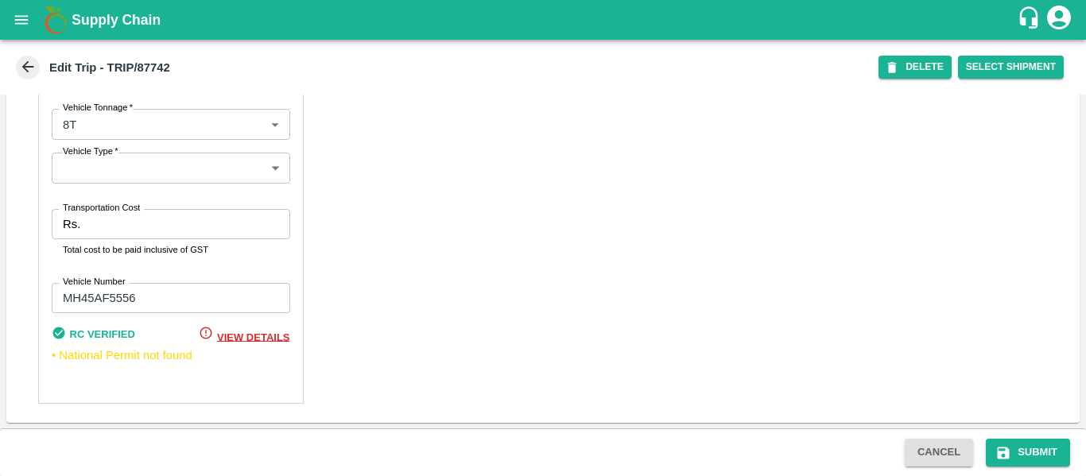
click at [97, 224] on input "Transportation Cost" at bounding box center [188, 224] width 203 height 30
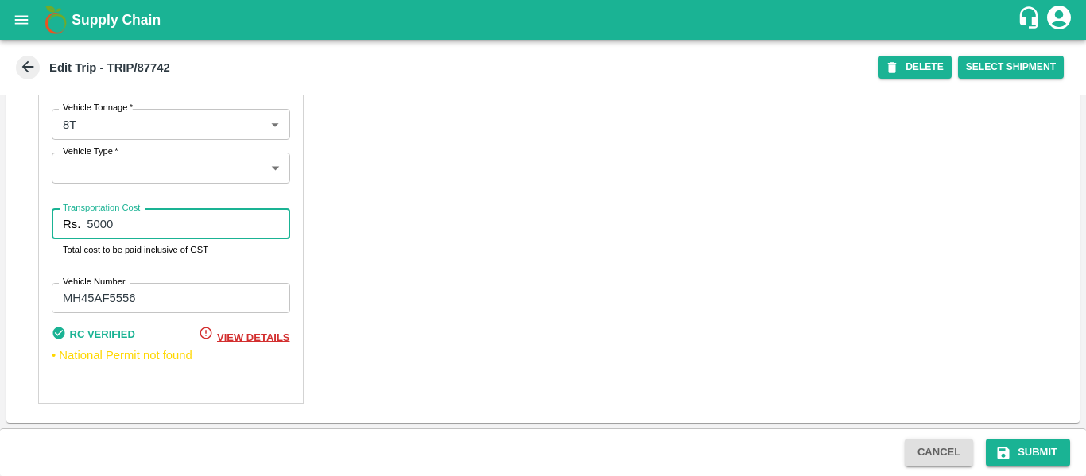
type input "5000"
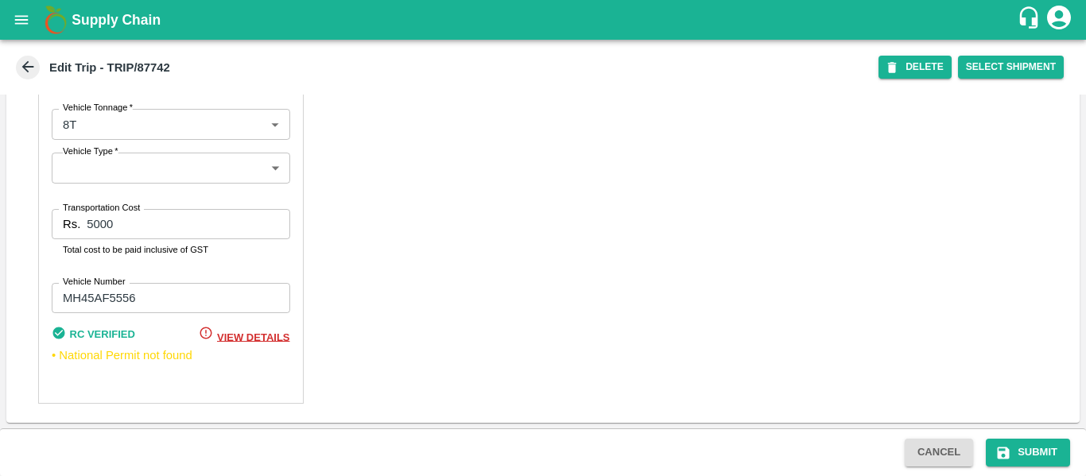
click at [1044, 432] on div "Cancel Submit" at bounding box center [543, 452] width 1086 height 48
click at [1043, 452] on button "Submit" at bounding box center [1028, 453] width 84 height 28
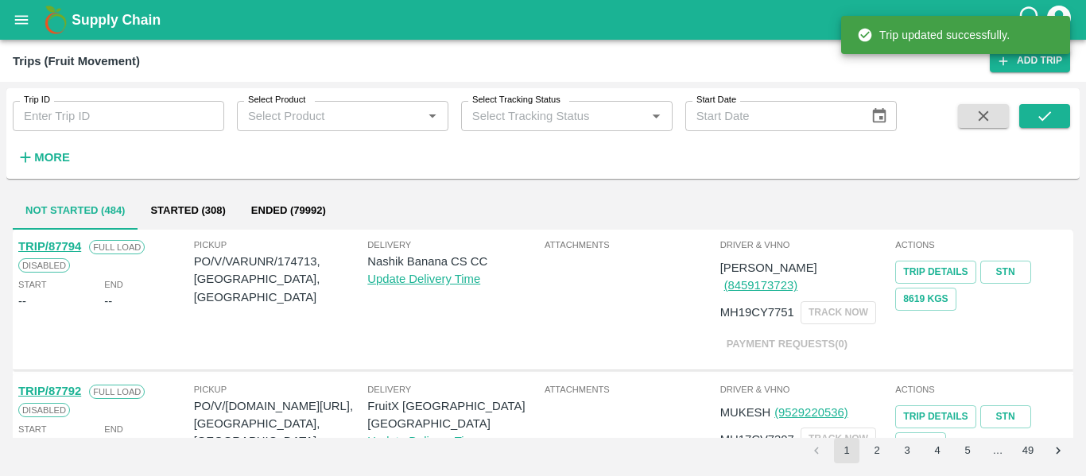
click at [152, 117] on input "Trip ID" at bounding box center [118, 116] width 211 height 30
paste input "87745"
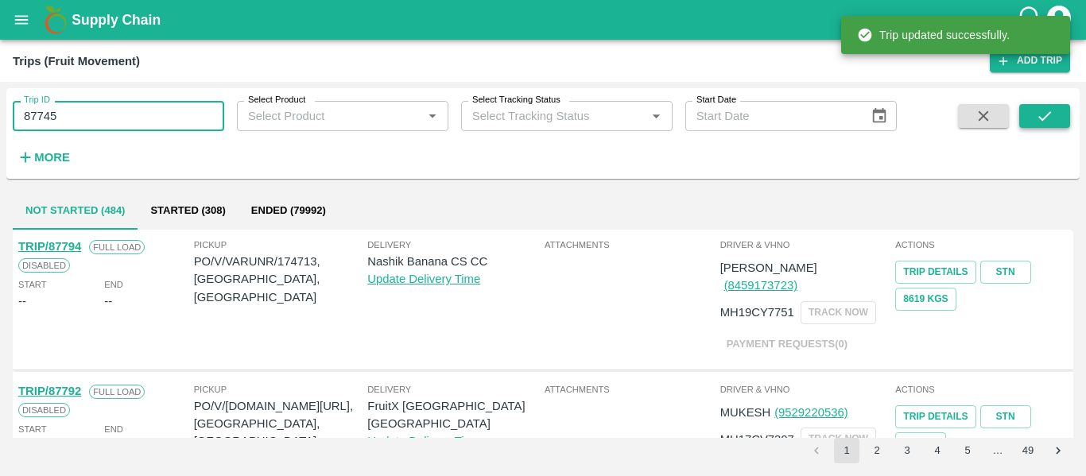
type input "87745"
click at [1032, 126] on button "submit" at bounding box center [1044, 116] width 51 height 24
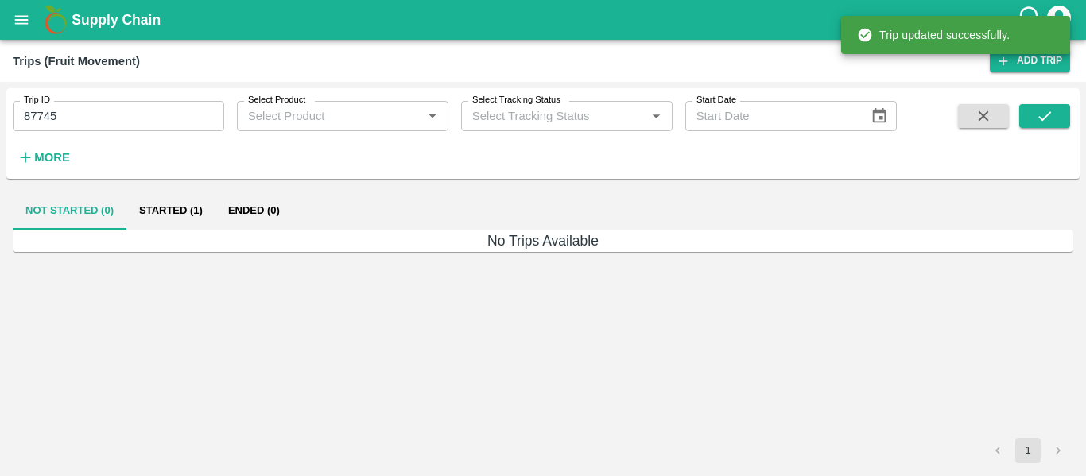
click at [158, 215] on button "Started (1)" at bounding box center [170, 211] width 89 height 38
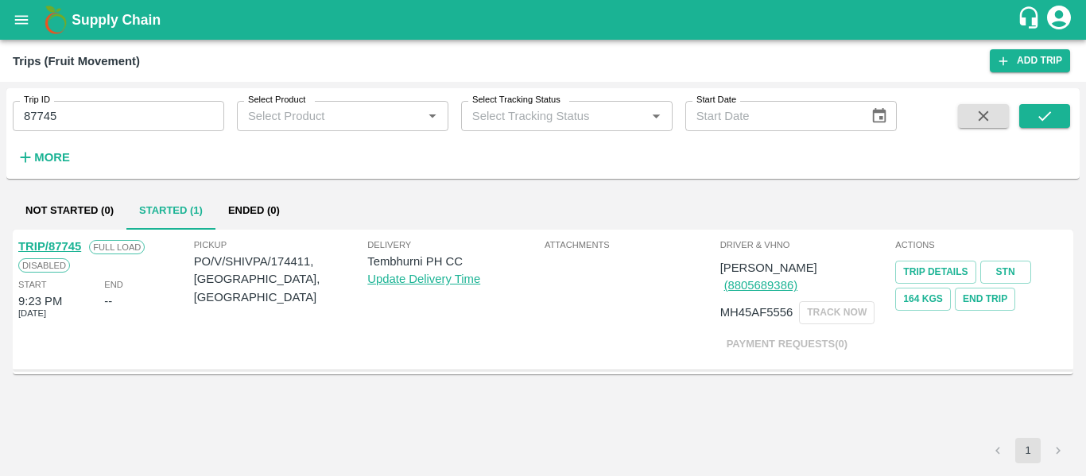
click at [61, 246] on link "TRIP/87745" at bounding box center [49, 246] width 63 height 13
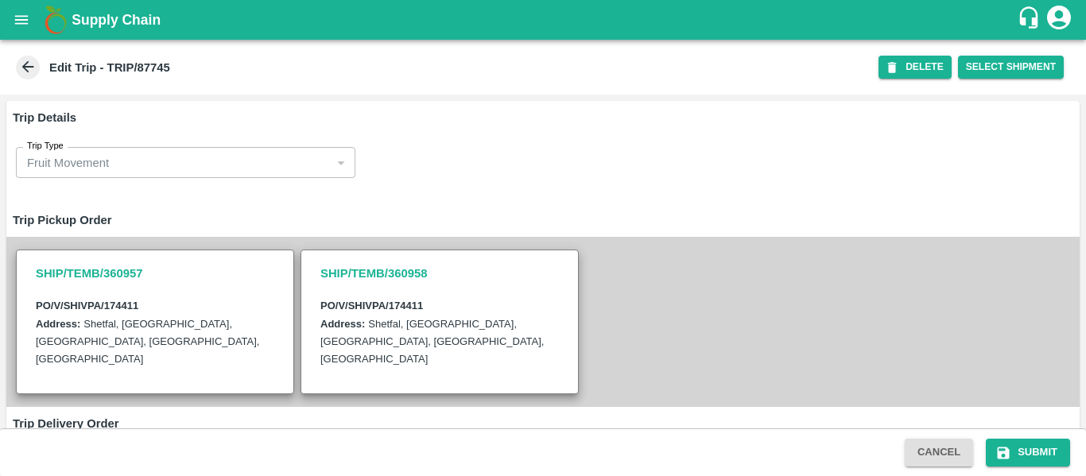
scroll to position [421, 0]
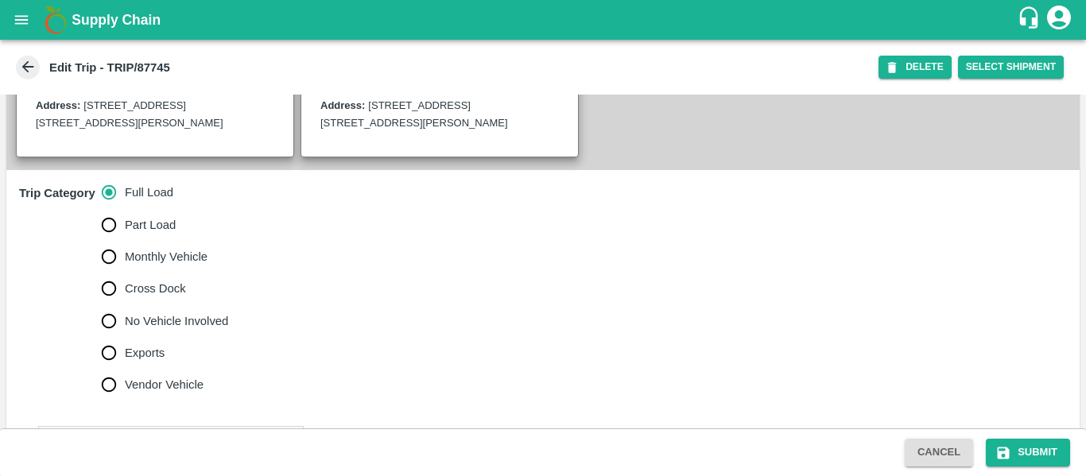
click at [191, 330] on span "No Vehicle Involved" at bounding box center [176, 320] width 103 height 17
click at [125, 337] on input "No Vehicle Involved" at bounding box center [109, 321] width 32 height 32
radio input "true"
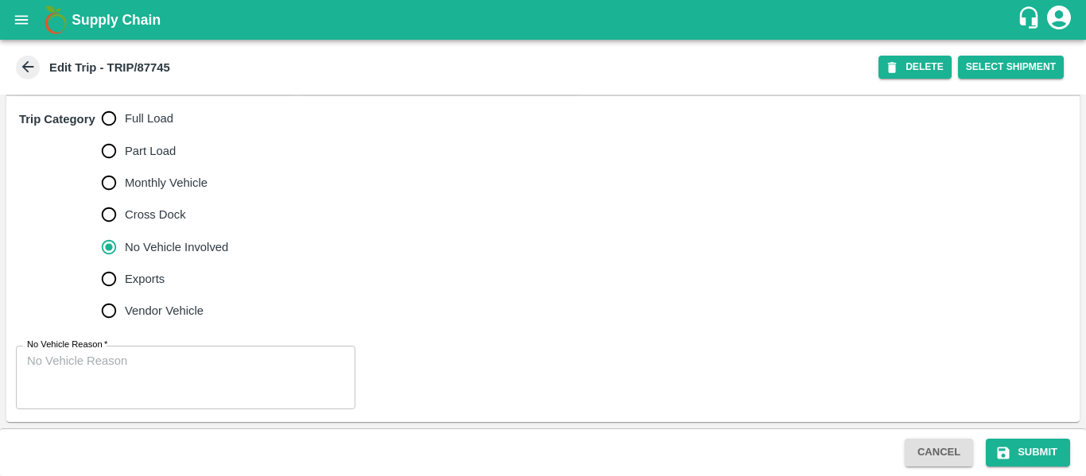
click at [198, 368] on textarea "No Vehicle Reason   *" at bounding box center [185, 378] width 317 height 50
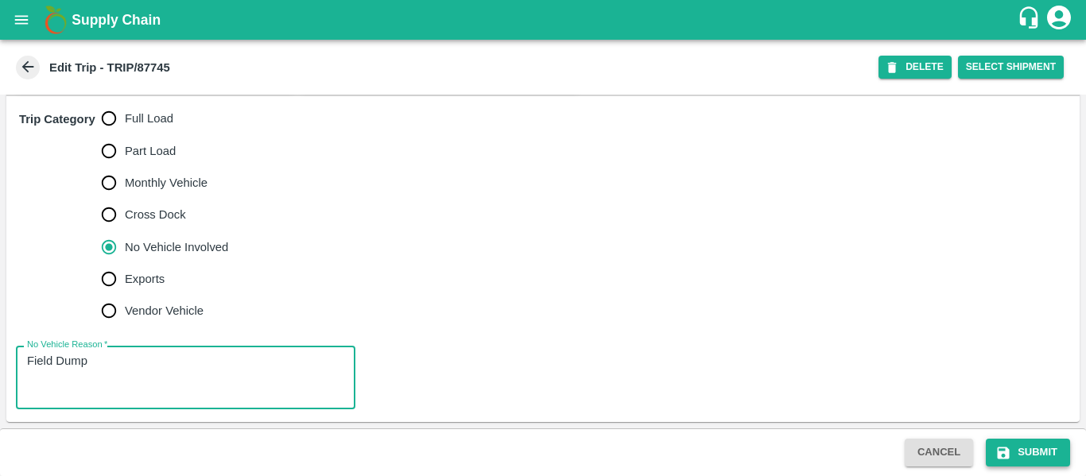
type textarea "Field Dump"
click at [1016, 442] on button "Submit" at bounding box center [1028, 453] width 84 height 28
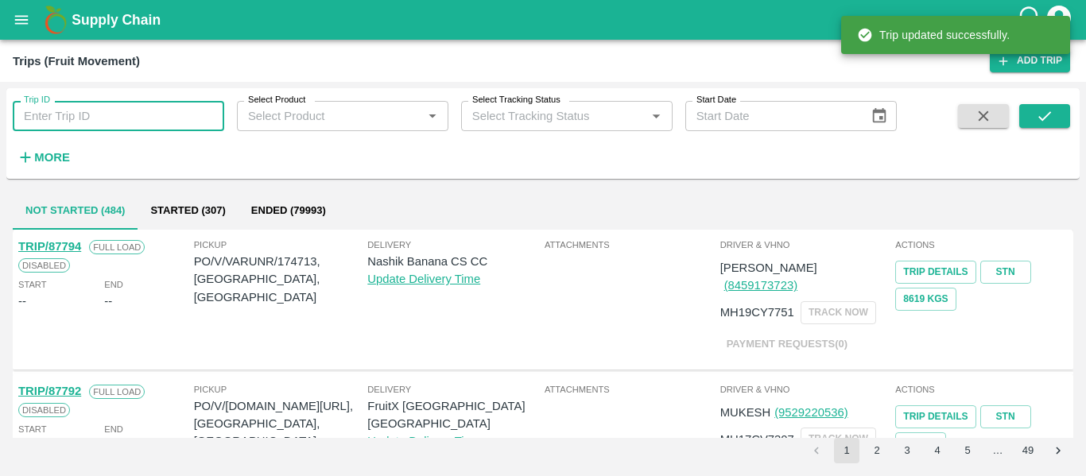
click at [120, 114] on input "Trip ID" at bounding box center [118, 116] width 211 height 30
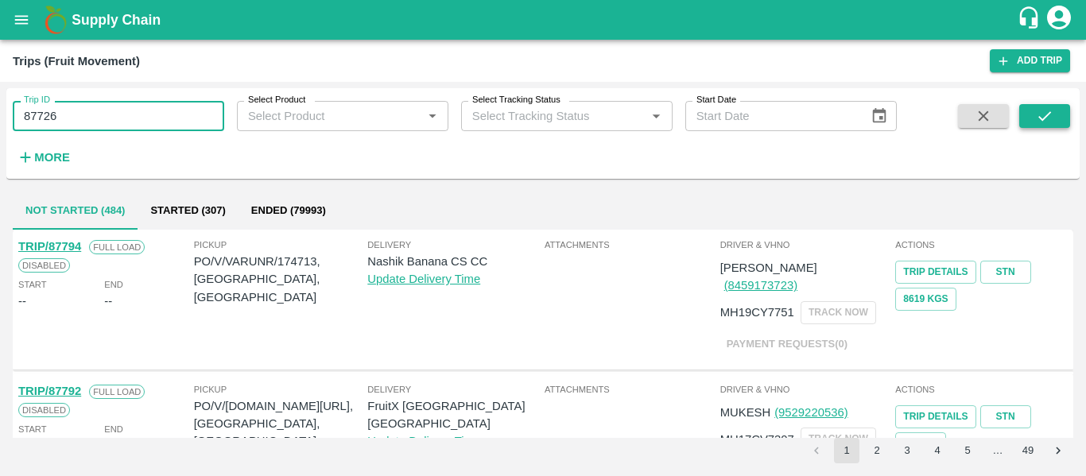
type input "87726"
click at [1043, 112] on icon "submit" at bounding box center [1044, 115] width 17 height 17
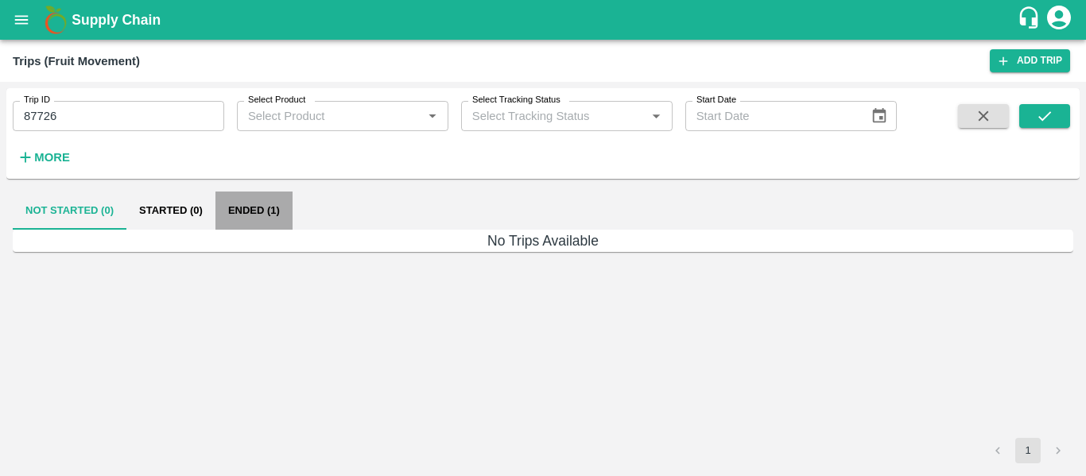
click at [243, 200] on button "Ended (1)" at bounding box center [253, 211] width 77 height 38
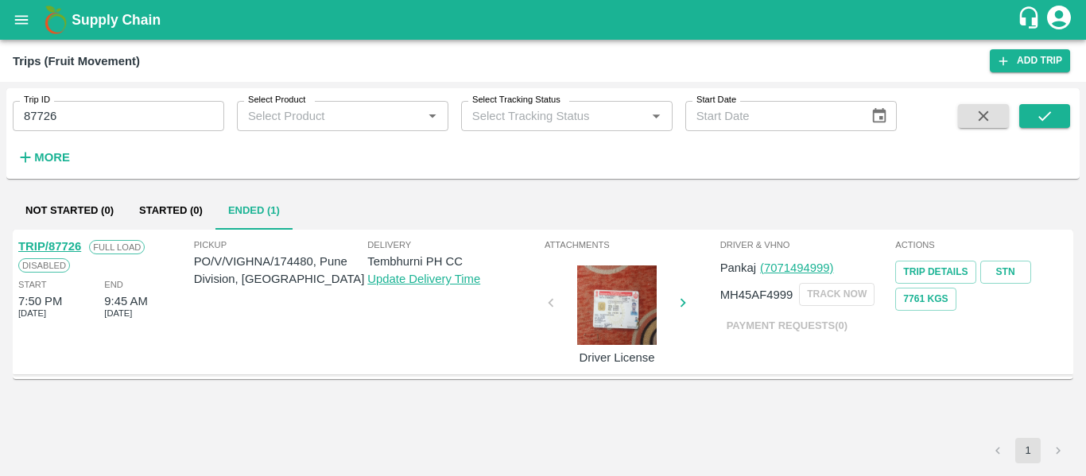
click at [64, 250] on link "TRIP/87726" at bounding box center [49, 246] width 63 height 13
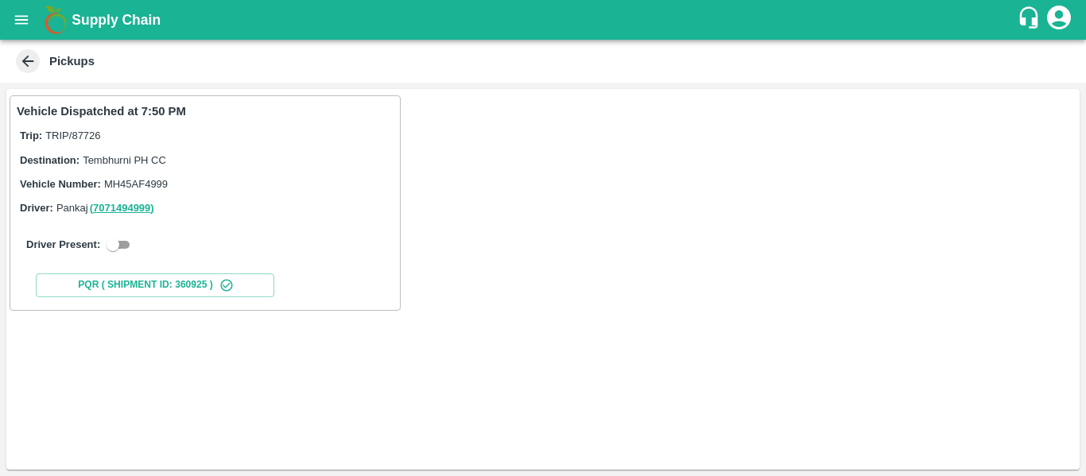
click at [129, 254] on input "checkbox" at bounding box center [112, 244] width 57 height 19
checkbox input "true"
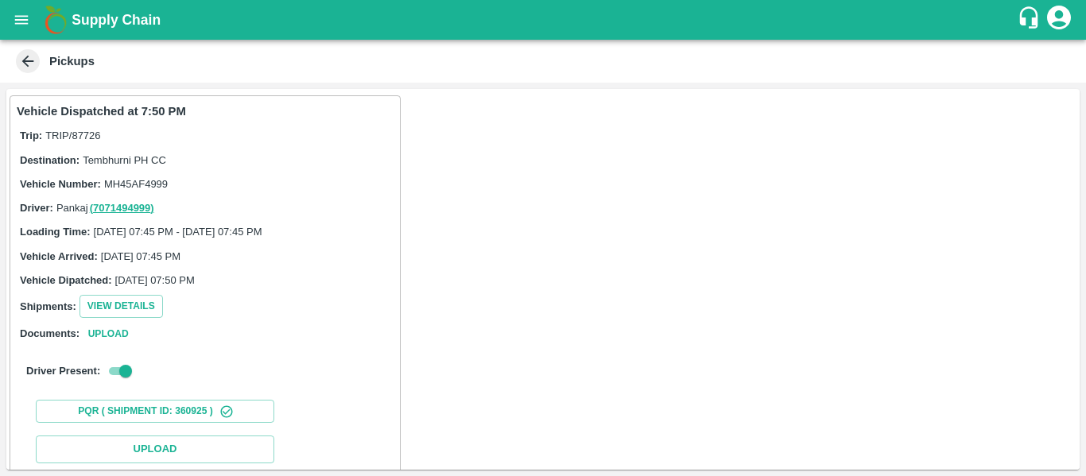
scroll to position [233, 0]
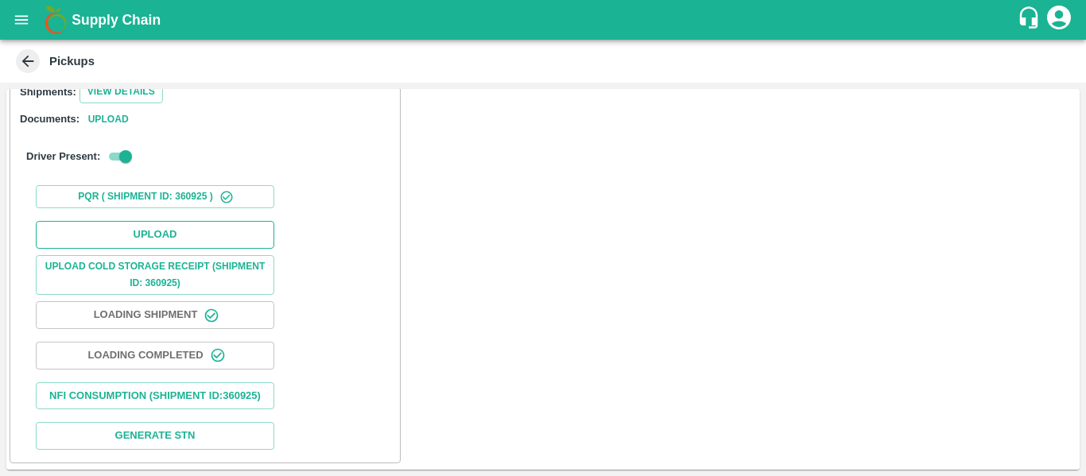
click at [187, 221] on button "Upload" at bounding box center [155, 235] width 238 height 28
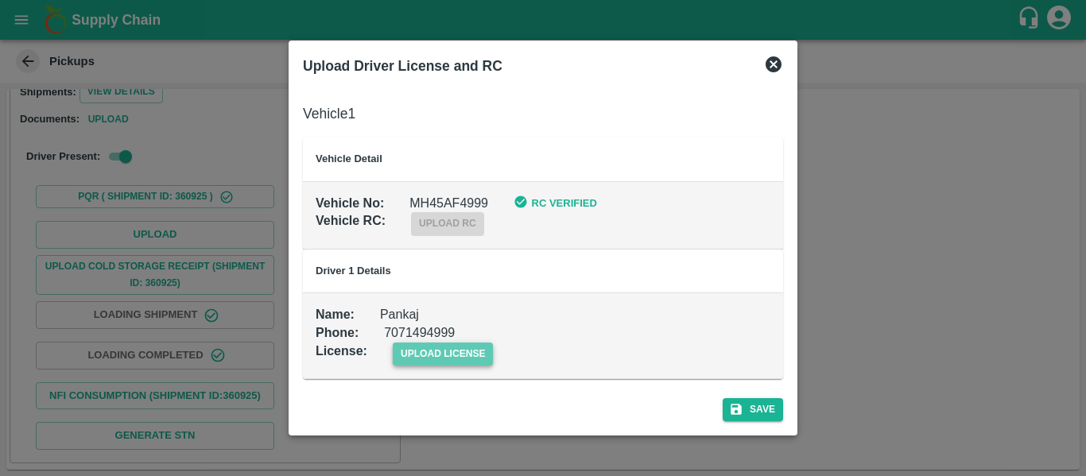
click at [454, 357] on span "upload license" at bounding box center [443, 354] width 101 height 23
click at [0, 0] on input "upload license" at bounding box center [0, 0] width 0 height 0
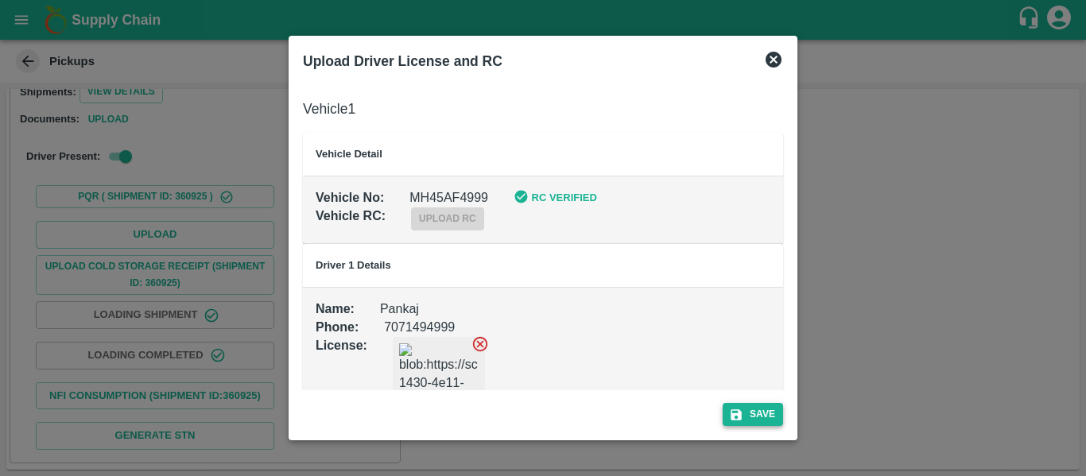
click at [753, 413] on button "Save" at bounding box center [753, 414] width 60 height 23
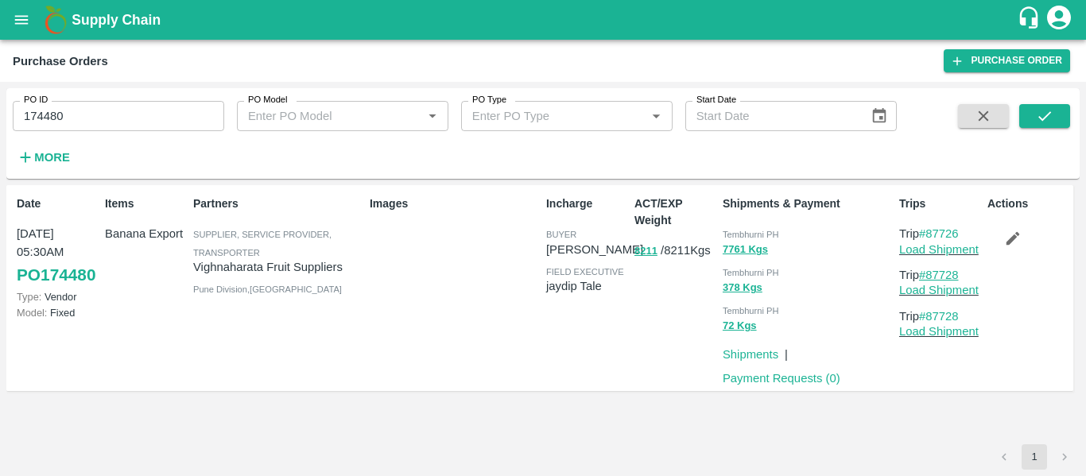
drag, startPoint x: 963, startPoint y: 273, endPoint x: 930, endPoint y: 275, distance: 33.4
click at [930, 275] on p "Trip #87728" at bounding box center [940, 274] width 82 height 17
copy link "87728"
click at [90, 120] on input "174480" at bounding box center [118, 116] width 211 height 30
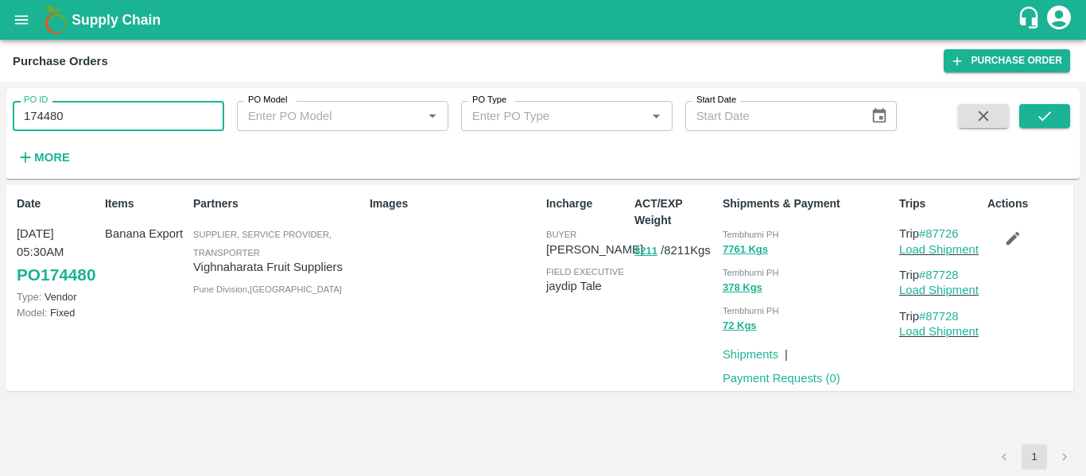
paste input "text"
type input "174497"
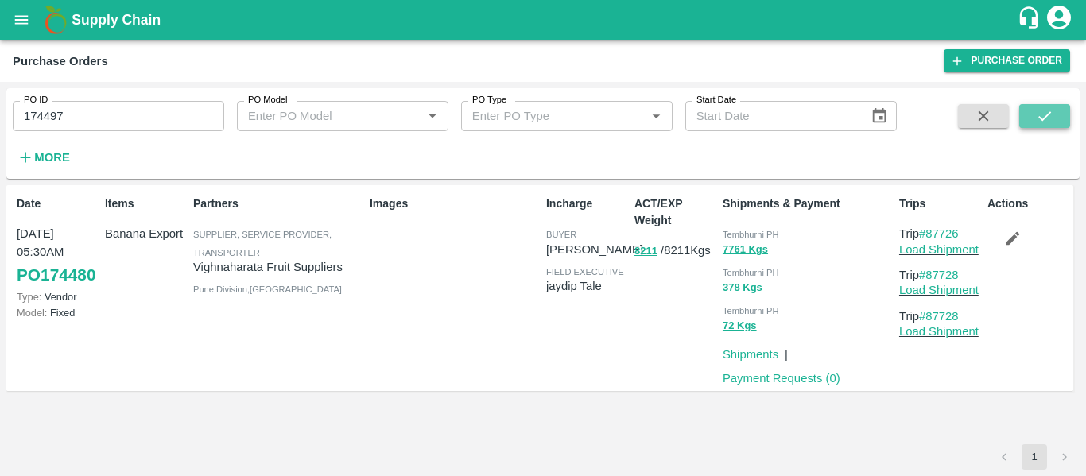
click at [1043, 118] on icon "submit" at bounding box center [1044, 115] width 17 height 17
click at [1014, 233] on icon "button" at bounding box center [1012, 238] width 17 height 17
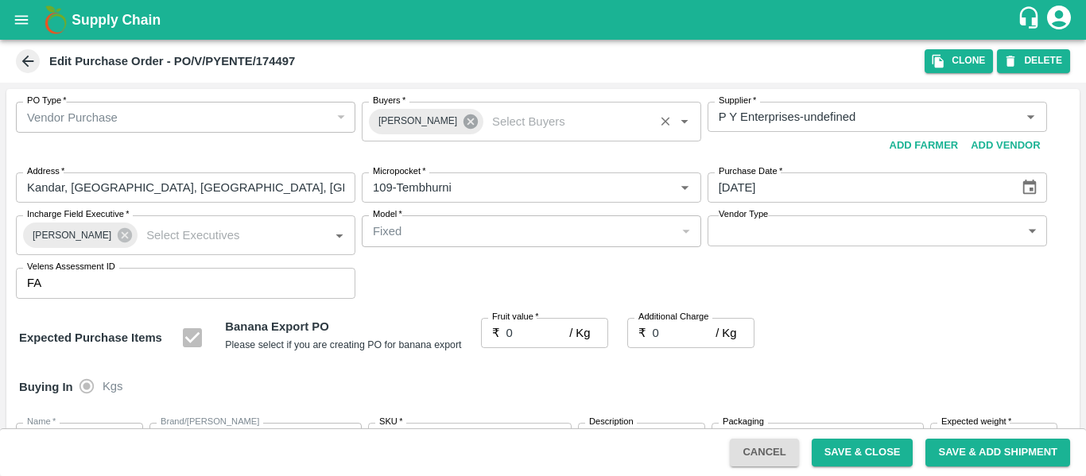
click at [463, 121] on icon at bounding box center [470, 121] width 14 height 14
click at [419, 121] on input "Buyers   *" at bounding box center [518, 117] width 304 height 21
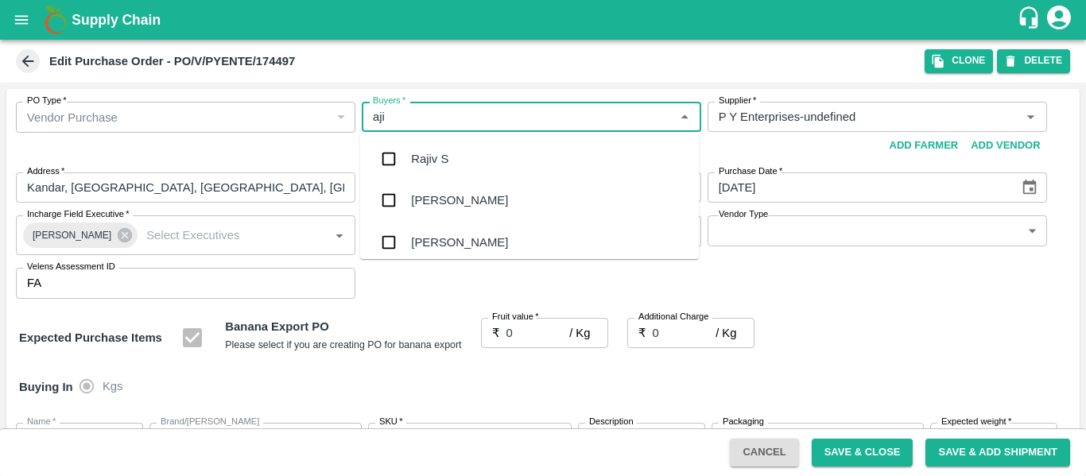
type input "ajit"
click at [425, 159] on div "Ajit Otari" at bounding box center [459, 158] width 97 height 17
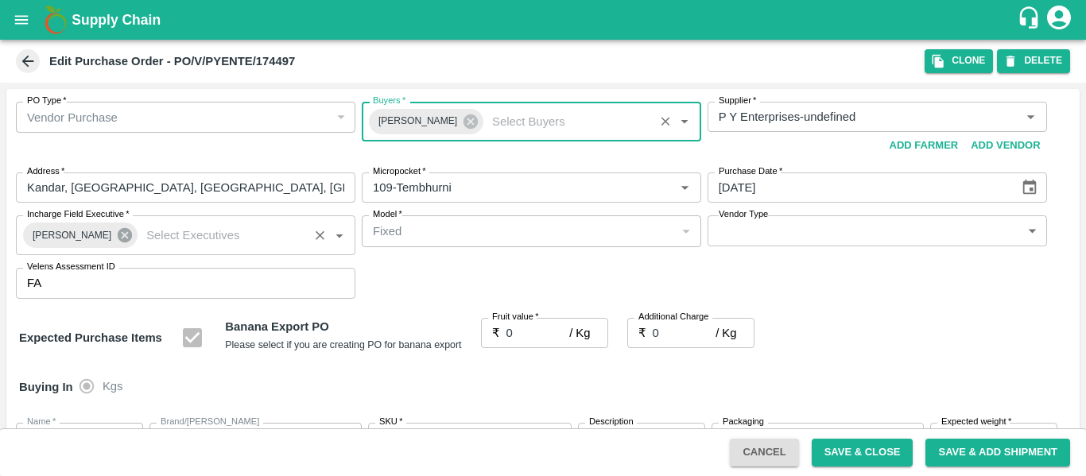
click at [123, 240] on icon at bounding box center [124, 235] width 17 height 17
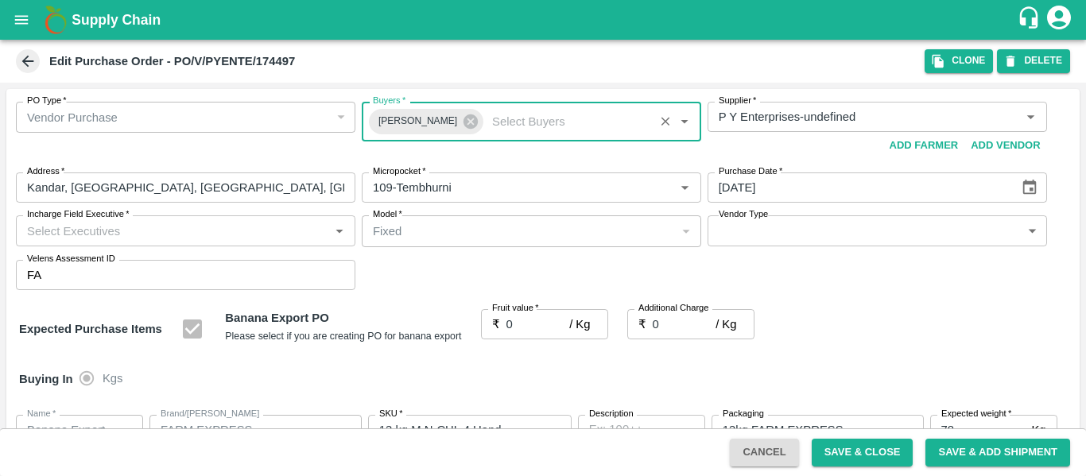
click at [87, 232] on input "Incharge Field Executive   *" at bounding box center [173, 230] width 304 height 21
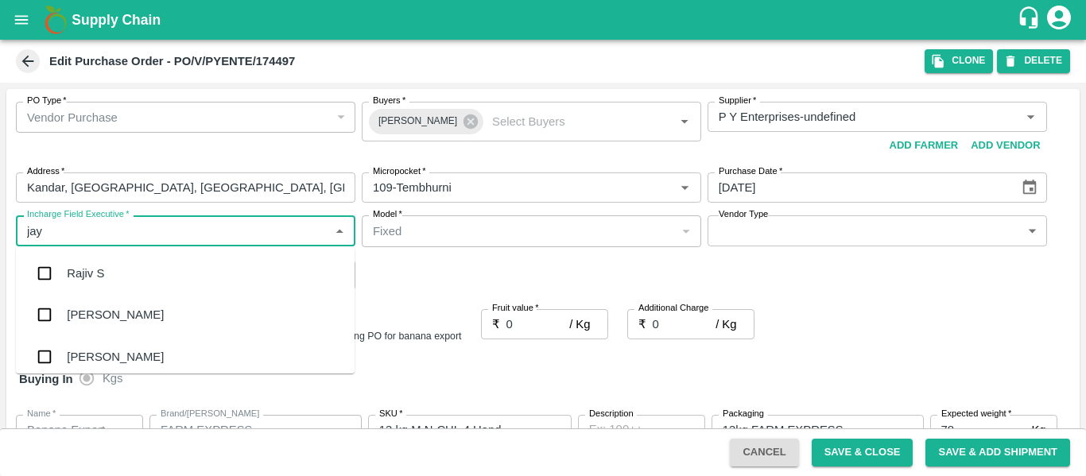
type input "jayd"
click at [94, 278] on div "jaydip Tale" at bounding box center [95, 273] width 56 height 17
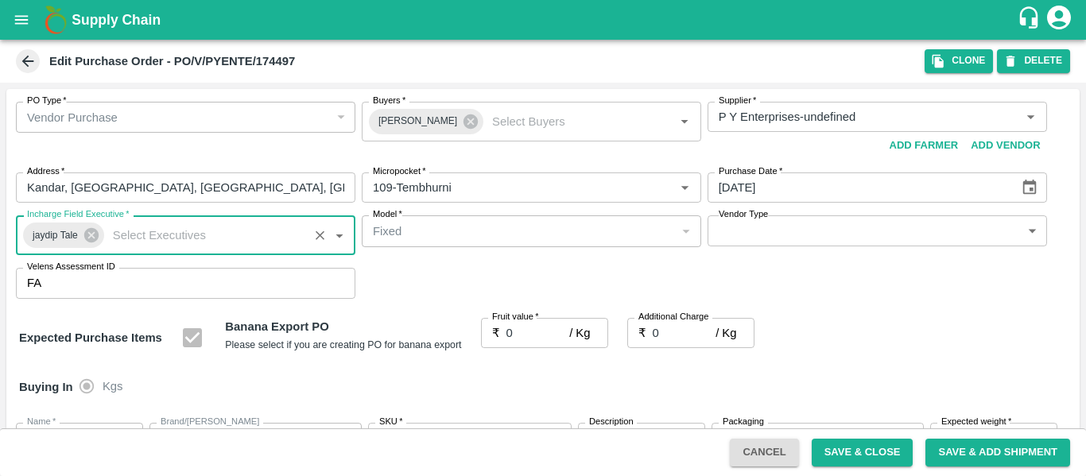
click at [524, 334] on input "0" at bounding box center [538, 333] width 64 height 30
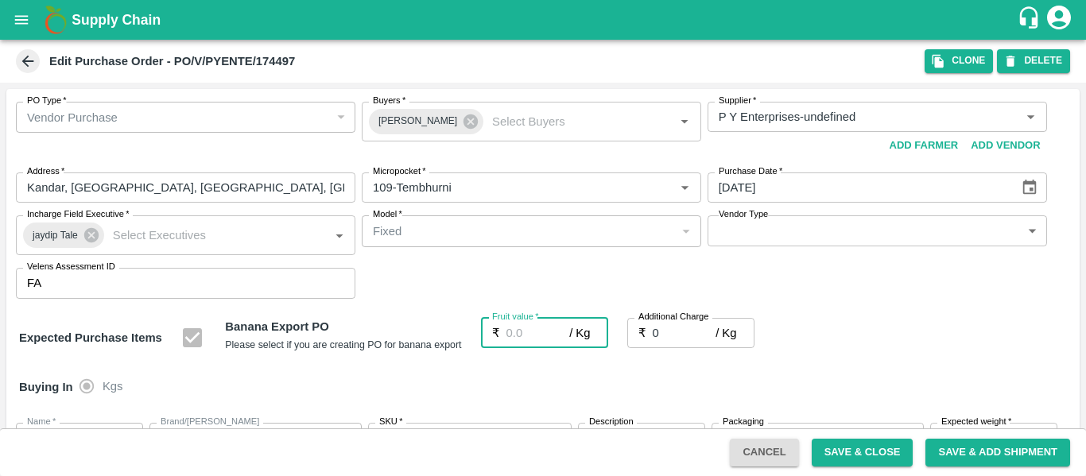
type input "2"
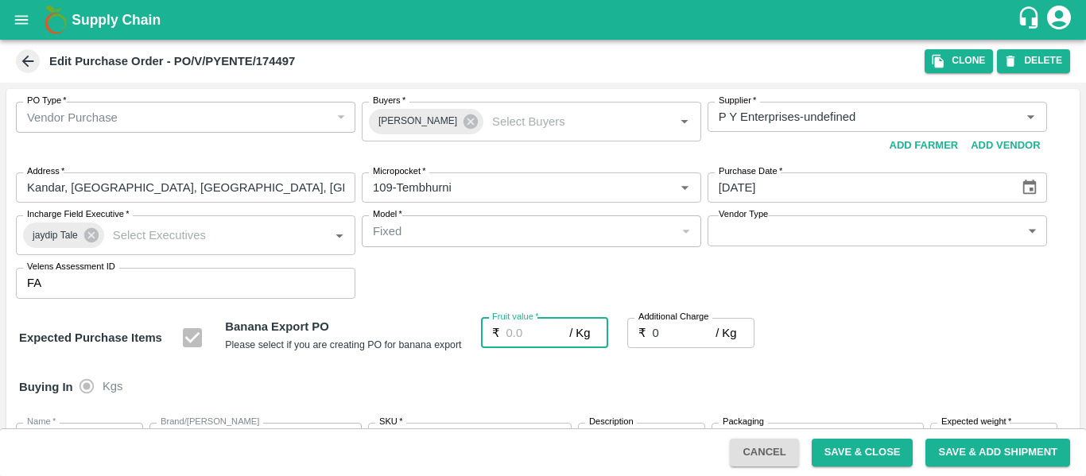
type input "2"
type input "25"
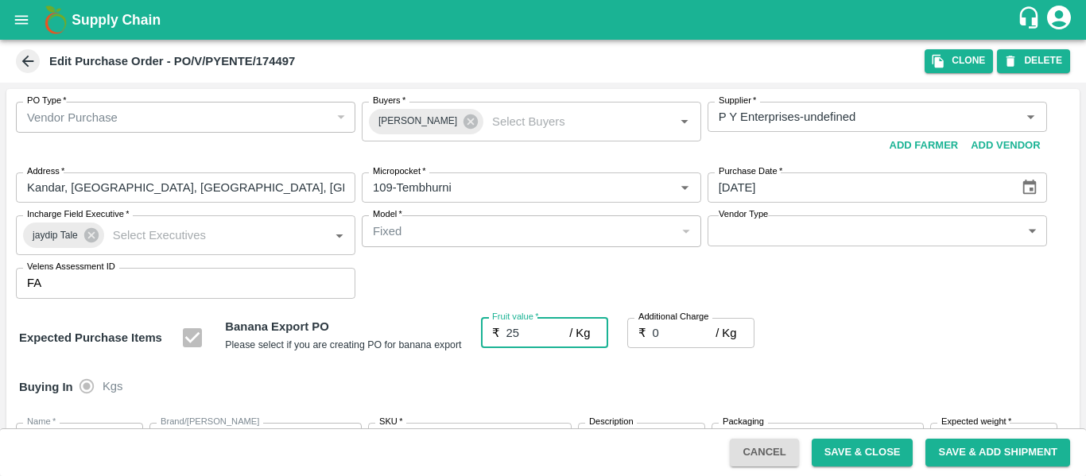
type input "25"
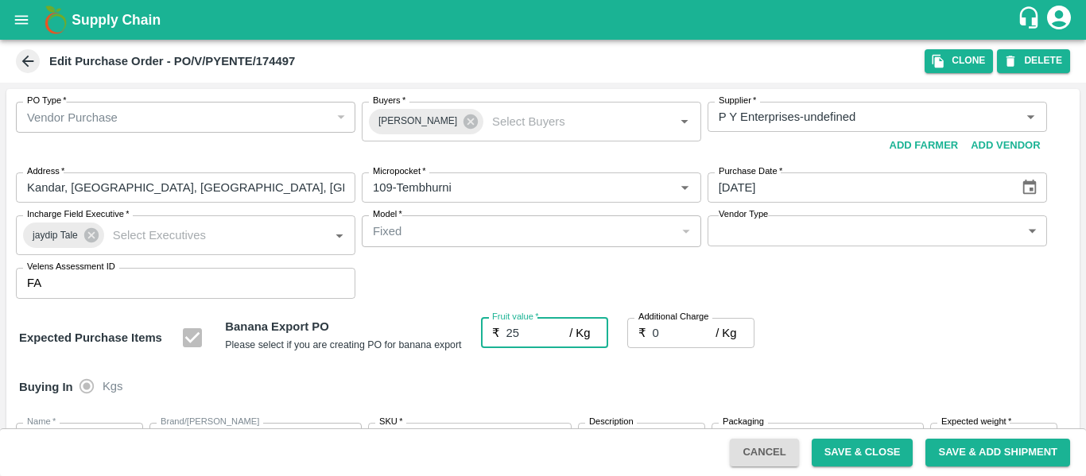
type input "25"
click at [672, 331] on input "0" at bounding box center [685, 333] width 64 height 30
type input "2"
type input "27"
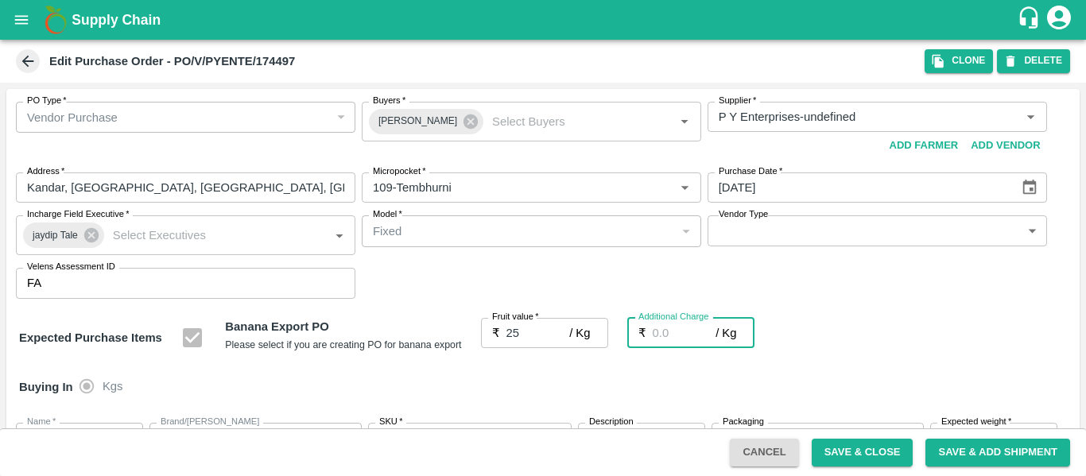
type input "27"
type input "2.7"
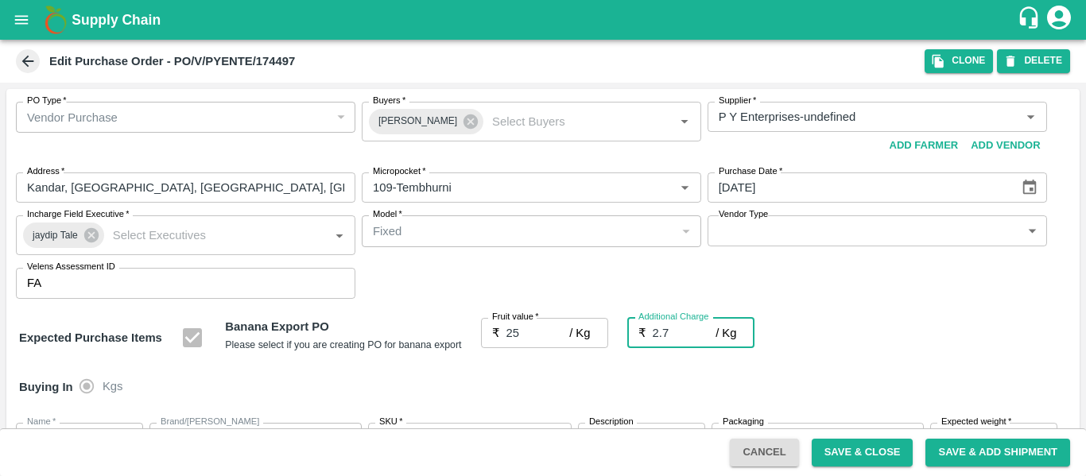
type input "27.7"
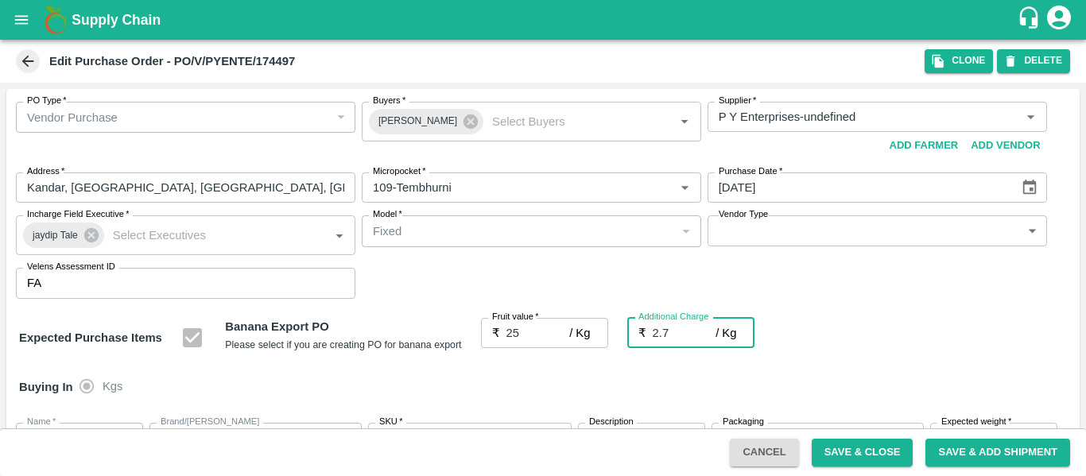
type input "2.75"
type input "27.75"
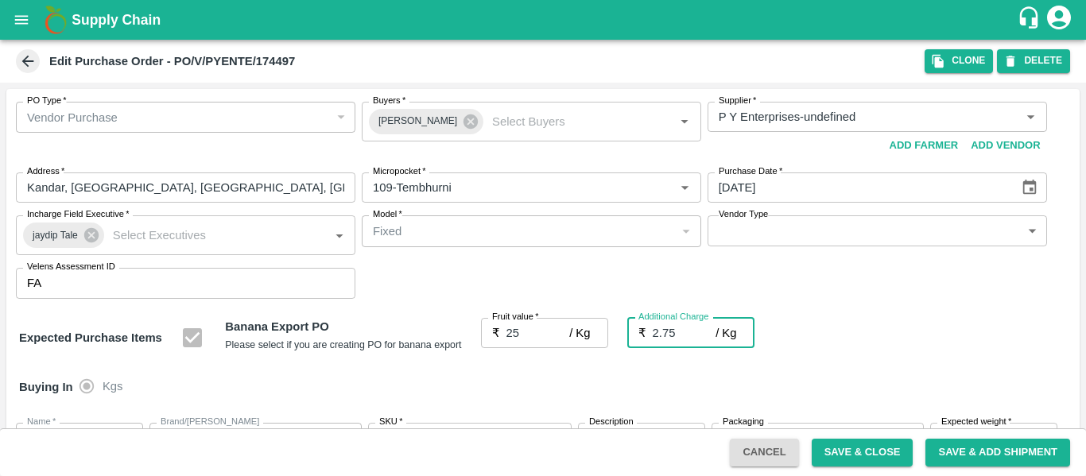
type input "27.75"
type input "2.75"
click at [925, 322] on div "Expected Purchase Items Banana Export PO Please select if you are creating PO f…" at bounding box center [543, 338] width 1048 height 41
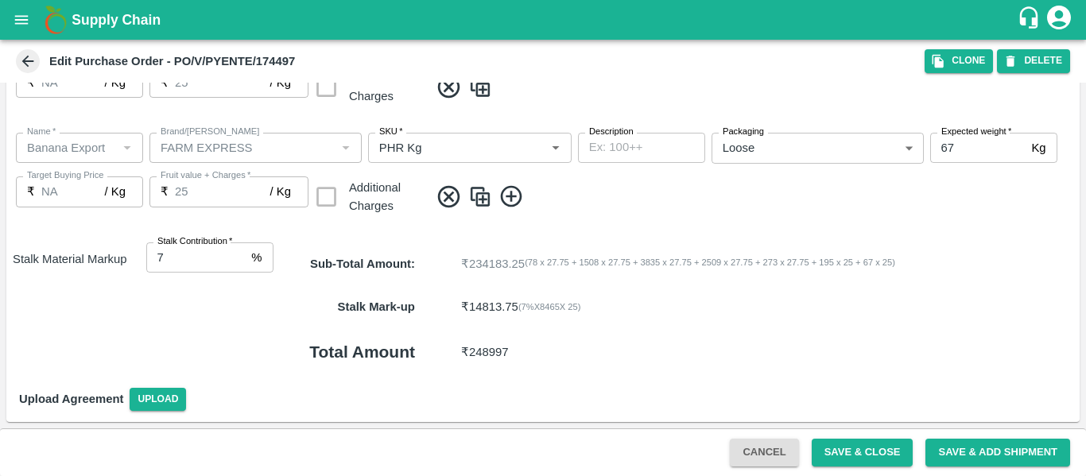
type input "8"
click at [233, 254] on input "8" at bounding box center [195, 257] width 99 height 30
click at [846, 453] on button "Save & Close" at bounding box center [863, 453] width 102 height 28
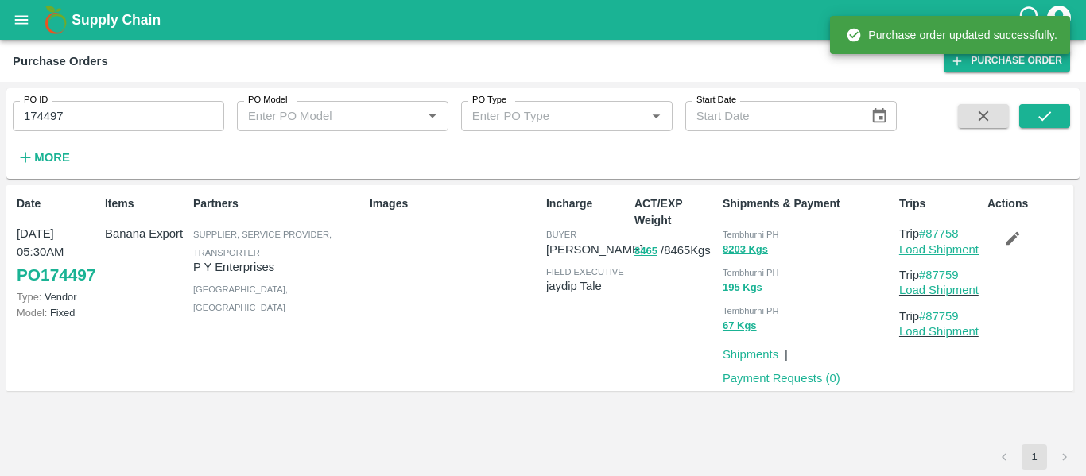
click at [925, 250] on link "Load Shipment" at bounding box center [938, 249] width 79 height 13
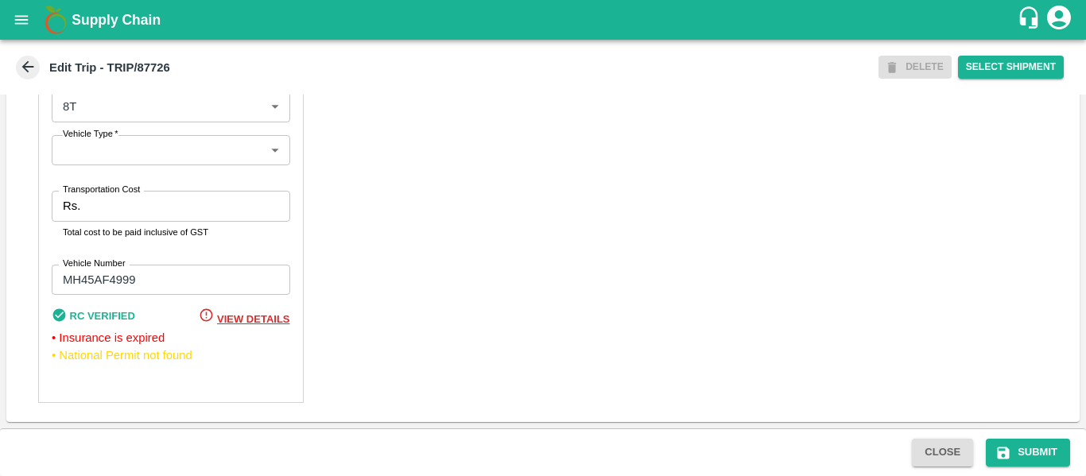
scroll to position [1239, 0]
click at [132, 201] on input "Transportation Cost" at bounding box center [188, 206] width 203 height 30
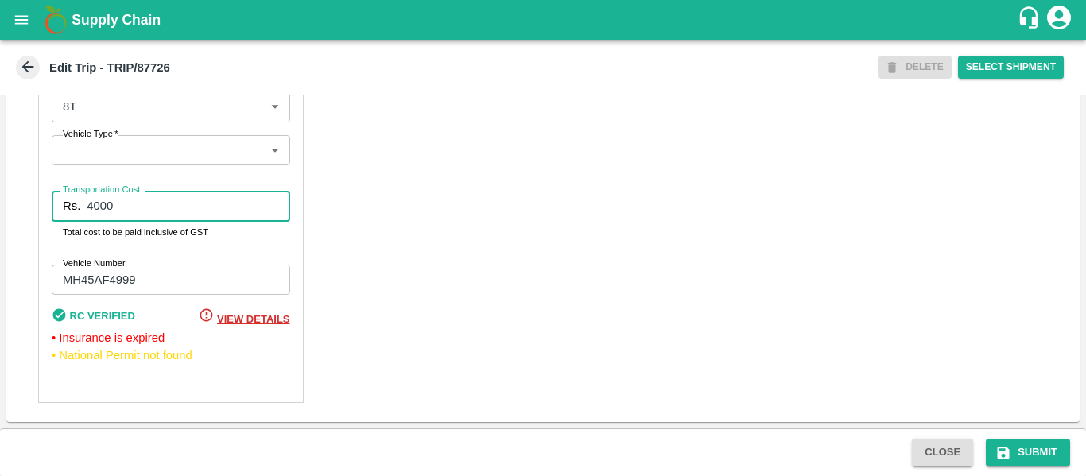
type input "4000"
click at [1014, 432] on div "Close Submit" at bounding box center [543, 452] width 1086 height 48
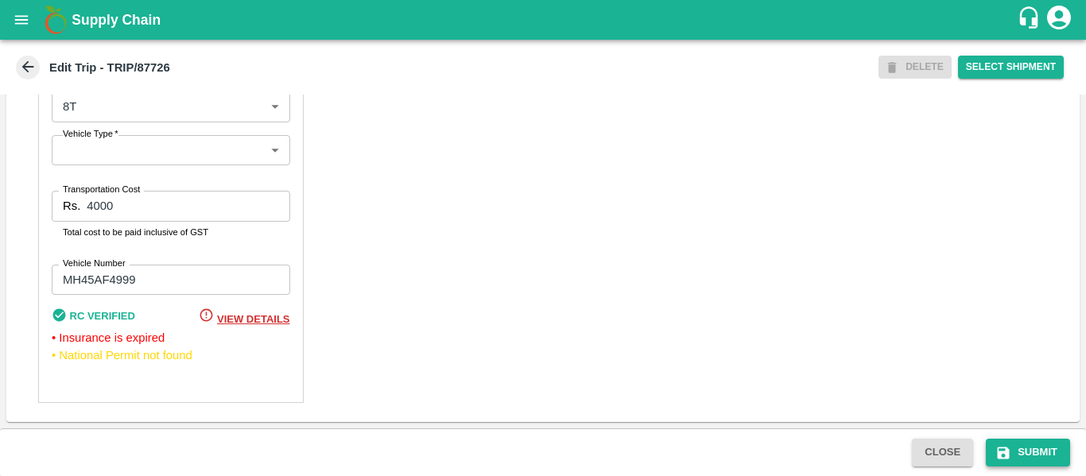
click at [1015, 446] on button "Submit" at bounding box center [1028, 453] width 84 height 28
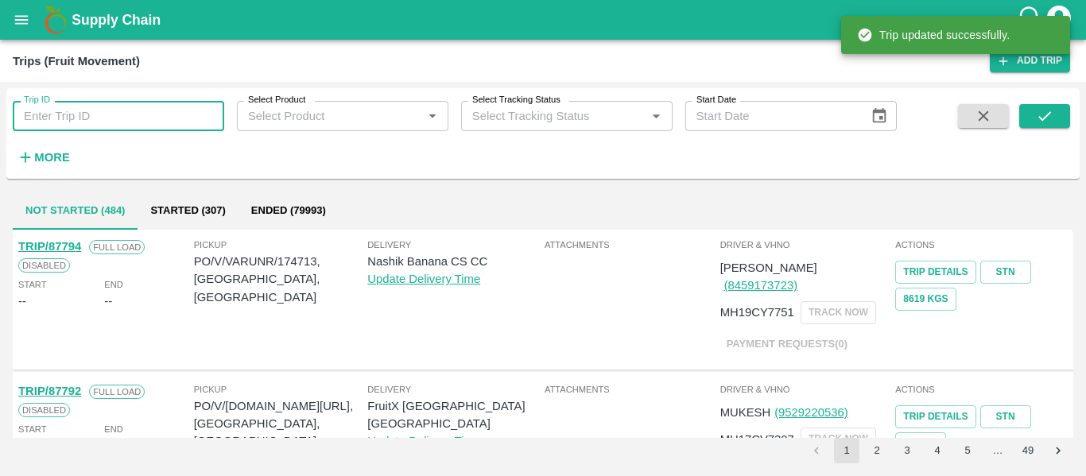
click at [80, 114] on input "Trip ID" at bounding box center [118, 116] width 211 height 30
paste input "87728"
type input "87728"
click at [1048, 126] on button "submit" at bounding box center [1044, 116] width 51 height 24
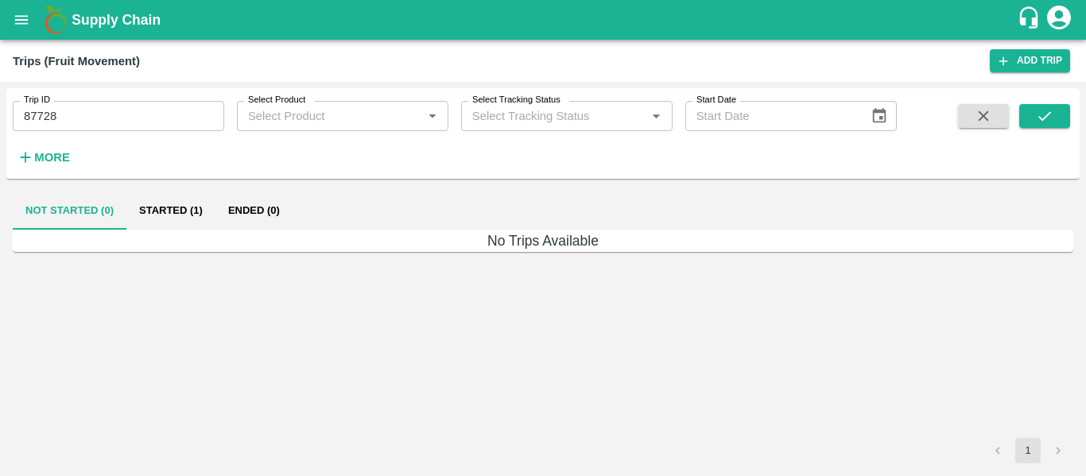
click at [186, 215] on button "Started (1)" at bounding box center [170, 211] width 89 height 38
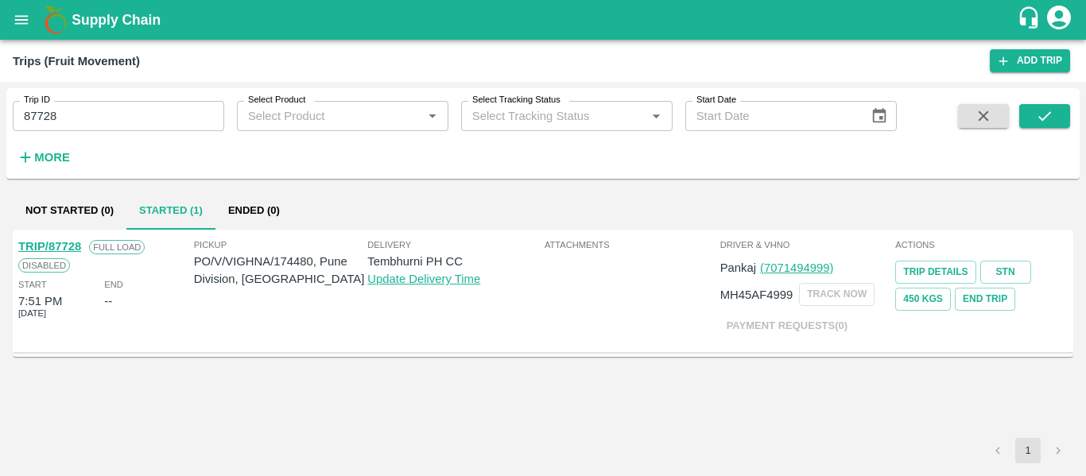
click at [60, 249] on link "TRIP/87728" at bounding box center [49, 246] width 63 height 13
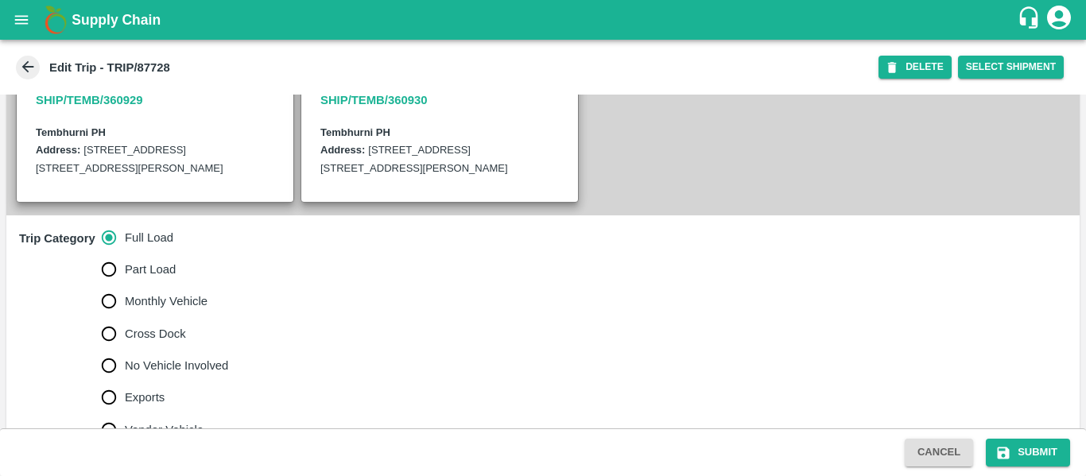
scroll to position [378, 0]
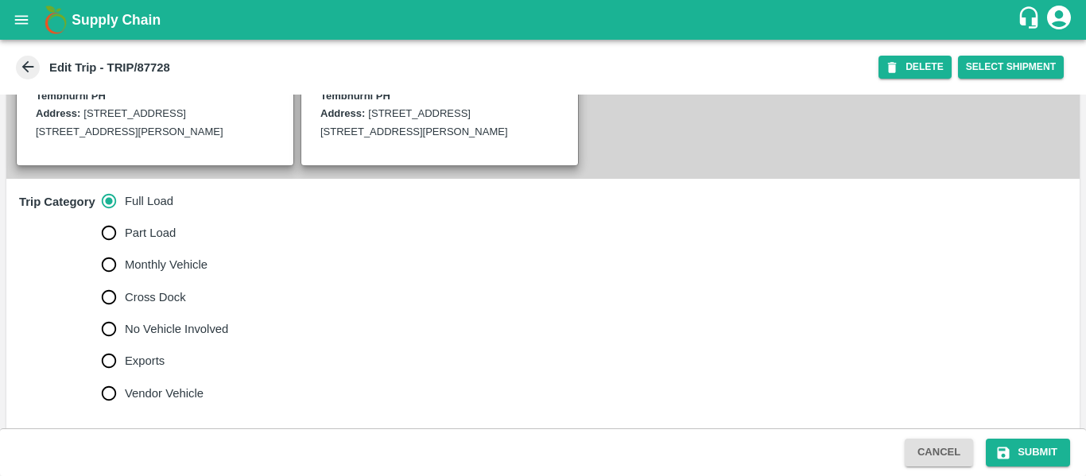
click at [166, 338] on span "No Vehicle Involved" at bounding box center [176, 328] width 103 height 17
click at [125, 345] on input "No Vehicle Involved" at bounding box center [109, 329] width 32 height 32
radio input "true"
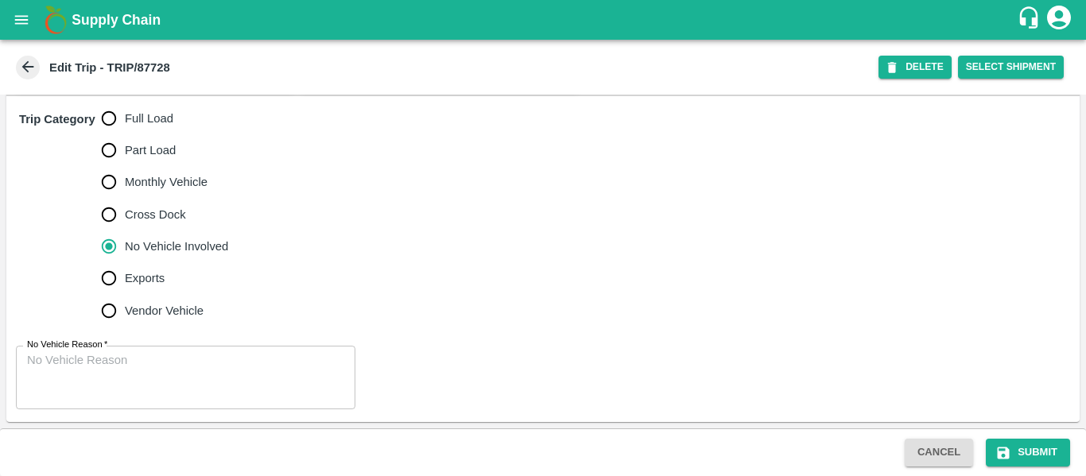
click at [130, 412] on div "No Vehicle Reason   * x No Vehicle Reason" at bounding box center [542, 377] width 1073 height 89
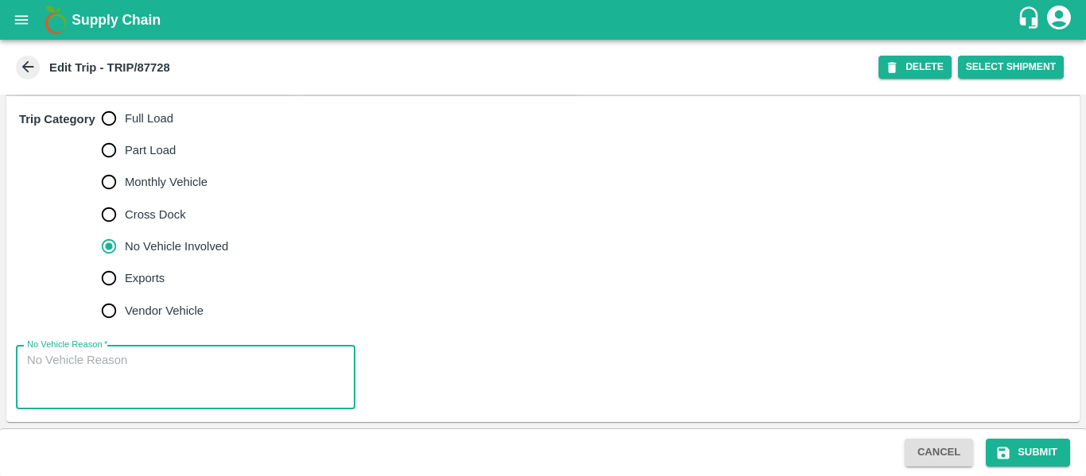
click at [104, 390] on textarea "No Vehicle Reason   *" at bounding box center [185, 377] width 317 height 50
type textarea "Field Dump"
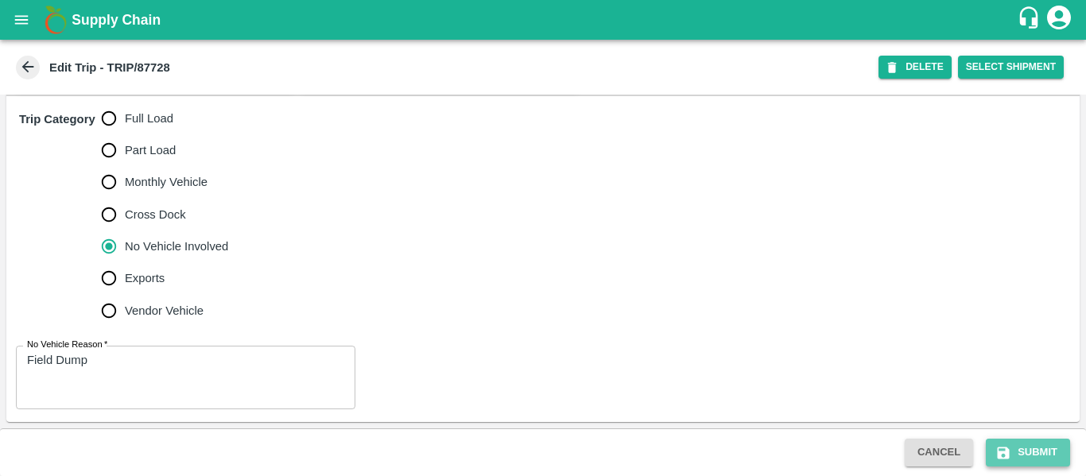
click at [1037, 459] on button "Submit" at bounding box center [1028, 453] width 84 height 28
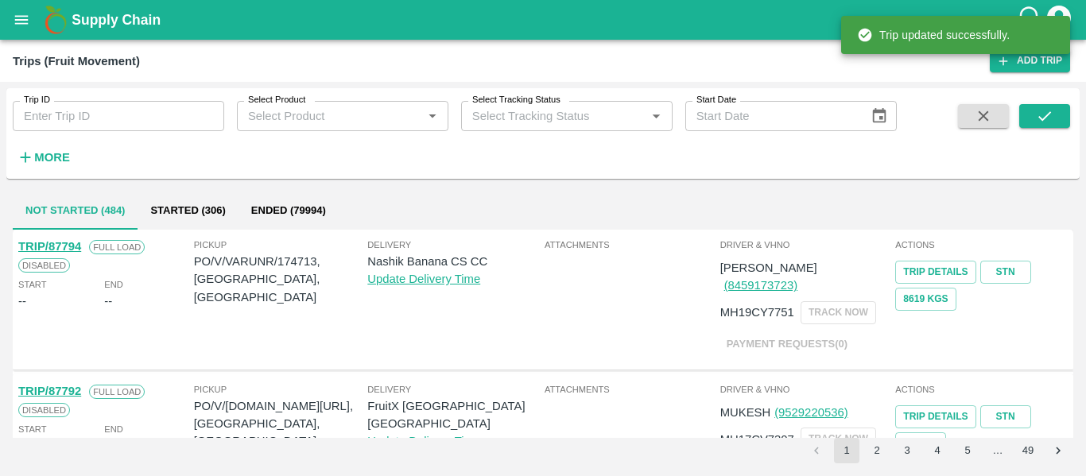
click at [165, 115] on input "Trip ID" at bounding box center [118, 116] width 211 height 30
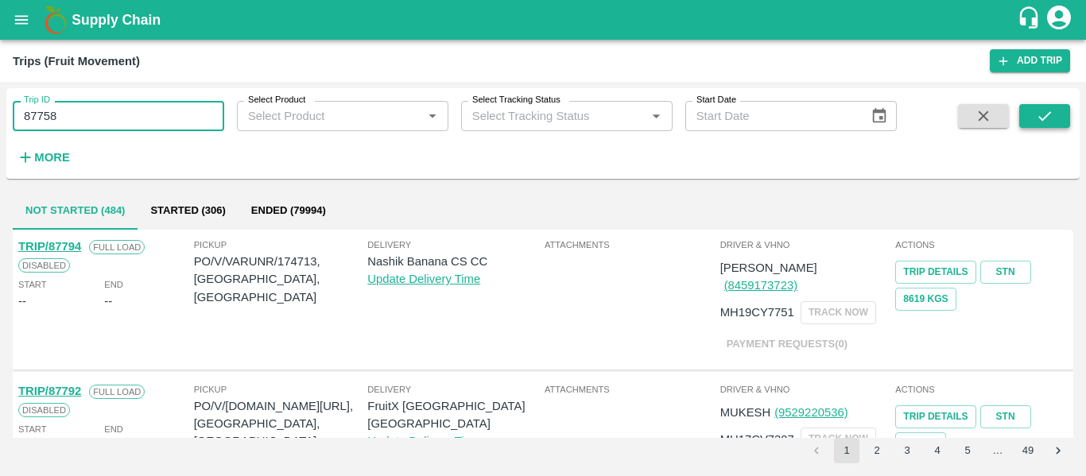
type input "87758"
click at [1041, 118] on icon "submit" at bounding box center [1044, 116] width 13 height 10
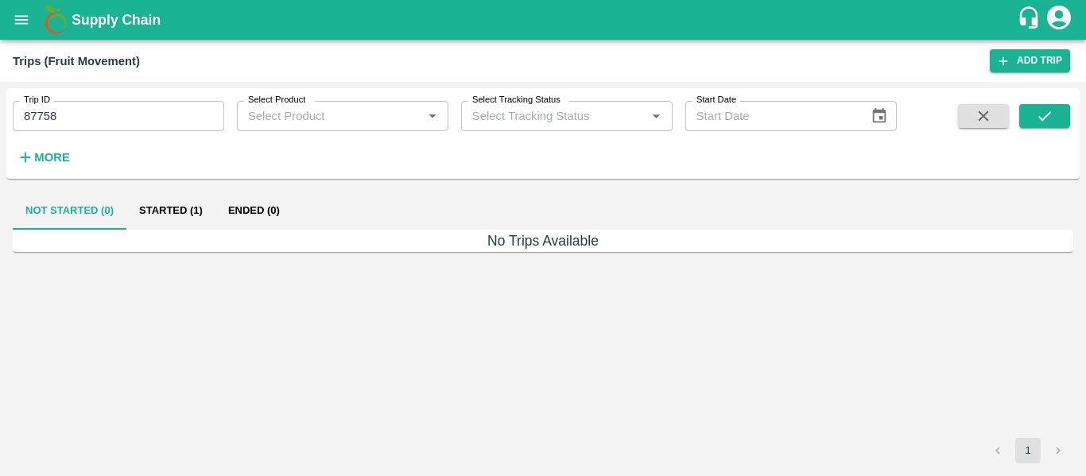
click at [170, 211] on button "Started (1)" at bounding box center [170, 211] width 89 height 38
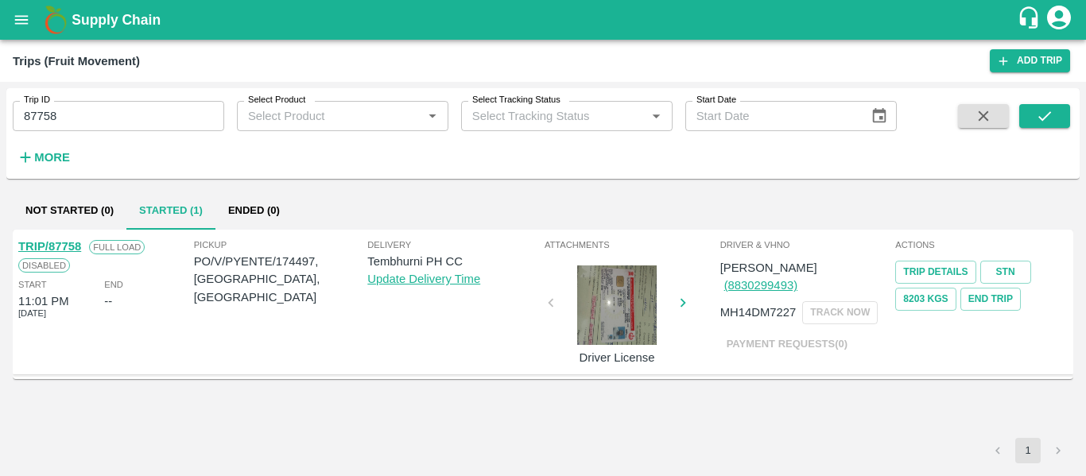
click at [72, 250] on link "TRIP/87758" at bounding box center [49, 246] width 63 height 13
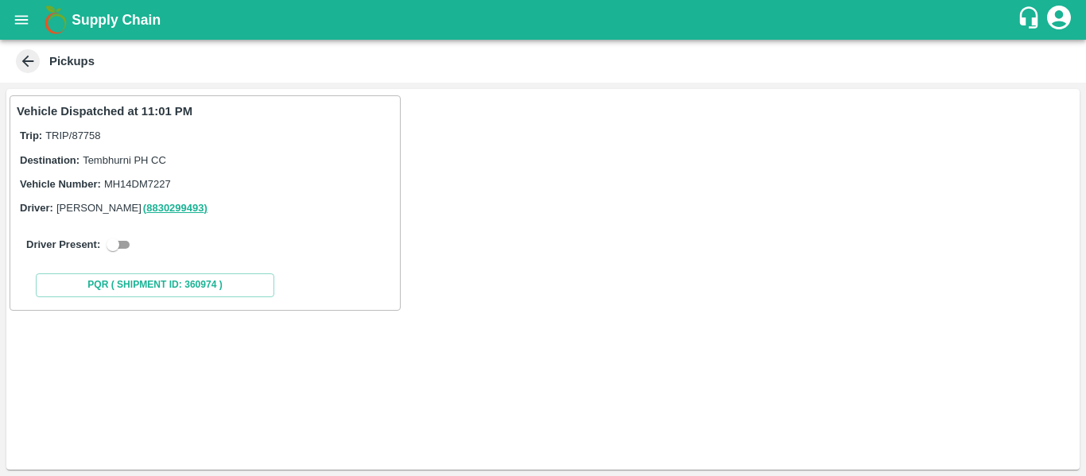
click at [118, 250] on input "checkbox" at bounding box center [112, 244] width 57 height 19
checkbox input "true"
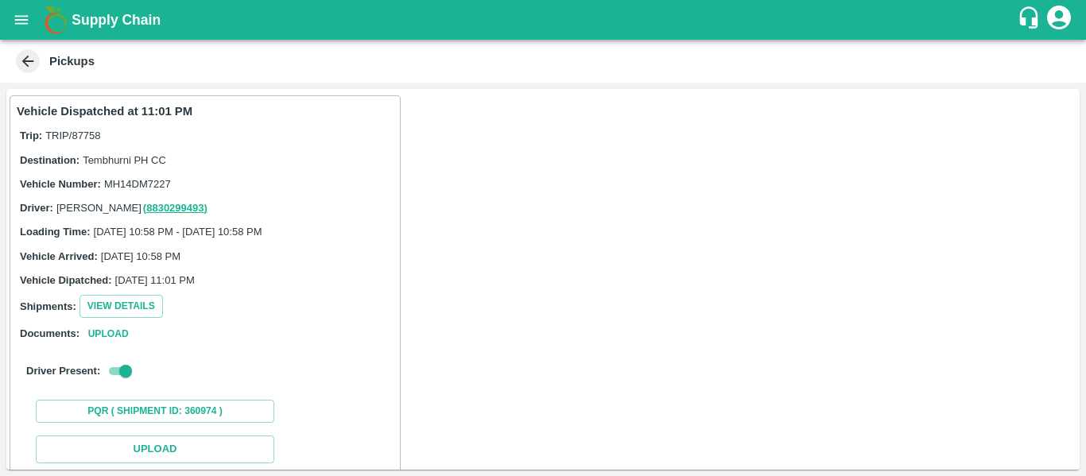
scroll to position [233, 0]
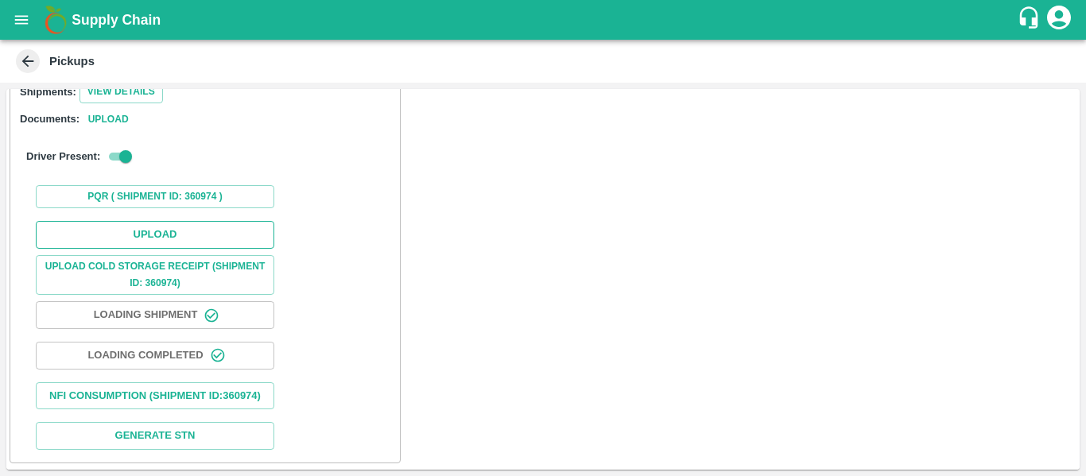
click at [149, 221] on button "Upload" at bounding box center [155, 235] width 238 height 28
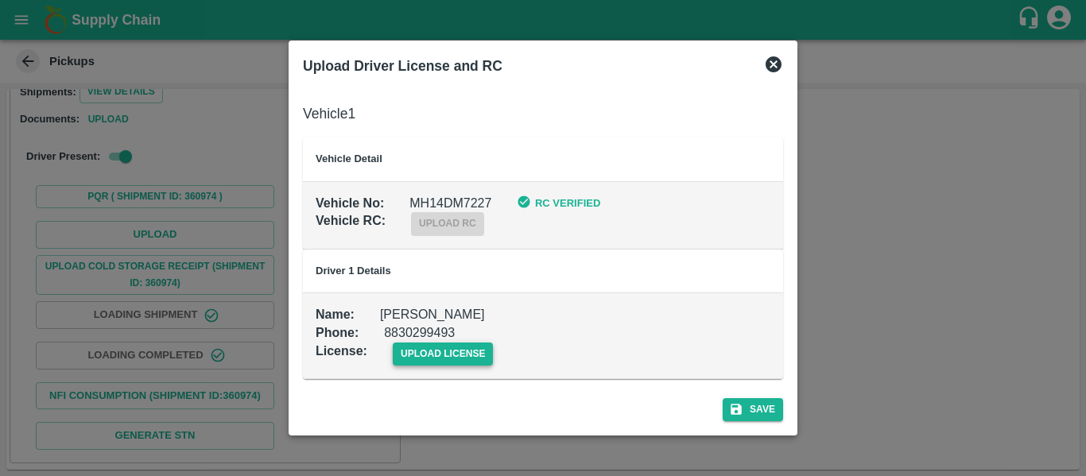
click at [468, 356] on span "upload license" at bounding box center [443, 354] width 101 height 23
click at [0, 0] on input "upload license" at bounding box center [0, 0] width 0 height 0
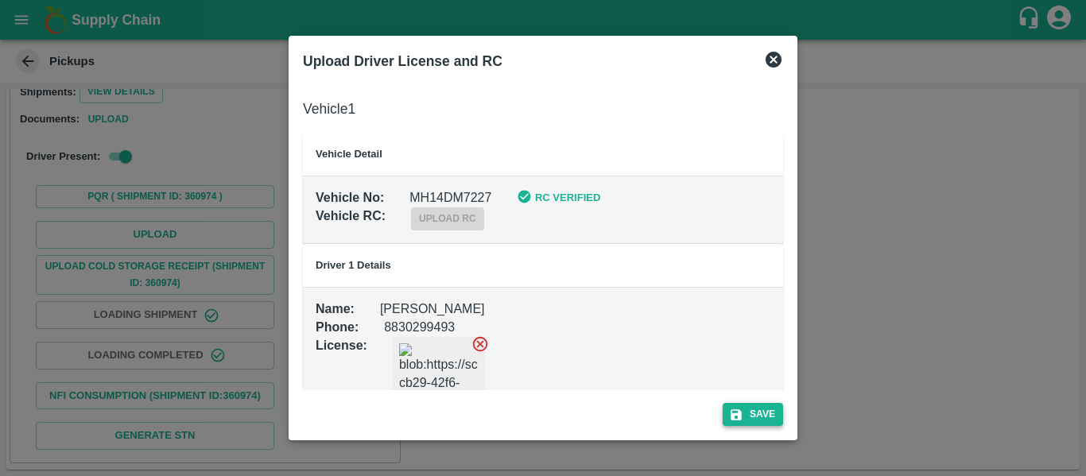
click at [762, 410] on button "Save" at bounding box center [753, 414] width 60 height 23
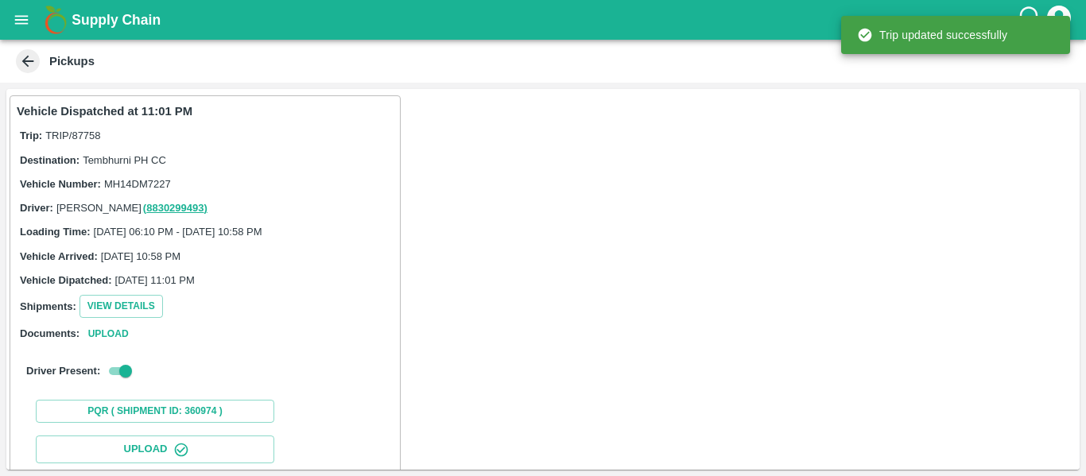
scroll to position [273, 0]
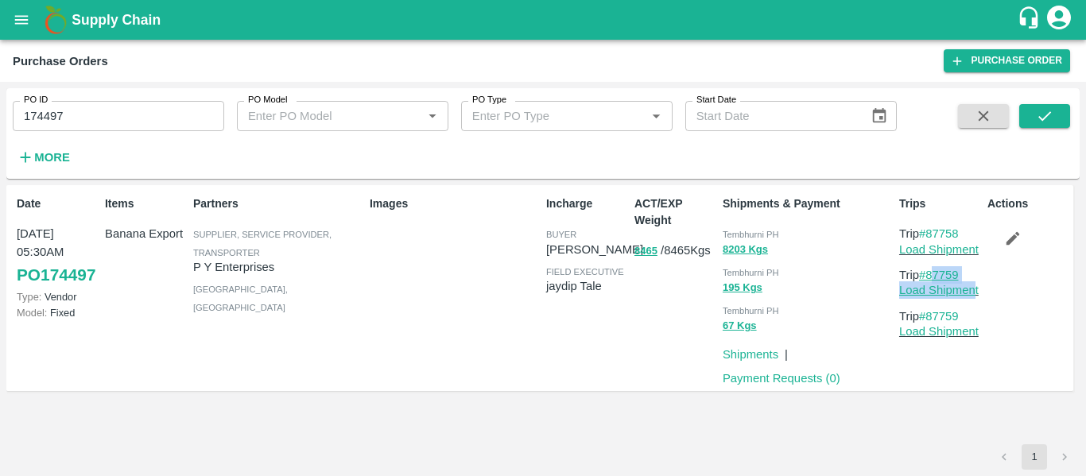
drag, startPoint x: 975, startPoint y: 281, endPoint x: 927, endPoint y: 281, distance: 47.7
click at [927, 281] on div "Trip #87759 Load Shipment" at bounding box center [940, 282] width 82 height 33
click at [1041, 269] on div "Actions" at bounding box center [1025, 288] width 88 height 198
drag, startPoint x: 978, startPoint y: 273, endPoint x: 930, endPoint y: 275, distance: 47.7
click at [930, 275] on p "Trip #87759" at bounding box center [940, 274] width 82 height 17
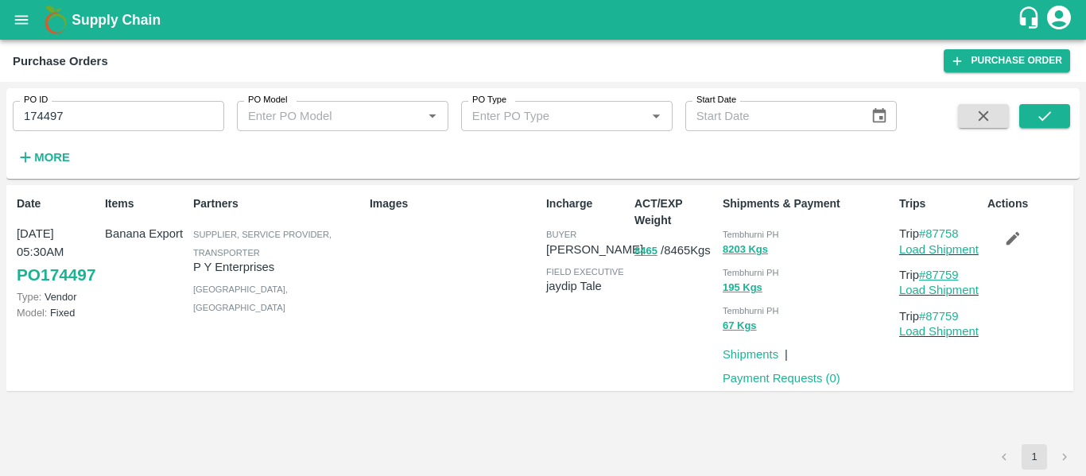
copy link "87759"
drag, startPoint x: 976, startPoint y: 280, endPoint x: 926, endPoint y: 278, distance: 50.1
click at [926, 278] on p "Trip #87759" at bounding box center [940, 274] width 82 height 17
copy link "87759"
click at [116, 103] on input "174497" at bounding box center [118, 116] width 211 height 30
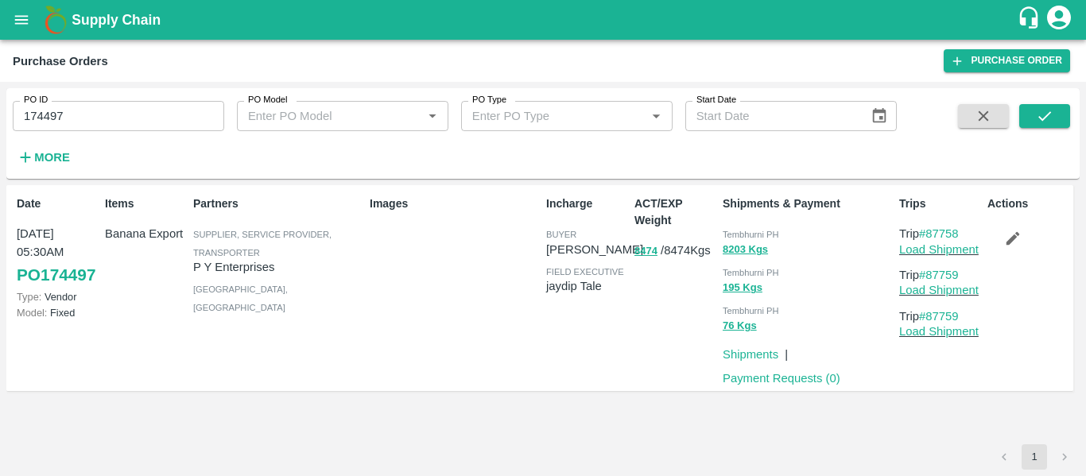
click at [116, 103] on input "174497" at bounding box center [118, 116] width 211 height 30
paste input "text"
type input "174413"
click at [1051, 119] on icon "submit" at bounding box center [1044, 115] width 17 height 17
click at [1008, 238] on icon "button" at bounding box center [1012, 238] width 17 height 17
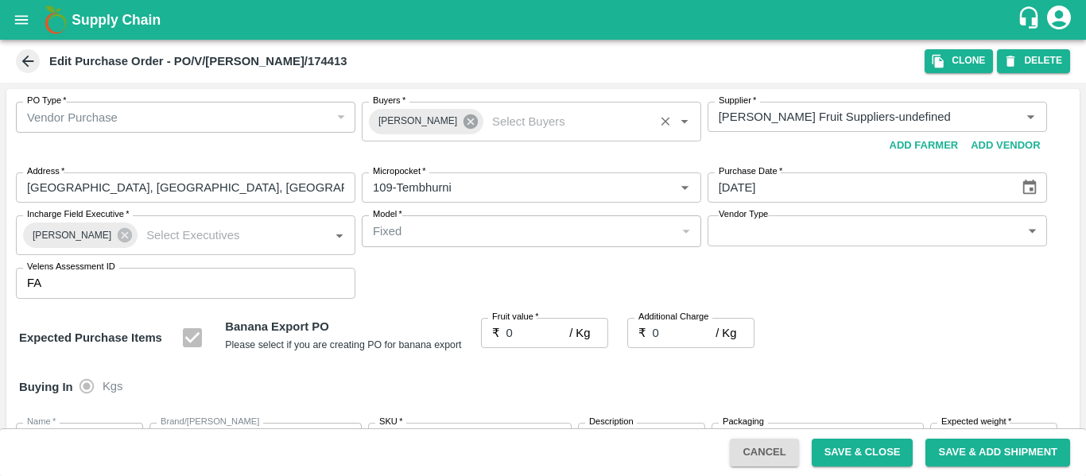
click at [463, 126] on icon at bounding box center [470, 121] width 14 height 14
click at [406, 124] on input "Buyers   *" at bounding box center [518, 117] width 304 height 21
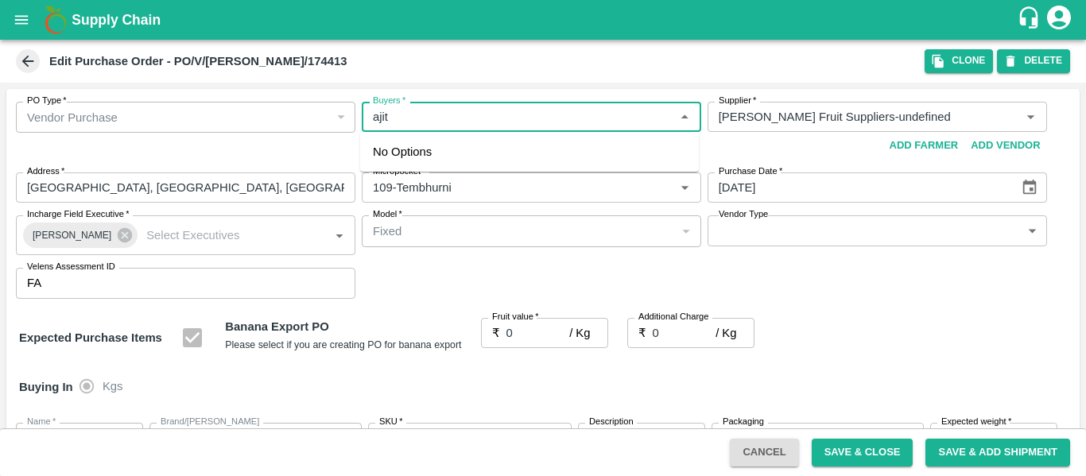
type input "ajit"
click at [444, 159] on div "[PERSON_NAME]" at bounding box center [459, 158] width 97 height 17
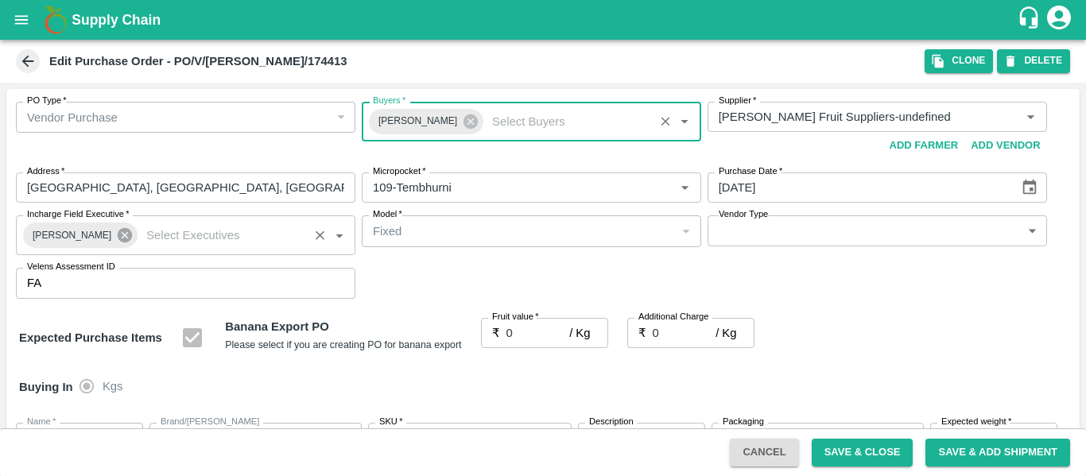
click at [117, 235] on icon at bounding box center [124, 235] width 17 height 17
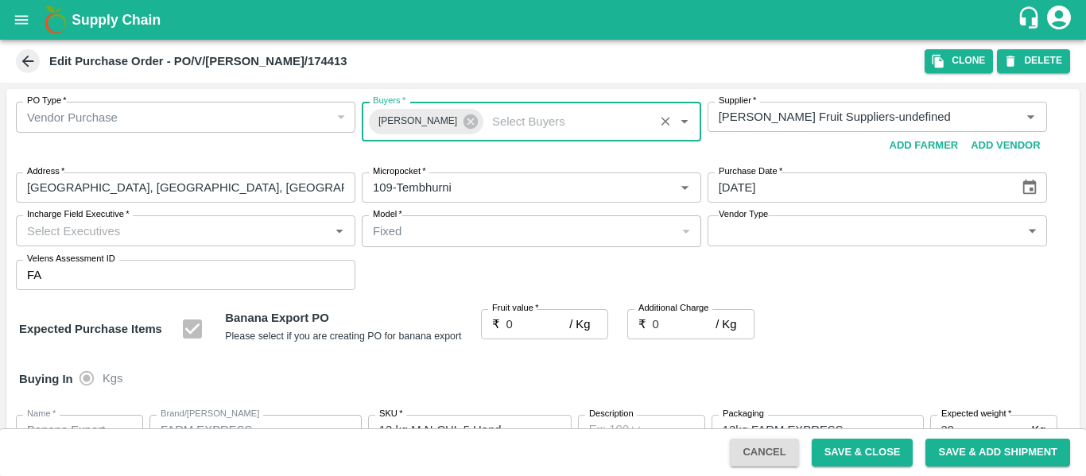
click at [91, 235] on input "Incharge Field Executive   *" at bounding box center [173, 230] width 304 height 21
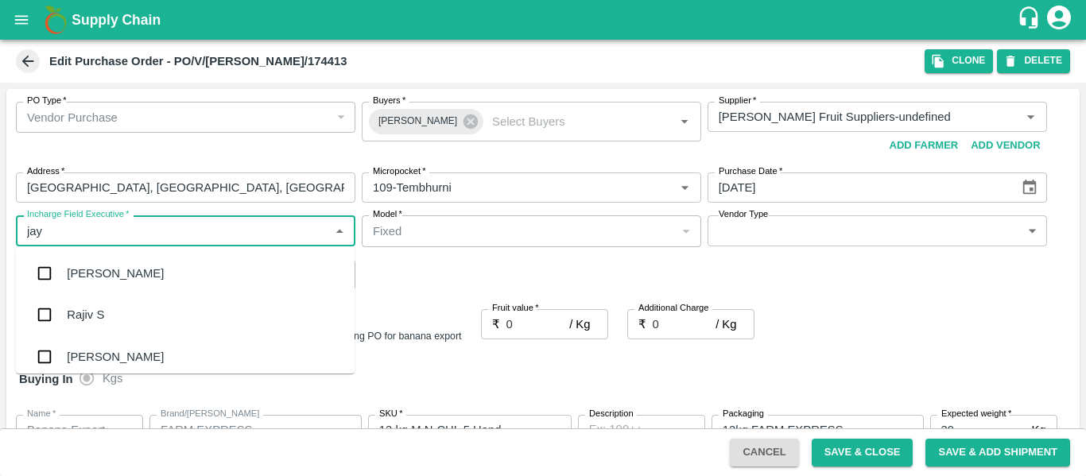
type input "jayd"
click at [99, 277] on div "jaydip Tale" at bounding box center [95, 273] width 56 height 17
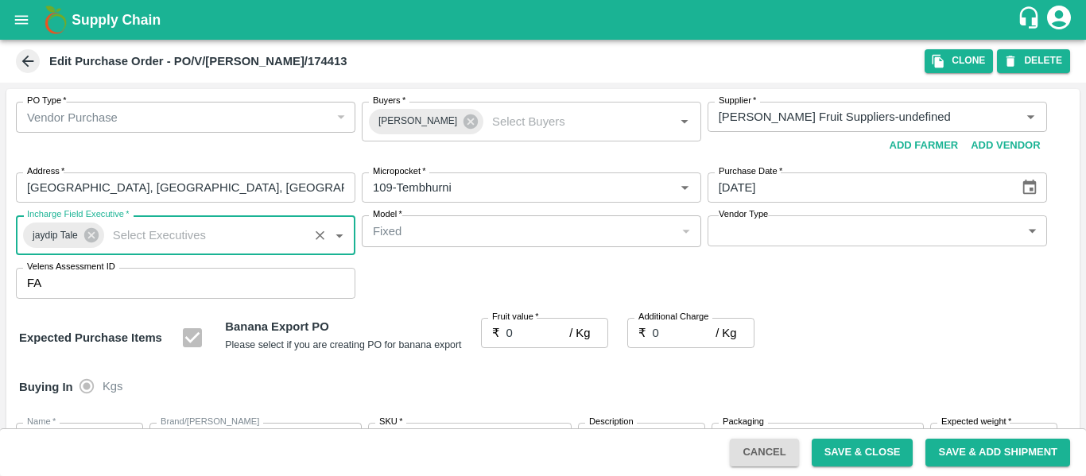
click at [529, 343] on input "0" at bounding box center [538, 333] width 64 height 30
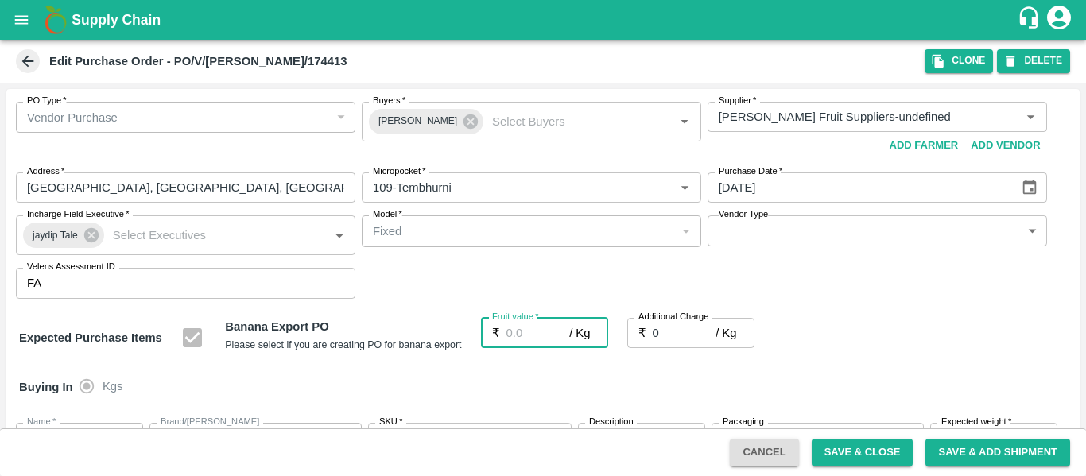
type input "2"
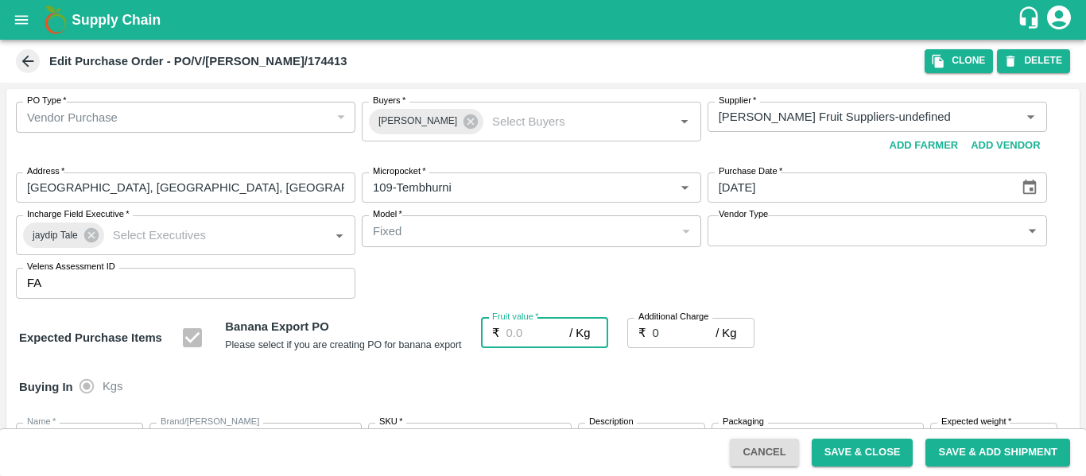
type input "2"
type input "23"
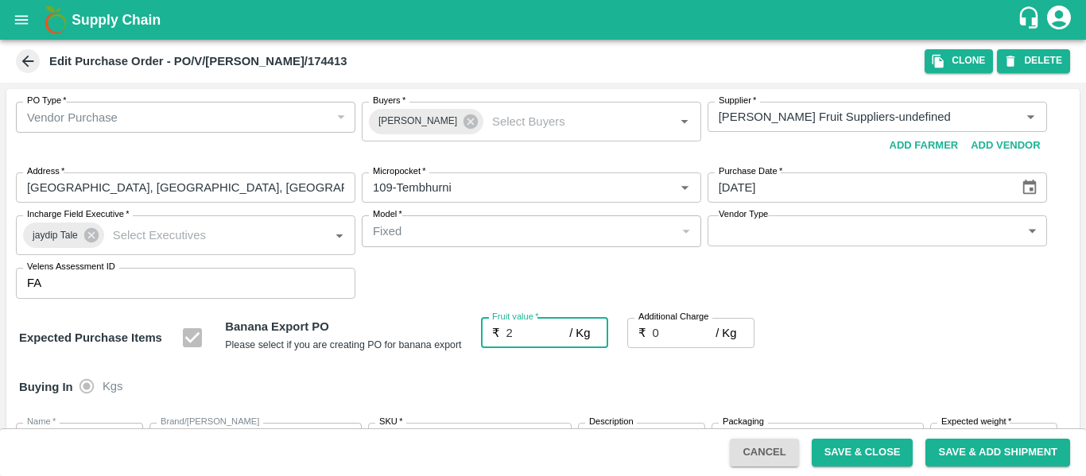
type input "23"
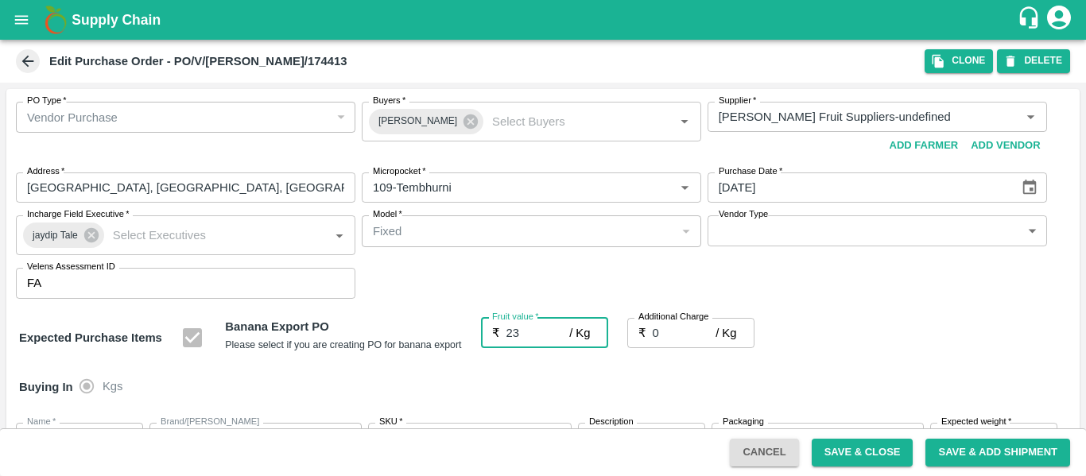
click at [673, 336] on input "0" at bounding box center [685, 333] width 64 height 30
type input "2"
type input "25"
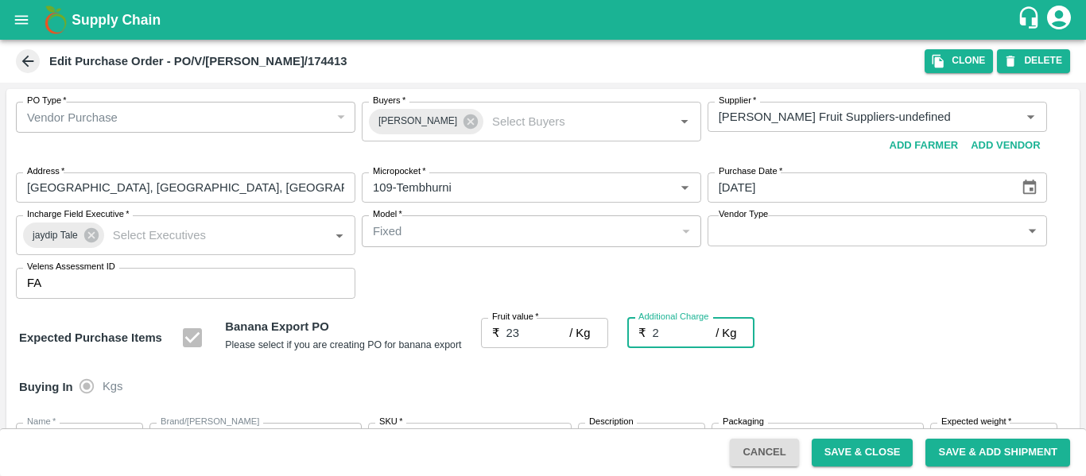
type input "25"
type input "2.7"
type input "25.7"
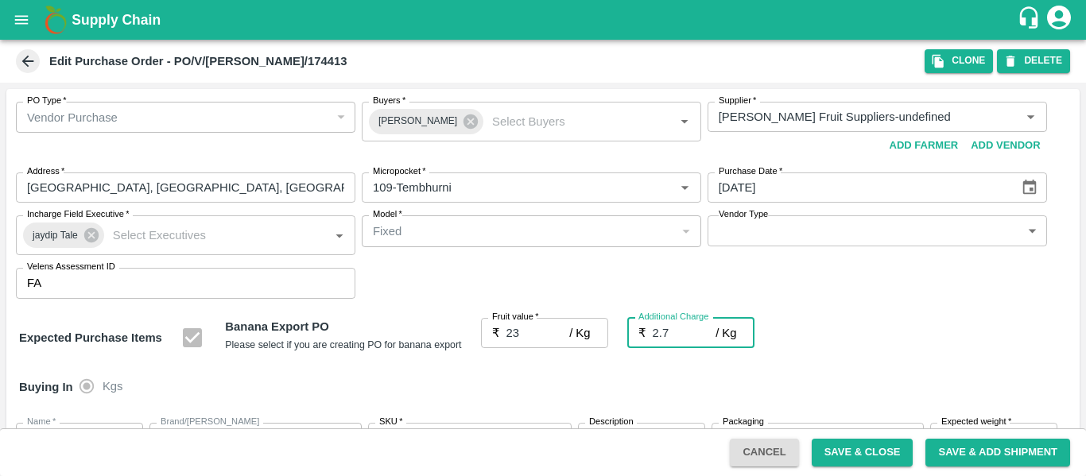
type input "25.7"
type input "2.75"
type input "25.75"
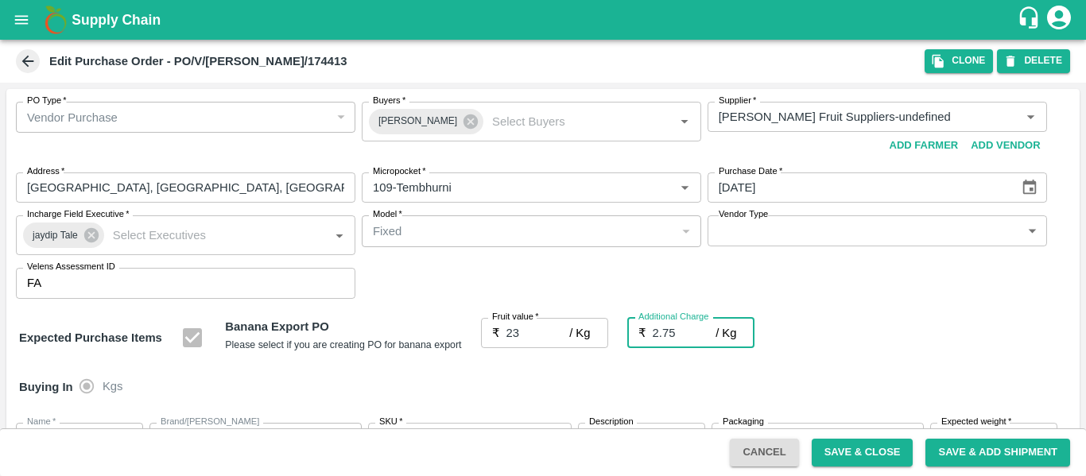
type input "25.75"
type input "2.75"
click at [944, 339] on div "Expected Purchase Items Banana Export PO Please select if you are creating PO f…" at bounding box center [543, 338] width 1048 height 41
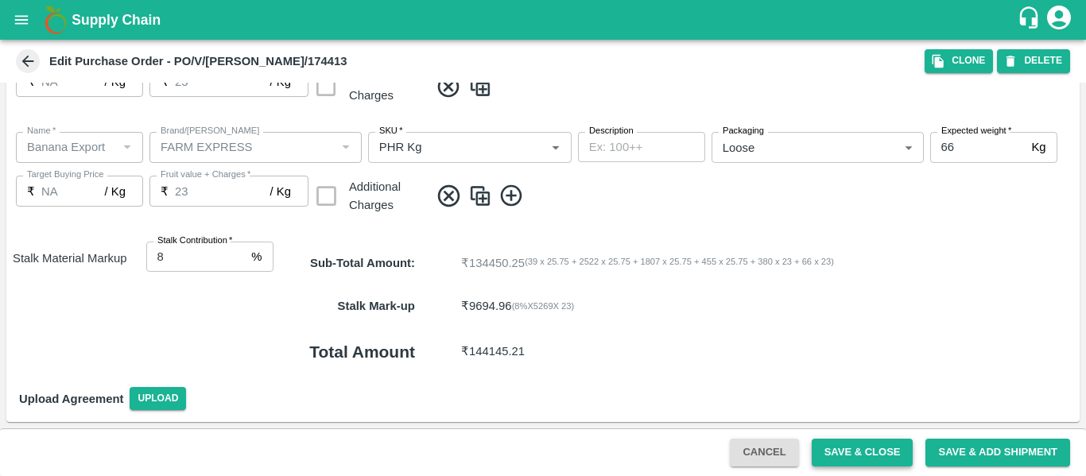
click at [874, 446] on button "Save & Close" at bounding box center [863, 453] width 102 height 28
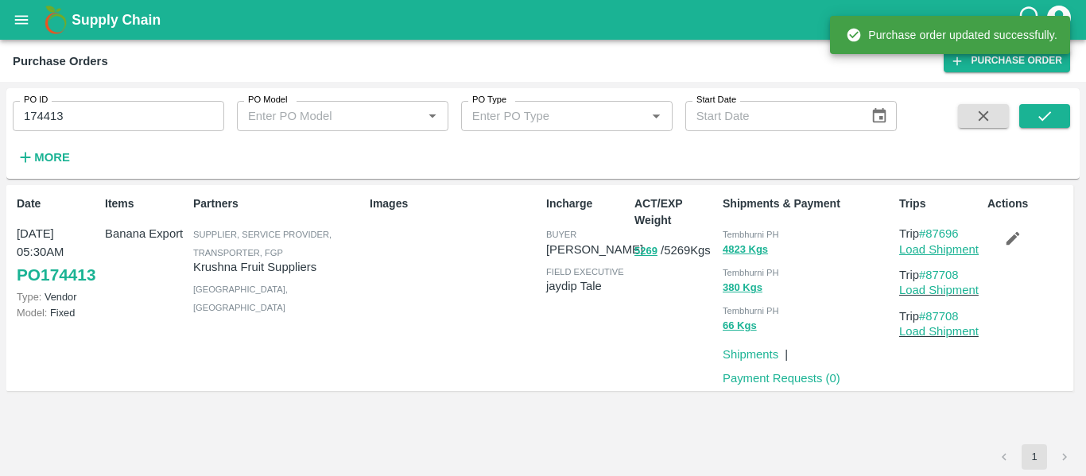
click at [915, 254] on link "Load Shipment" at bounding box center [938, 249] width 79 height 13
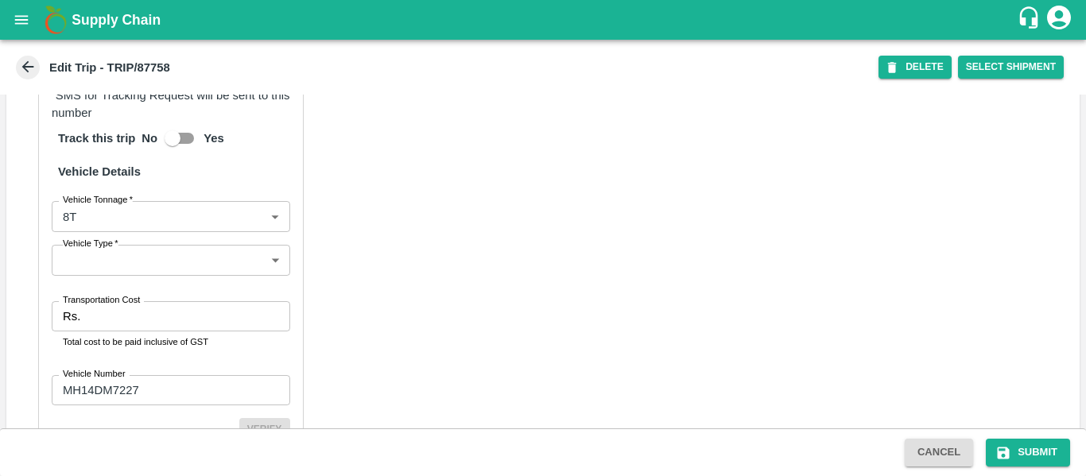
scroll to position [1223, 0]
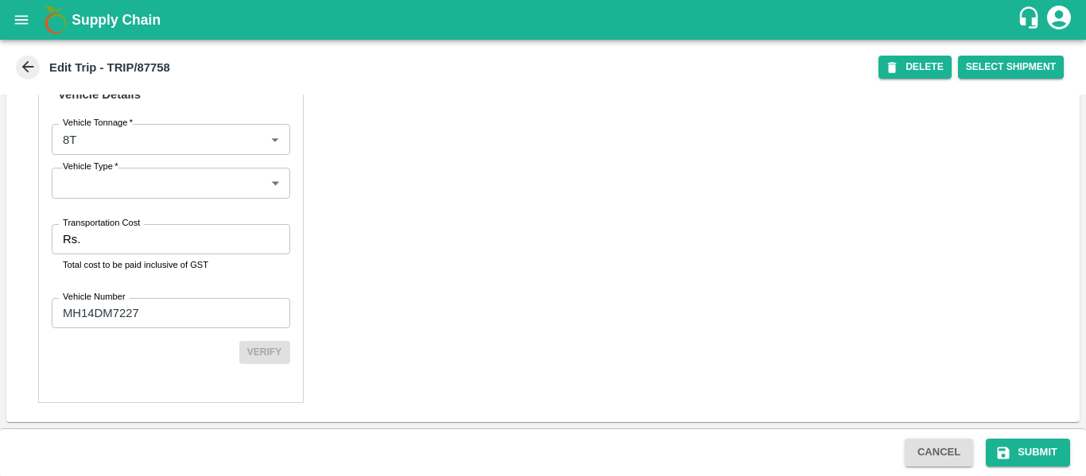
click at [128, 242] on input "Transportation Cost" at bounding box center [188, 239] width 203 height 30
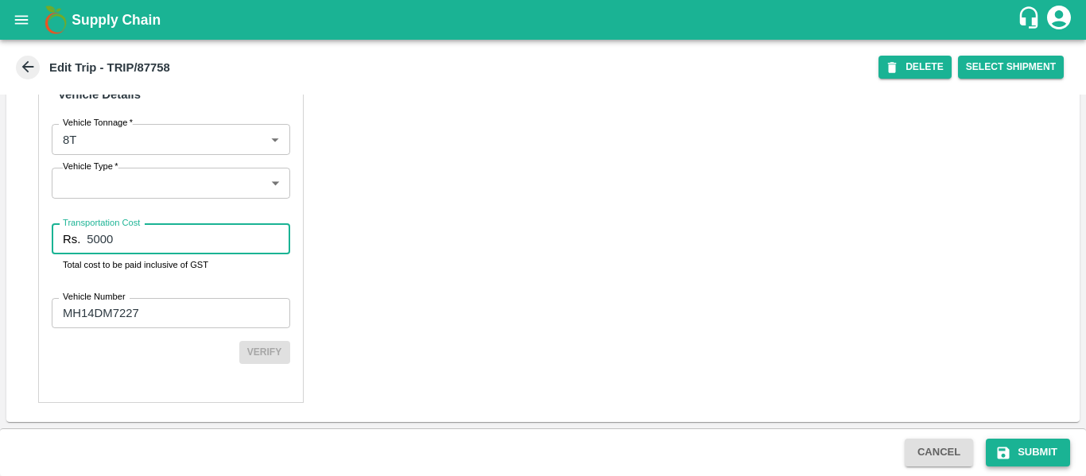
type input "5000"
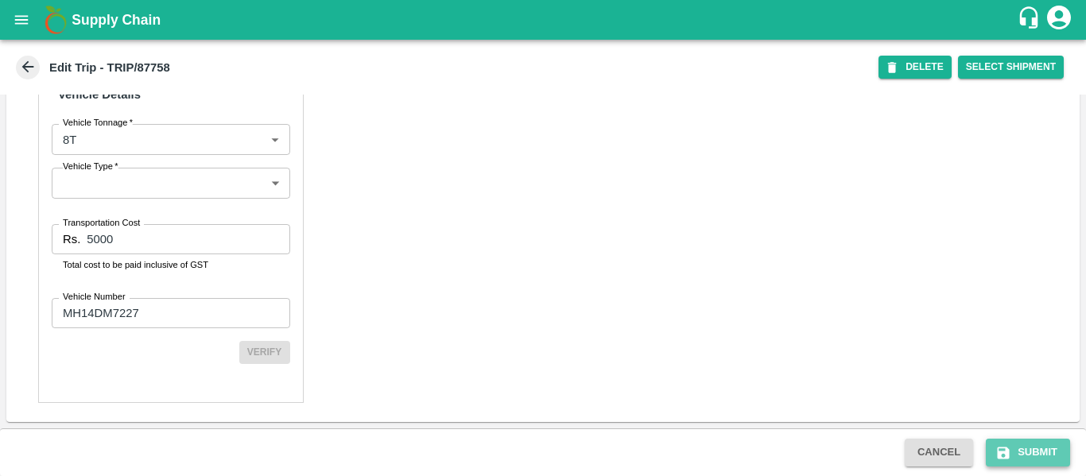
click at [1016, 450] on button "Submit" at bounding box center [1028, 453] width 84 height 28
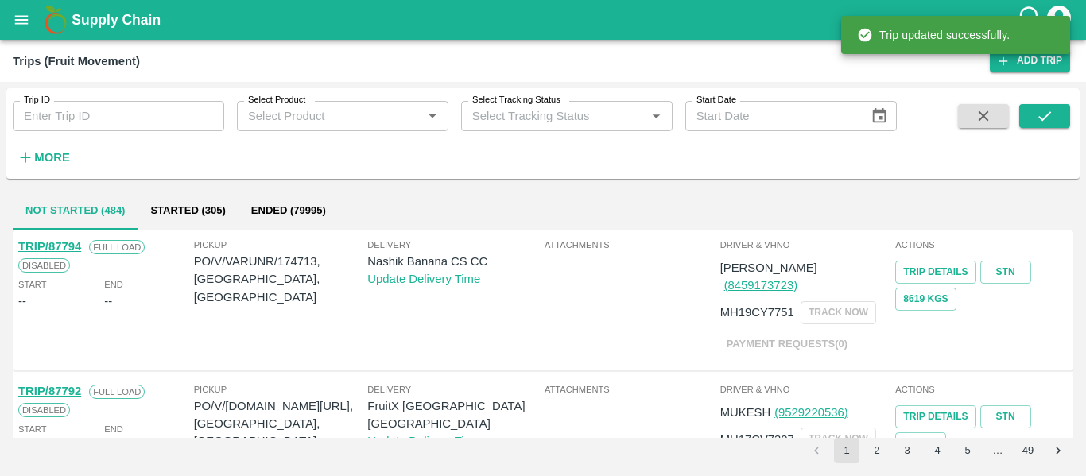
click at [161, 128] on input "Trip ID" at bounding box center [118, 116] width 211 height 30
paste input "87759"
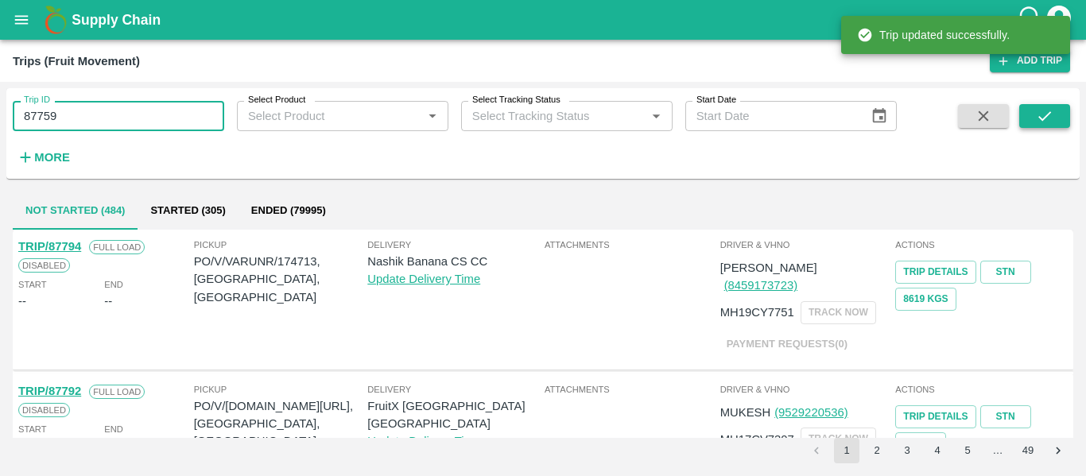
type input "87759"
click at [1054, 114] on button "submit" at bounding box center [1044, 116] width 51 height 24
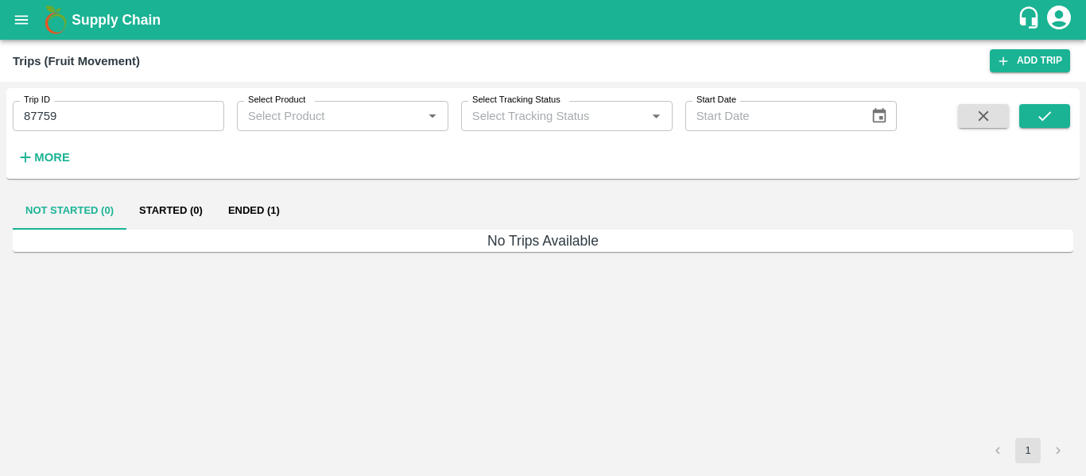
click at [264, 216] on button "Ended (1)" at bounding box center [253, 211] width 77 height 38
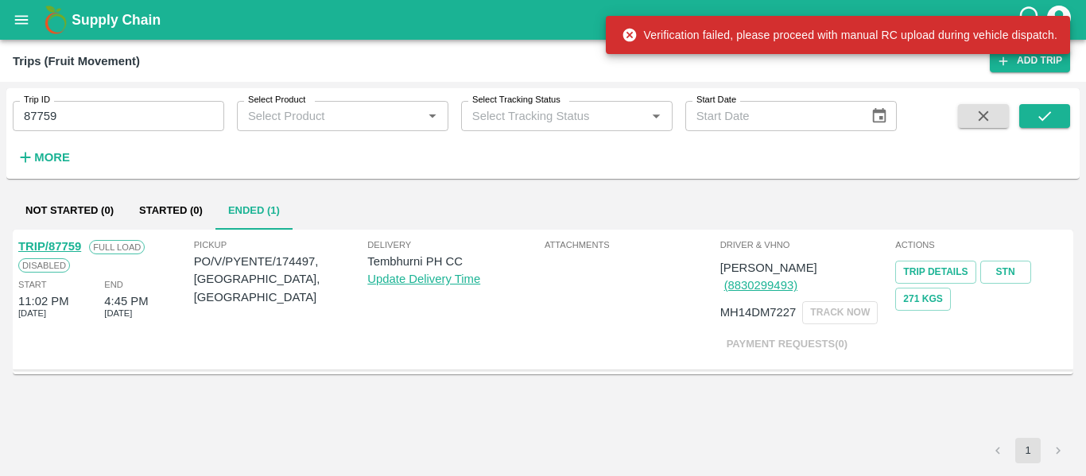
click at [60, 242] on link "TRIP/87759" at bounding box center [49, 246] width 63 height 13
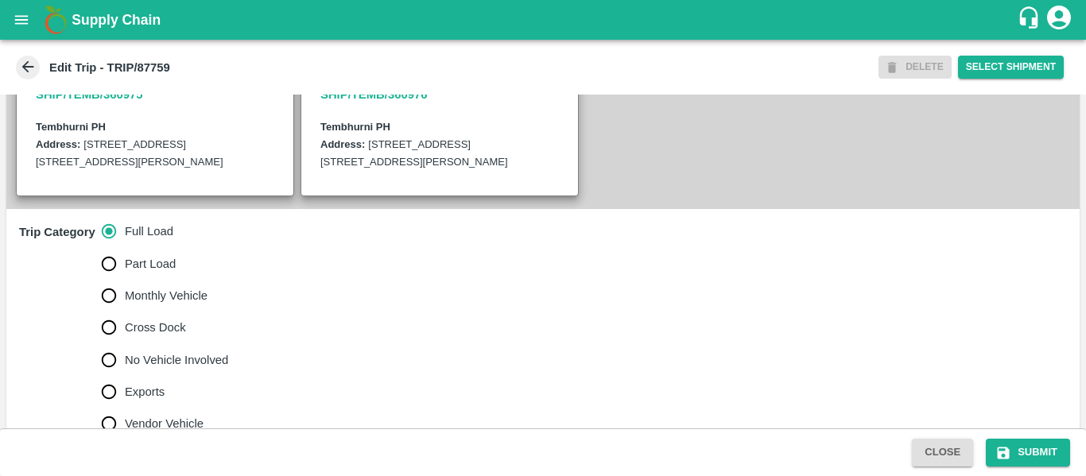
scroll to position [429, 0]
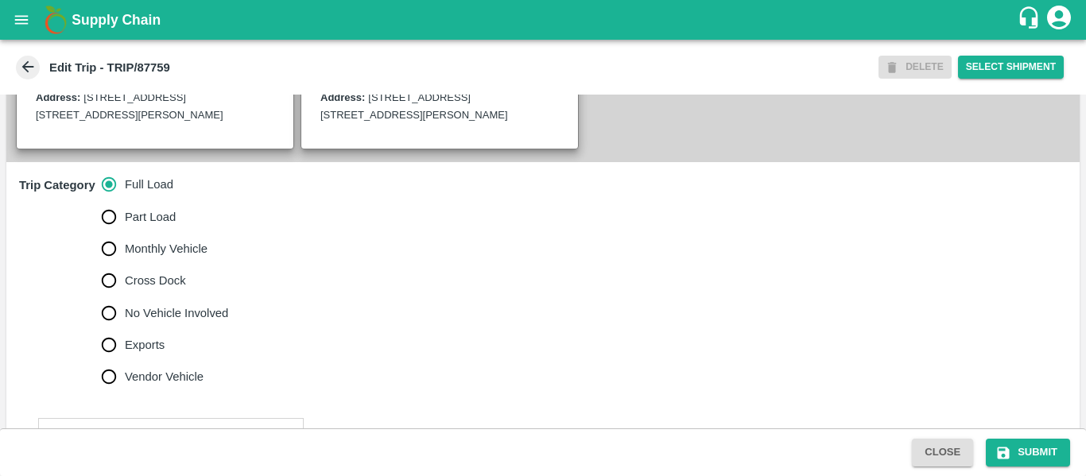
click at [165, 322] on span "No Vehicle Involved" at bounding box center [176, 312] width 103 height 17
click at [125, 329] on input "No Vehicle Involved" at bounding box center [109, 313] width 32 height 32
radio input "true"
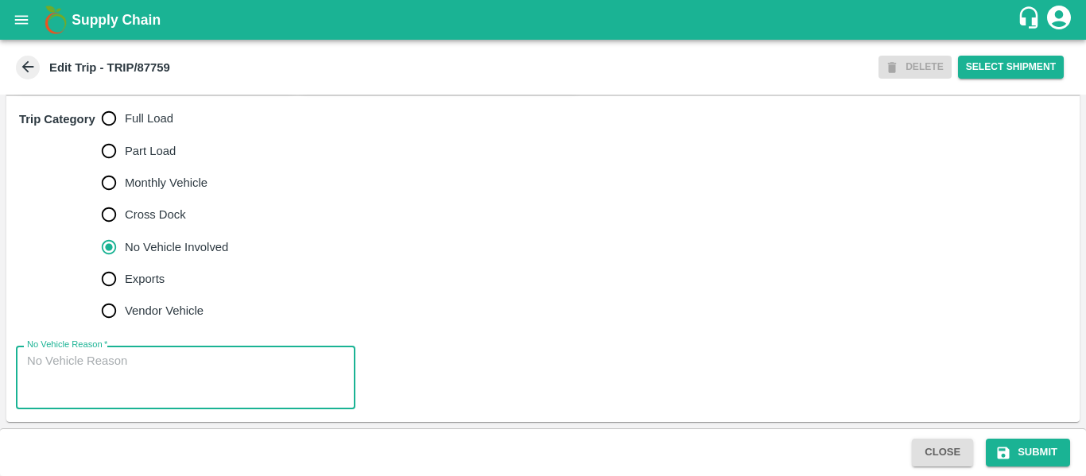
click at [137, 382] on textarea "No Vehicle Reason   *" at bounding box center [185, 378] width 317 height 50
type textarea "Field Dump"
click at [1007, 463] on button "Submit" at bounding box center [1028, 453] width 84 height 28
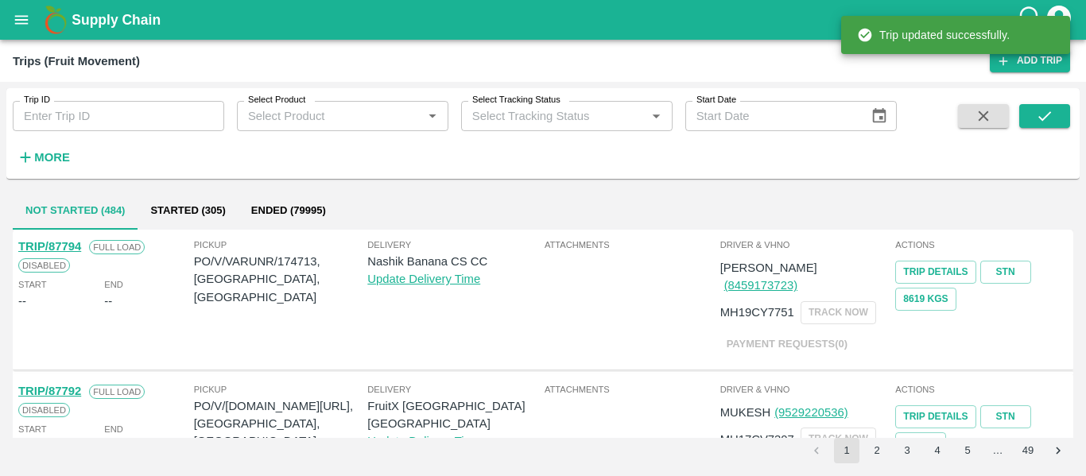
click at [138, 100] on div "Trip ID Trip ID" at bounding box center [112, 109] width 224 height 43
click at [138, 118] on input "Trip ID" at bounding box center [118, 116] width 211 height 30
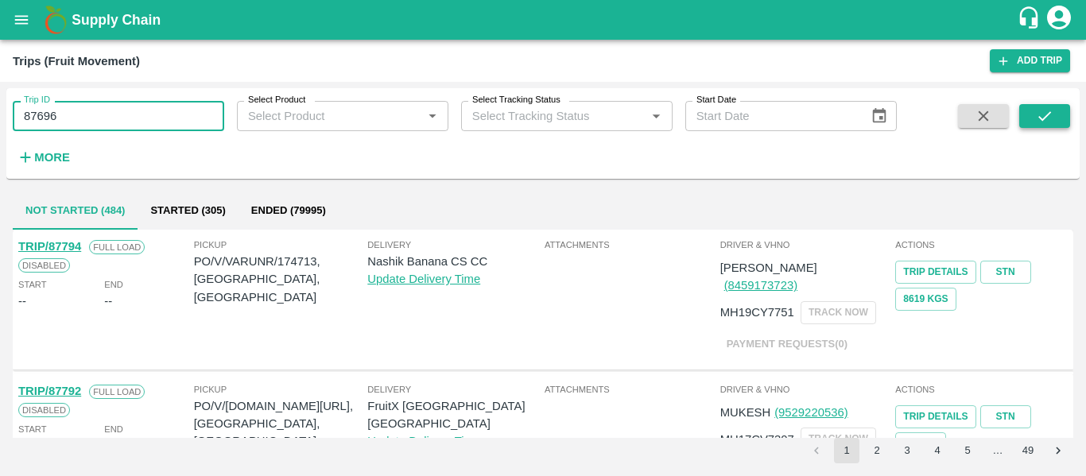
type input "87696"
click at [1037, 114] on icon "submit" at bounding box center [1044, 115] width 17 height 17
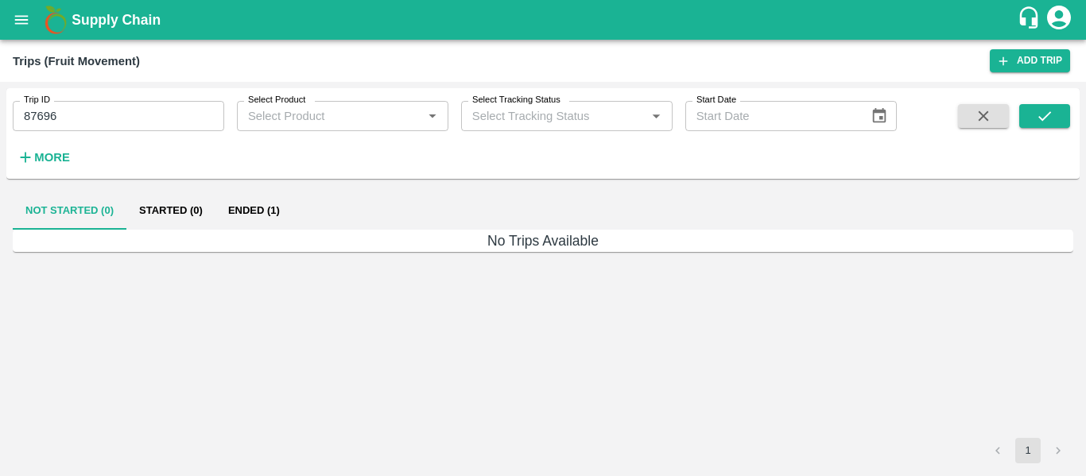
click at [272, 217] on button "Ended (1)" at bounding box center [253, 211] width 77 height 38
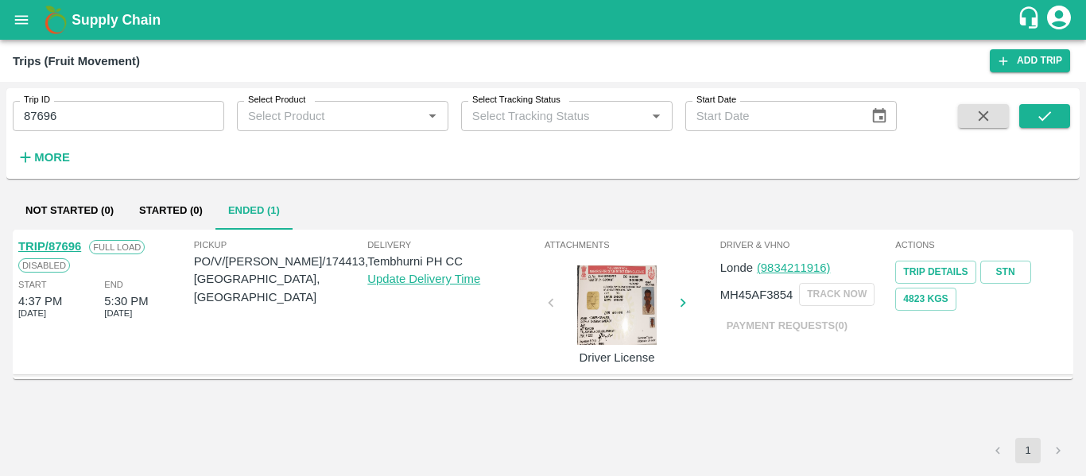
click at [37, 250] on link "TRIP/87696" at bounding box center [49, 246] width 63 height 13
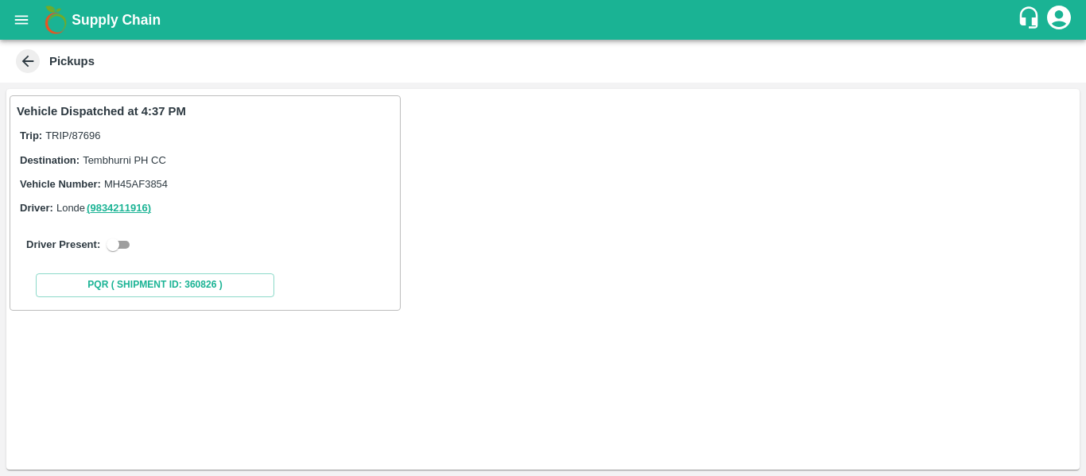
click at [101, 240] on div "Driver Present:" at bounding box center [205, 244] width 358 height 19
click at [126, 246] on input "checkbox" at bounding box center [112, 244] width 57 height 19
checkbox input "true"
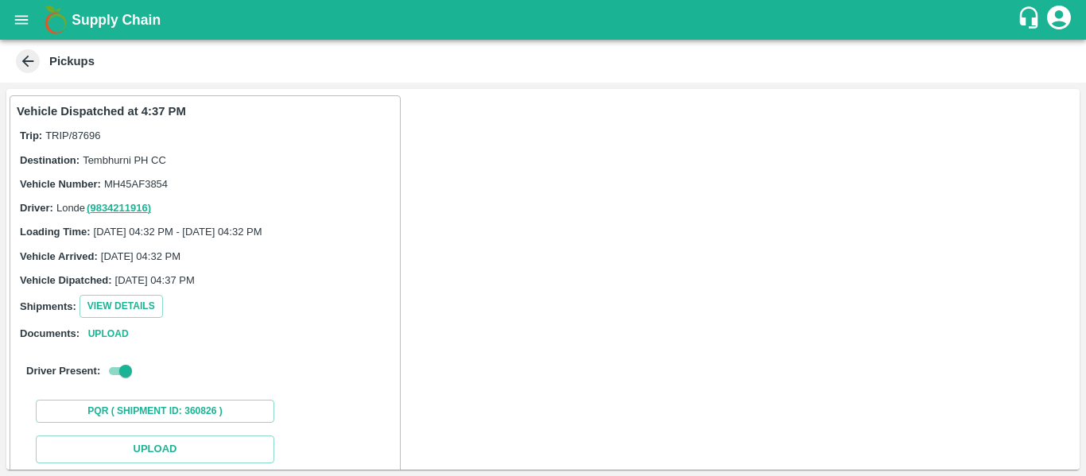
scroll to position [233, 0]
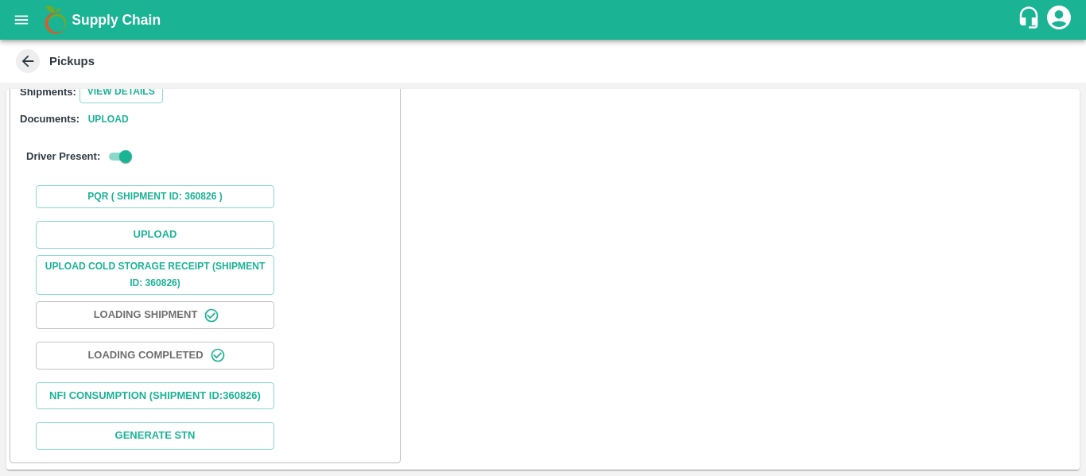
click at [203, 231] on div "Upload Upload Cold Storage Receipt (SHIPMENT ID: 360826) Loading Shipment Loadi…" at bounding box center [205, 336] width 377 height 242
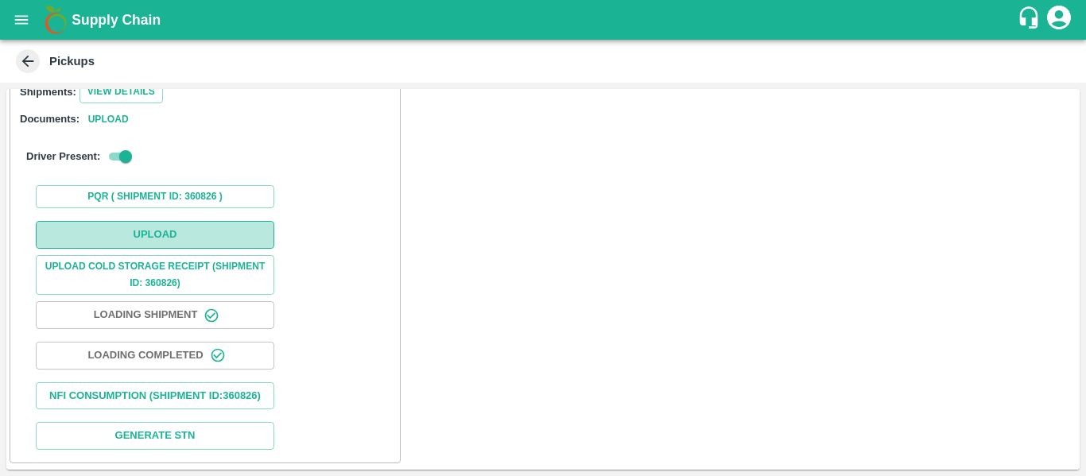
click at [176, 223] on button "Upload" at bounding box center [155, 235] width 238 height 28
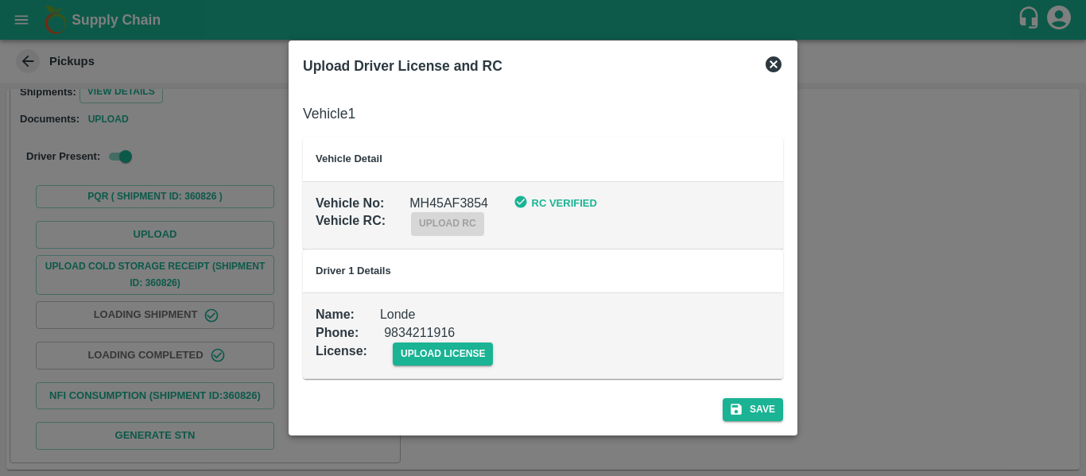
click at [465, 341] on div "upload license" at bounding box center [430, 341] width 126 height 48
click at [478, 344] on span "upload license" at bounding box center [443, 354] width 101 height 23
click at [0, 0] on input "upload license" at bounding box center [0, 0] width 0 height 0
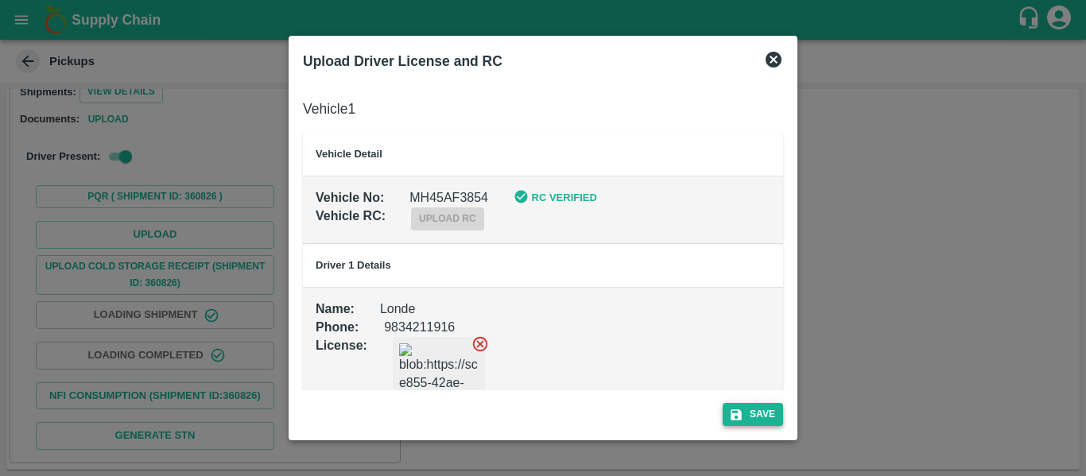
click at [771, 410] on button "Save" at bounding box center [753, 414] width 60 height 23
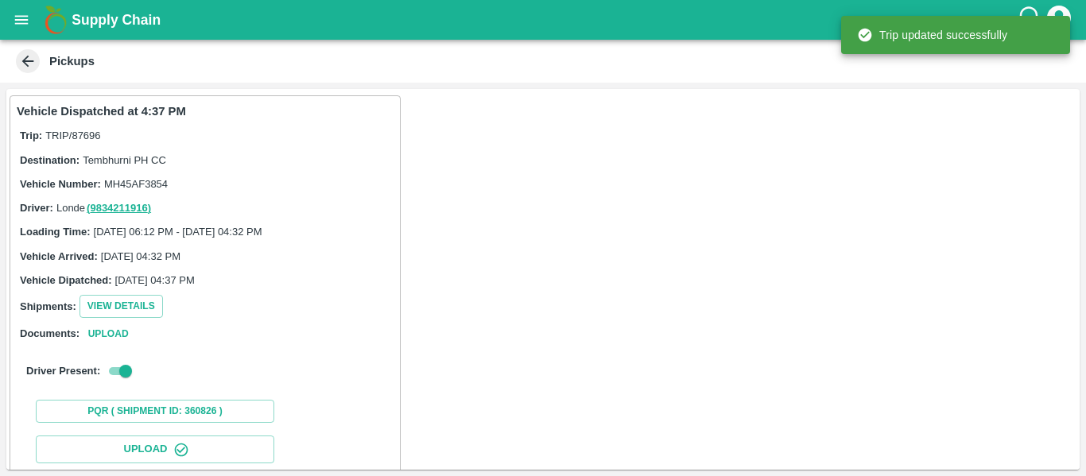
scroll to position [273, 0]
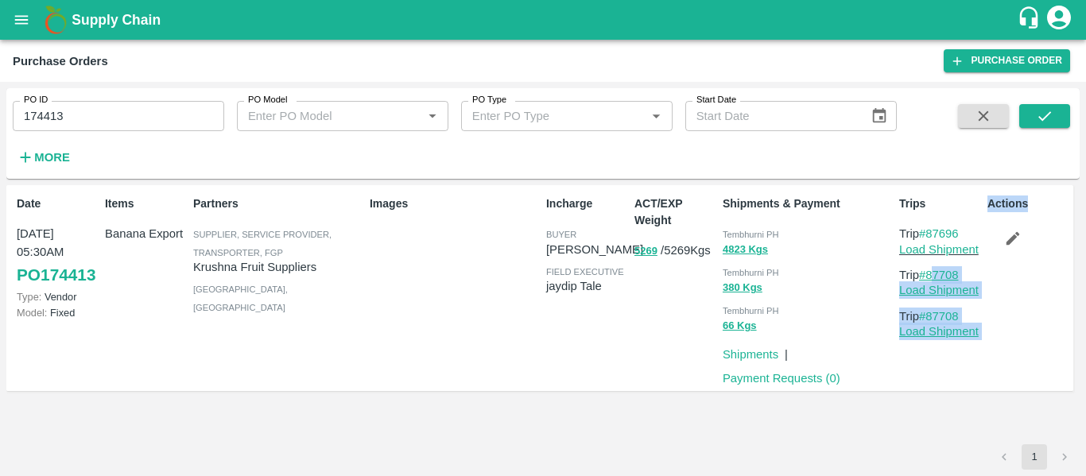
drag, startPoint x: 984, startPoint y: 275, endPoint x: 931, endPoint y: 275, distance: 53.3
click at [931, 275] on div "Date 08 Sep, 05:30AM PO 174413 Type: Vendor Model: Fixed Items Banana Export Pa…" at bounding box center [539, 288] width 1067 height 207
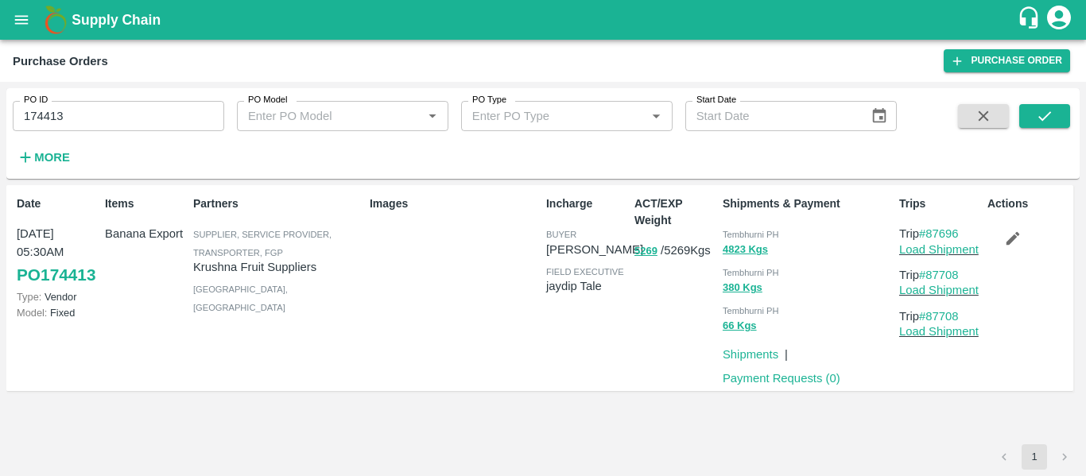
click at [1013, 275] on div "Actions" at bounding box center [1025, 288] width 88 height 198
drag, startPoint x: 973, startPoint y: 270, endPoint x: 931, endPoint y: 271, distance: 42.1
click at [931, 271] on p "Trip #87708" at bounding box center [940, 274] width 82 height 17
copy link "87708"
drag, startPoint x: 970, startPoint y: 277, endPoint x: 930, endPoint y: 277, distance: 39.7
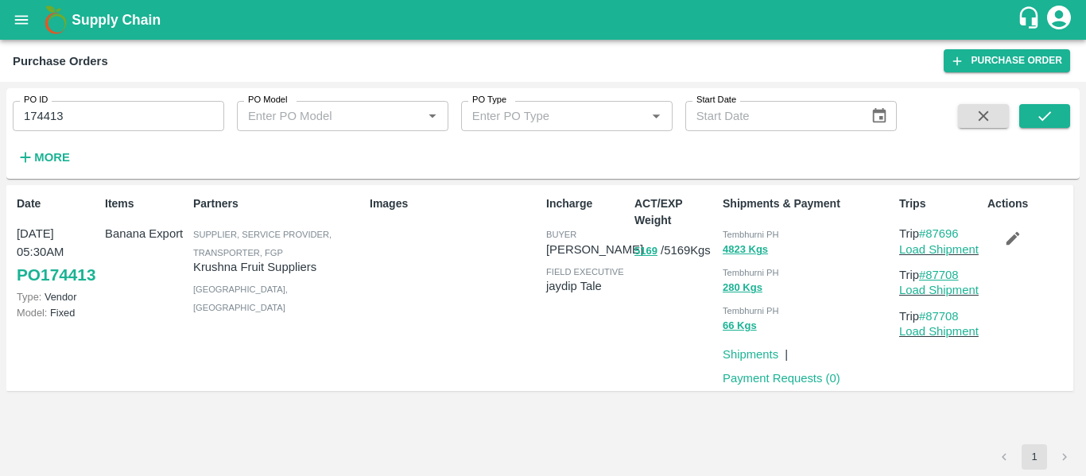
click at [930, 277] on p "Trip #87708" at bounding box center [940, 274] width 82 height 17
copy link "87708"
click at [100, 110] on input "174413" at bounding box center [118, 116] width 211 height 30
paste input "text"
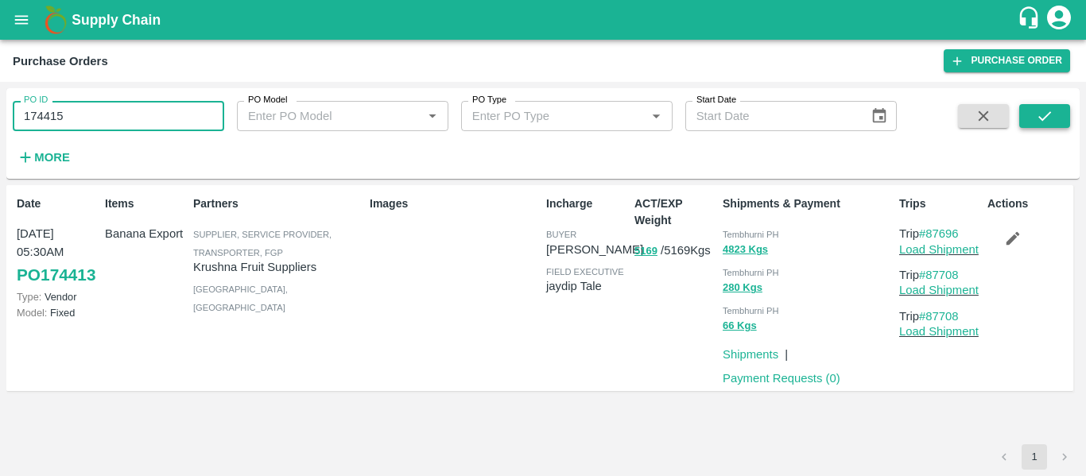
type input "174415"
click at [1064, 109] on button "submit" at bounding box center [1044, 116] width 51 height 24
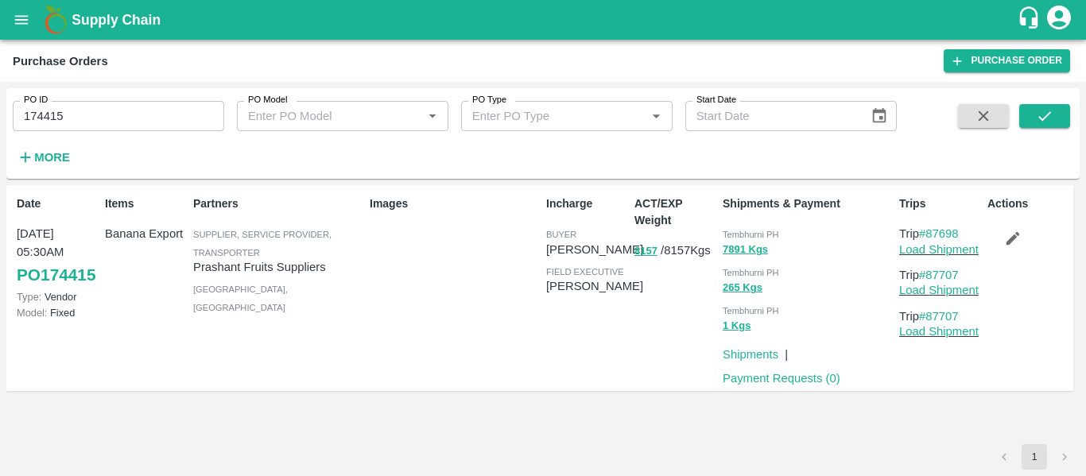
click at [1007, 236] on icon "button" at bounding box center [1012, 238] width 17 height 17
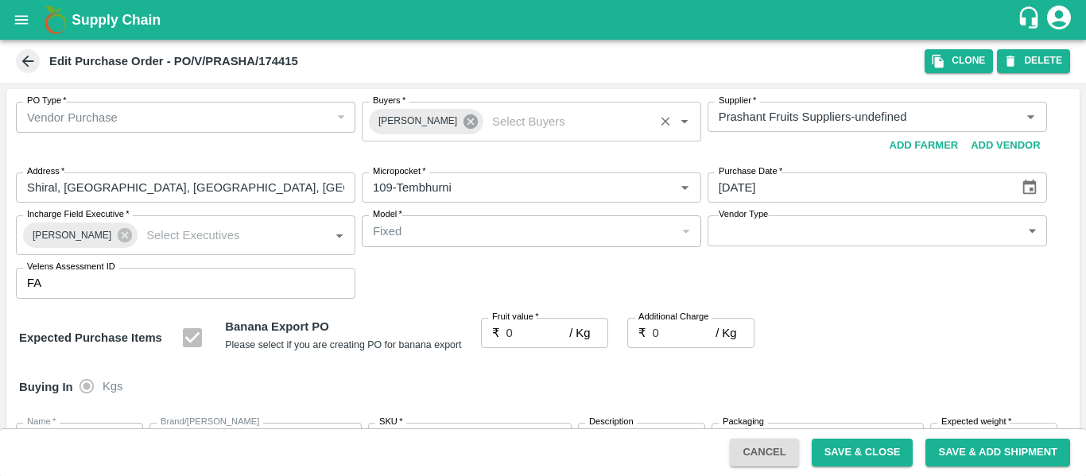
click at [465, 122] on icon at bounding box center [470, 121] width 14 height 14
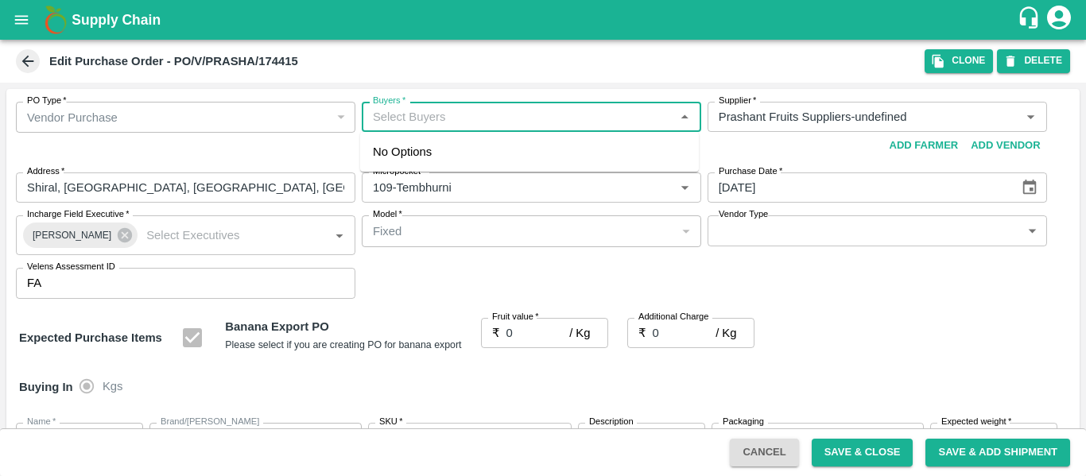
click at [436, 120] on input "Buyers   *" at bounding box center [518, 117] width 304 height 21
type input "ajit"
click at [459, 155] on div "No Options" at bounding box center [529, 152] width 339 height 40
click at [453, 152] on div "[PERSON_NAME]" at bounding box center [459, 158] width 97 height 17
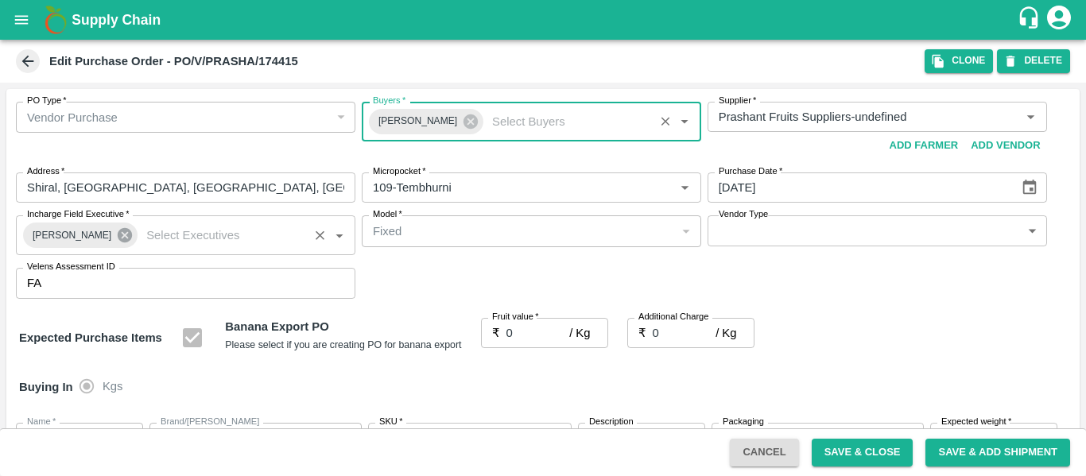
click at [122, 231] on icon at bounding box center [125, 235] width 14 height 14
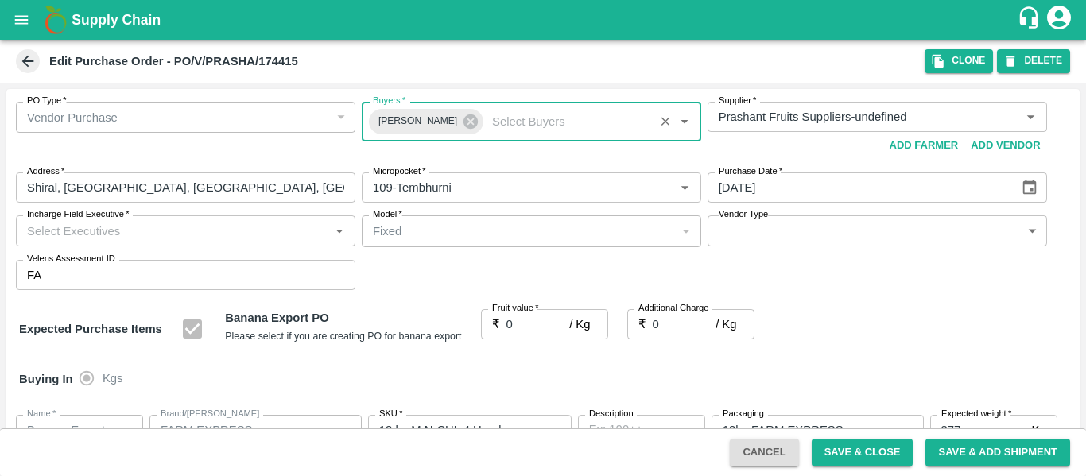
click at [103, 240] on input "Incharge Field Executive   *" at bounding box center [173, 230] width 304 height 21
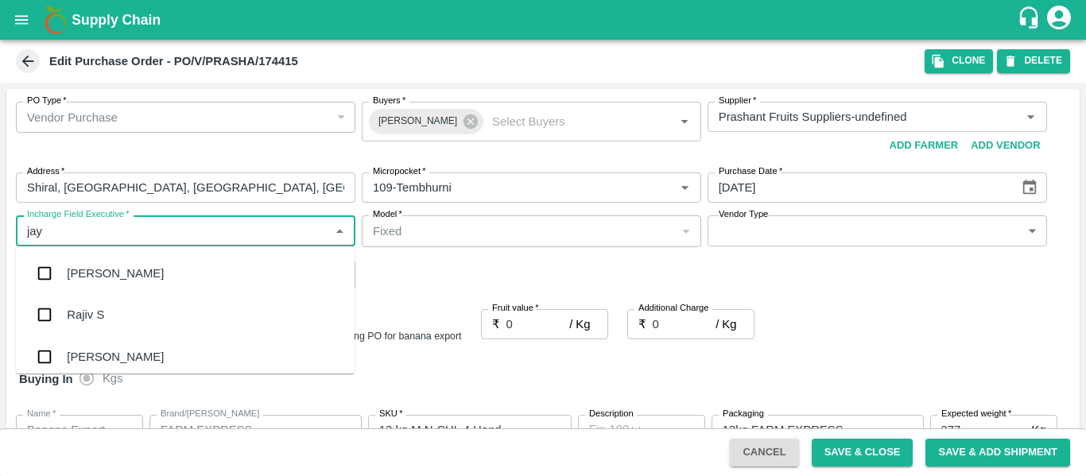
type input "jayd"
click at [107, 269] on div "jaydip Tale" at bounding box center [95, 273] width 56 height 17
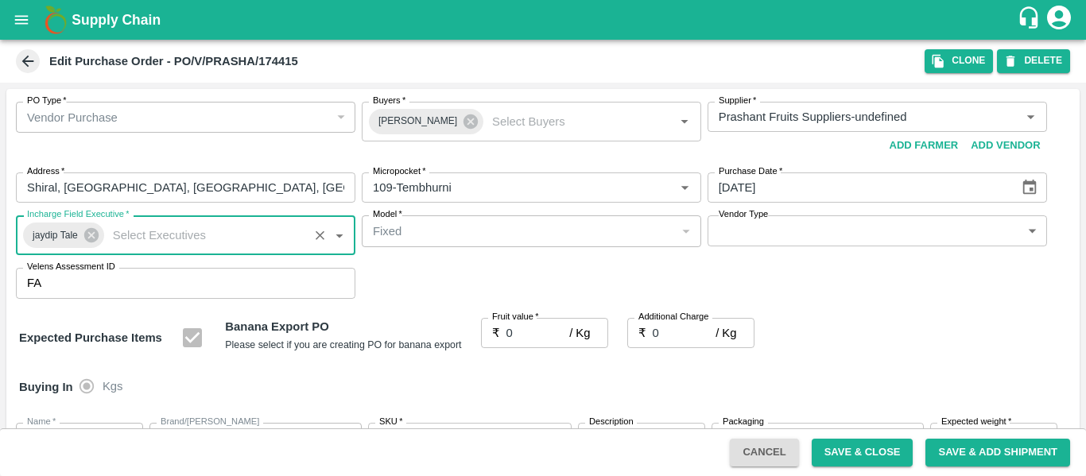
click at [545, 331] on input "0" at bounding box center [538, 333] width 64 height 30
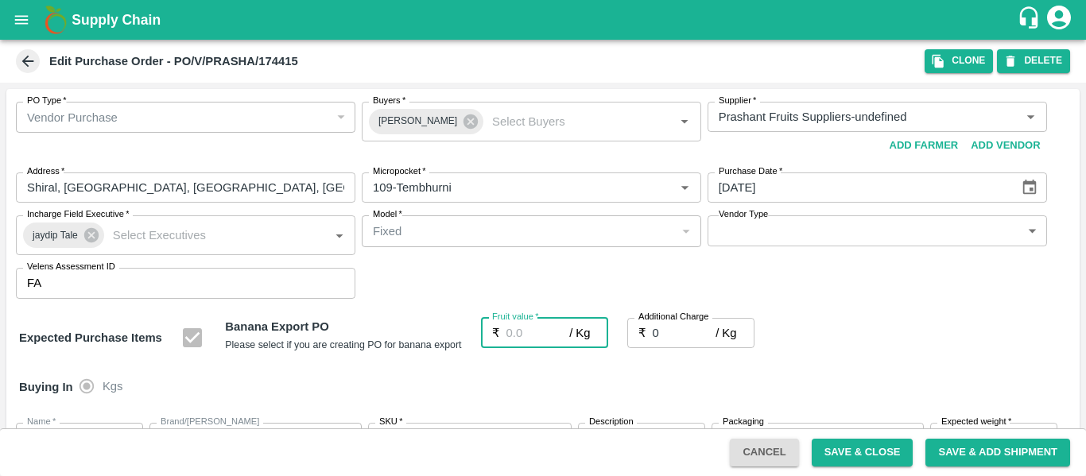
type input "2"
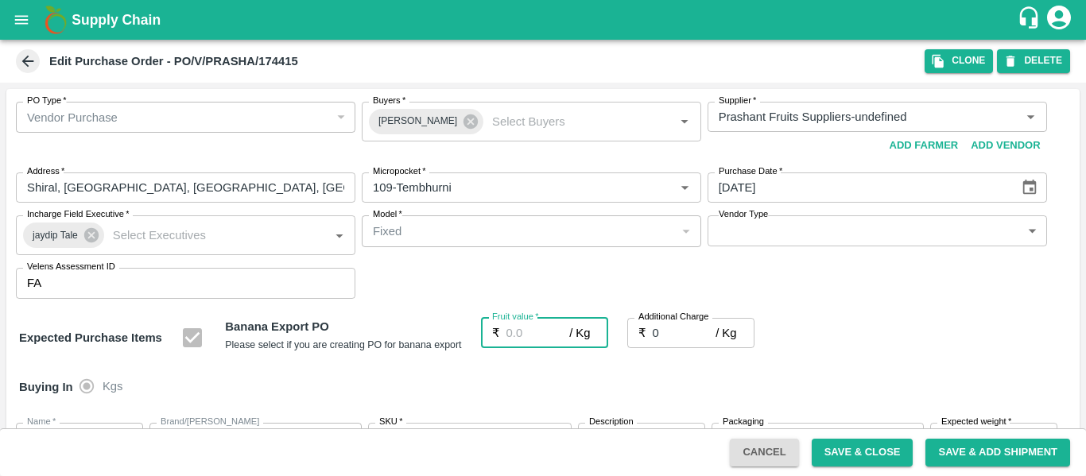
type input "2"
type input "23"
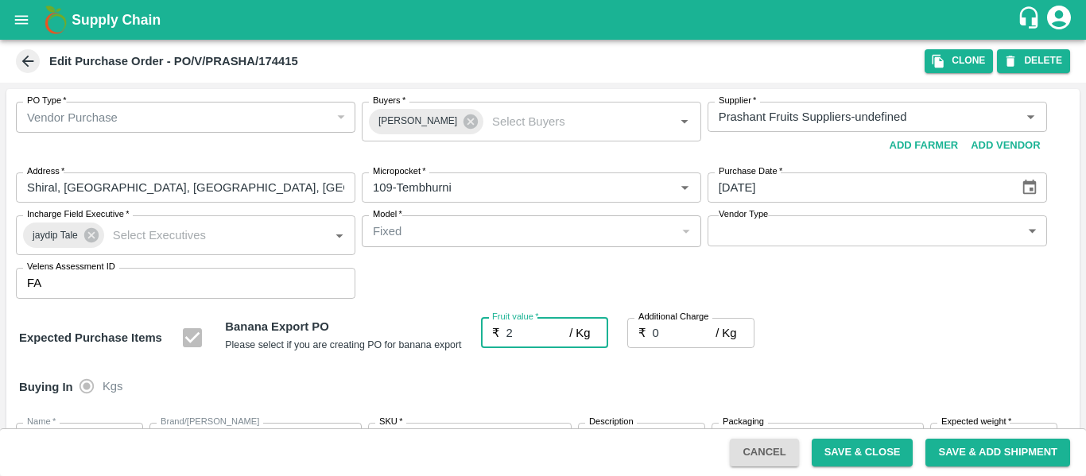
type input "23"
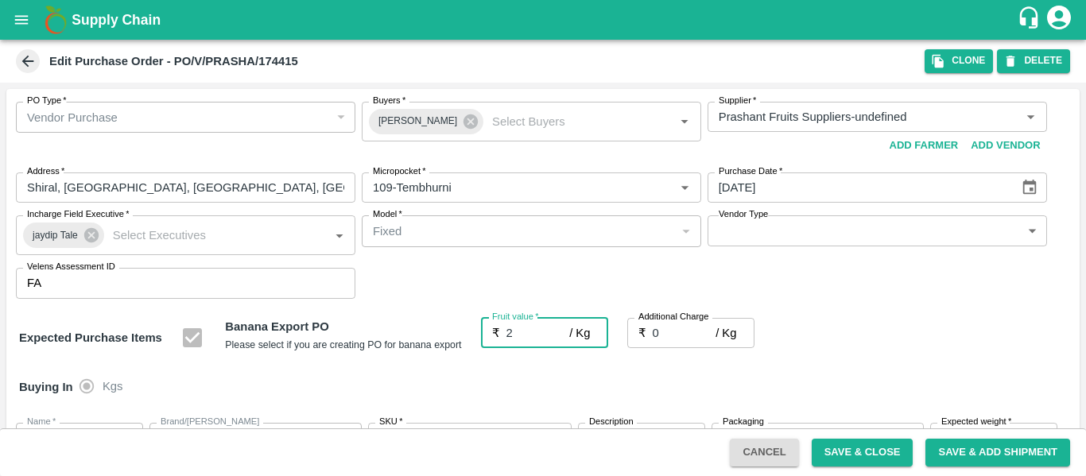
type input "23"
click at [682, 331] on input "0" at bounding box center [685, 333] width 64 height 30
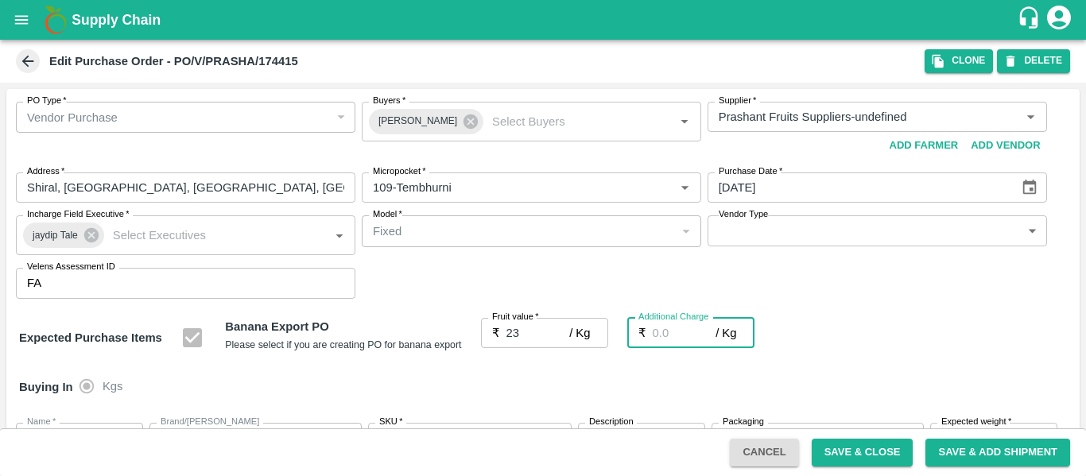
type input "2"
type input "25"
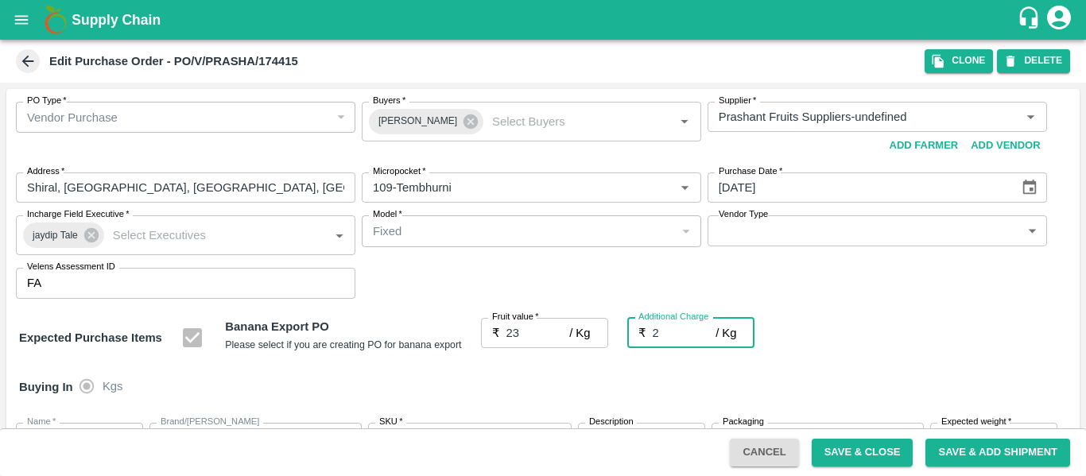
type input "25"
type input "2.7"
type input "25.7"
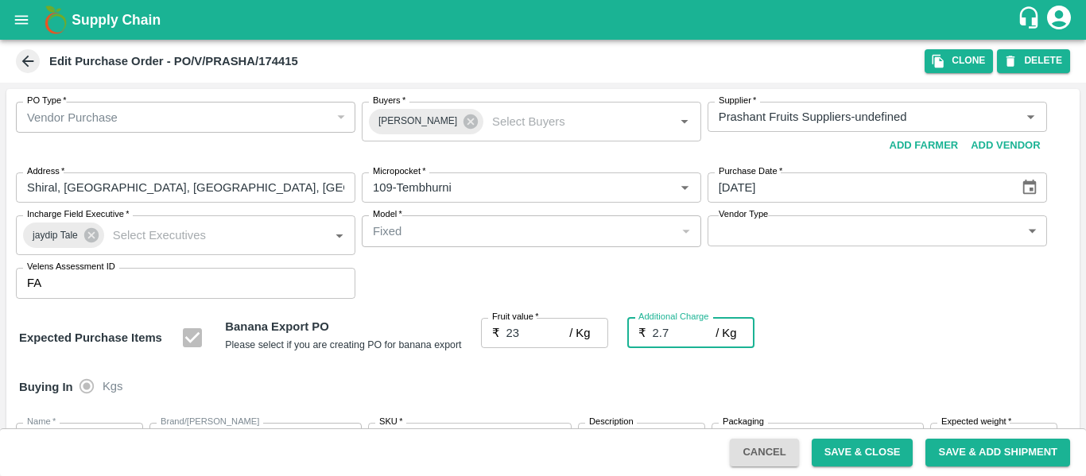
type input "25.7"
type input "2.75"
type input "25.75"
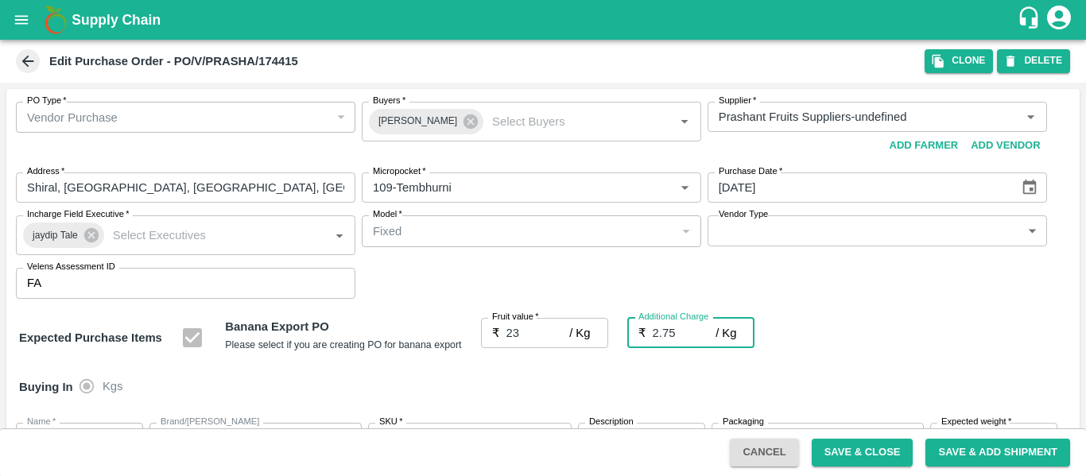
type input "25.75"
type input "2.75"
click at [908, 351] on div "Expected Purchase Items Banana Export PO Please select if you are creating PO f…" at bounding box center [543, 338] width 1048 height 41
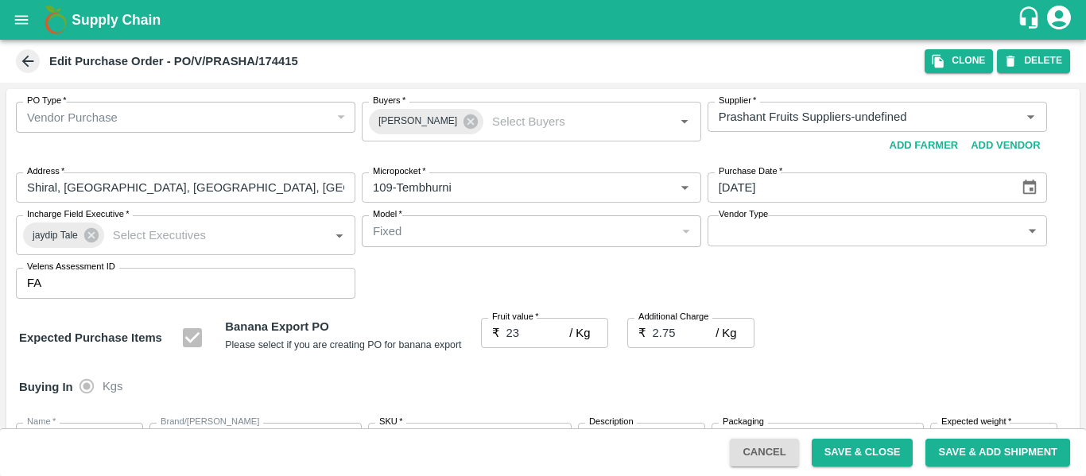
scroll to position [948, 0]
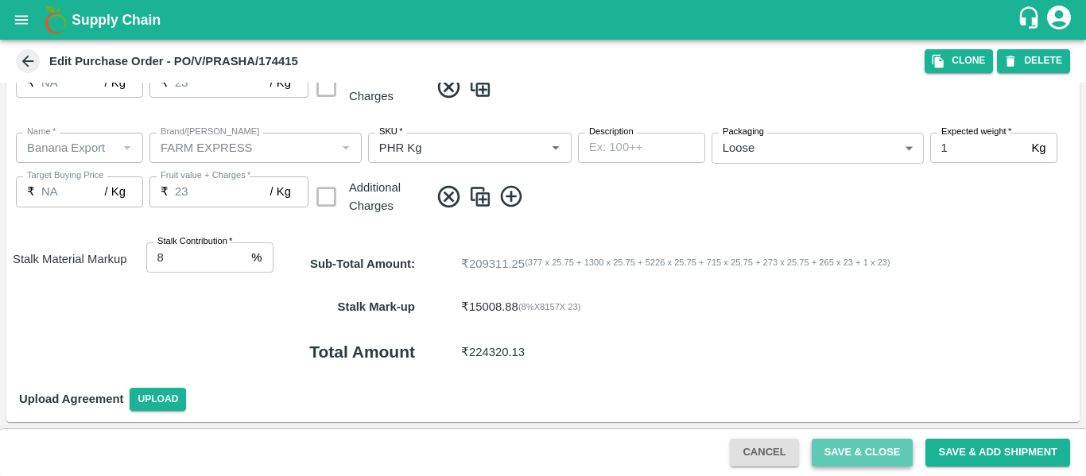
click at [849, 451] on button "Save & Close" at bounding box center [863, 453] width 102 height 28
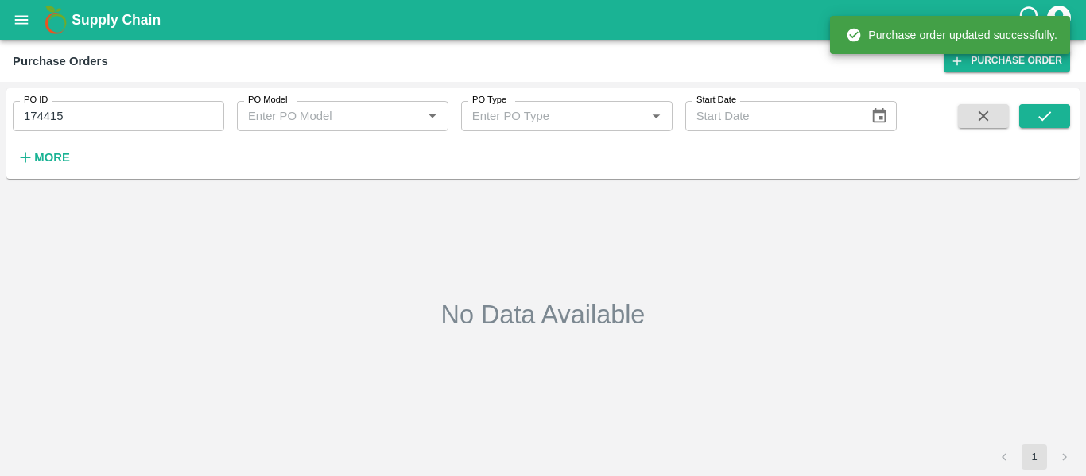
type input "174415"
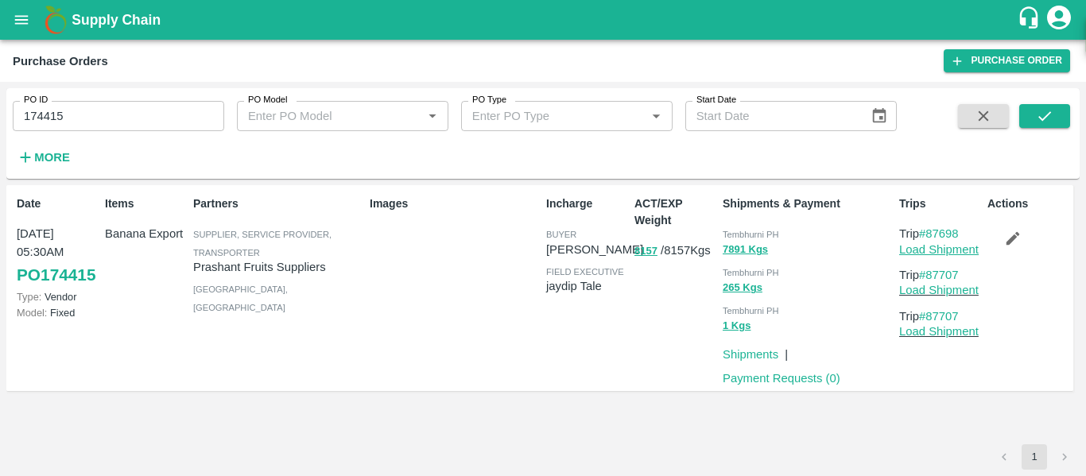
click at [940, 253] on link "Load Shipment" at bounding box center [938, 249] width 79 height 13
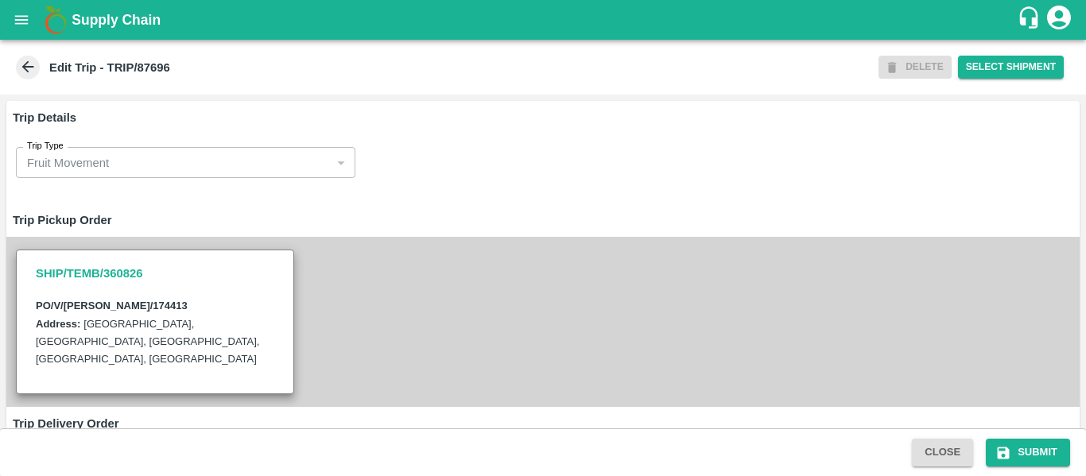
scroll to position [1239, 0]
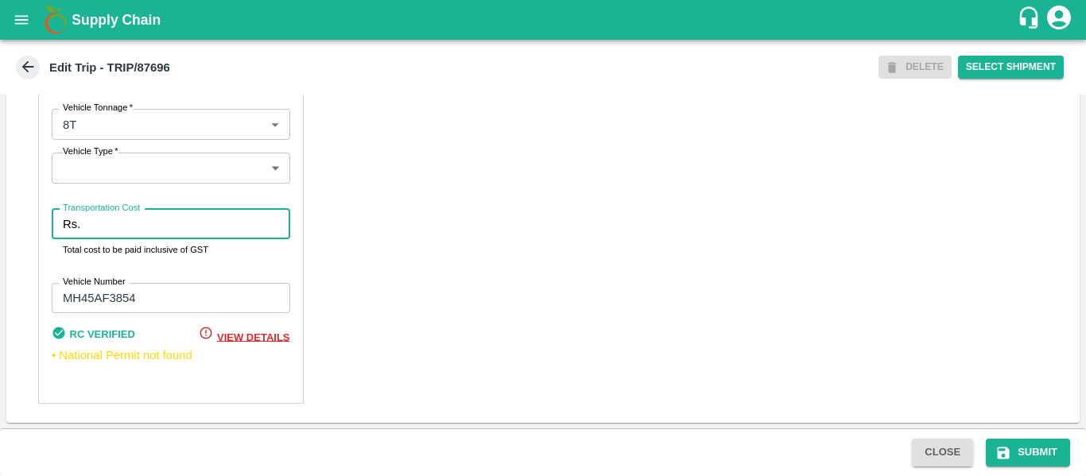
click at [95, 228] on input "Transportation Cost" at bounding box center [188, 224] width 203 height 30
type input "3500"
click at [1035, 461] on button "Submit" at bounding box center [1028, 453] width 84 height 28
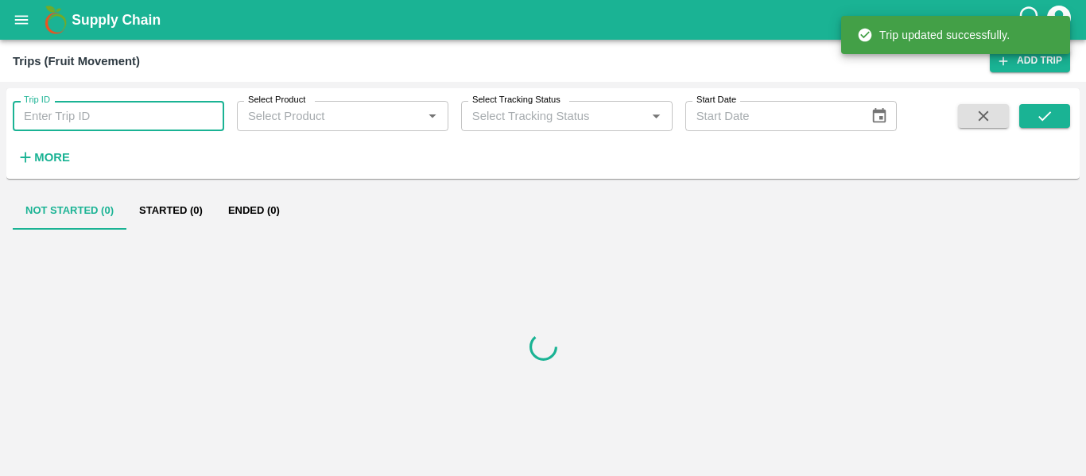
click at [76, 107] on input "Trip ID" at bounding box center [118, 116] width 211 height 30
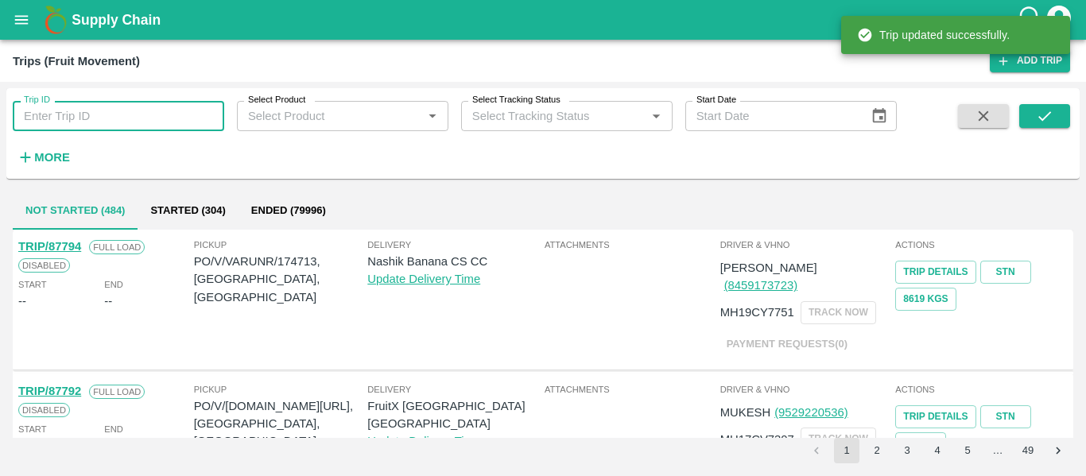
paste input "87708"
type input "87708"
click at [1025, 116] on button "submit" at bounding box center [1044, 116] width 51 height 24
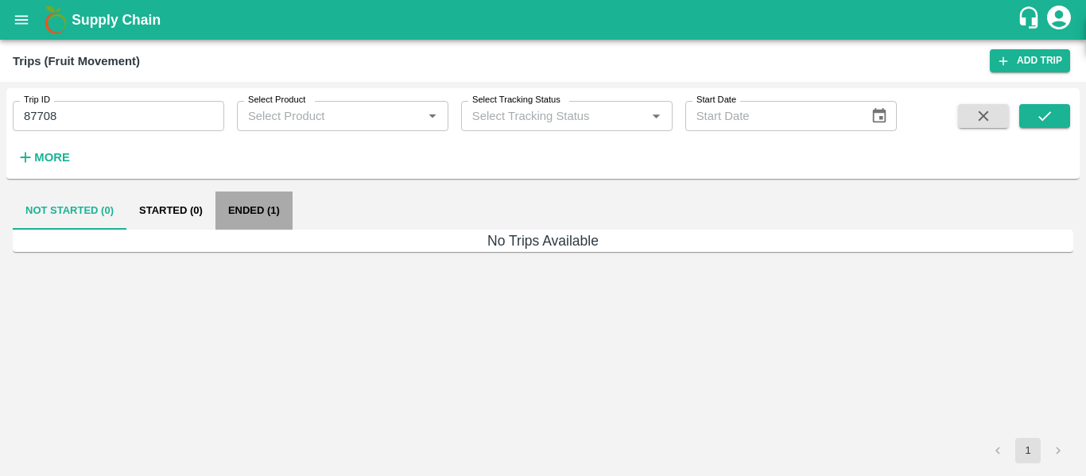
click at [256, 203] on button "Ended (1)" at bounding box center [253, 211] width 77 height 38
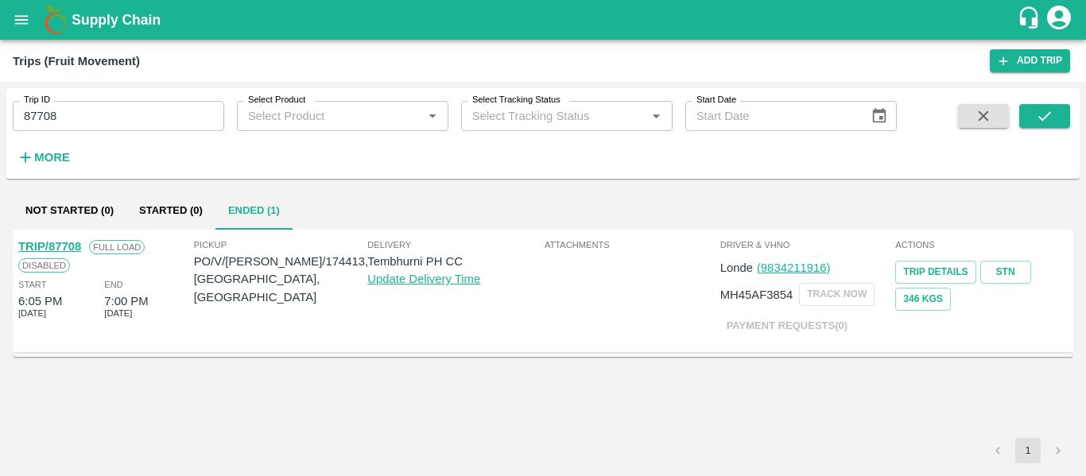
click at [65, 240] on link "TRIP/87708" at bounding box center [49, 246] width 63 height 13
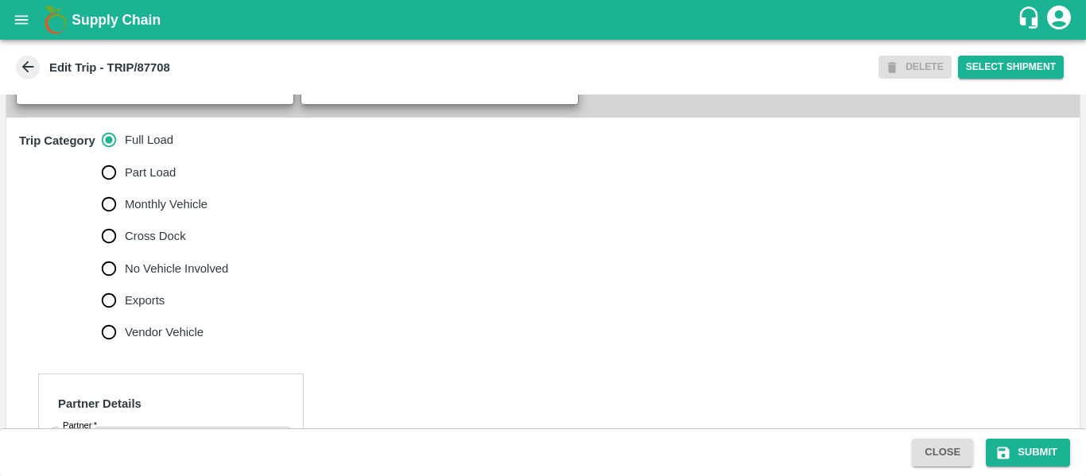
scroll to position [475, 0]
click at [196, 251] on label "Cross Dock" at bounding box center [161, 235] width 136 height 32
click at [125, 251] on input "Cross Dock" at bounding box center [109, 235] width 32 height 32
radio input "true"
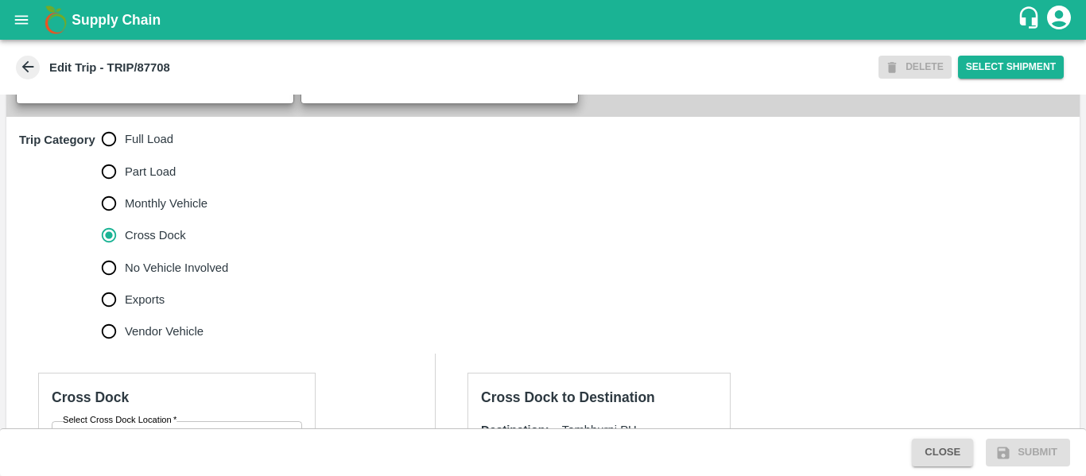
click at [196, 273] on label "No Vehicle Involved" at bounding box center [161, 268] width 136 height 32
click at [125, 273] on input "No Vehicle Involved" at bounding box center [109, 268] width 32 height 32
radio input "true"
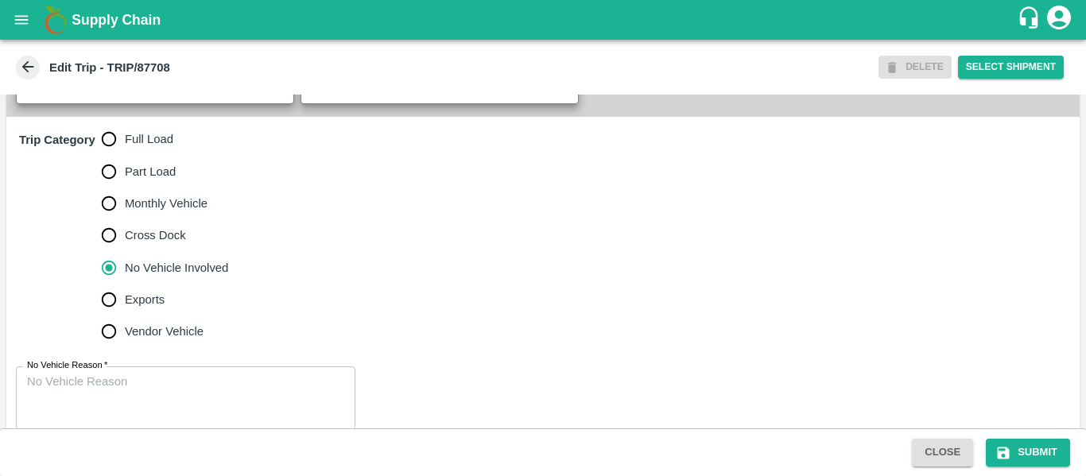
scroll to position [514, 0]
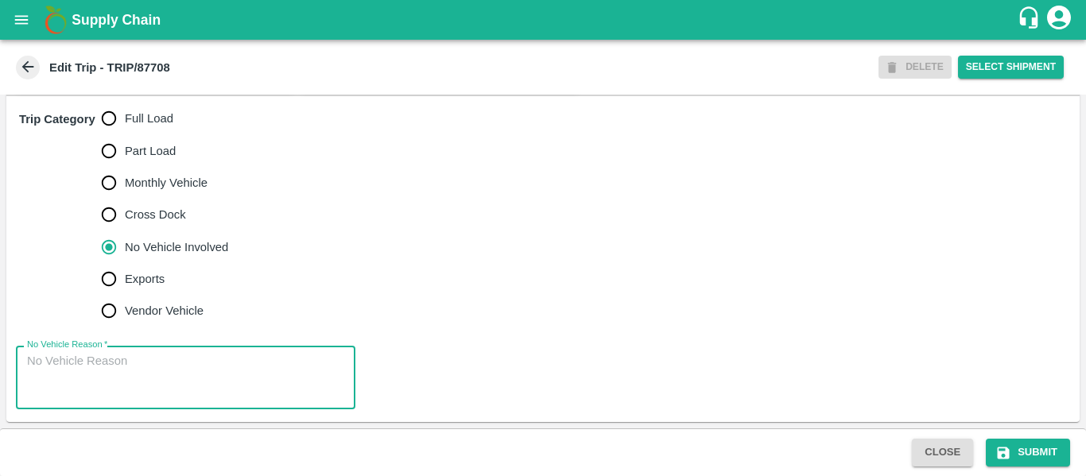
click at [169, 378] on textarea "No Vehicle Reason   *" at bounding box center [185, 378] width 317 height 50
type textarea "Field Dump"
click at [1046, 439] on button "Submit" at bounding box center [1028, 453] width 84 height 28
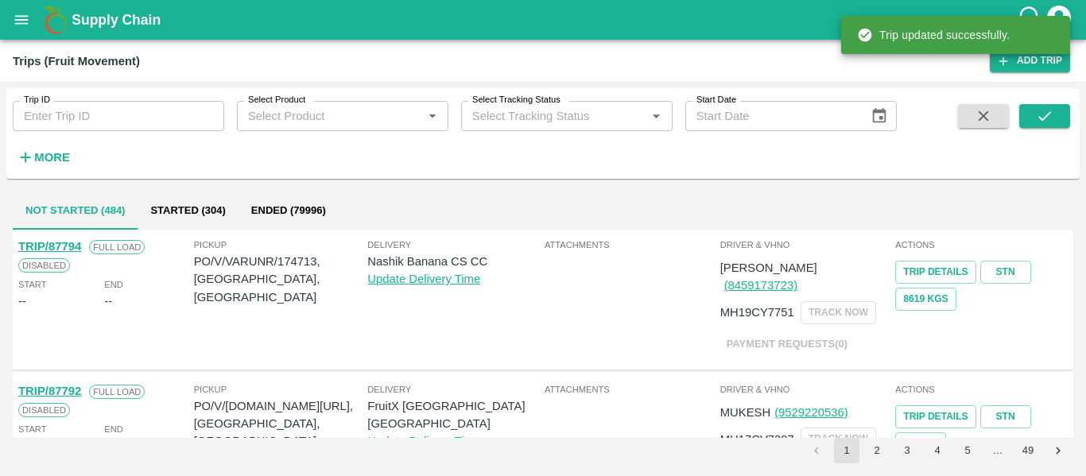
click at [163, 114] on input "Trip ID" at bounding box center [118, 116] width 211 height 30
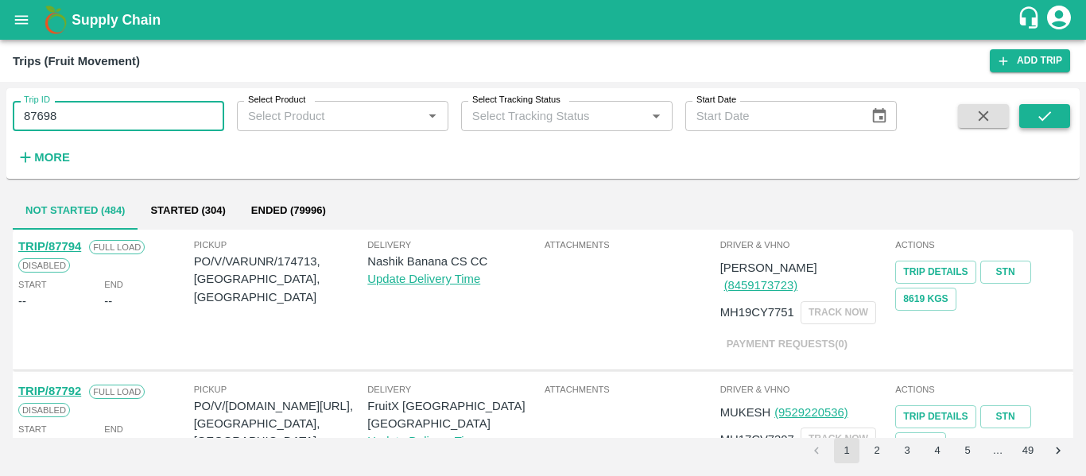
type input "87698"
click at [1059, 112] on button "submit" at bounding box center [1044, 116] width 51 height 24
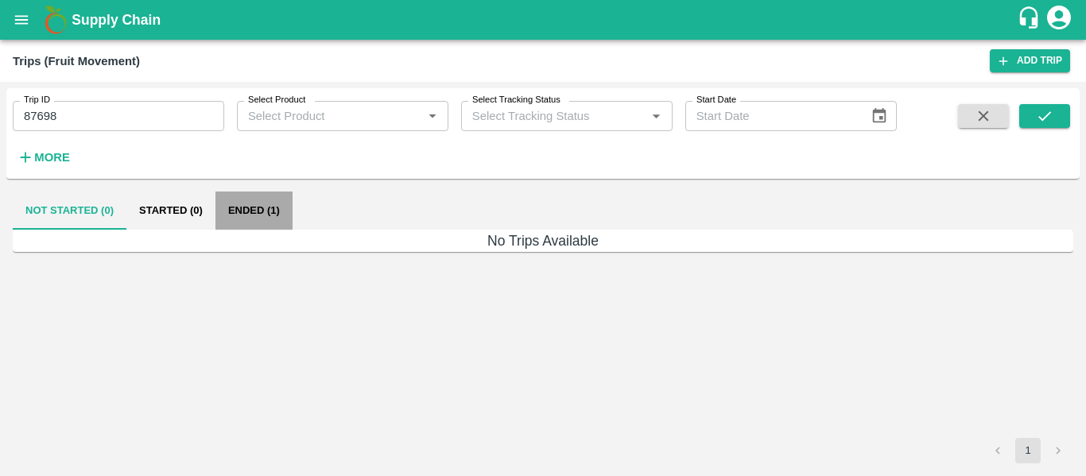
click at [285, 202] on button "Ended (1)" at bounding box center [253, 211] width 77 height 38
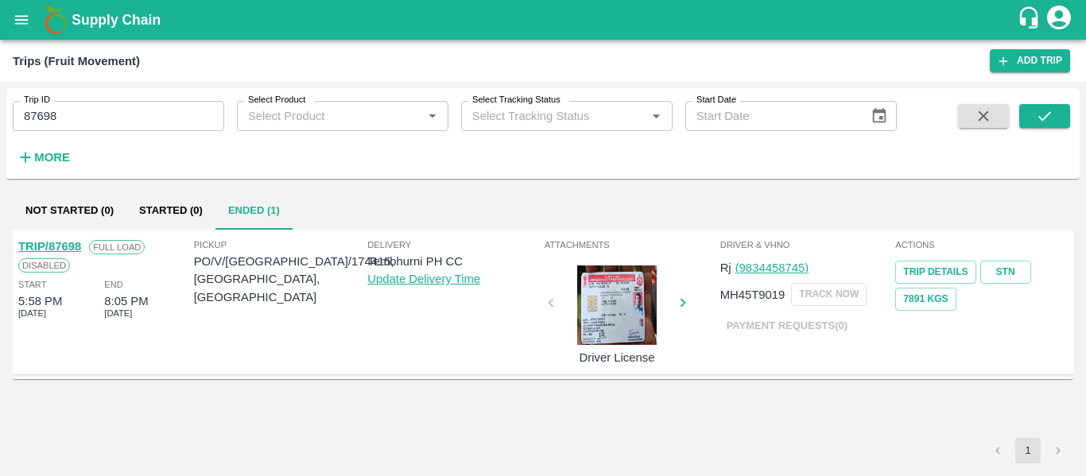
click at [82, 254] on div "Full Load" at bounding box center [113, 246] width 64 height 17
click at [75, 253] on link "TRIP/87698" at bounding box center [49, 246] width 63 height 13
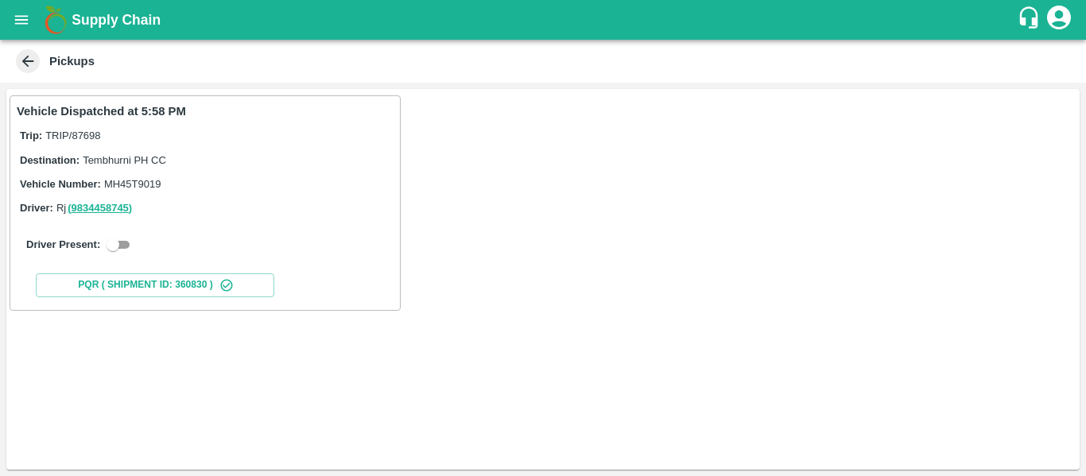
click at [128, 235] on input "checkbox" at bounding box center [112, 244] width 57 height 19
checkbox input "true"
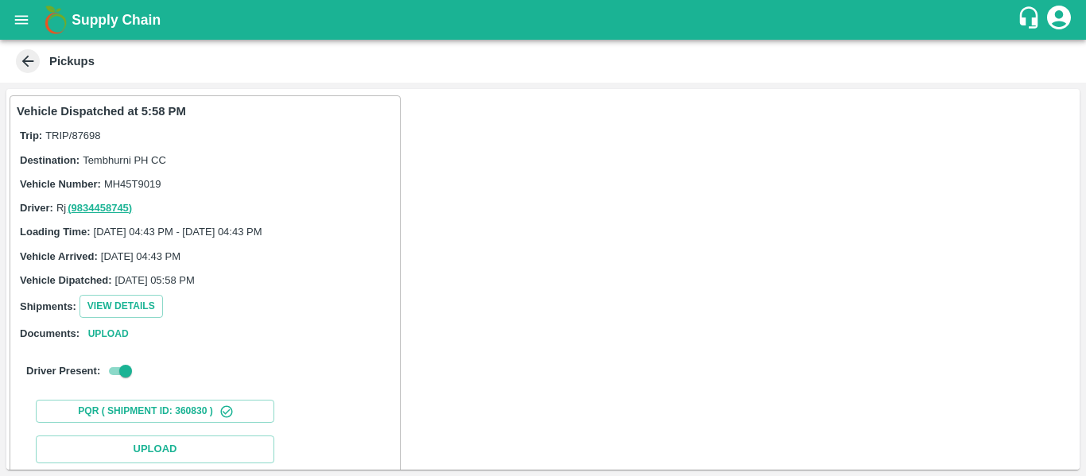
scroll to position [233, 0]
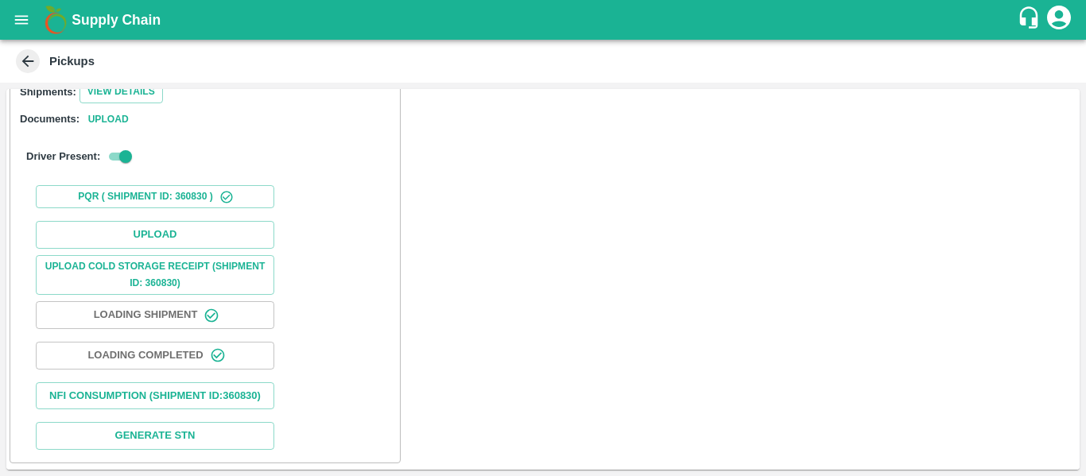
click at [145, 192] on div "PQR ( Shipment Id: 360830 )" at bounding box center [205, 197] width 377 height 36
click at [152, 221] on button "Upload" at bounding box center [155, 235] width 238 height 28
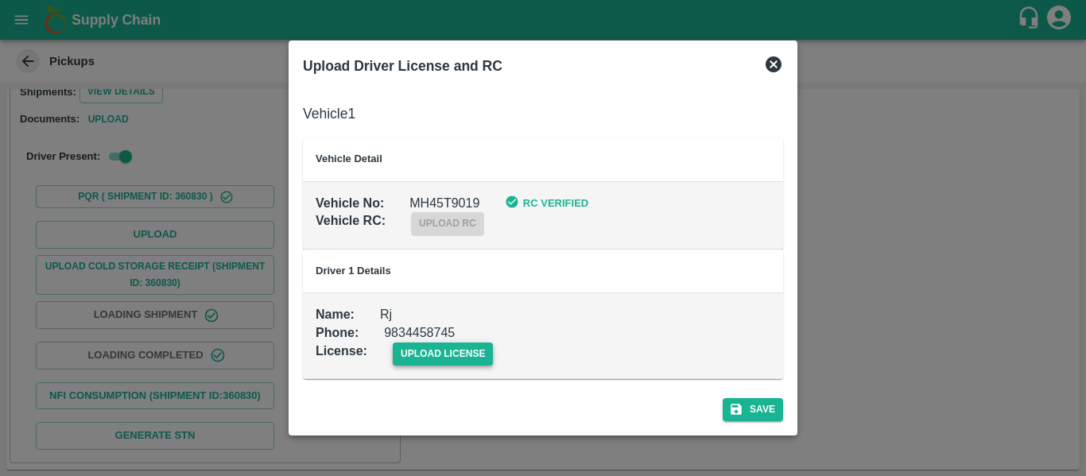
click at [466, 343] on span "upload license" at bounding box center [443, 354] width 101 height 23
click at [0, 0] on input "upload license" at bounding box center [0, 0] width 0 height 0
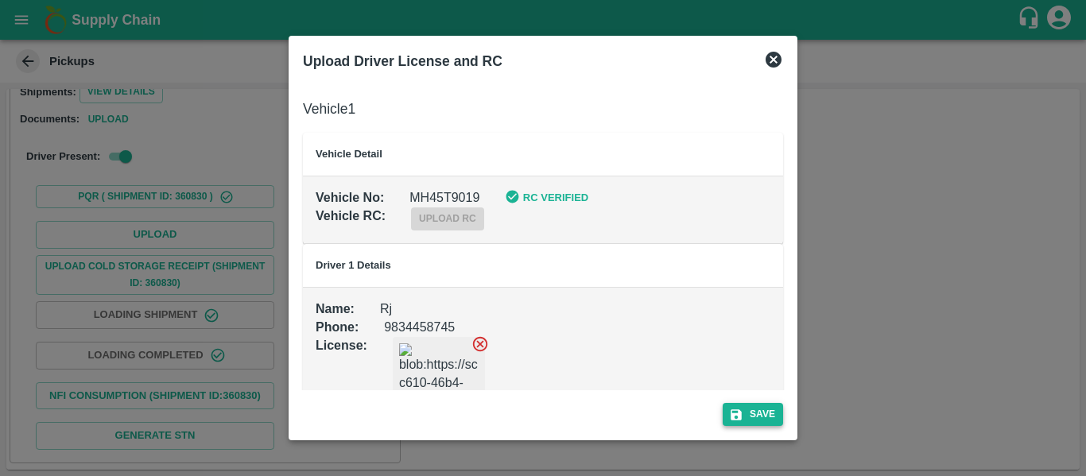
click at [777, 418] on button "Save" at bounding box center [753, 414] width 60 height 23
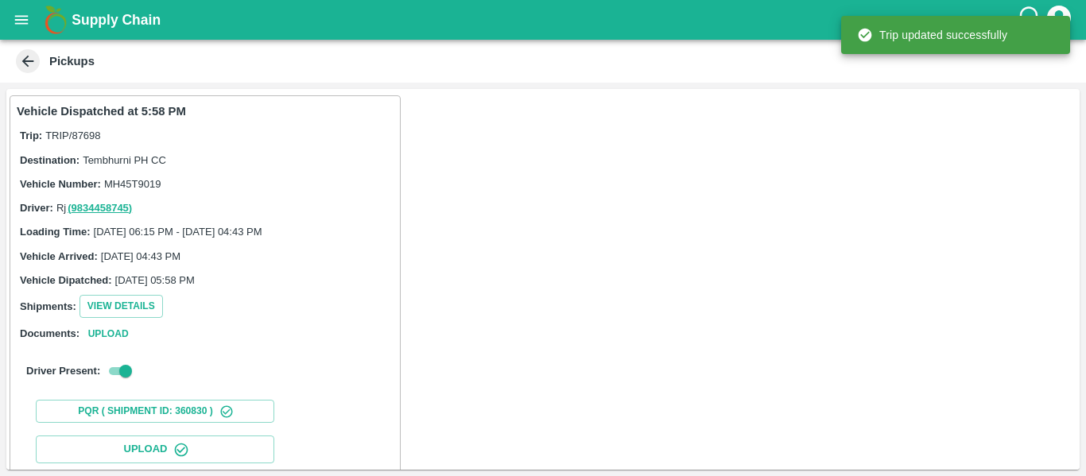
scroll to position [273, 0]
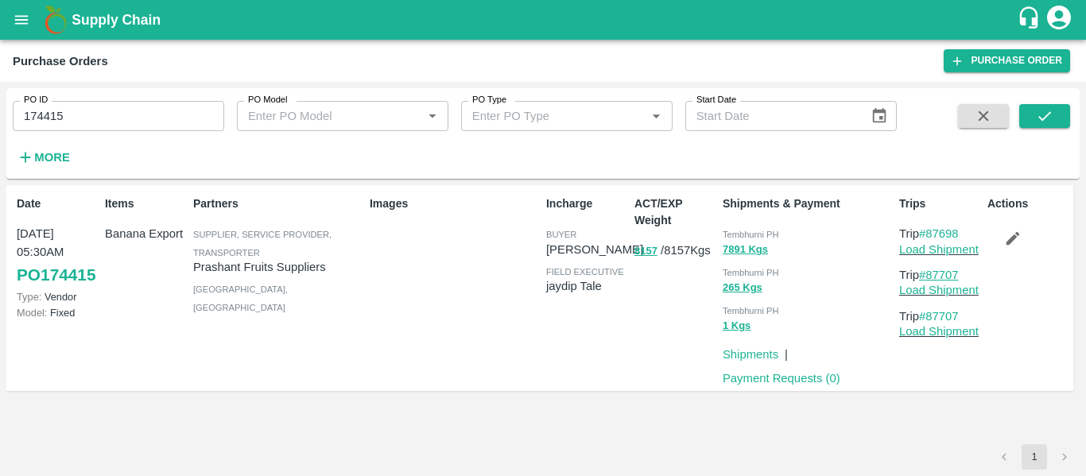
drag, startPoint x: 970, startPoint y: 278, endPoint x: 929, endPoint y: 280, distance: 41.4
click at [929, 280] on p "Trip #87707" at bounding box center [940, 274] width 82 height 17
copy link "87707"
drag, startPoint x: 979, startPoint y: 268, endPoint x: 929, endPoint y: 277, distance: 50.8
click at [929, 277] on p "Trip #87707" at bounding box center [940, 274] width 82 height 17
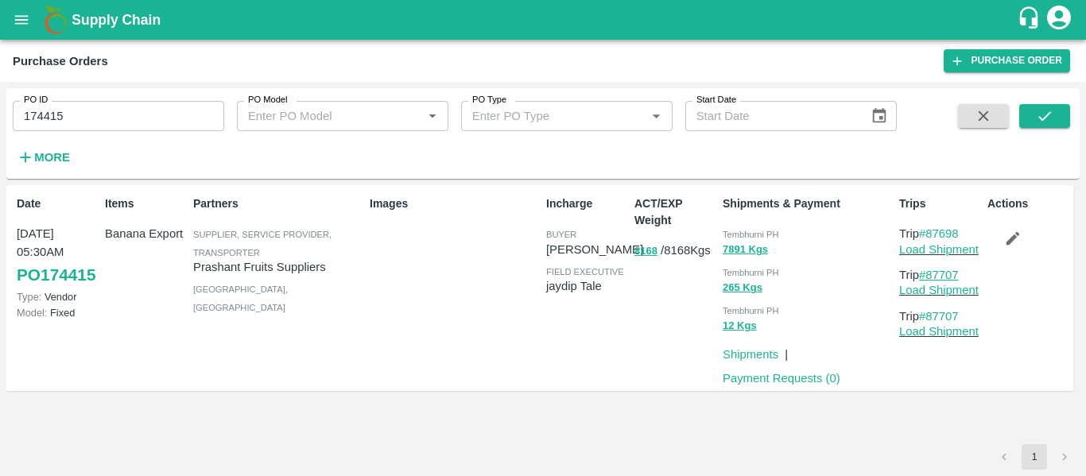
copy link "87707"
click at [94, 114] on input "174415" at bounding box center [118, 116] width 211 height 30
paste input "text"
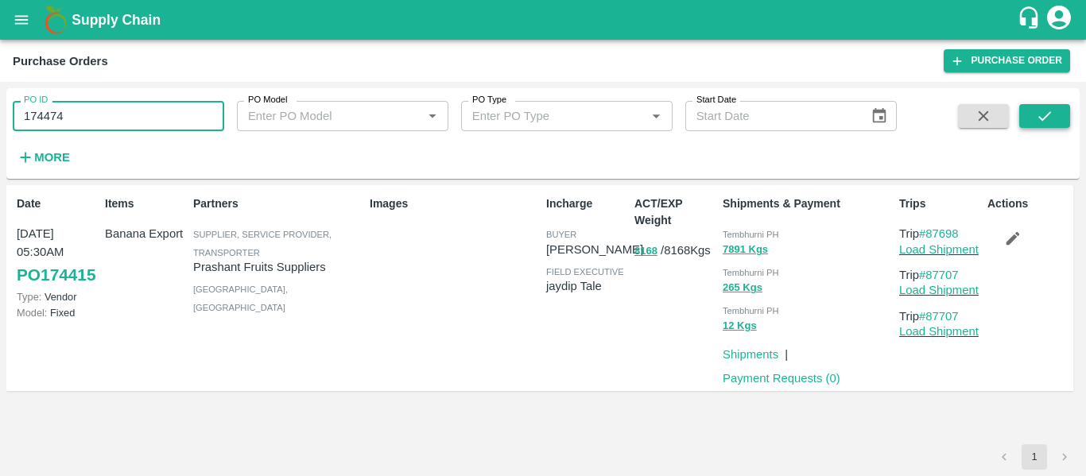
type input "174474"
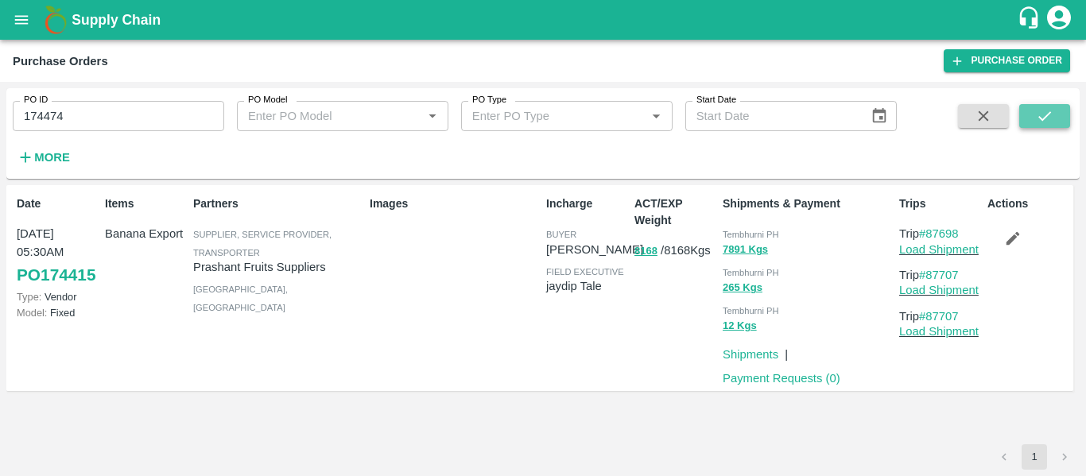
click at [1033, 108] on button "submit" at bounding box center [1044, 116] width 51 height 24
click at [1021, 245] on icon "button" at bounding box center [1012, 238] width 17 height 17
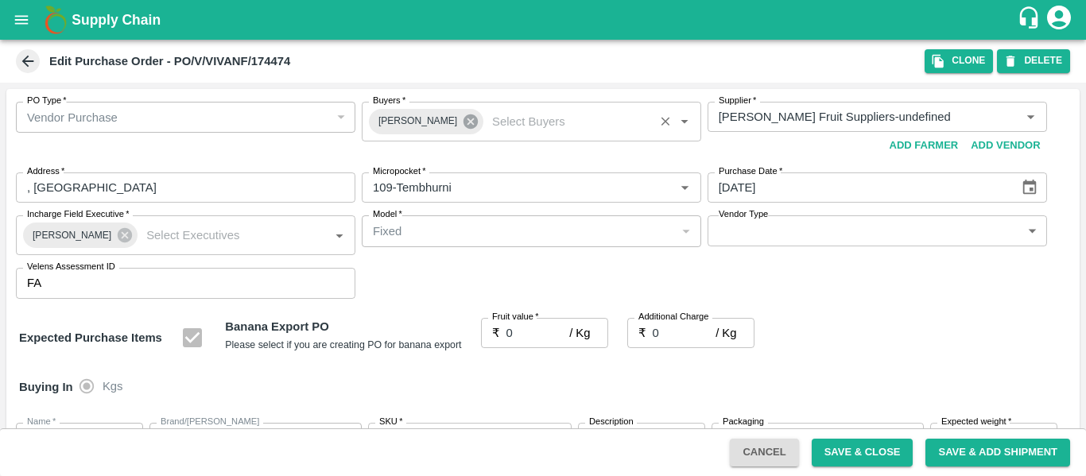
click at [463, 126] on icon at bounding box center [470, 121] width 14 height 14
click at [433, 125] on input "Buyers   *" at bounding box center [518, 117] width 304 height 21
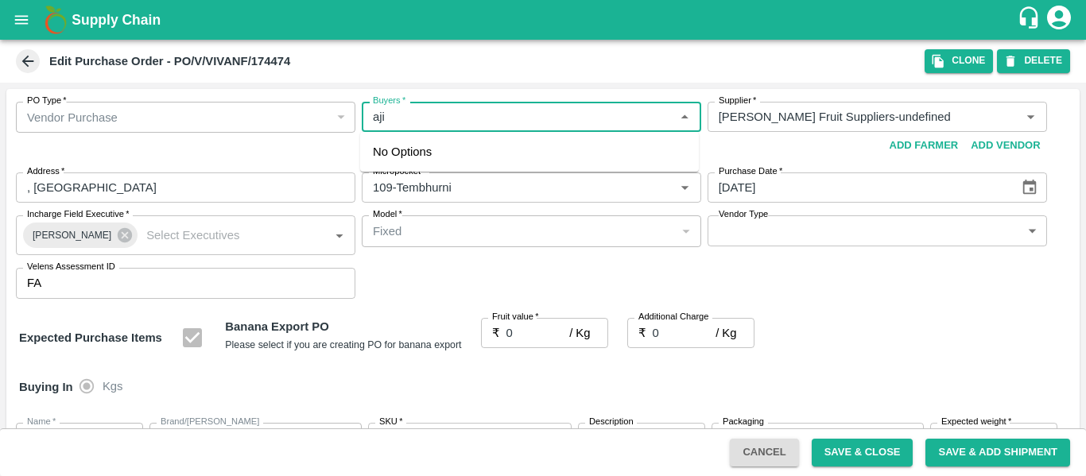
type input "ajit"
click at [450, 157] on div "Ajit Otari" at bounding box center [459, 158] width 97 height 17
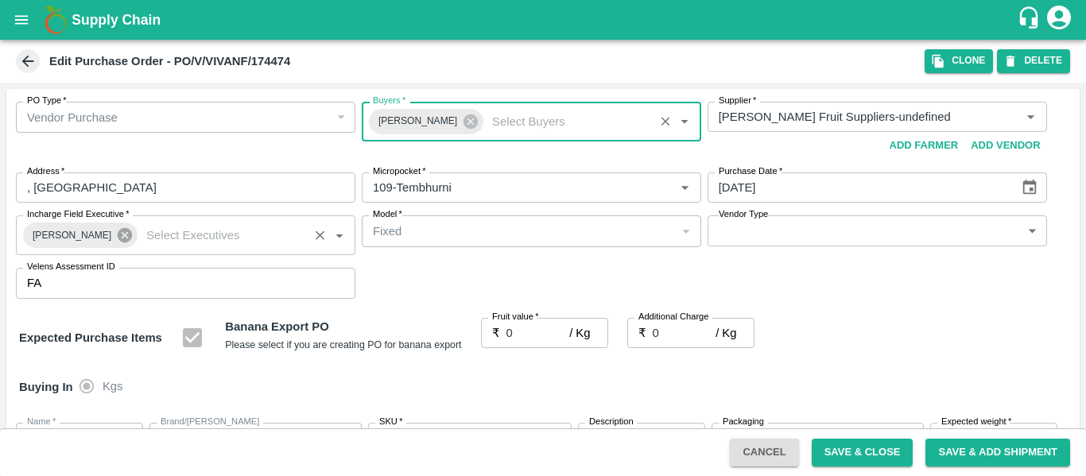
click at [116, 235] on icon at bounding box center [124, 235] width 17 height 17
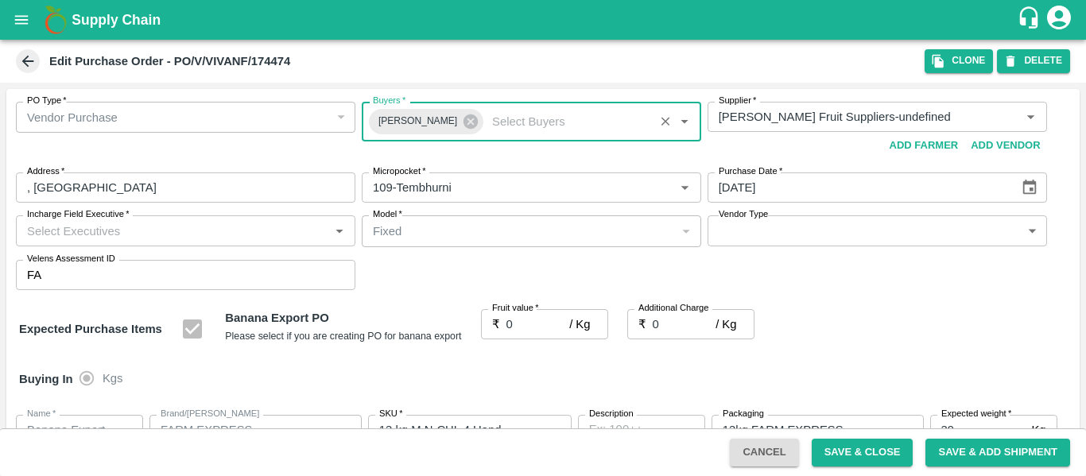
click at [111, 235] on input "Incharge Field Executive   *" at bounding box center [173, 230] width 304 height 21
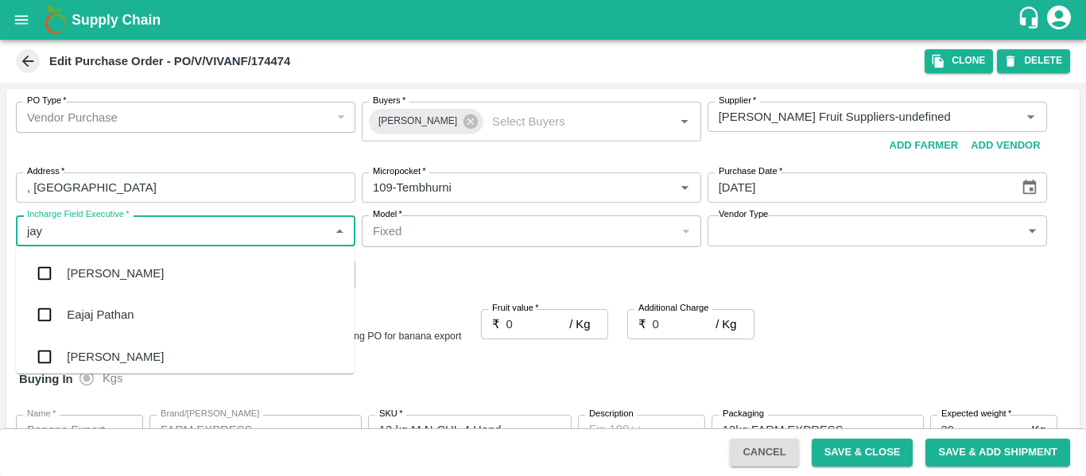
type input "jayd"
click at [114, 270] on div "jaydip Tale" at bounding box center [95, 273] width 56 height 17
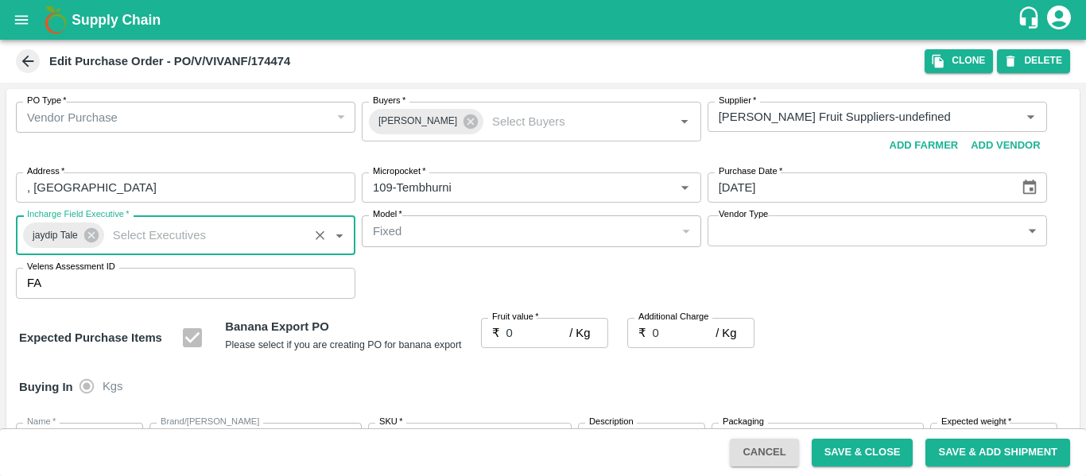
click at [526, 339] on input "0" at bounding box center [538, 333] width 64 height 30
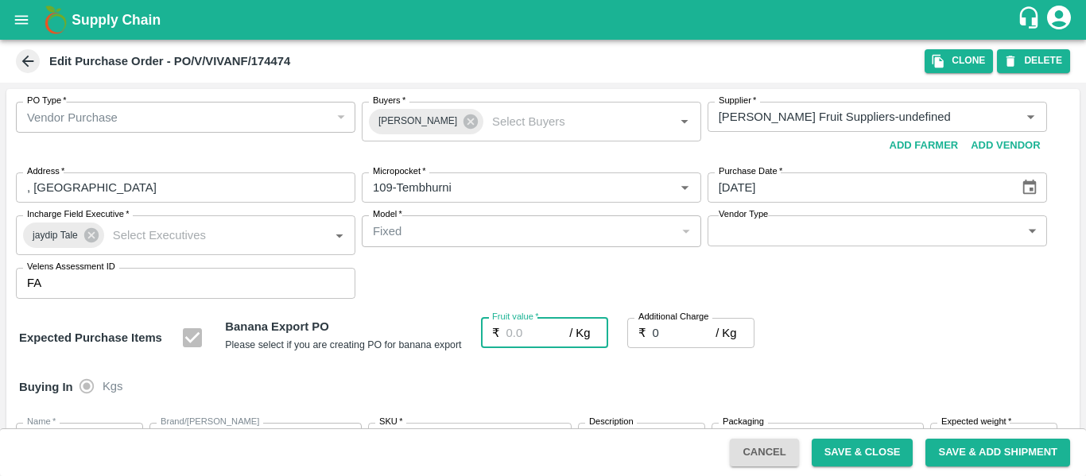
type input "2"
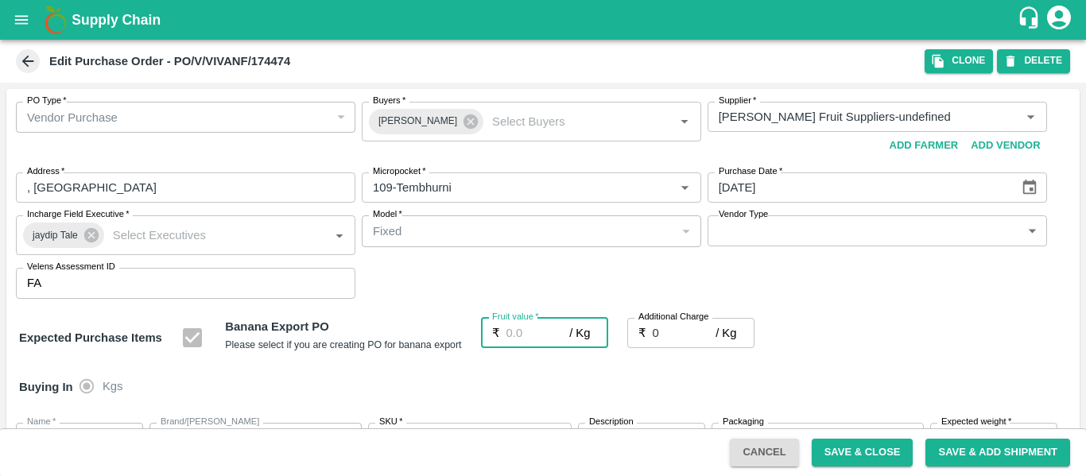
type input "2"
type input "22"
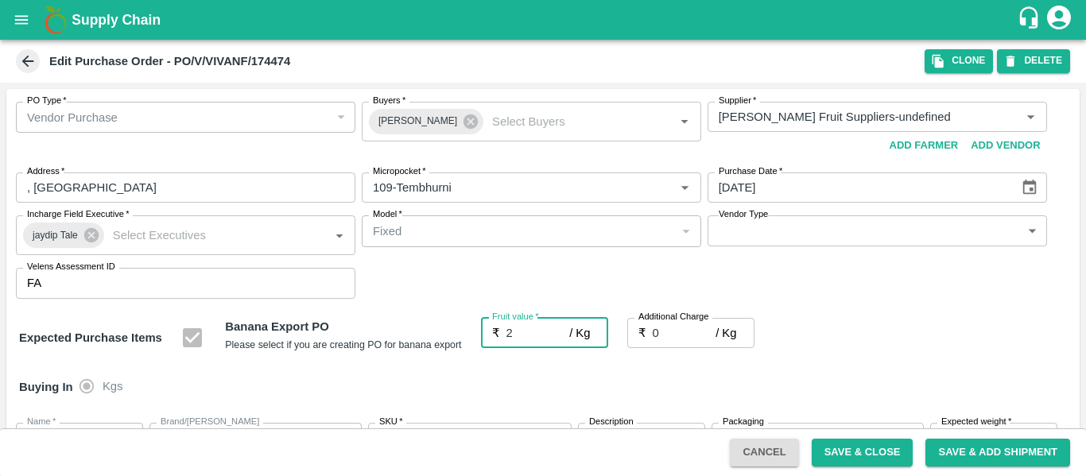
type input "22"
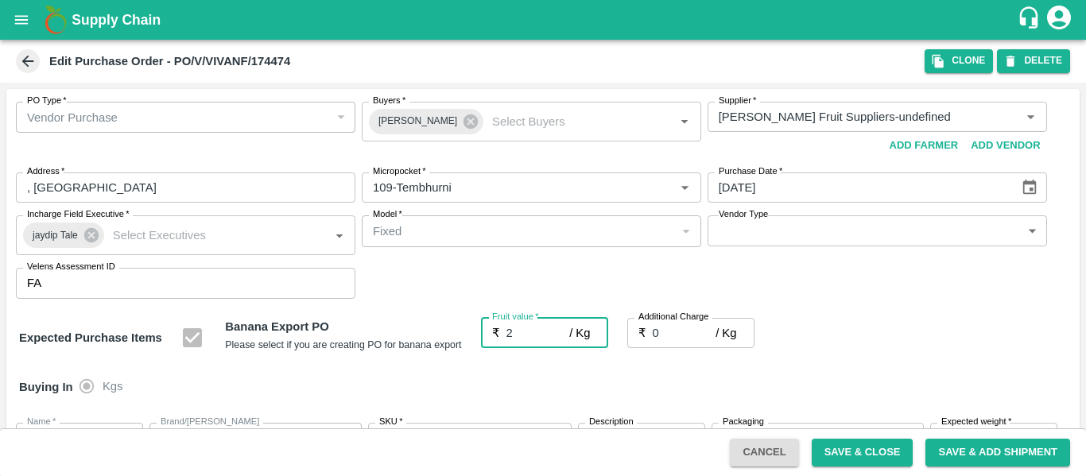
type input "22"
click at [677, 331] on input "0" at bounding box center [685, 333] width 64 height 30
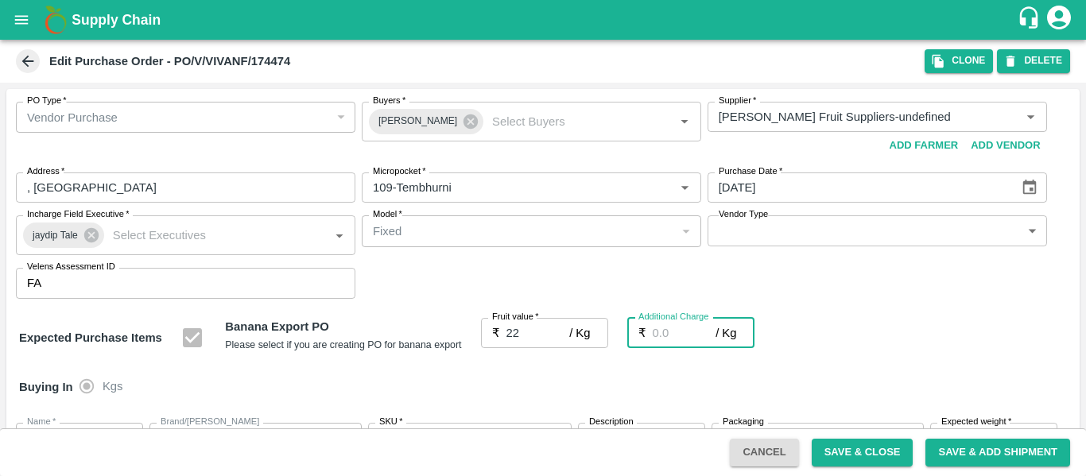
type input "2"
type input "24"
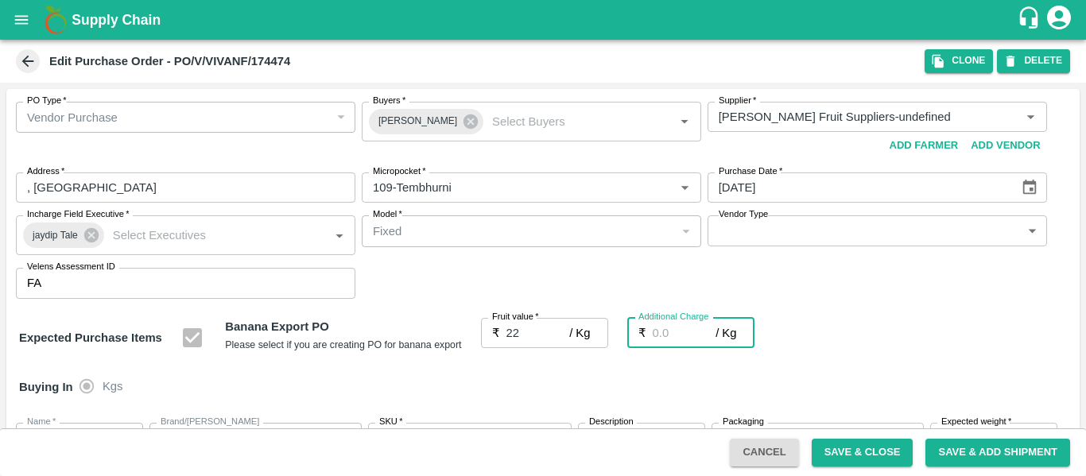
type input "24"
type input "2.7"
type input "24.7"
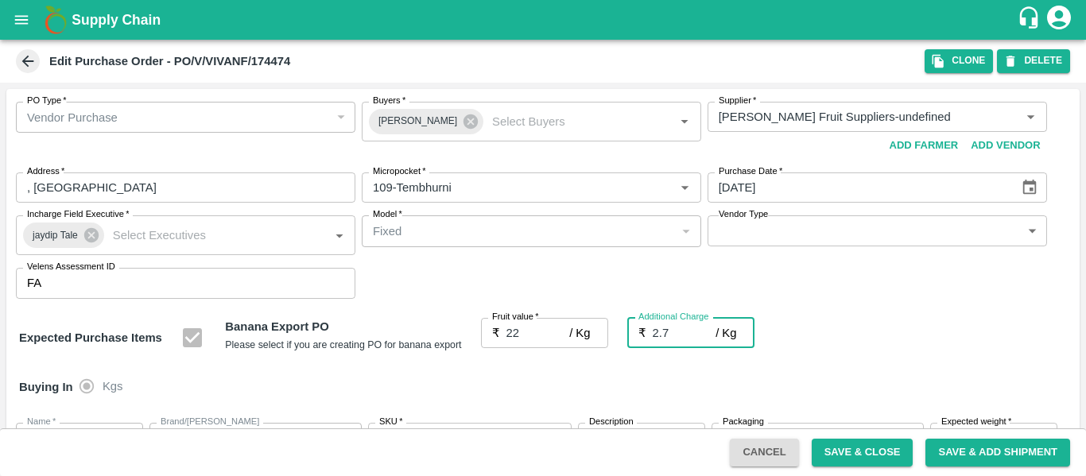
type input "24.7"
type input "2.75"
type input "24.75"
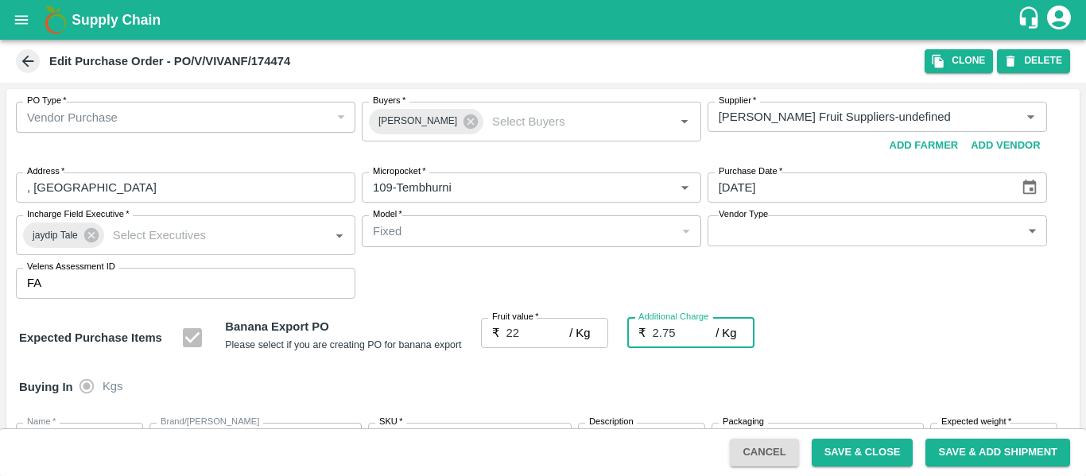
type input "24.75"
type input "2.75"
click at [1016, 372] on div "Buying In Kgs" at bounding box center [542, 387] width 1073 height 46
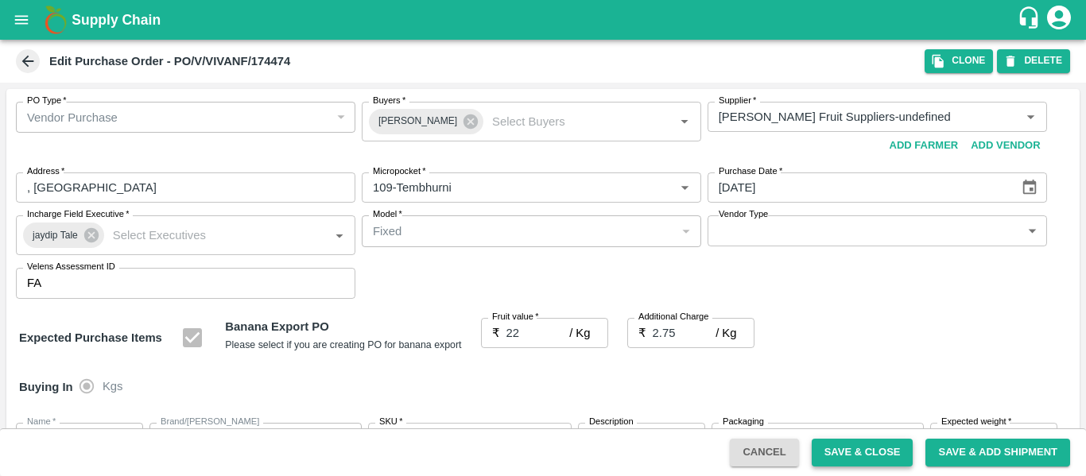
click at [829, 448] on button "Save & Close" at bounding box center [863, 453] width 102 height 28
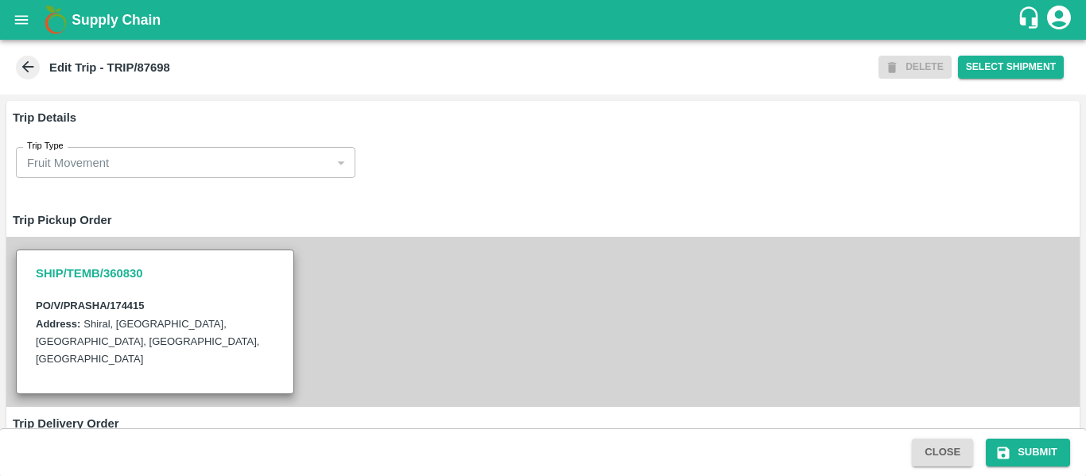
scroll to position [1223, 0]
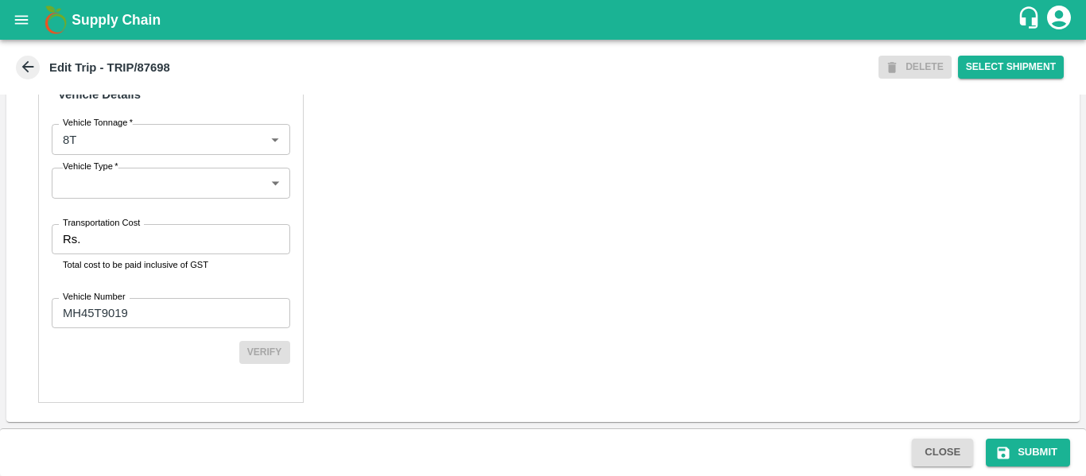
click at [74, 217] on label "Transportation Cost" at bounding box center [101, 223] width 77 height 13
click at [87, 224] on input "Transportation Cost" at bounding box center [188, 239] width 203 height 30
click at [114, 237] on input "Transportation Cost" at bounding box center [188, 239] width 203 height 30
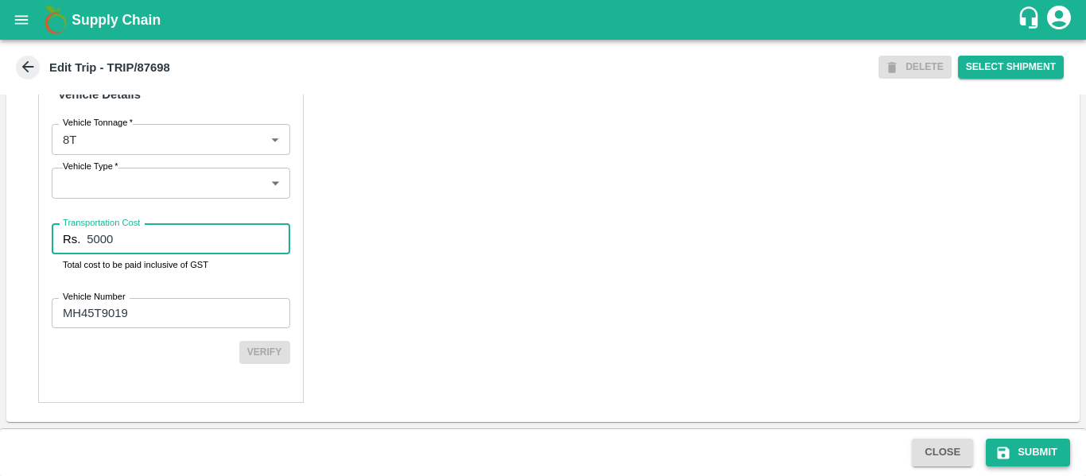
type input "5000"
click at [1034, 448] on button "Submit" at bounding box center [1028, 453] width 84 height 28
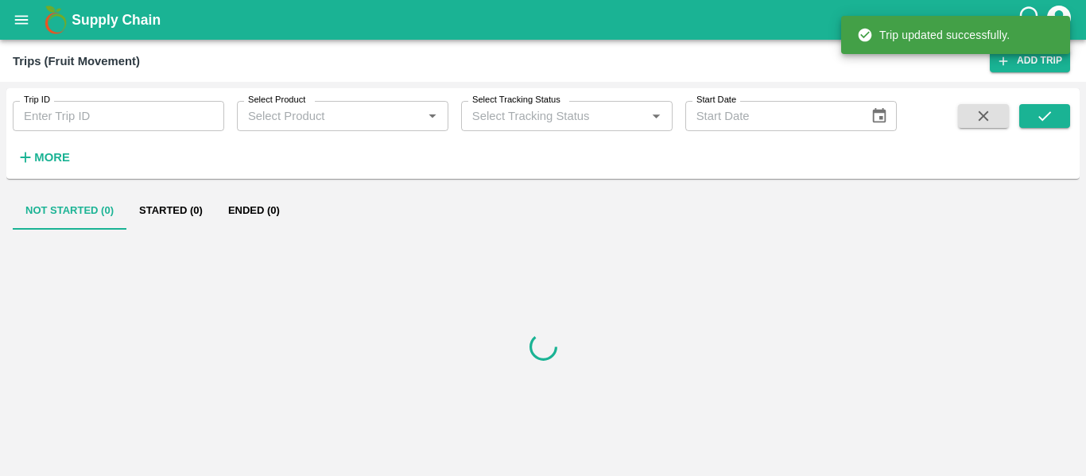
click at [142, 116] on input "Trip ID" at bounding box center [118, 116] width 211 height 30
paste input "87707"
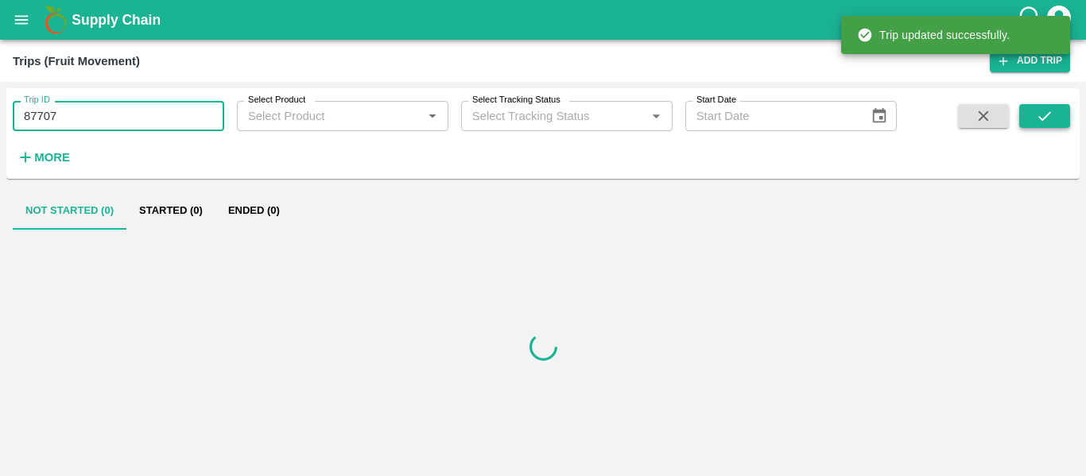
type input "87707"
click at [1037, 127] on button "submit" at bounding box center [1044, 116] width 51 height 24
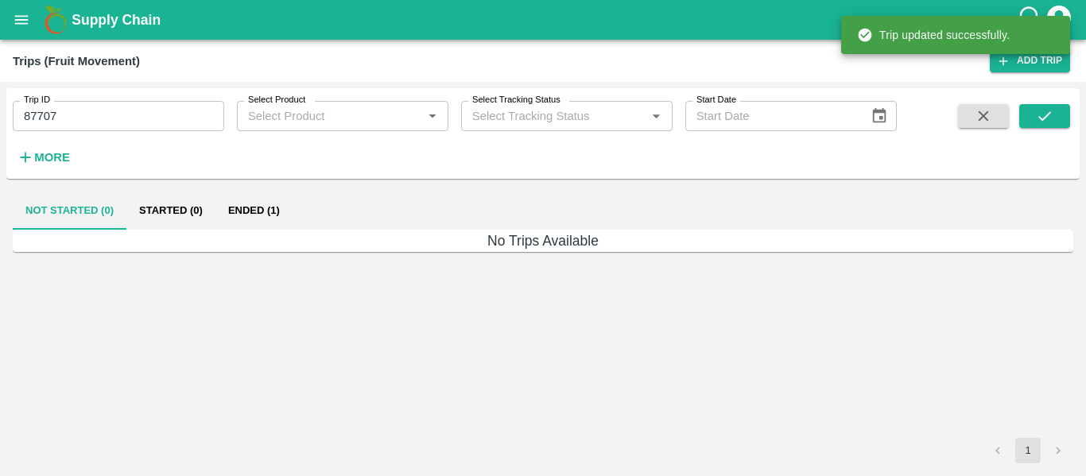
click at [275, 208] on button "Ended (1)" at bounding box center [253, 211] width 77 height 38
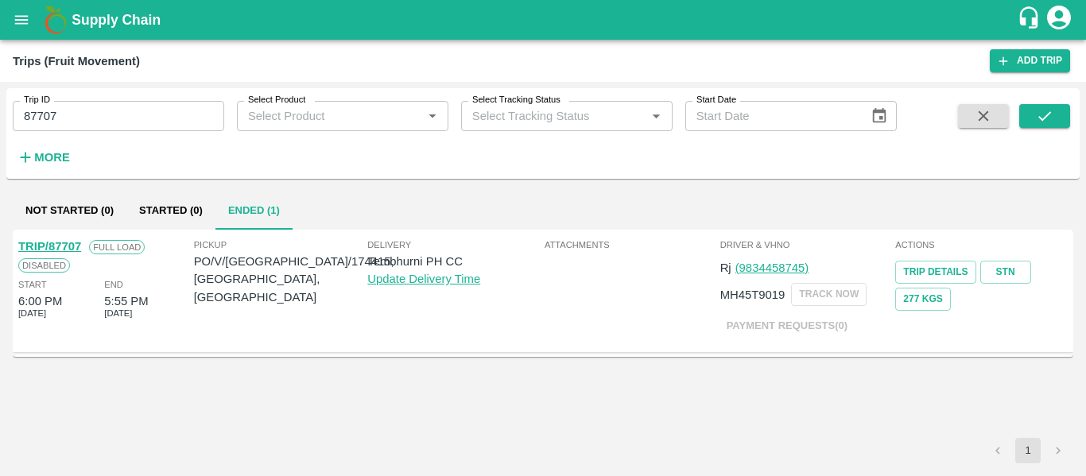
click at [65, 238] on div "TRIP/87707" at bounding box center [49, 246] width 63 height 17
click at [67, 253] on link "TRIP/87707" at bounding box center [49, 246] width 63 height 13
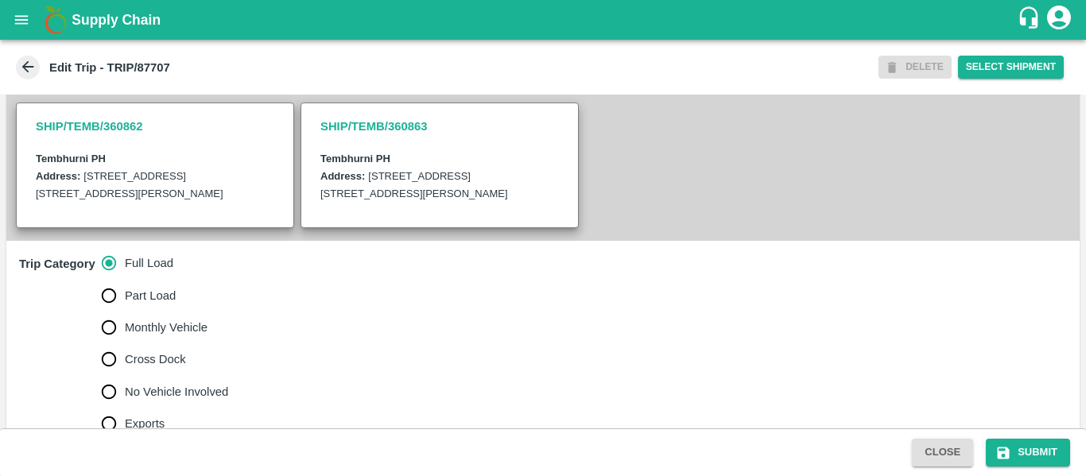
scroll to position [350, 0]
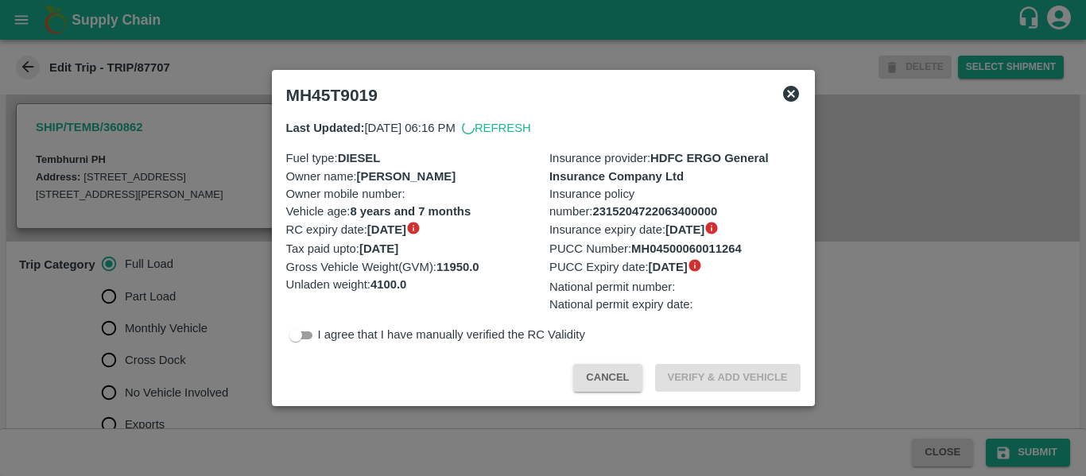
click at [222, 225] on div at bounding box center [543, 238] width 1086 height 476
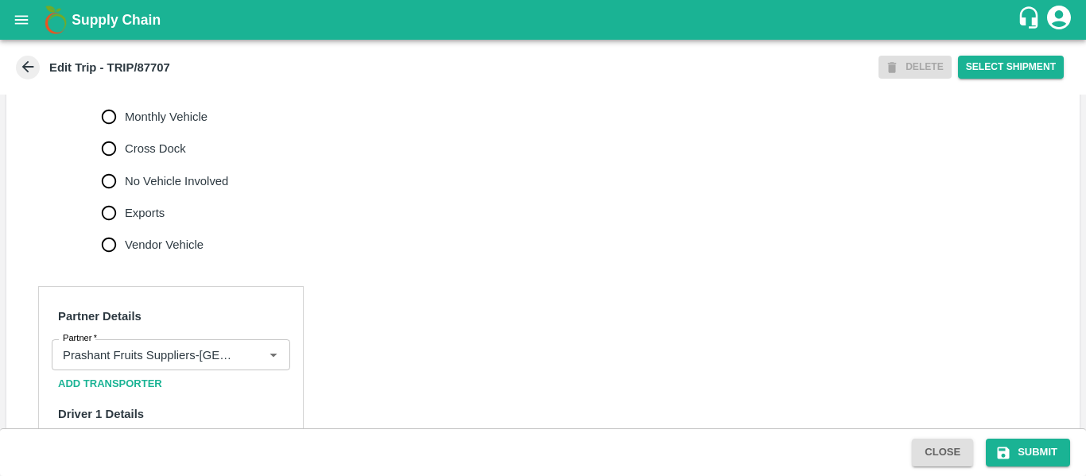
scroll to position [560, 0]
click at [153, 192] on span "No Vehicle Involved" at bounding box center [176, 183] width 103 height 17
click at [125, 200] on input "No Vehicle Involved" at bounding box center [109, 184] width 32 height 32
radio input "true"
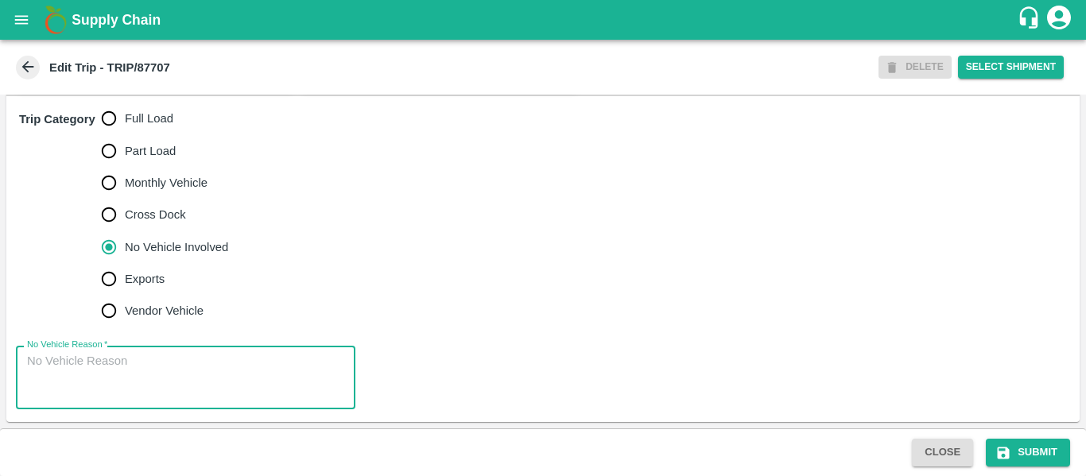
click at [149, 387] on textarea "No Vehicle Reason   *" at bounding box center [185, 378] width 317 height 50
type textarea "Field Dump"
click at [1009, 454] on icon "submit" at bounding box center [1004, 453] width 12 height 12
